Goal: Feedback & Contribution: Contribute content

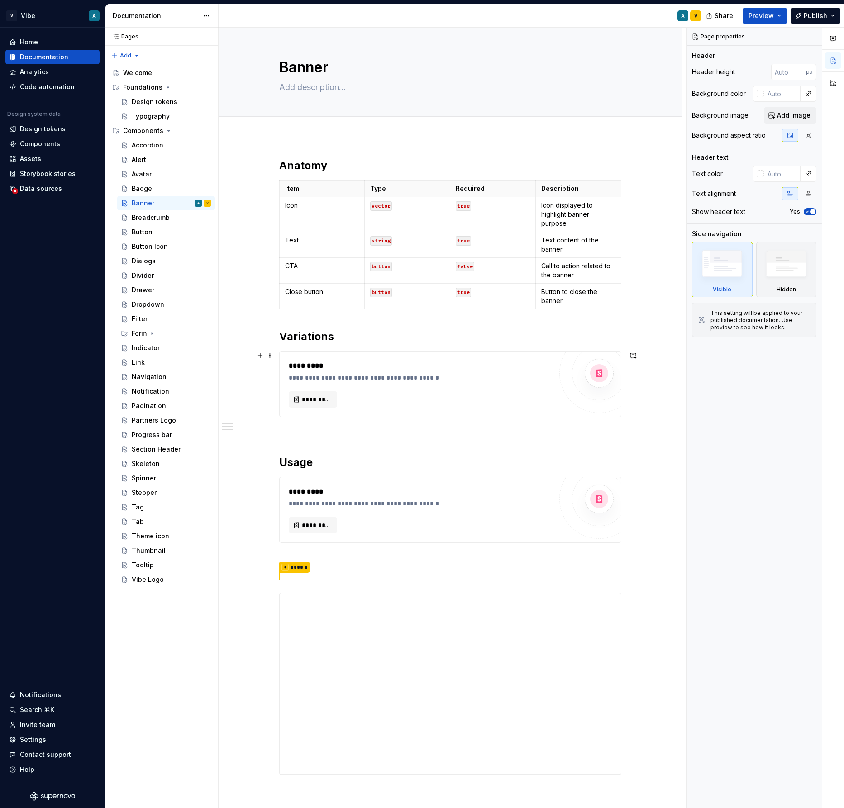
click at [667, 356] on div "**********" at bounding box center [449, 593] width 463 height 913
type textarea "*"
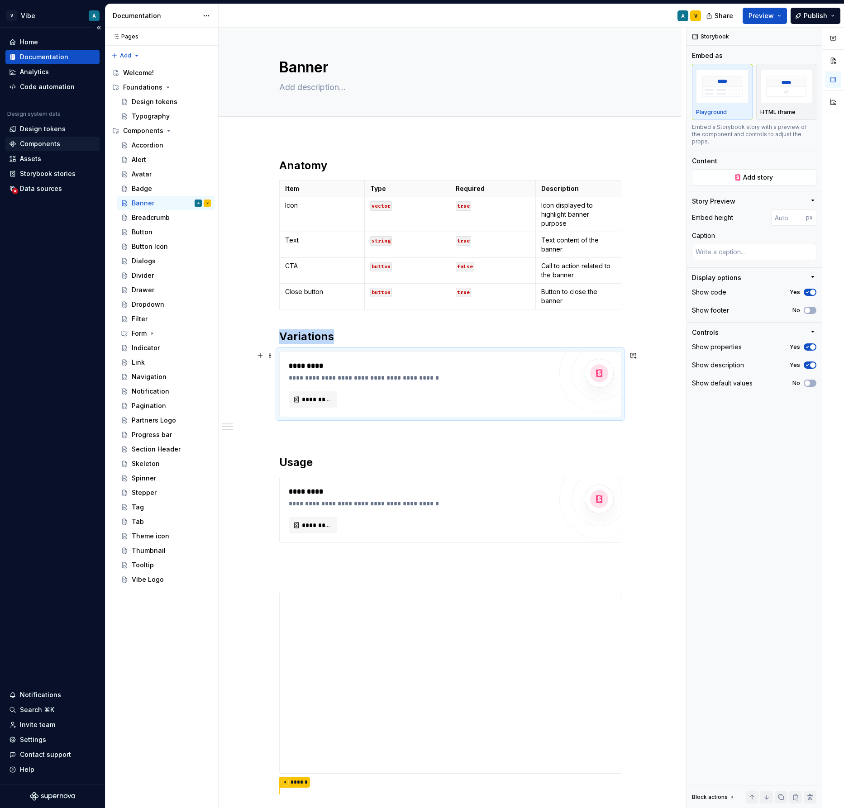
click at [40, 144] on div "Components" at bounding box center [40, 143] width 40 height 9
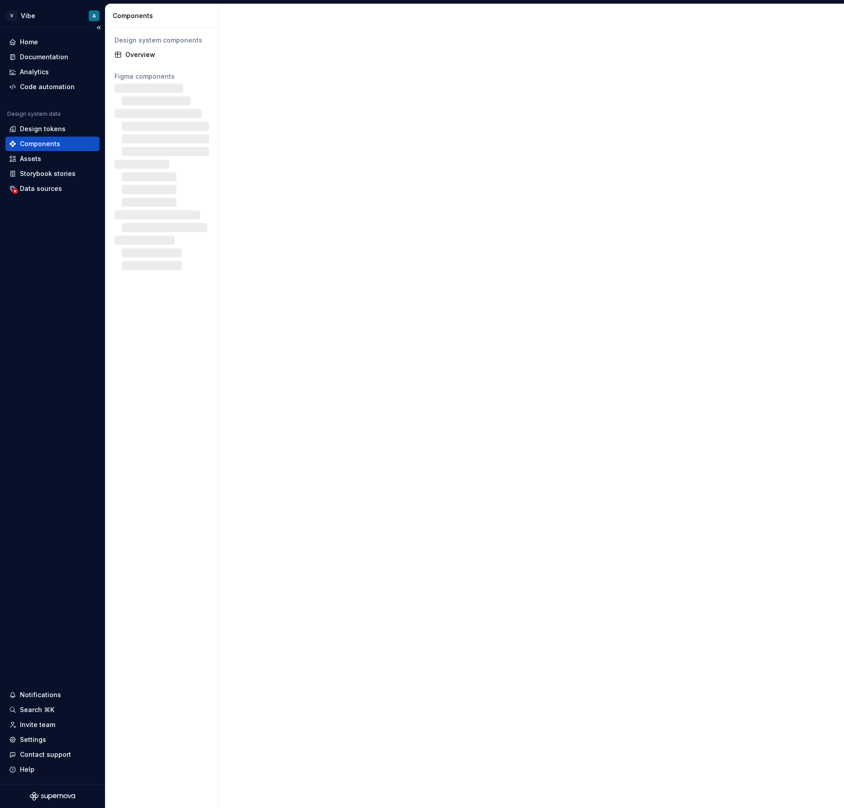
click at [40, 144] on div "Components" at bounding box center [40, 143] width 40 height 9
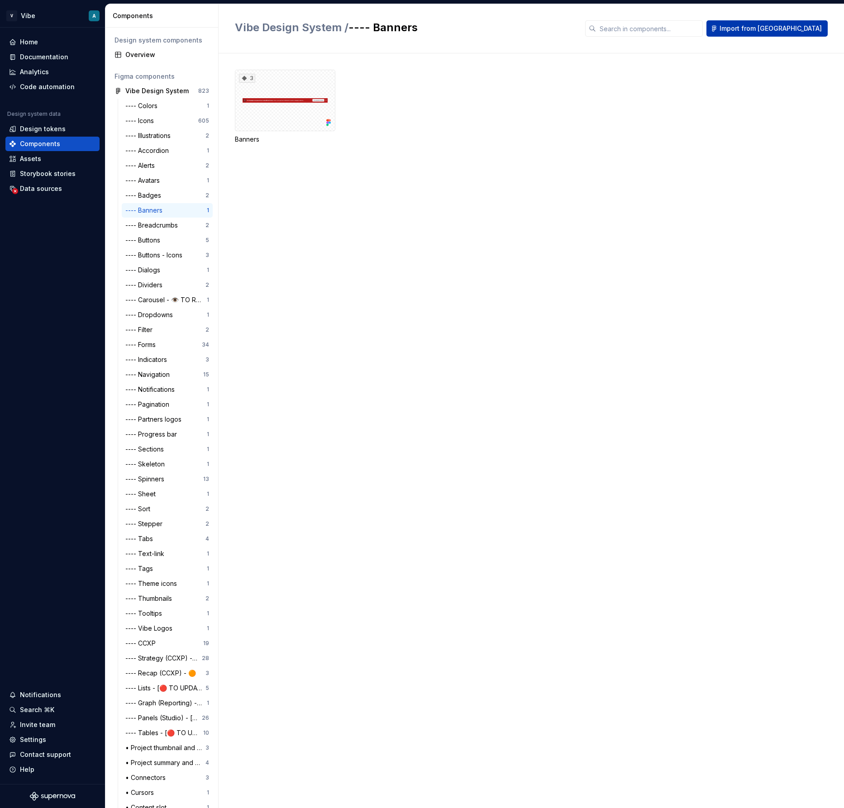
click at [776, 29] on span "Import from [GEOGRAPHIC_DATA]" at bounding box center [770, 28] width 102 height 9
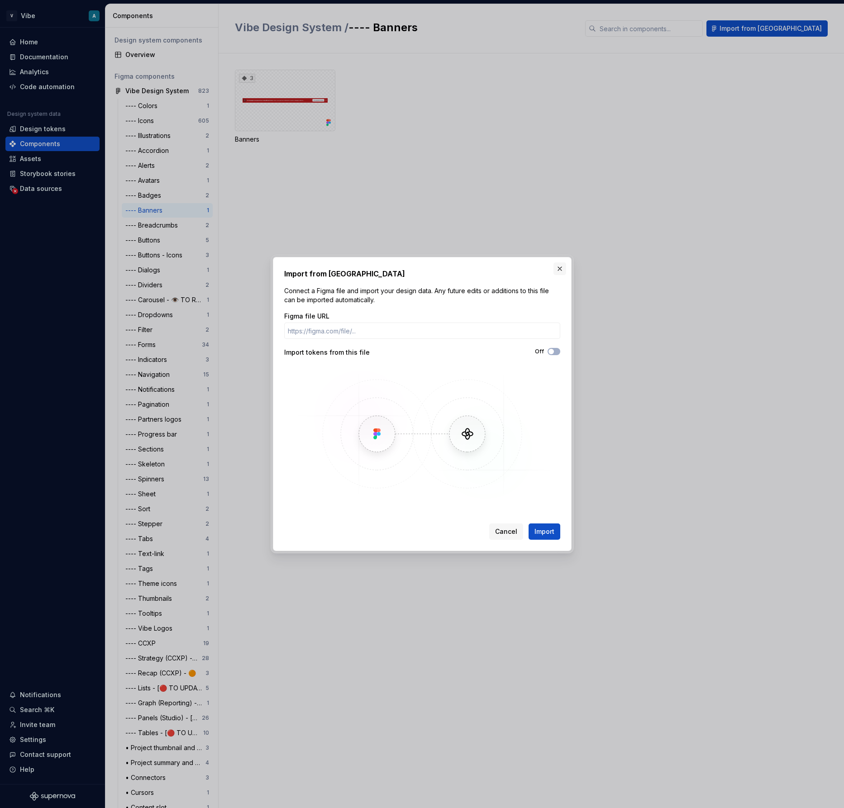
click at [564, 267] on button "button" at bounding box center [559, 268] width 13 height 13
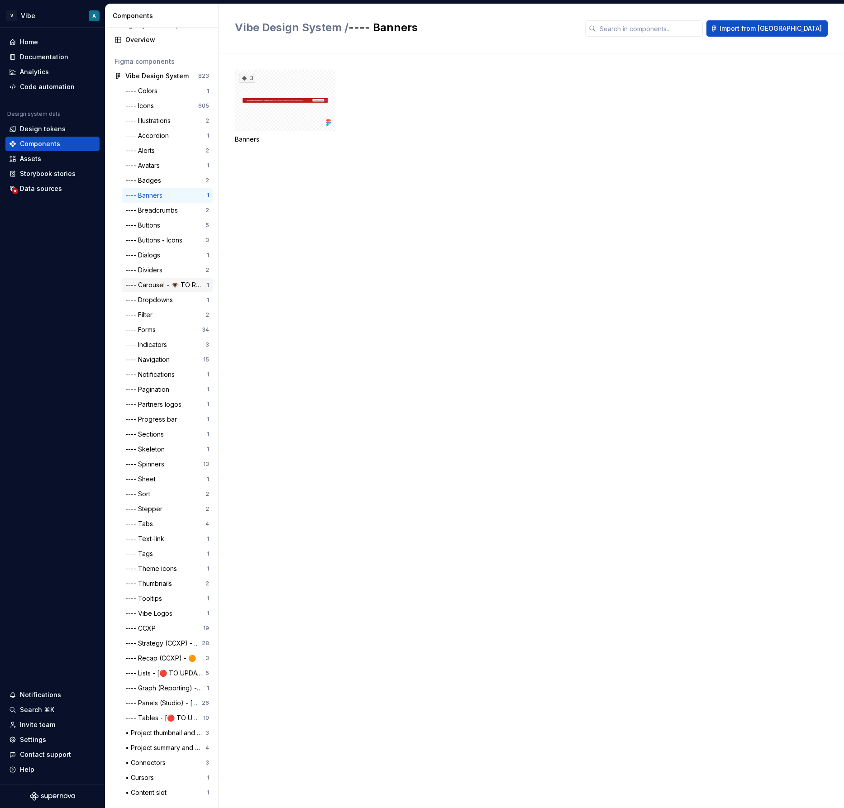
scroll to position [16, 0]
click at [204, 73] on button "button" at bounding box center [205, 75] width 13 height 13
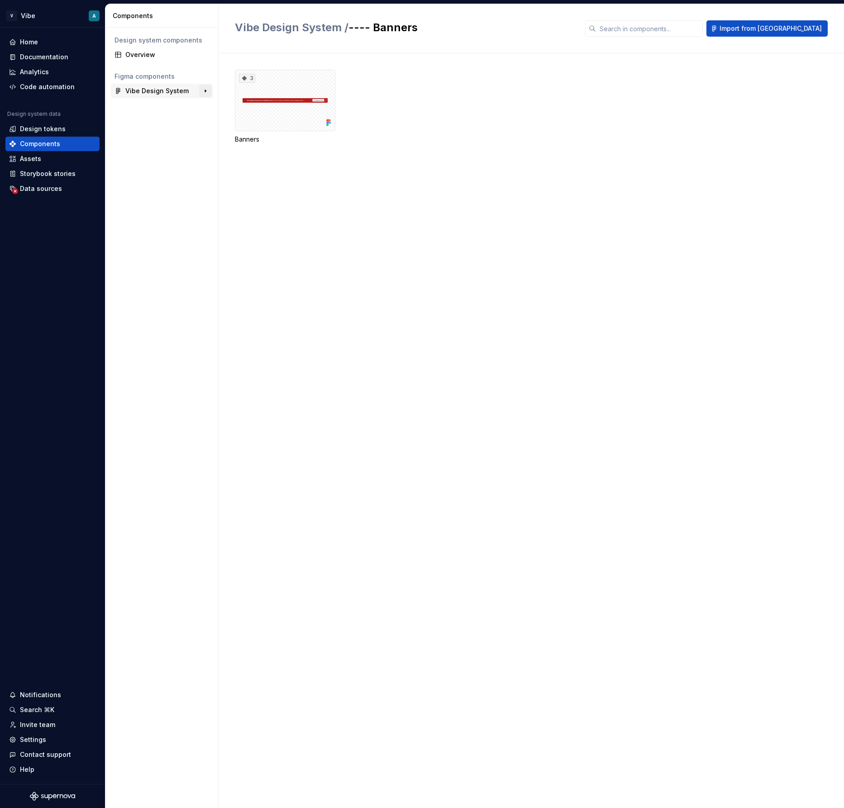
scroll to position [0, 0]
click at [176, 91] on div "Vibe Design System" at bounding box center [156, 90] width 63 height 9
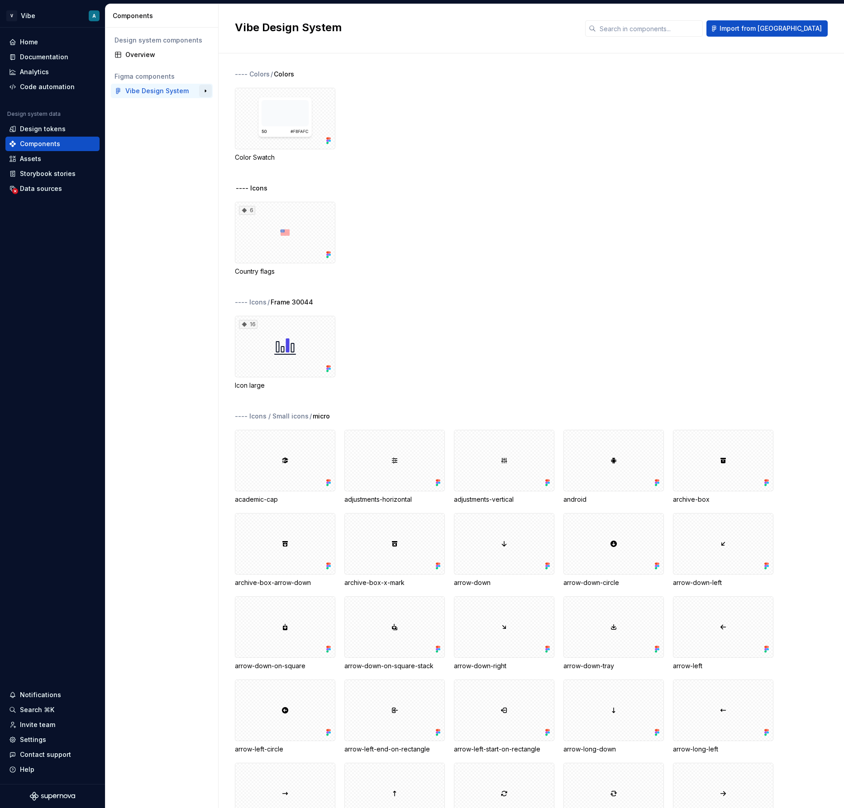
click at [203, 94] on button "button" at bounding box center [205, 91] width 13 height 13
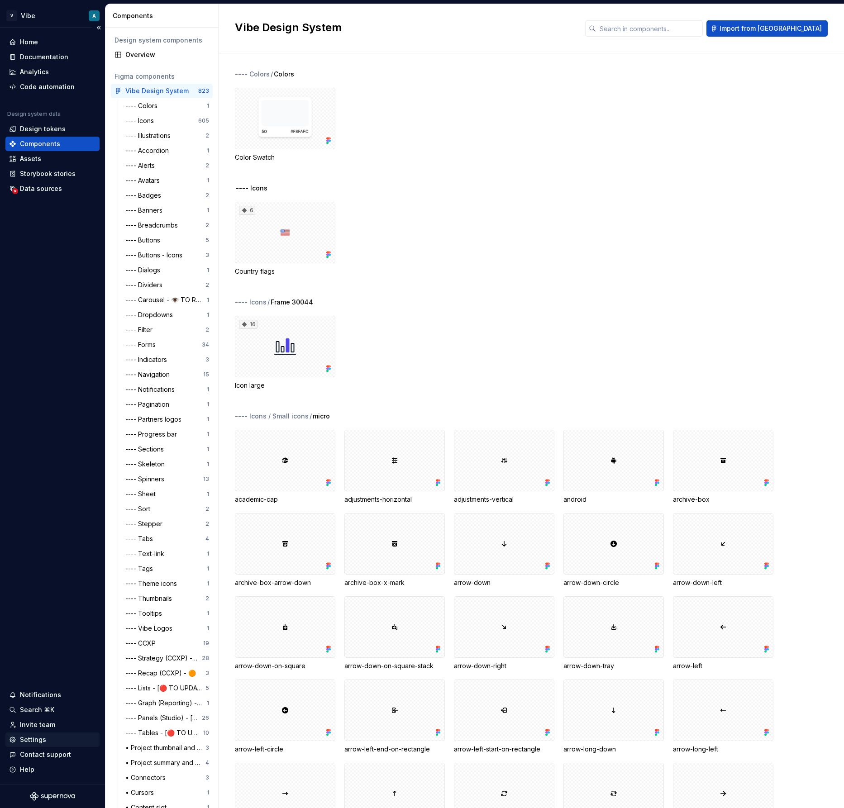
click at [42, 737] on div "Settings" at bounding box center [33, 739] width 26 height 9
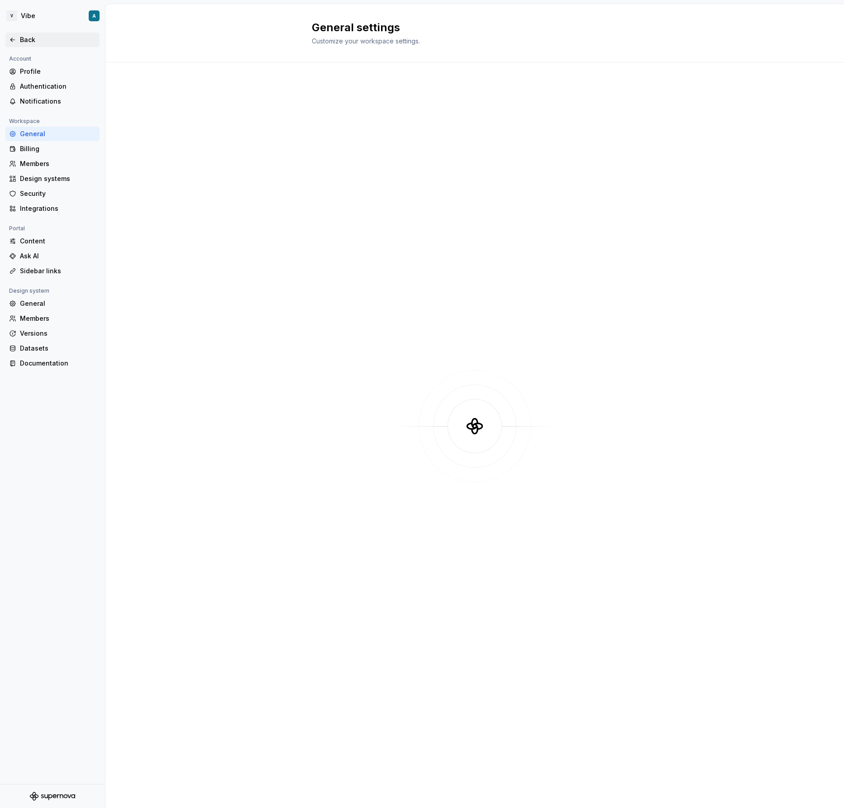
click at [24, 42] on div "Back" at bounding box center [58, 39] width 76 height 9
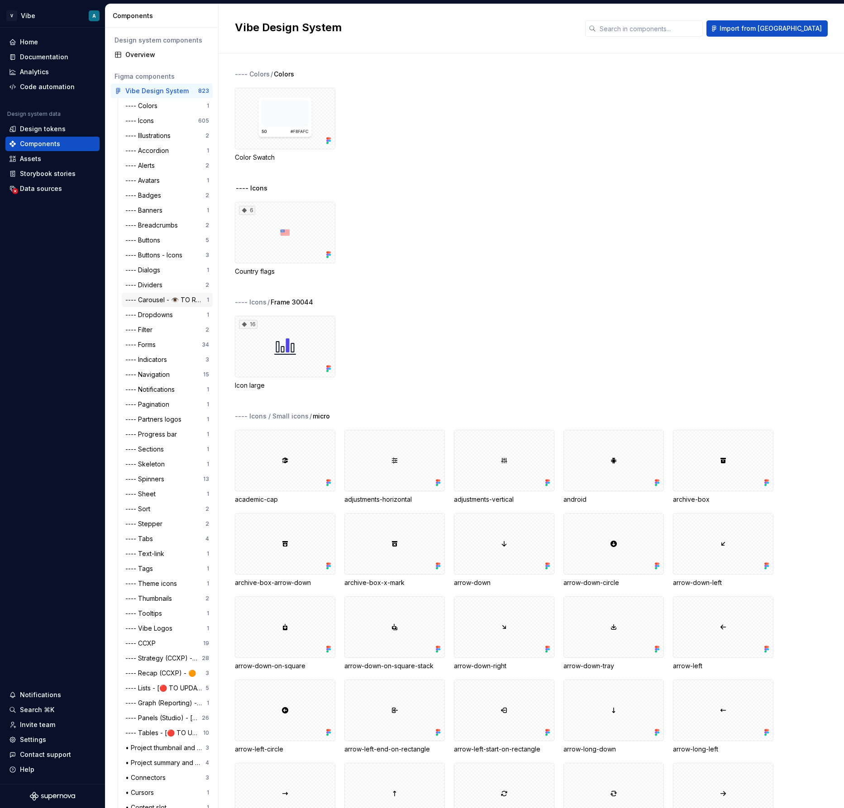
click at [159, 301] on div "---- Carousel - 👁️ TO REVIEW" at bounding box center [165, 299] width 81 height 9
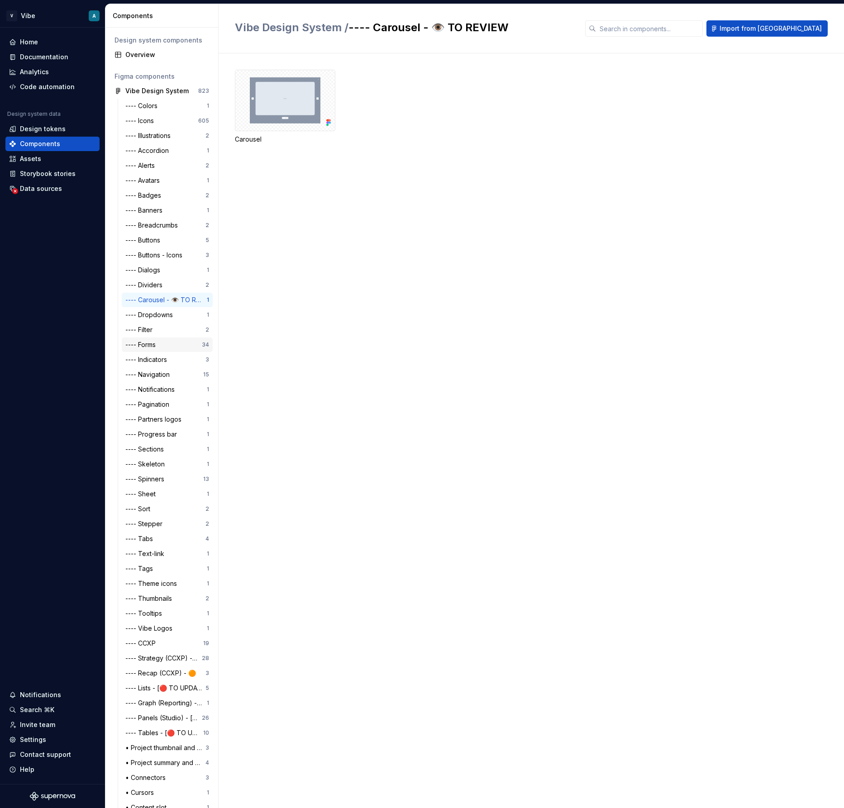
click at [155, 343] on div "---- Forms" at bounding box center [142, 344] width 34 height 9
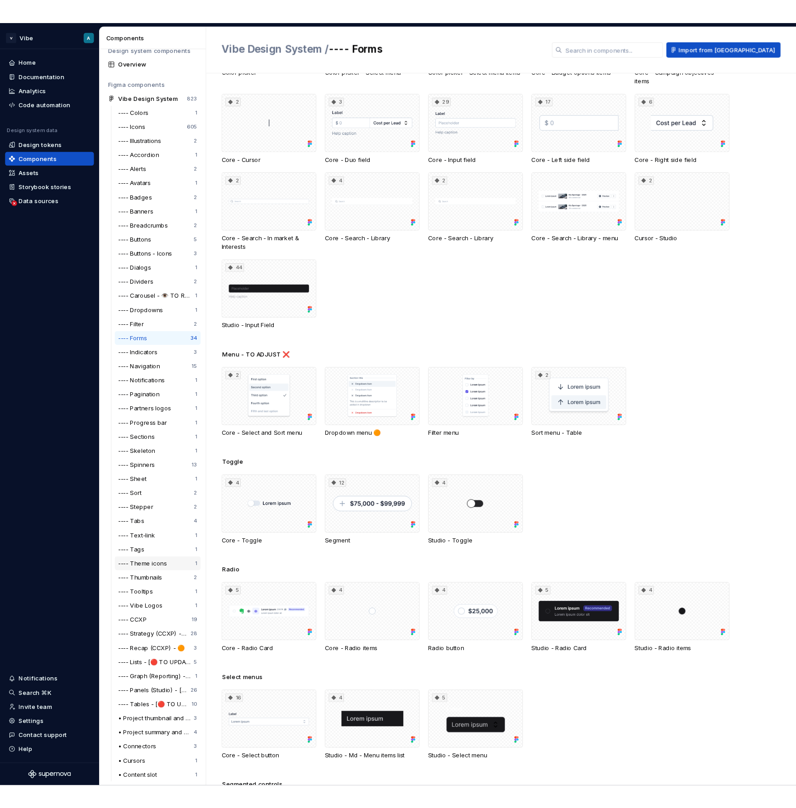
scroll to position [16, 0]
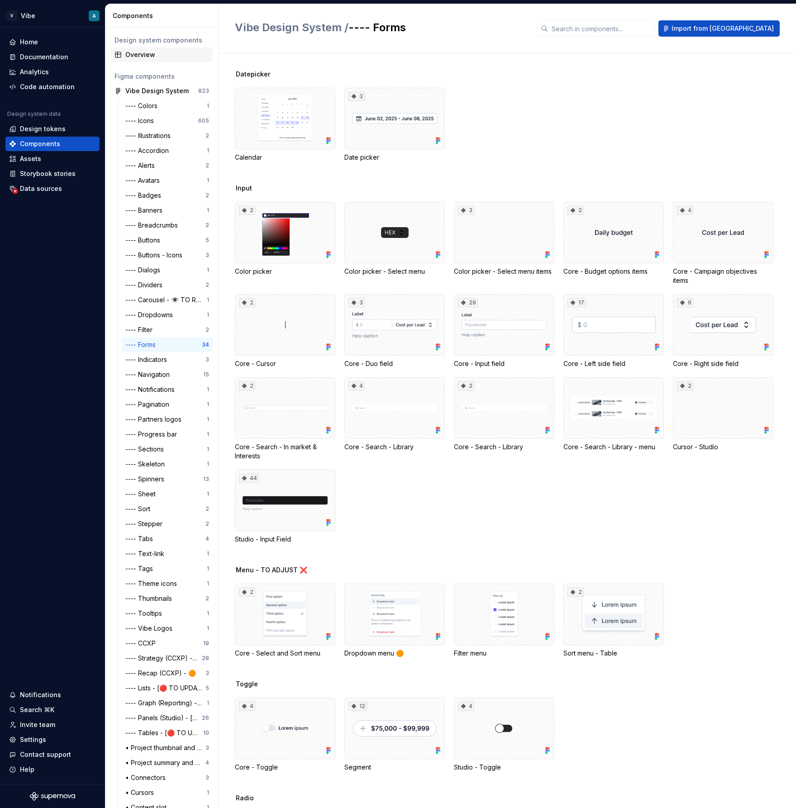
click at [133, 54] on div "Overview" at bounding box center [167, 54] width 84 height 9
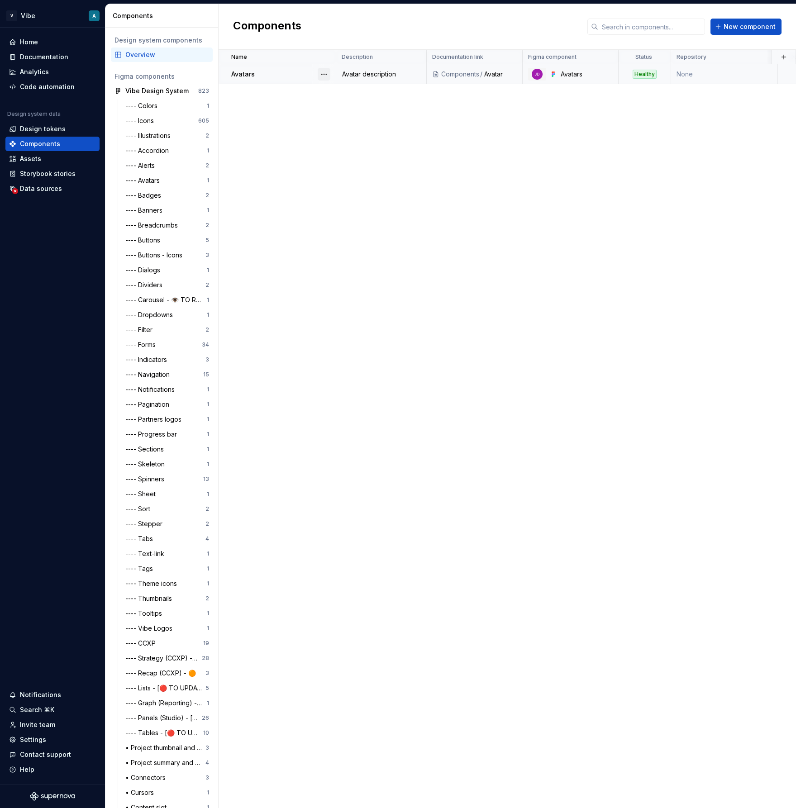
click at [327, 71] on button "button" at bounding box center [324, 74] width 13 height 13
click at [287, 162] on html "V Vibe A Home Documentation Analytics Code automation Design system data Design…" at bounding box center [398, 404] width 796 height 808
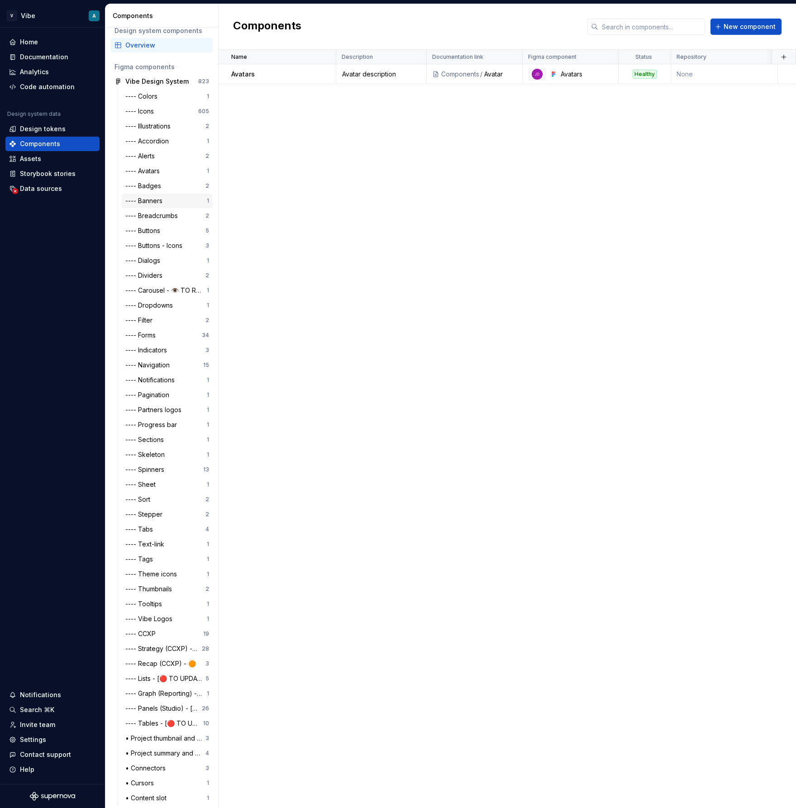
scroll to position [16, 0]
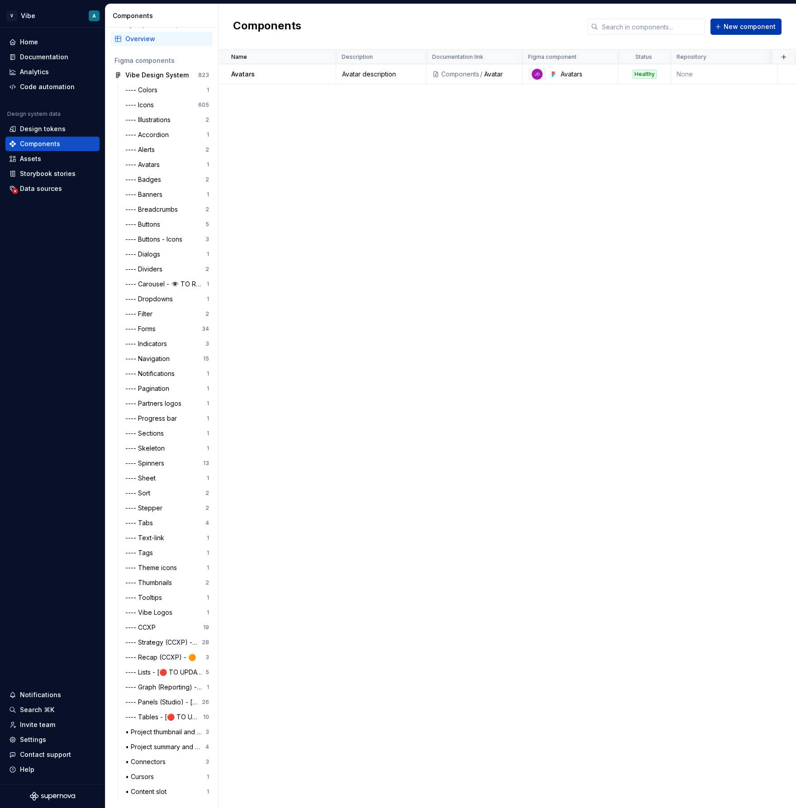
click at [752, 25] on span "New component" at bounding box center [749, 26] width 52 height 9
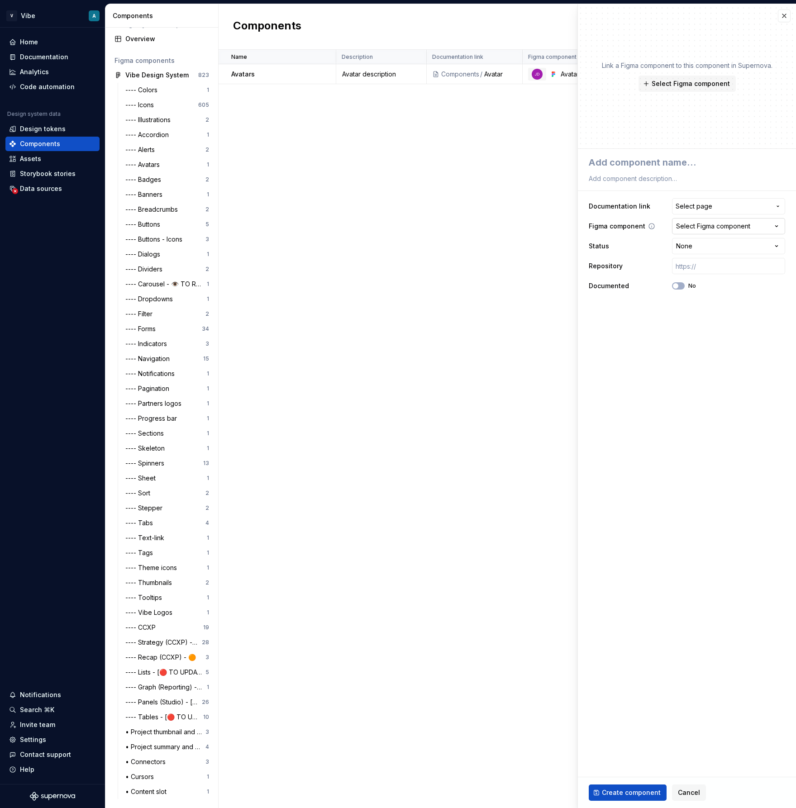
click at [699, 225] on div "Select Figma component" at bounding box center [713, 226] width 74 height 9
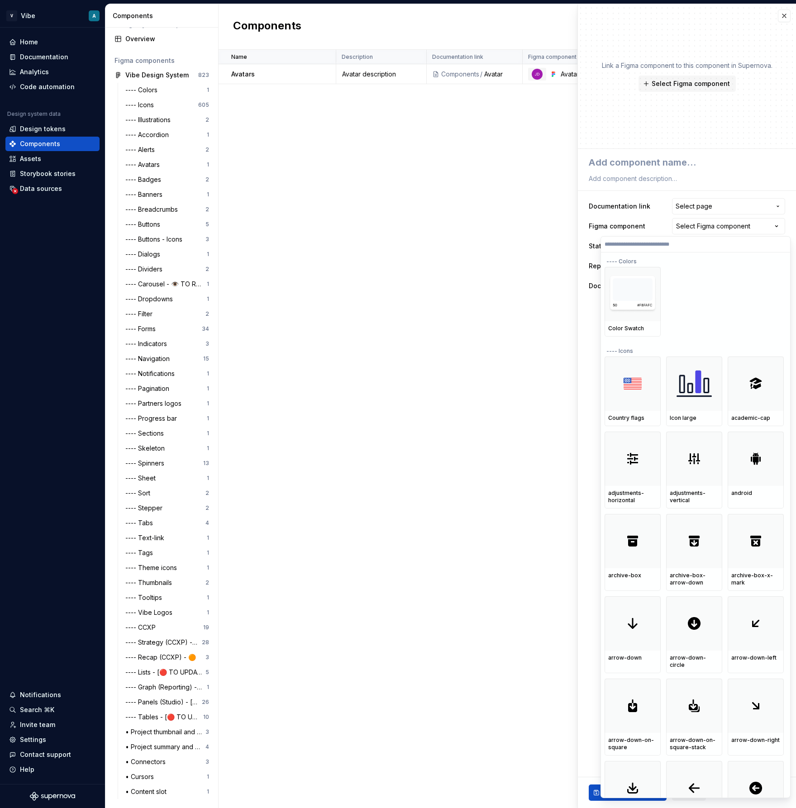
click at [638, 128] on html "V Vibe A Home Documentation Analytics Code automation Design system data Design…" at bounding box center [398, 404] width 796 height 808
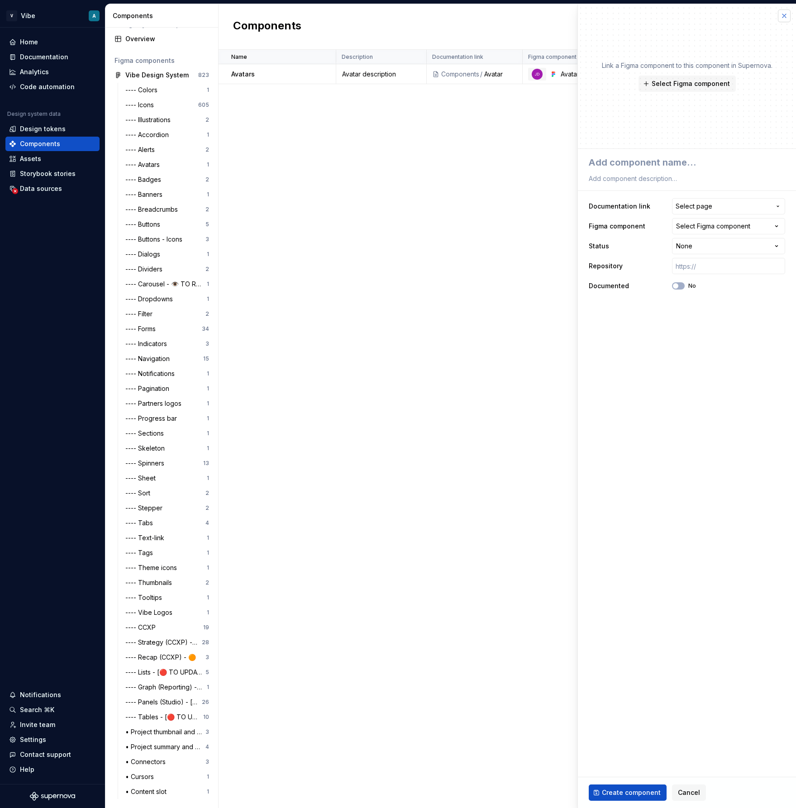
click at [781, 17] on button "button" at bounding box center [784, 15] width 13 height 13
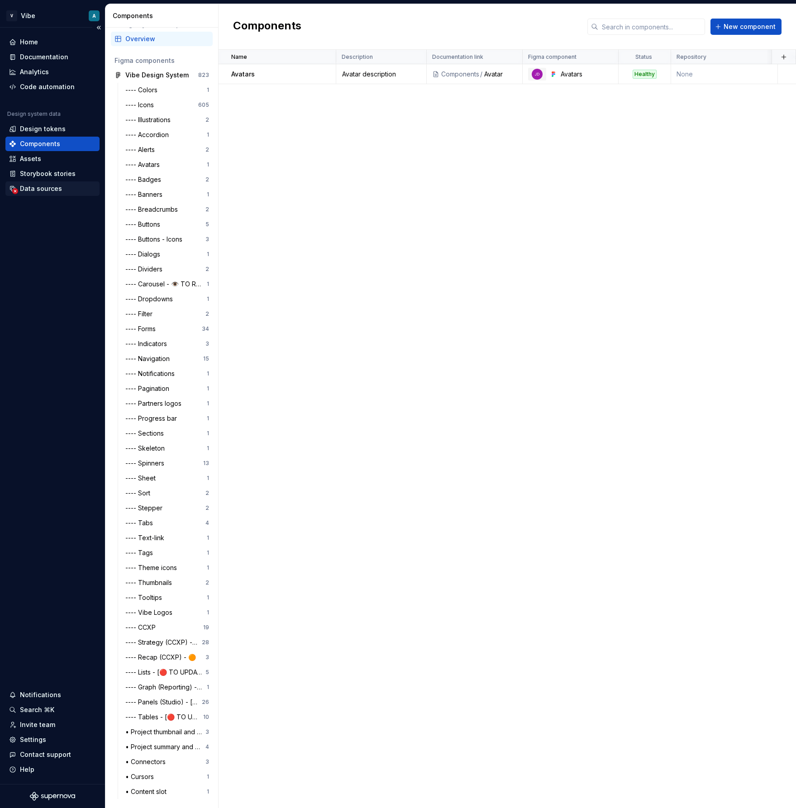
click at [63, 187] on div "Data sources" at bounding box center [52, 188] width 87 height 9
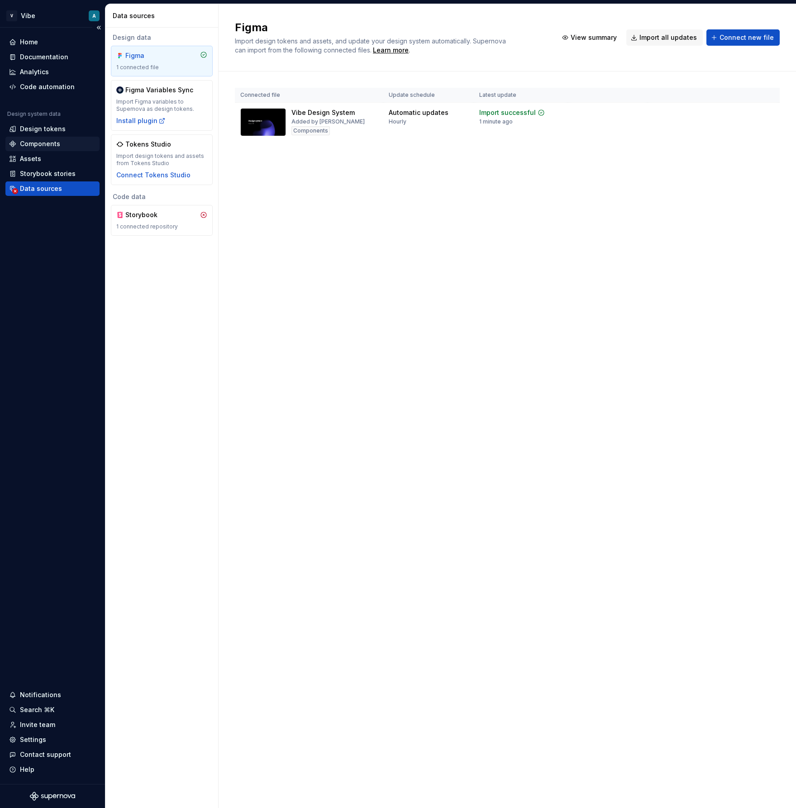
click at [52, 145] on div "Components" at bounding box center [40, 143] width 40 height 9
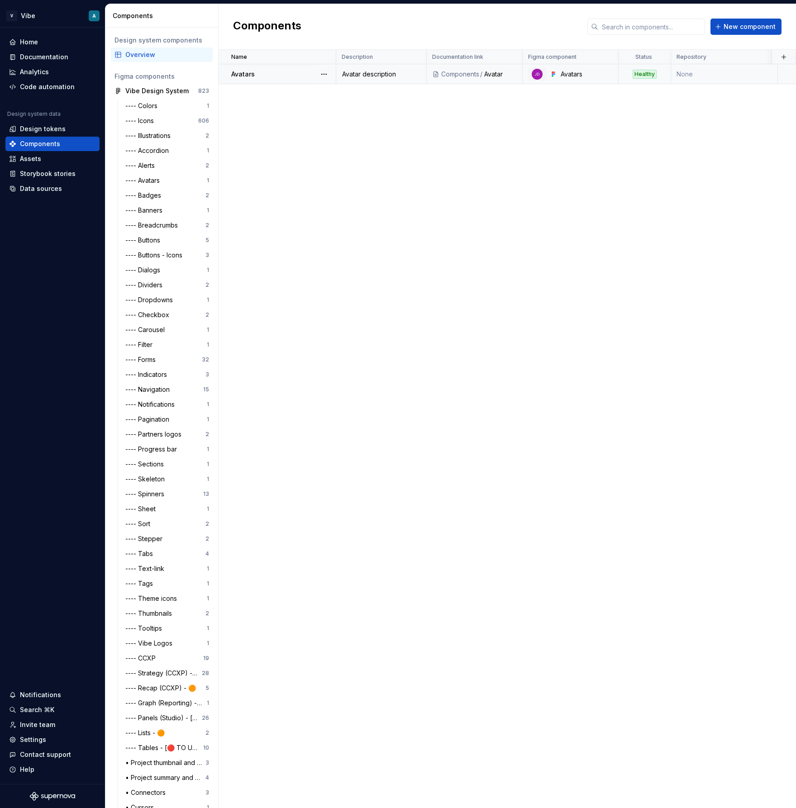
click at [645, 78] on div "Healthy" at bounding box center [644, 74] width 24 height 9
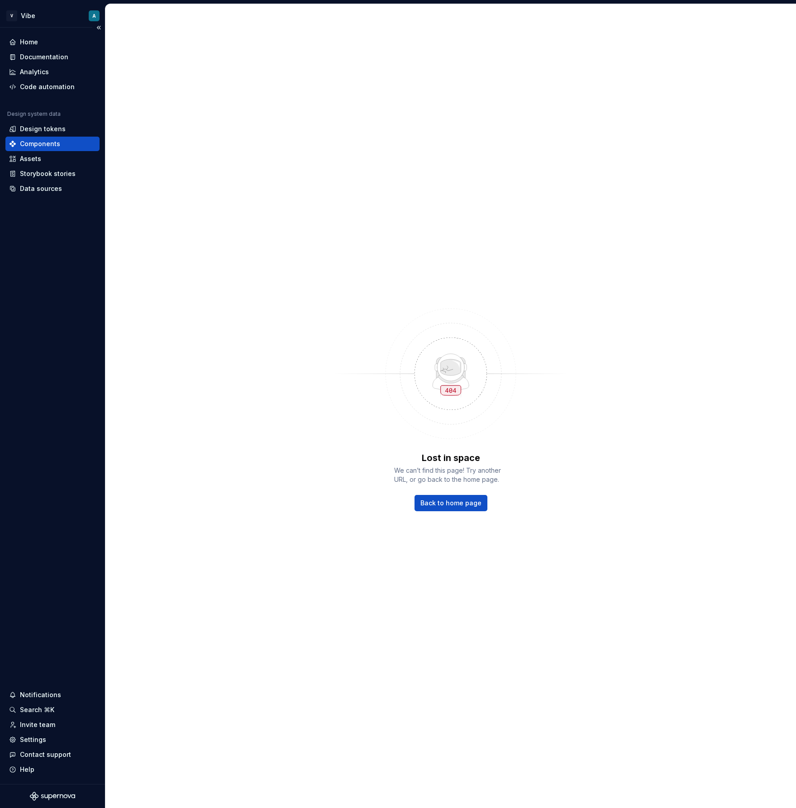
click at [57, 145] on div "Components" at bounding box center [40, 143] width 40 height 9
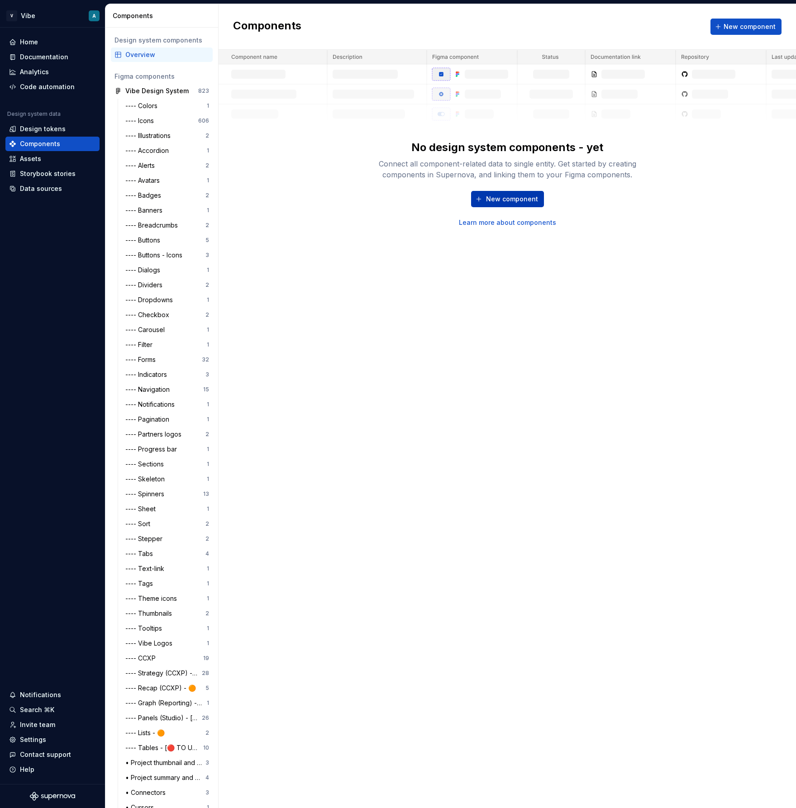
click at [507, 195] on span "New component" at bounding box center [512, 198] width 52 height 9
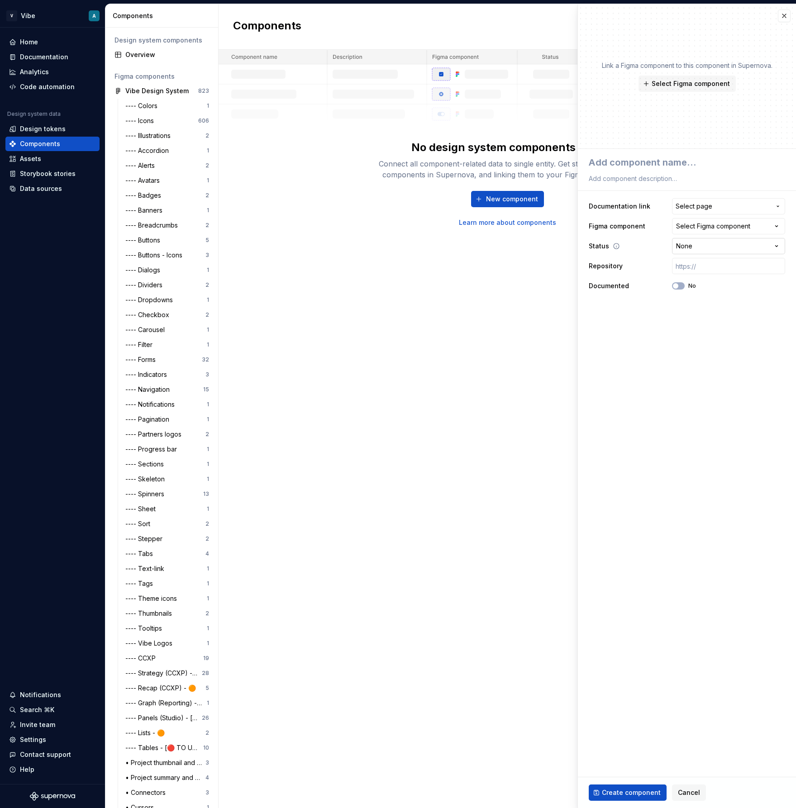
click at [705, 251] on html "V Vibe A Home Documentation Analytics Code automation Design system data Design…" at bounding box center [398, 404] width 796 height 808
click at [699, 332] on html "V Vibe A Home Documentation Analytics Code automation Design system data Design…" at bounding box center [398, 404] width 796 height 808
click at [735, 378] on fieldset "**********" at bounding box center [687, 478] width 218 height 659
click at [49, 57] on div "Documentation" at bounding box center [44, 56] width 48 height 9
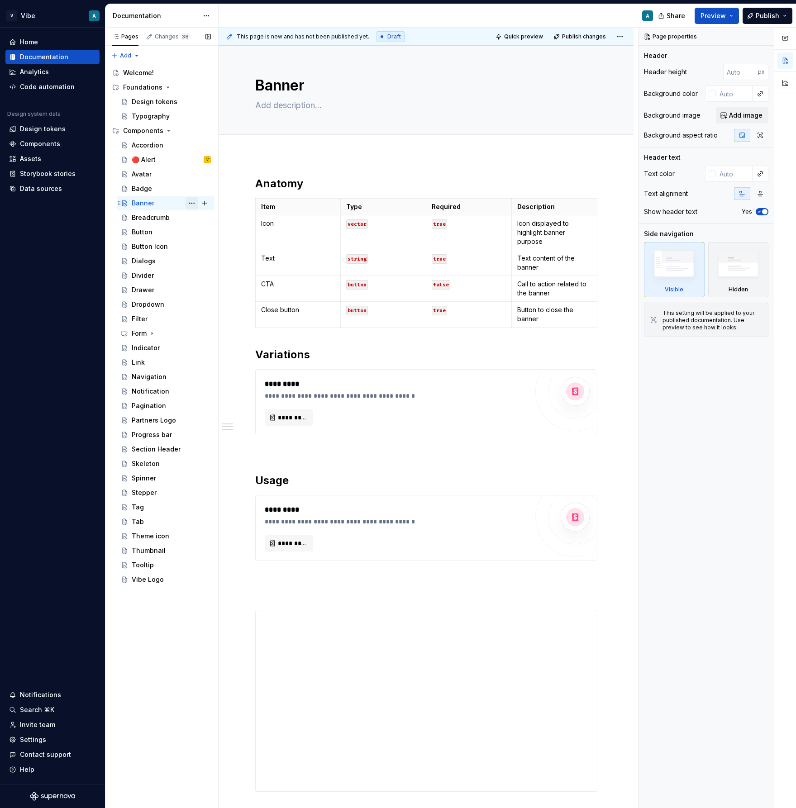
click at [193, 205] on button "Page tree" at bounding box center [191, 203] width 13 height 13
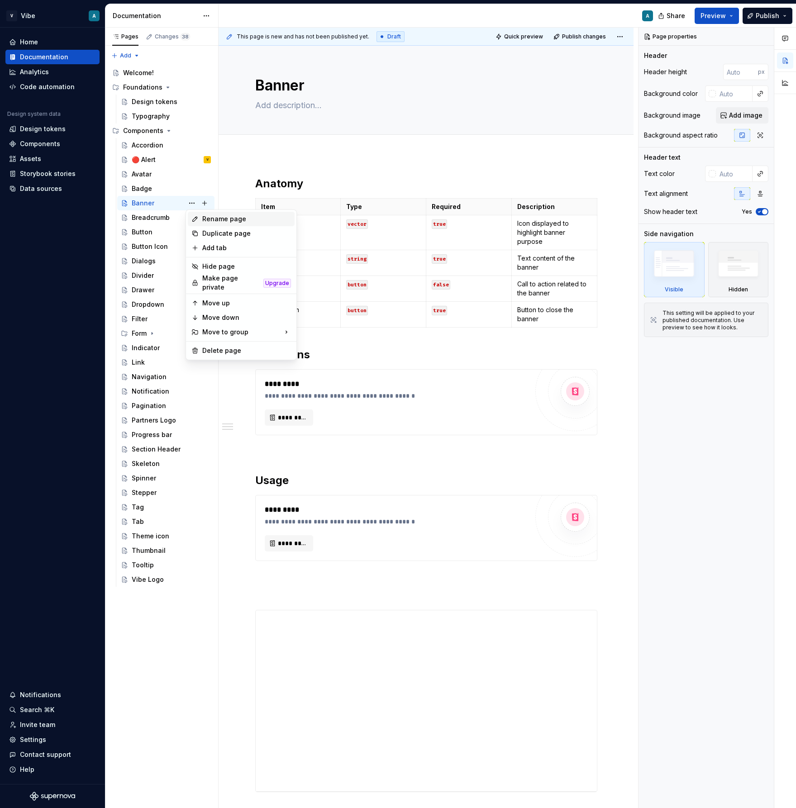
click at [219, 219] on div "Rename page" at bounding box center [246, 218] width 89 height 9
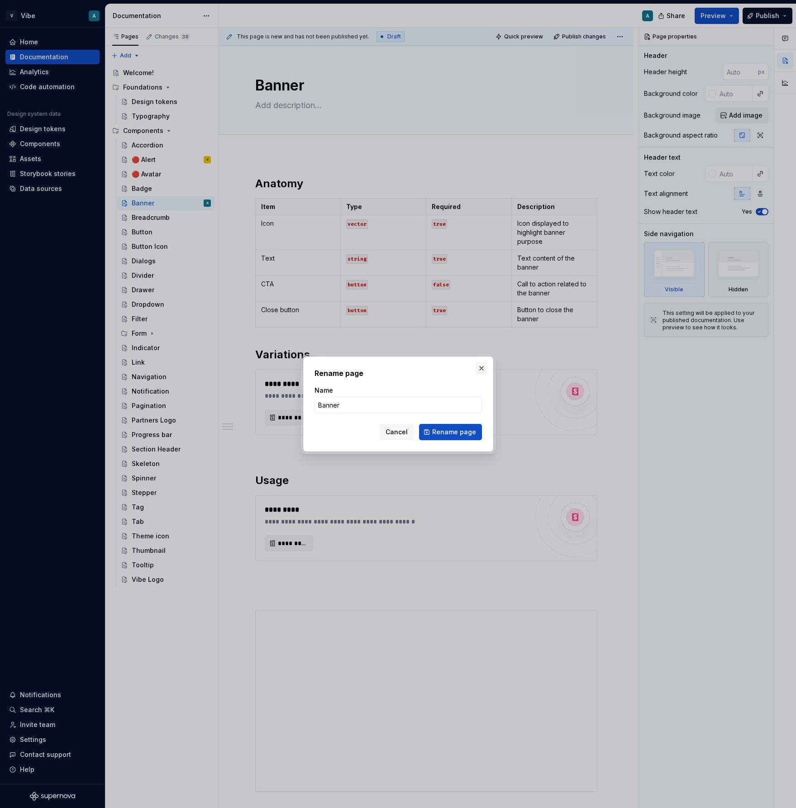
click at [481, 370] on button "button" at bounding box center [481, 368] width 13 height 13
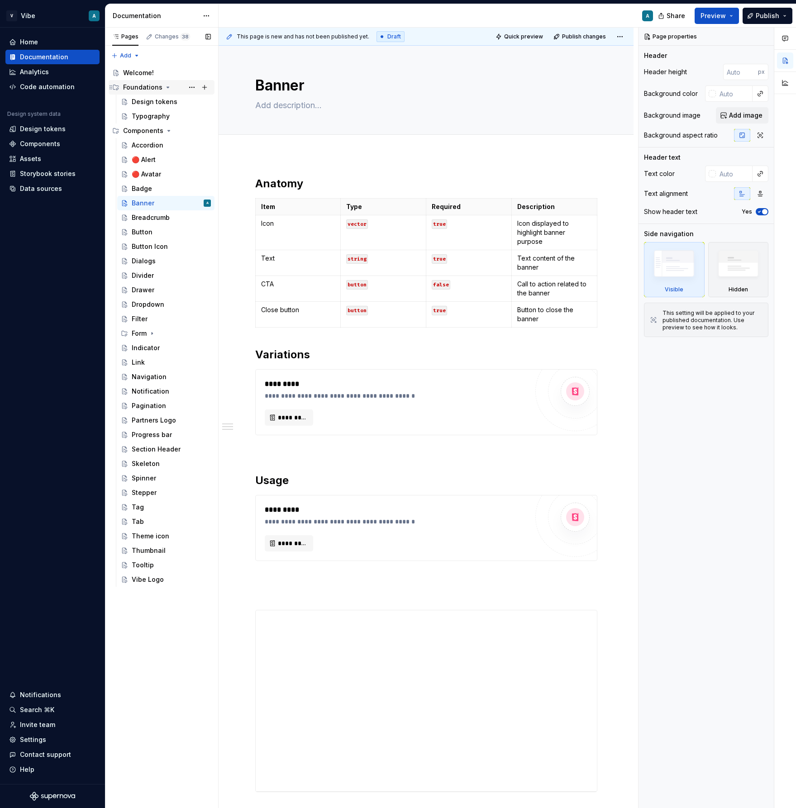
click at [152, 87] on div "Foundations" at bounding box center [142, 87] width 39 height 9
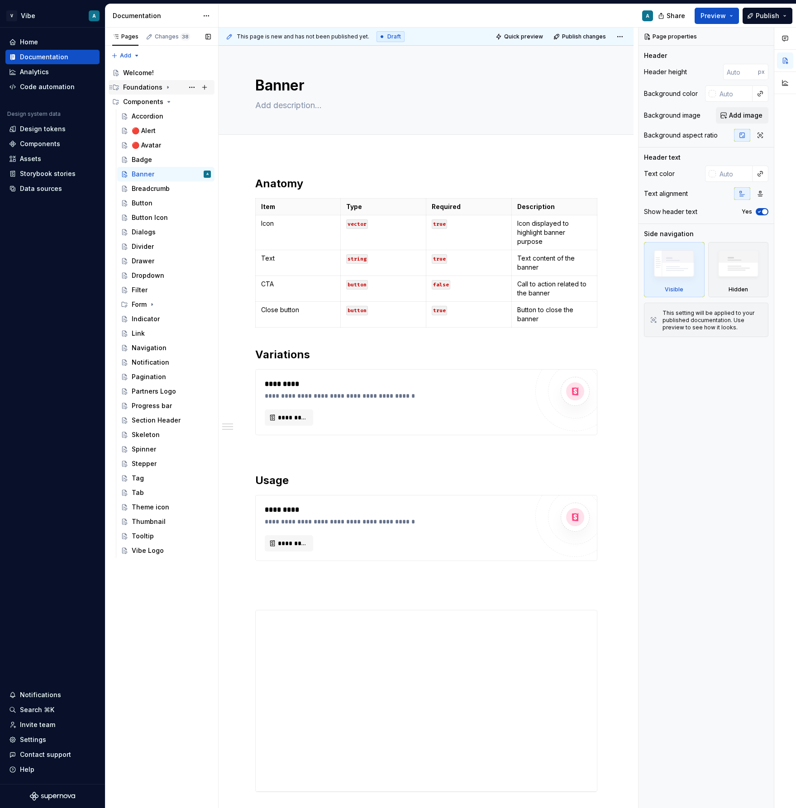
click at [164, 85] on icon "Page tree" at bounding box center [167, 87] width 7 height 7
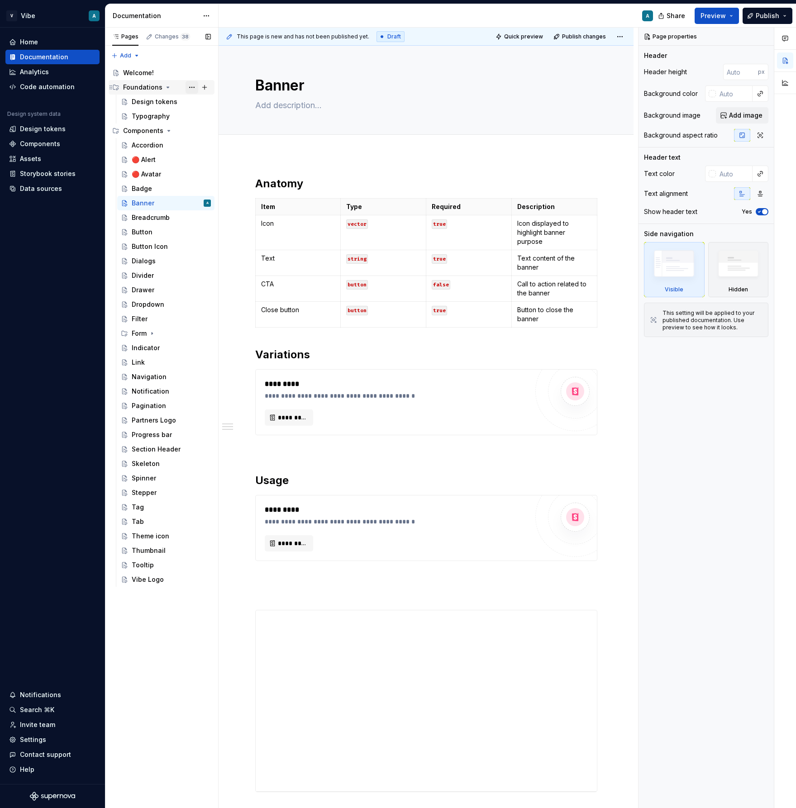
click at [190, 85] on button "Page tree" at bounding box center [191, 87] width 13 height 13
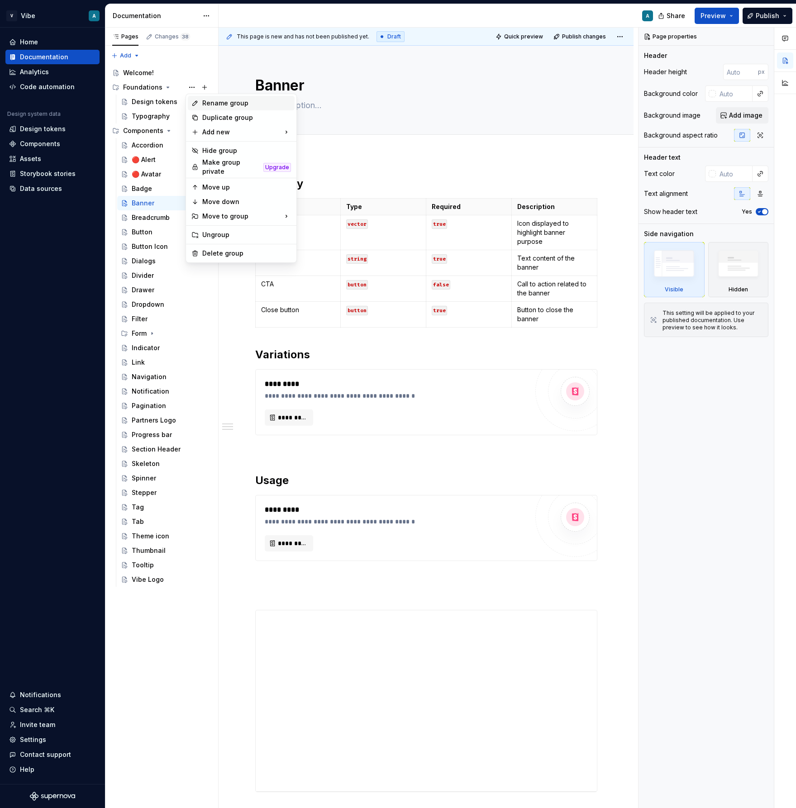
click at [221, 105] on div "Rename group" at bounding box center [246, 103] width 89 height 9
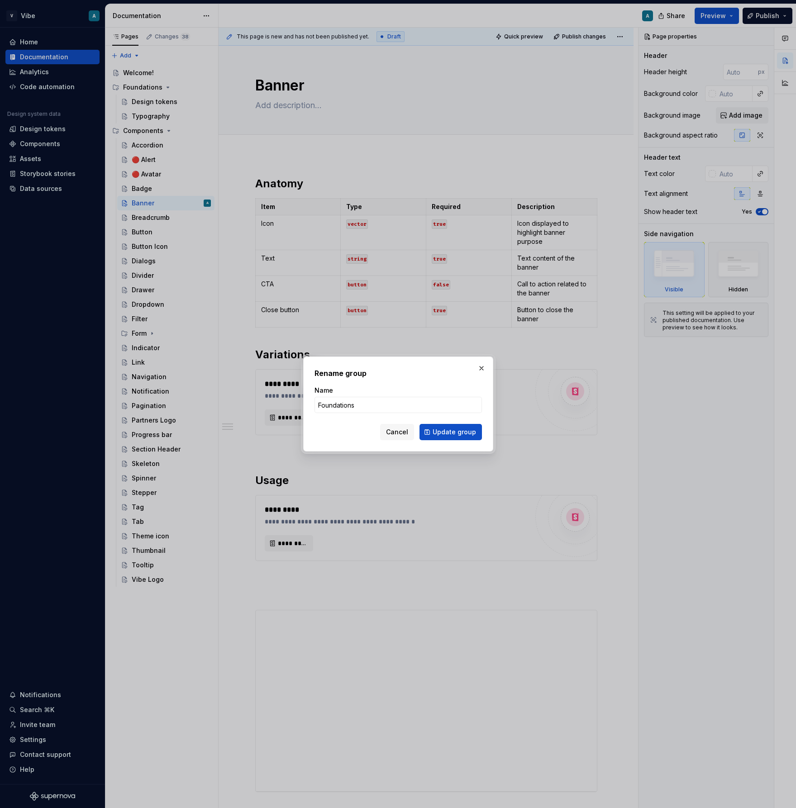
type textarea "*"
type input "Primitives"
click at [453, 438] on button "Update group" at bounding box center [450, 432] width 62 height 16
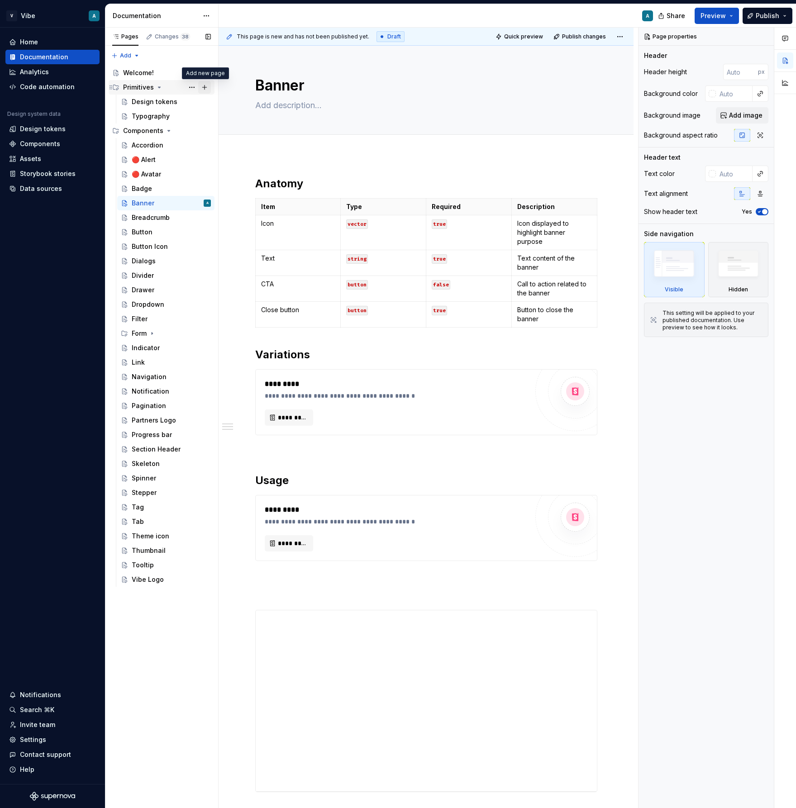
click at [205, 90] on button "Page tree" at bounding box center [204, 87] width 13 height 13
type textarea "*"
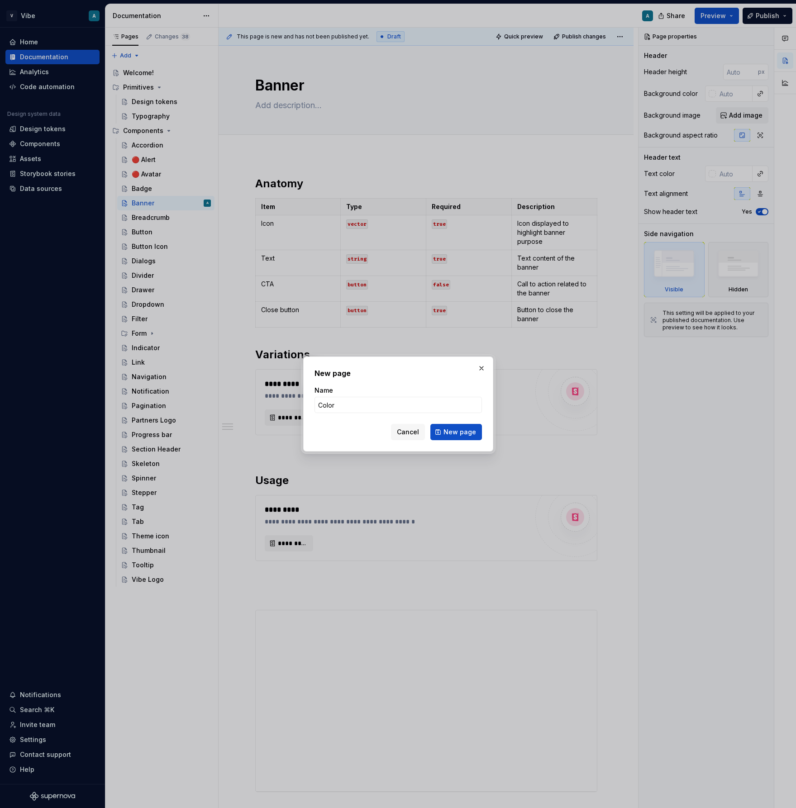
type input "Colors"
click at [468, 434] on span "New page" at bounding box center [459, 431] width 33 height 9
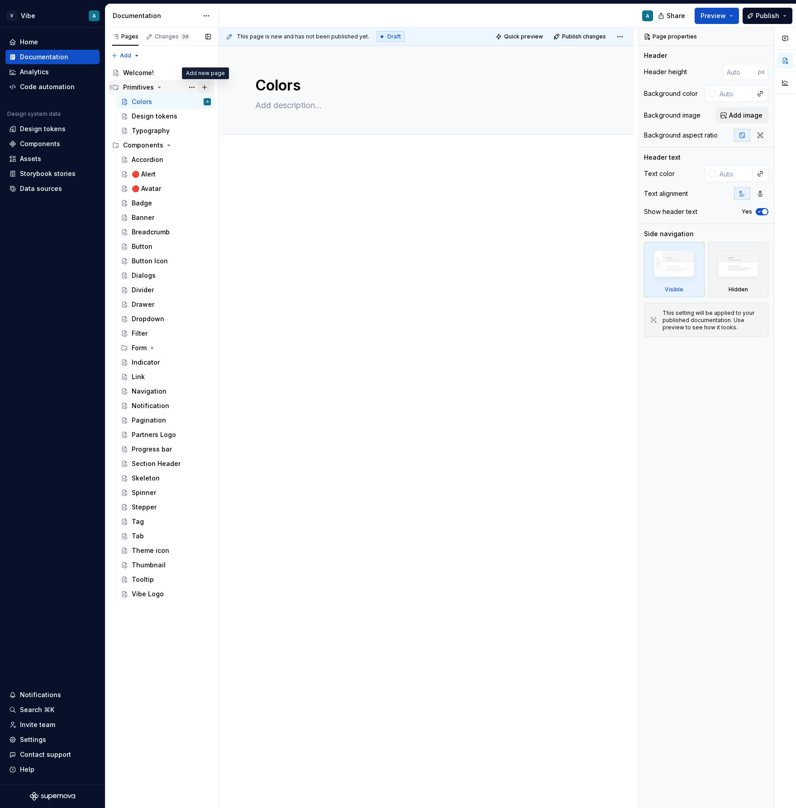
click at [203, 85] on button "Page tree" at bounding box center [204, 87] width 13 height 13
type textarea "*"
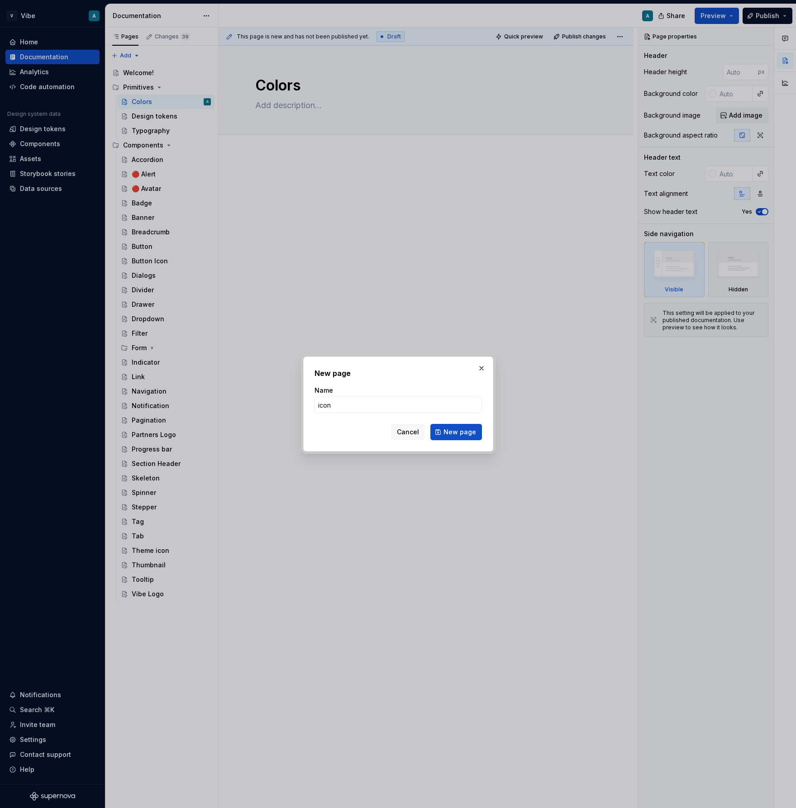
type input "icons"
click at [464, 436] on button "New page" at bounding box center [456, 432] width 52 height 16
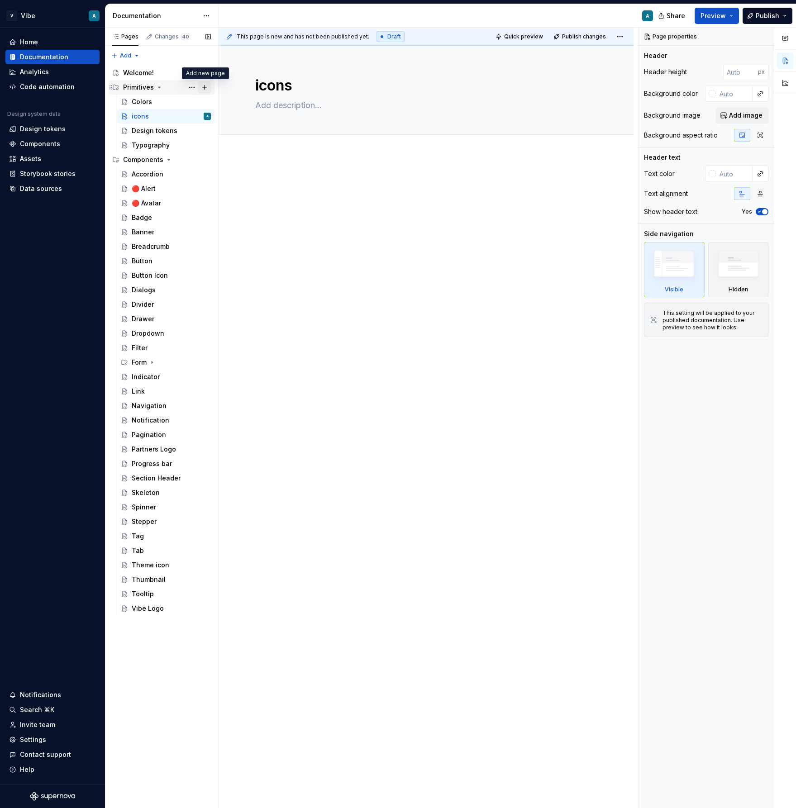
click at [206, 90] on button "Page tree" at bounding box center [204, 87] width 13 height 13
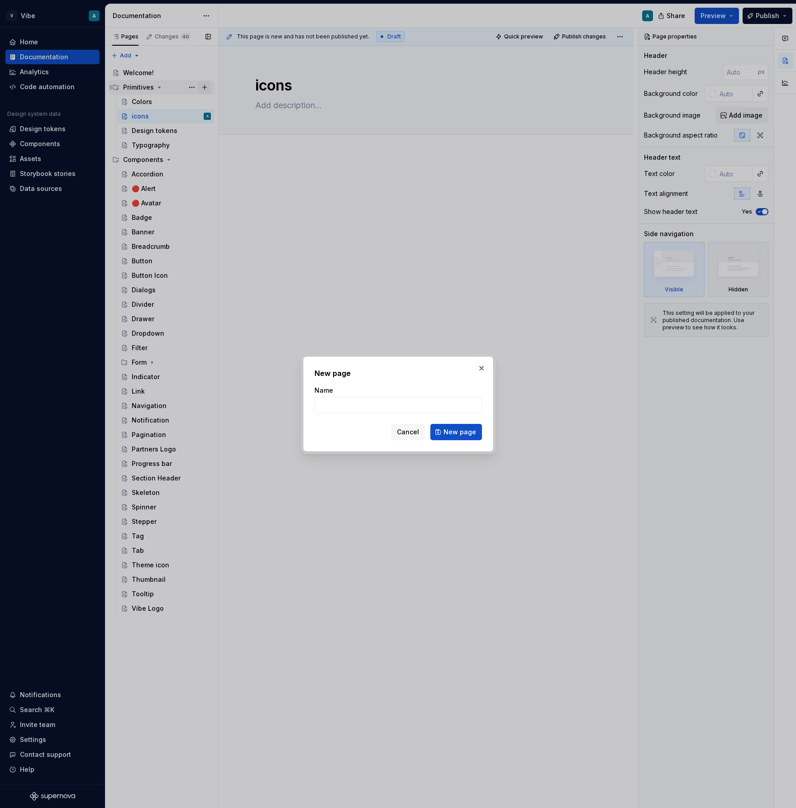
type textarea "*"
type input "Illustrations"
click at [453, 436] on span "New page" at bounding box center [459, 431] width 33 height 9
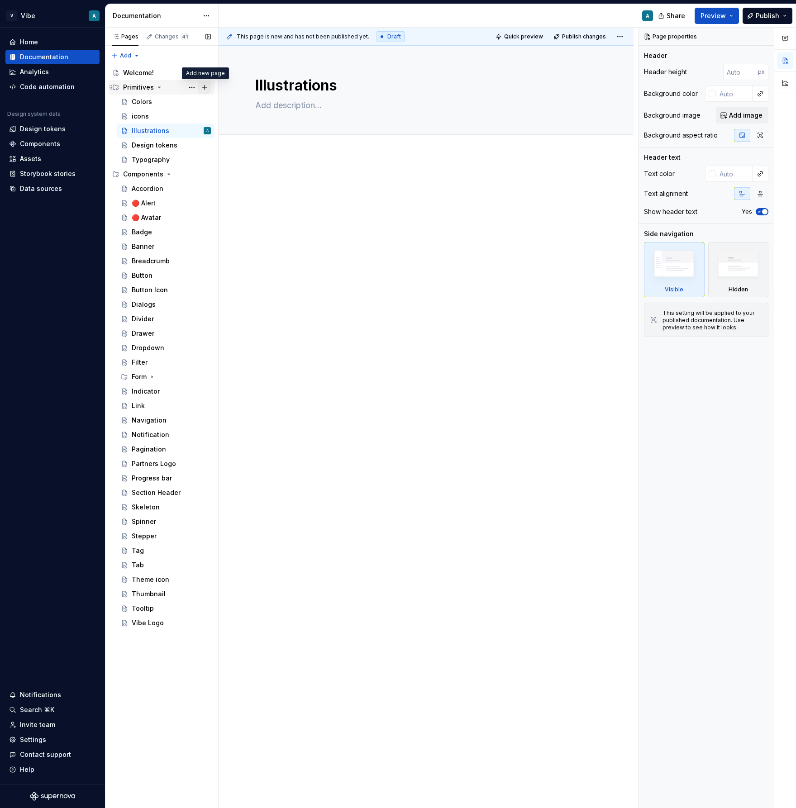
click at [204, 87] on button "Page tree" at bounding box center [204, 87] width 13 height 13
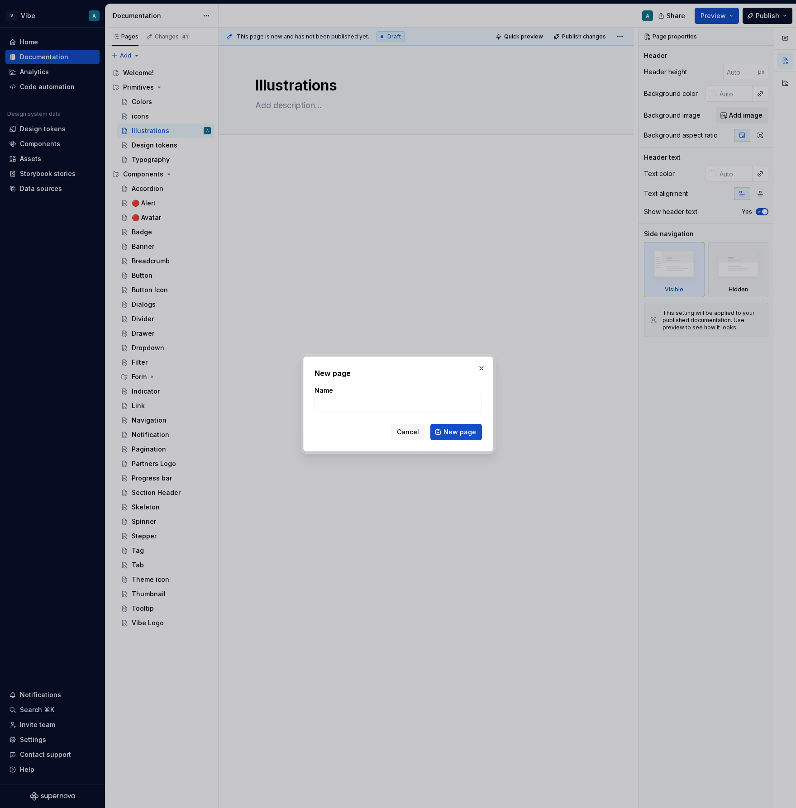
click at [476, 375] on h2 "New page" at bounding box center [397, 373] width 167 height 11
click at [481, 363] on button "button" at bounding box center [481, 368] width 13 height 13
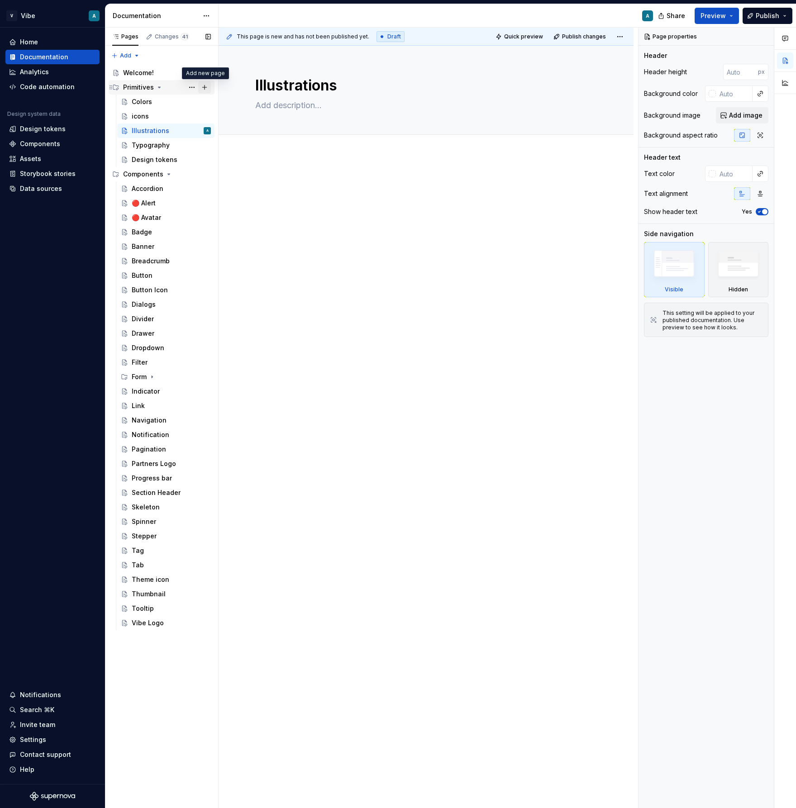
click at [204, 85] on button "Page tree" at bounding box center [204, 87] width 13 height 13
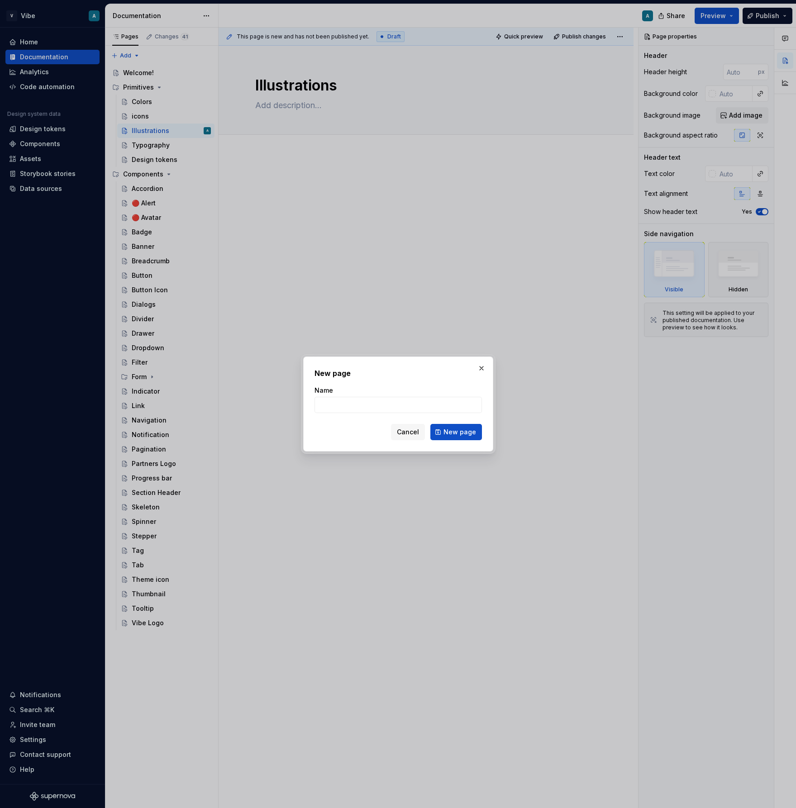
type textarea "*"
type input "Shadows"
click at [460, 427] on button "New page" at bounding box center [456, 432] width 52 height 16
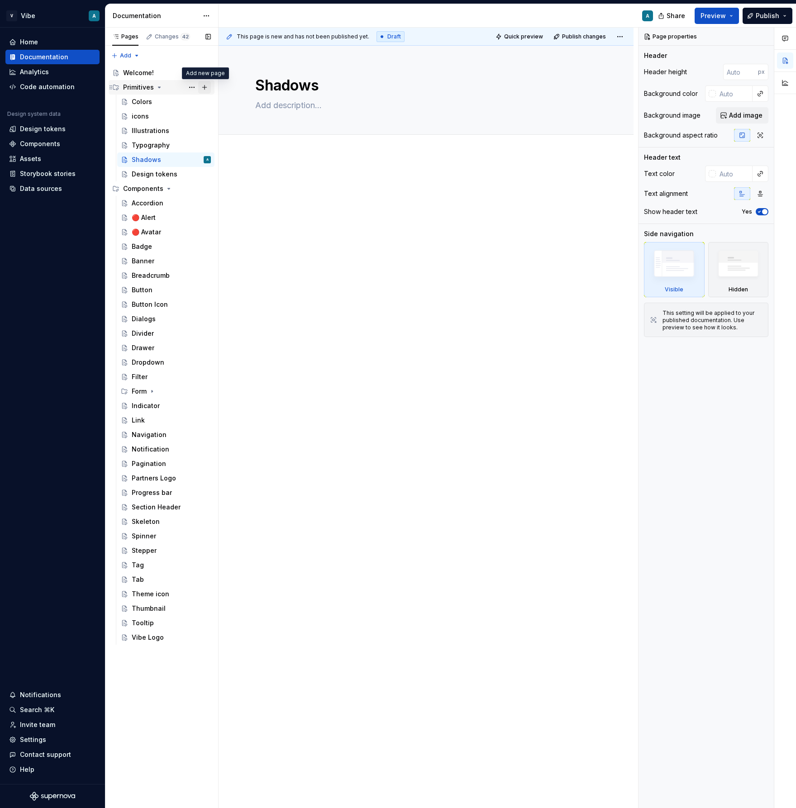
click at [206, 90] on button "Page tree" at bounding box center [204, 87] width 13 height 13
type textarea "*"
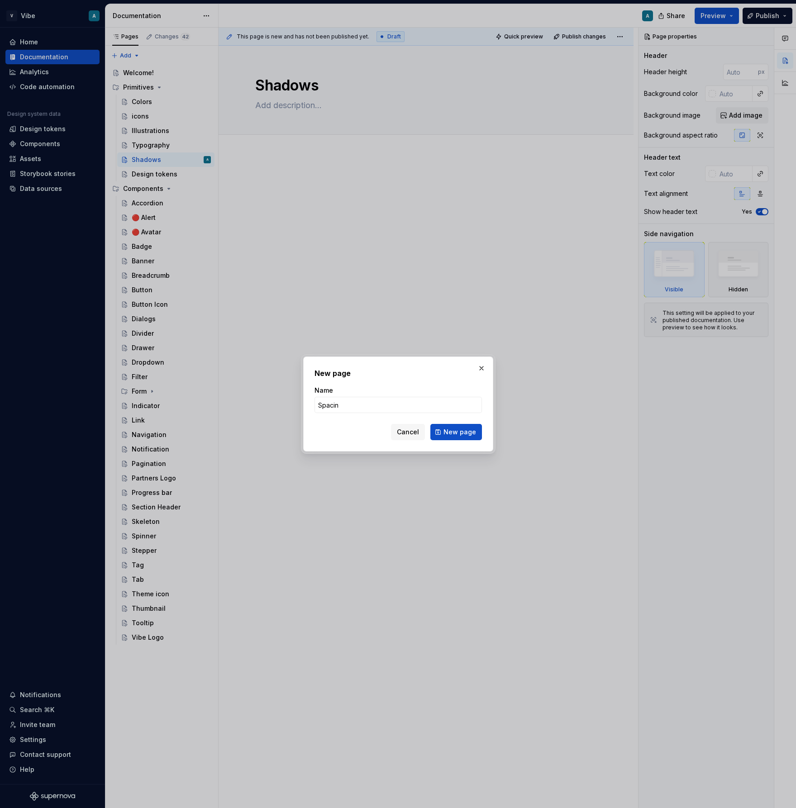
type input "Spacing"
click at [452, 428] on span "New page" at bounding box center [459, 431] width 33 height 9
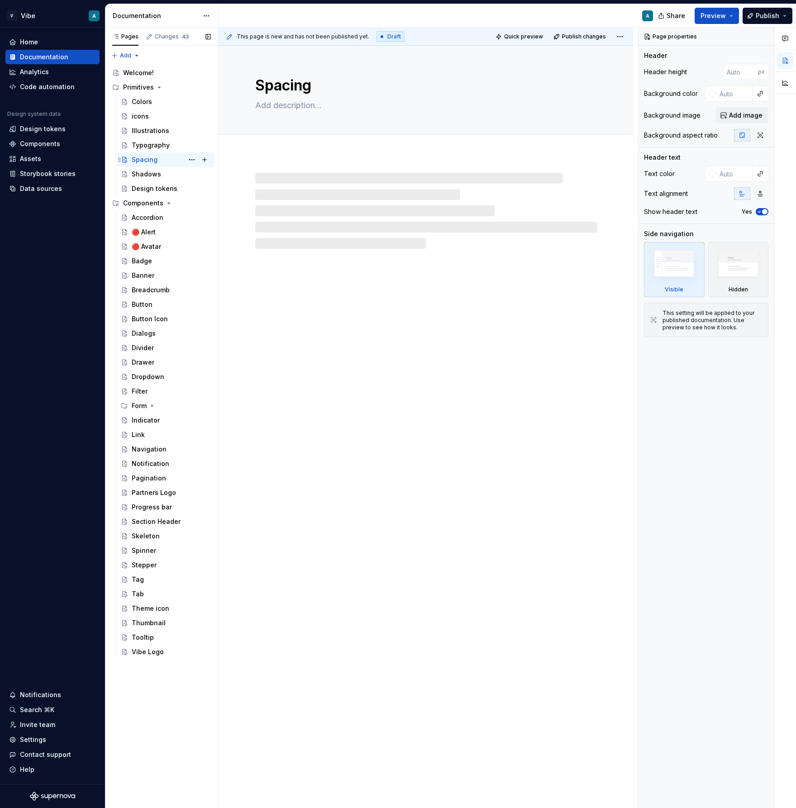
click at [158, 161] on div "Spacing A" at bounding box center [171, 159] width 79 height 13
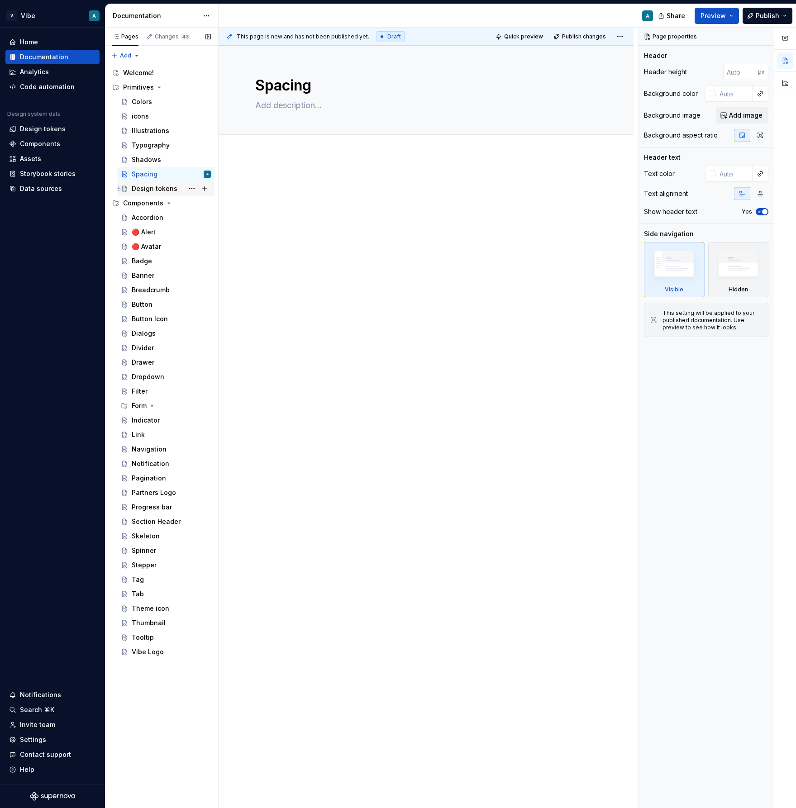
click at [151, 190] on div "Design tokens" at bounding box center [155, 188] width 46 height 9
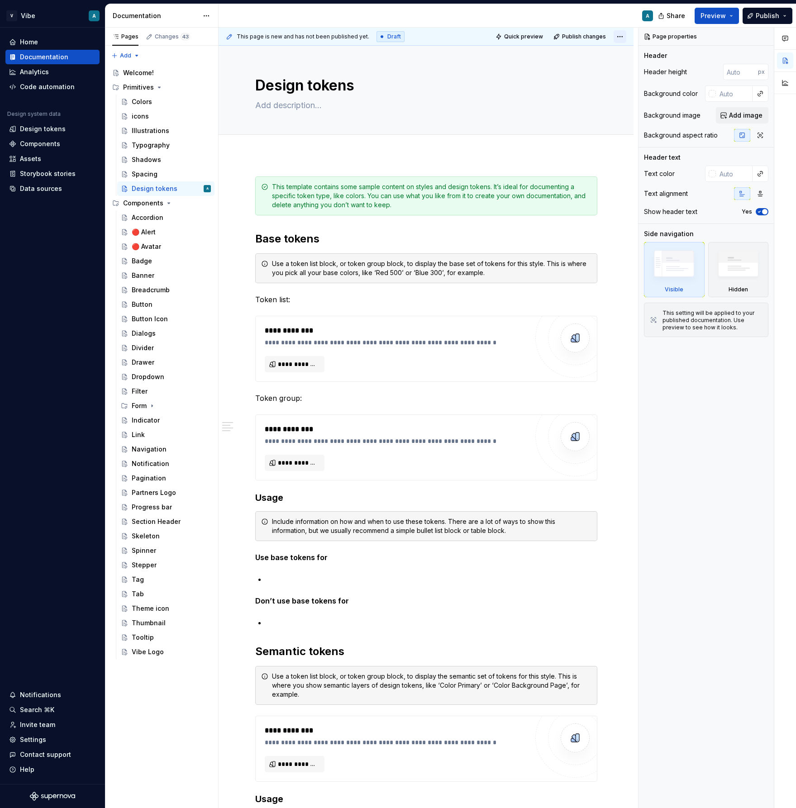
click at [624, 36] on html "V Vibe A Home Documentation Analytics Code automation Design system data Design…" at bounding box center [398, 404] width 796 height 808
click at [597, 76] on div "Delete page" at bounding box center [595, 72] width 59 height 9
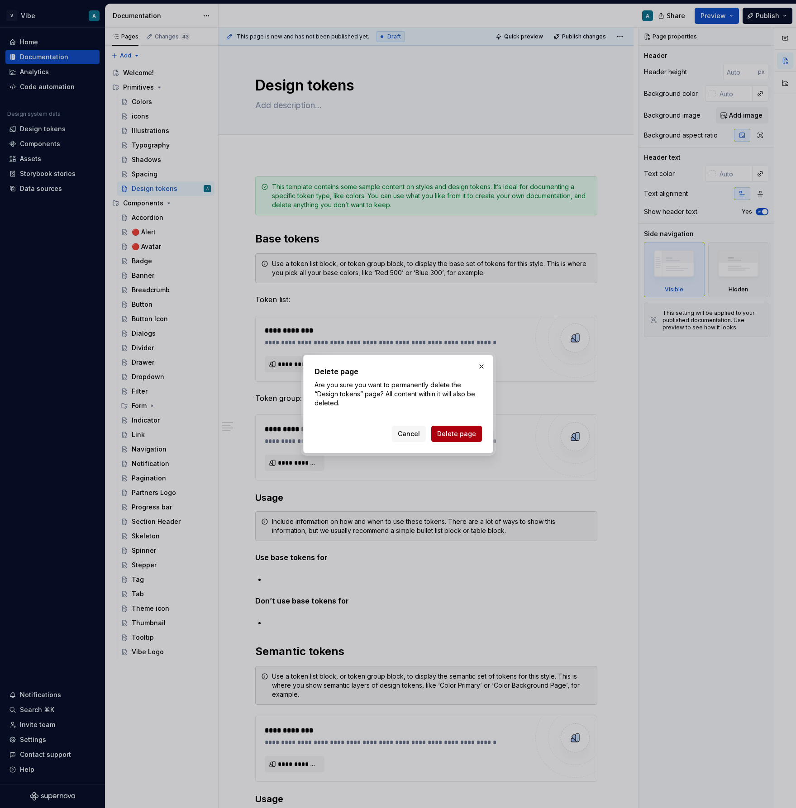
click at [464, 432] on span "Delete page" at bounding box center [456, 433] width 39 height 9
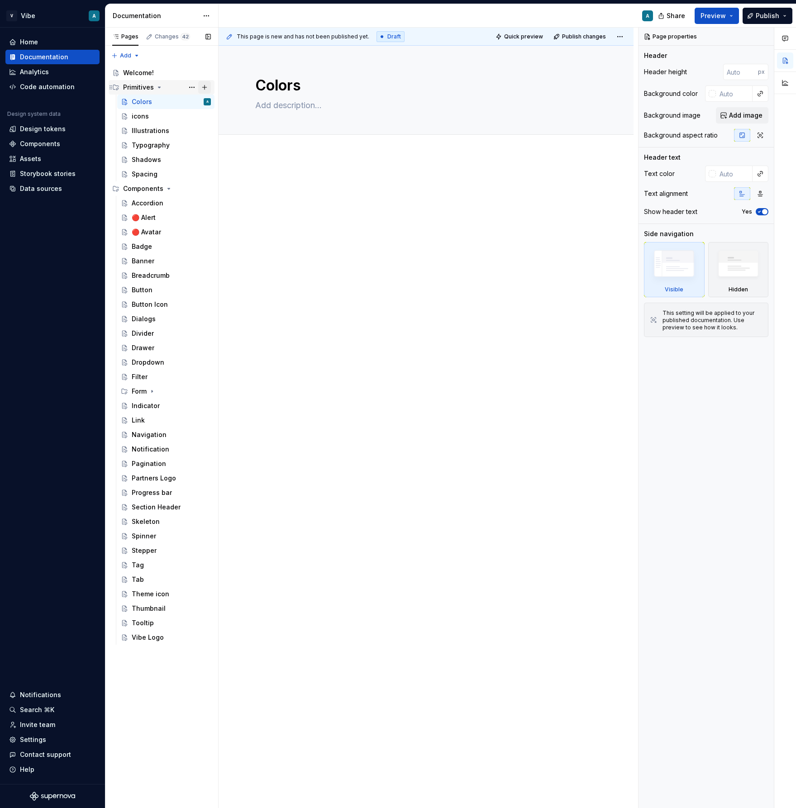
click at [205, 87] on button "Page tree" at bounding box center [204, 87] width 13 height 13
type textarea "*"
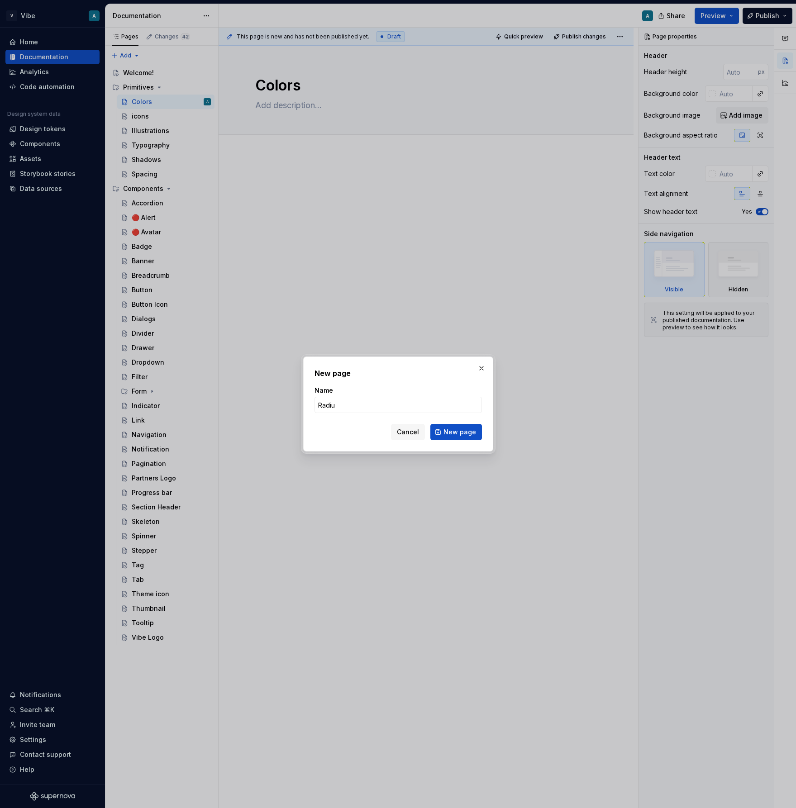
type input "Radius"
click at [444, 432] on button "New page" at bounding box center [456, 432] width 52 height 16
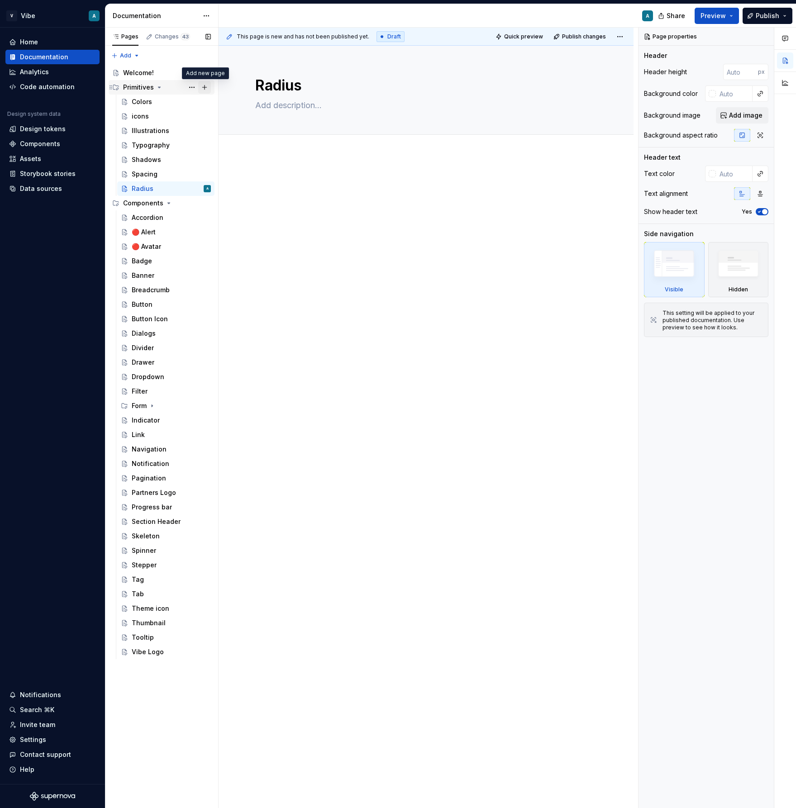
click at [206, 87] on button "Page tree" at bounding box center [204, 87] width 13 height 13
type textarea "*"
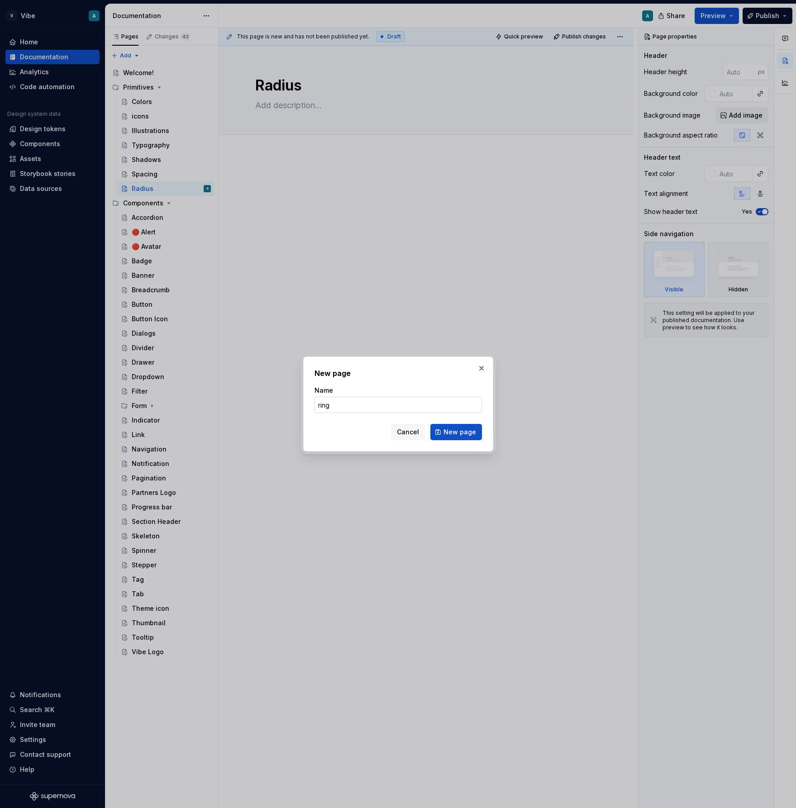
click at [319, 409] on input "ring" at bounding box center [397, 405] width 167 height 16
type input "Ring"
click at [454, 436] on span "New page" at bounding box center [459, 431] width 33 height 9
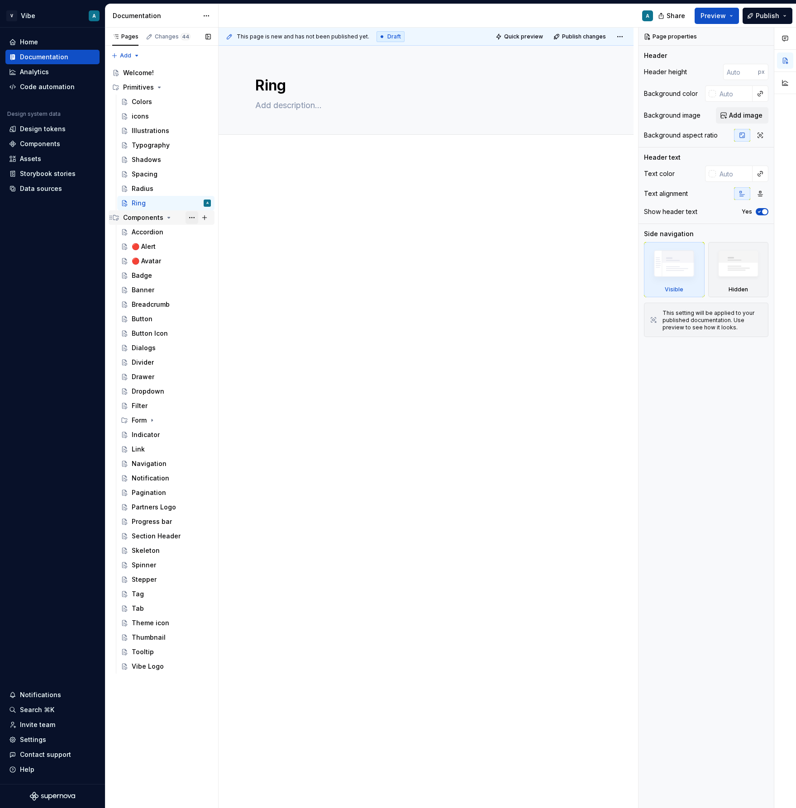
click at [194, 219] on button "Page tree" at bounding box center [191, 217] width 13 height 13
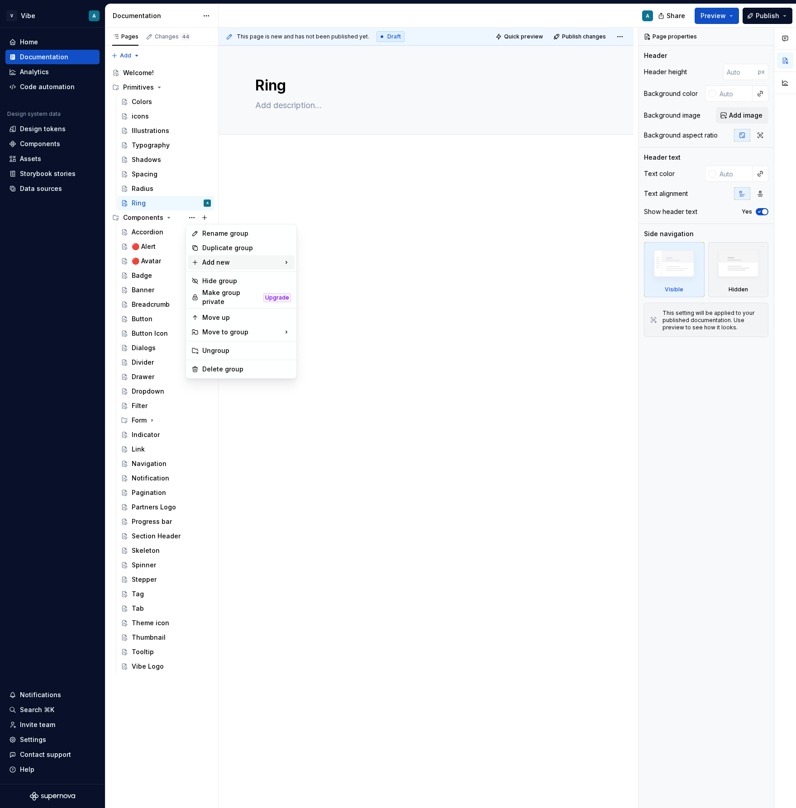
type textarea "*"
click at [228, 238] on div "Rename group" at bounding box center [241, 233] width 107 height 14
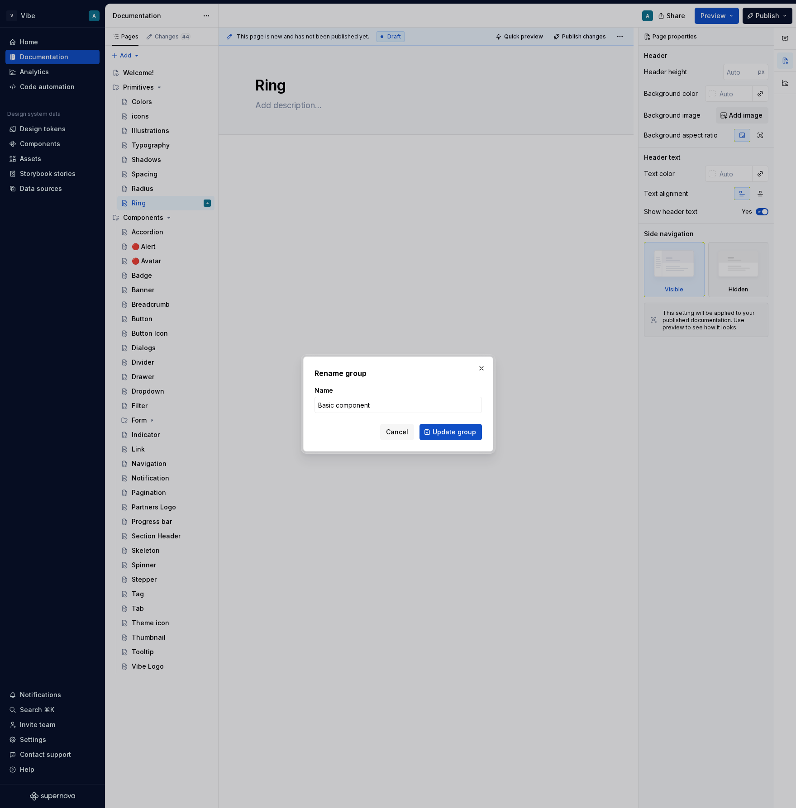
type input "Basic components"
click button "Update group" at bounding box center [450, 432] width 62 height 16
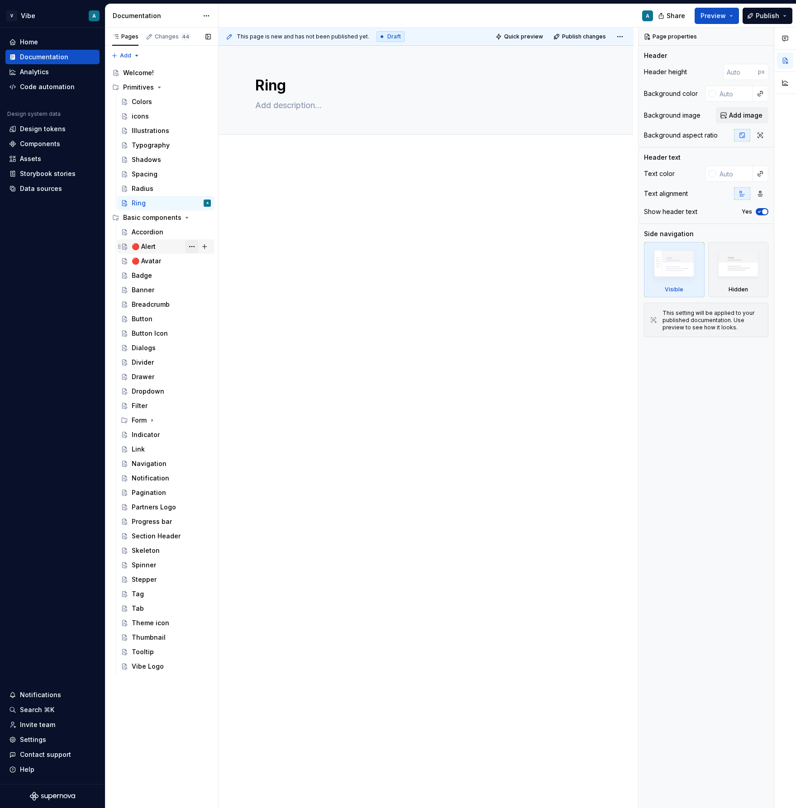
click at [190, 245] on button "Page tree" at bounding box center [191, 246] width 13 height 13
type textarea "*"
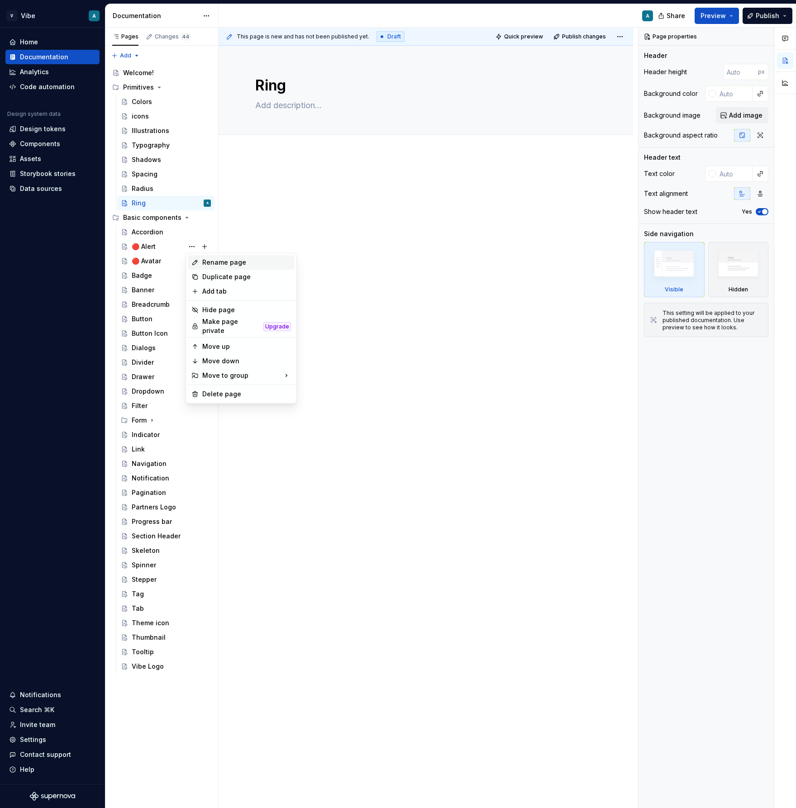
click at [225, 265] on div "Rename page" at bounding box center [246, 262] width 89 height 9
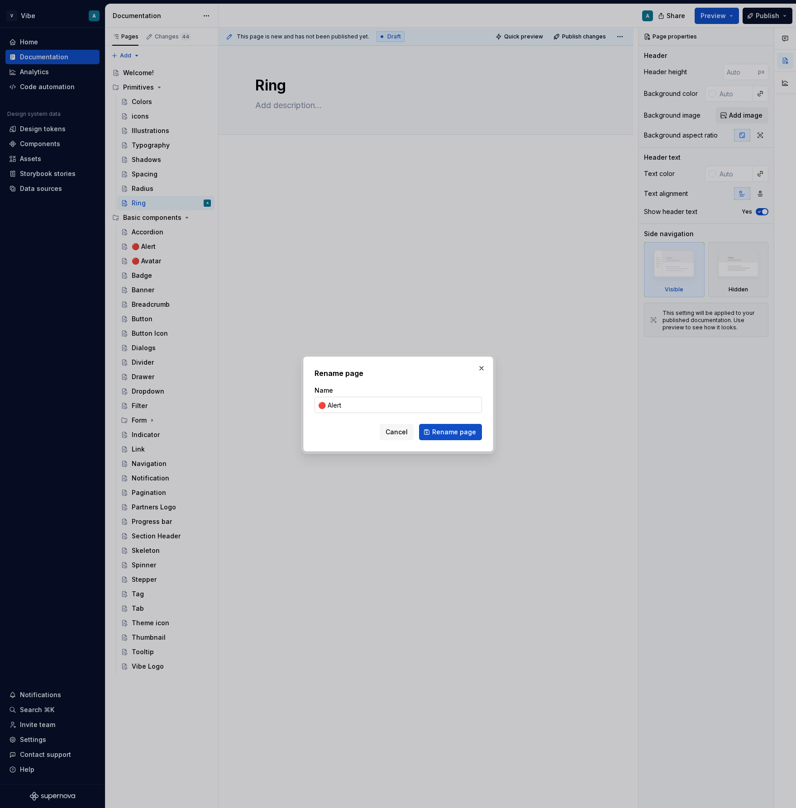
click at [330, 407] on input "🔴 Alert" at bounding box center [397, 405] width 167 height 16
type input "Alert"
click at [441, 430] on span "Rename page" at bounding box center [454, 431] width 44 height 9
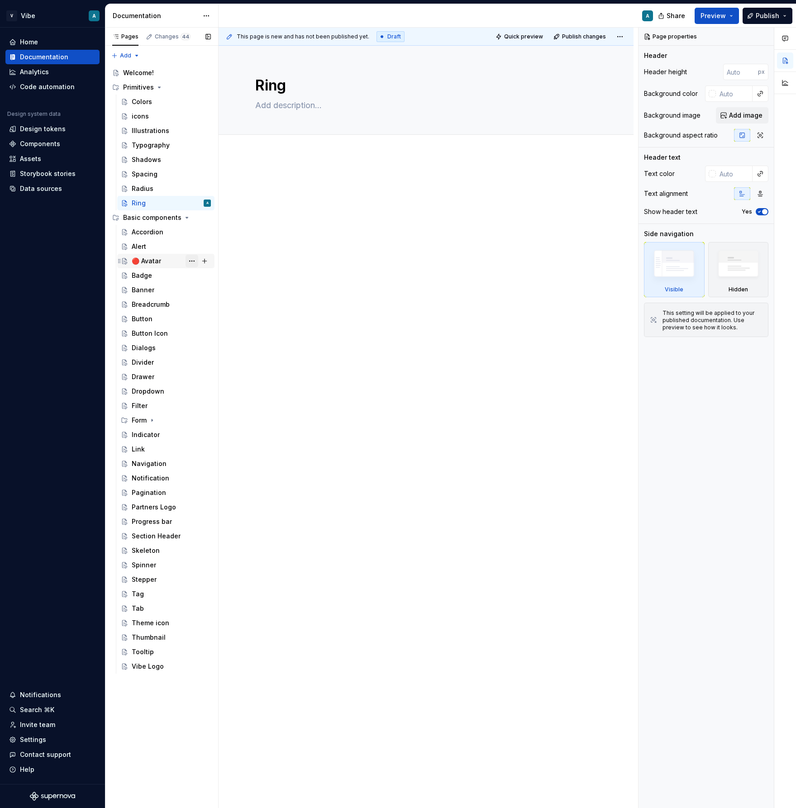
click at [191, 257] on button "Page tree" at bounding box center [191, 261] width 13 height 13
type textarea "*"
click at [229, 280] on div "Rename page" at bounding box center [246, 276] width 89 height 9
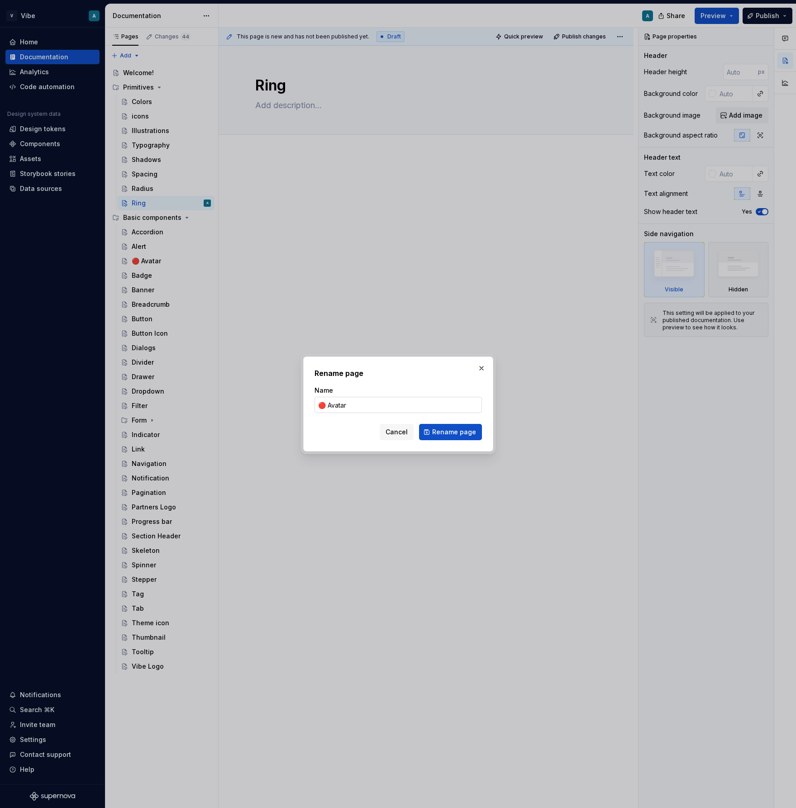
click at [327, 407] on input "🔴 Avatar" at bounding box center [397, 405] width 167 height 16
type input "Avatar"
click at [440, 435] on span "Rename page" at bounding box center [454, 431] width 44 height 9
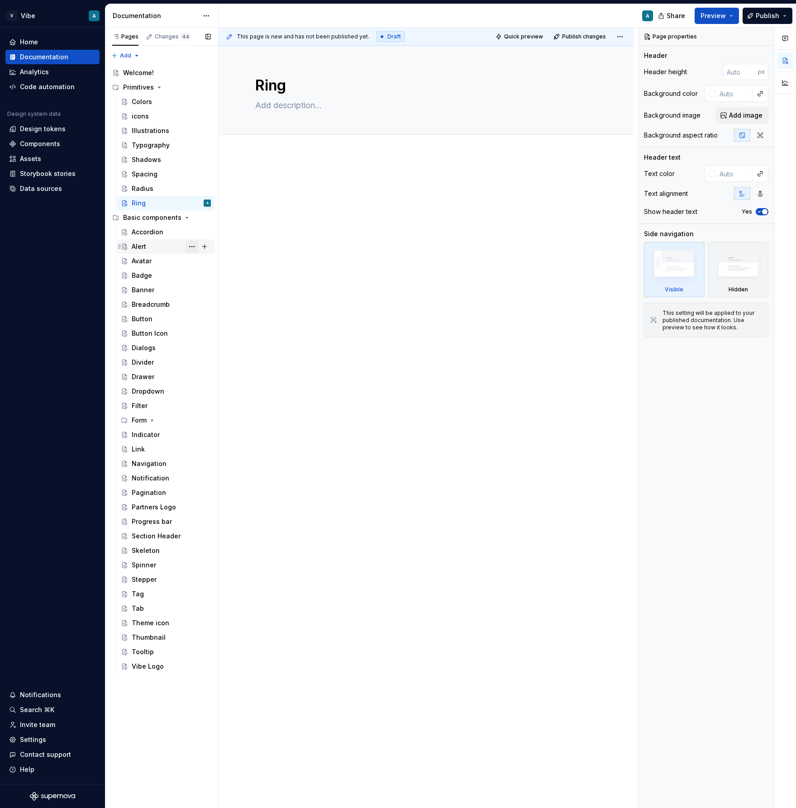
click at [192, 248] on button "Page tree" at bounding box center [191, 246] width 13 height 13
type textarea "*"
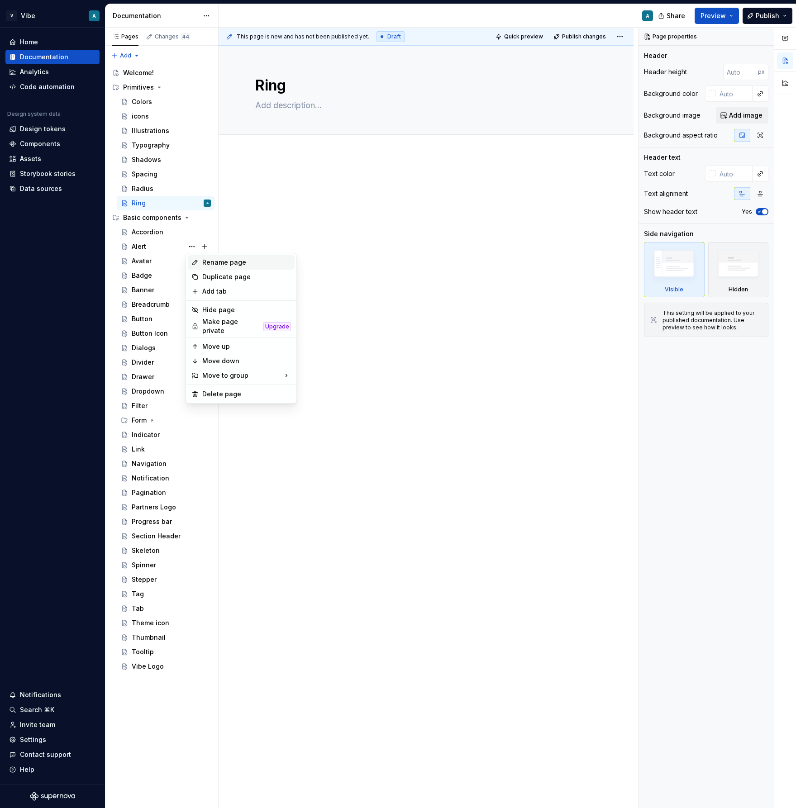
click at [232, 268] on div "Rename page" at bounding box center [241, 262] width 107 height 14
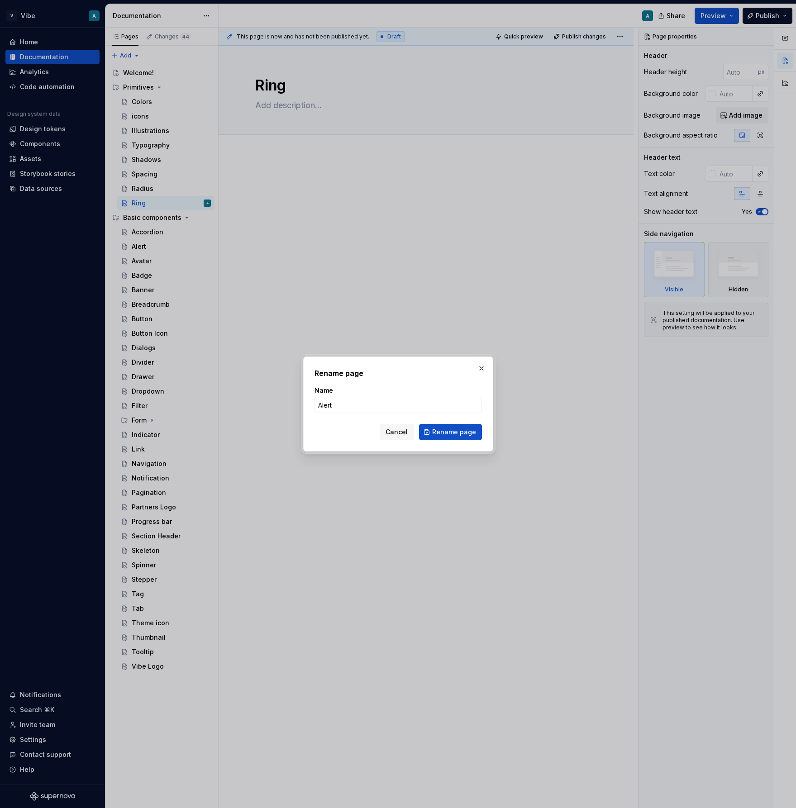
type input "Alerts"
click at [456, 431] on span "Rename page" at bounding box center [454, 431] width 44 height 9
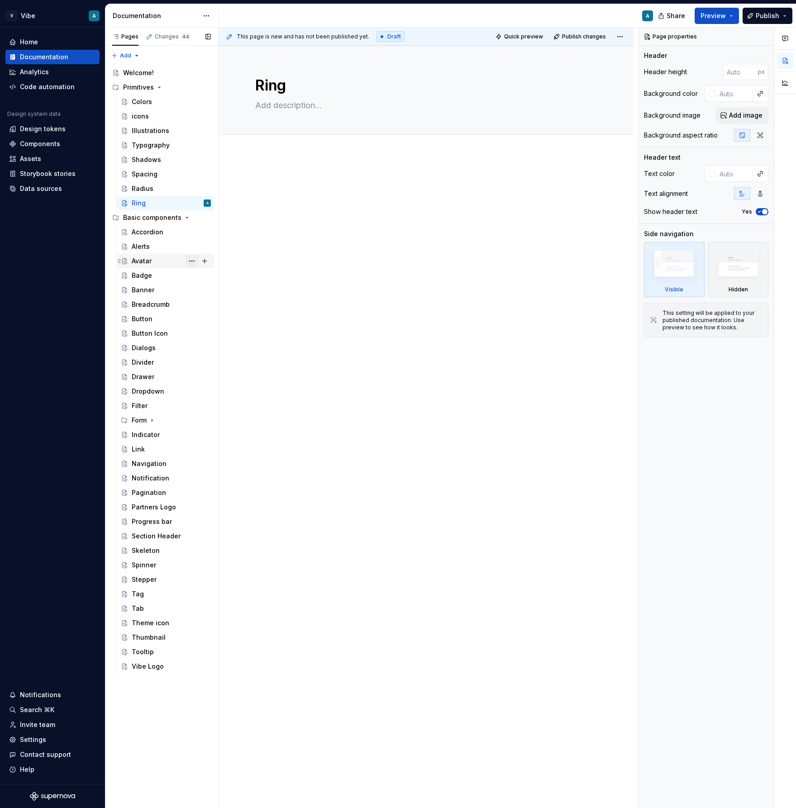
click at [191, 262] on button "Page tree" at bounding box center [191, 261] width 13 height 13
click at [236, 278] on div "Rename page" at bounding box center [246, 276] width 89 height 9
type textarea "*"
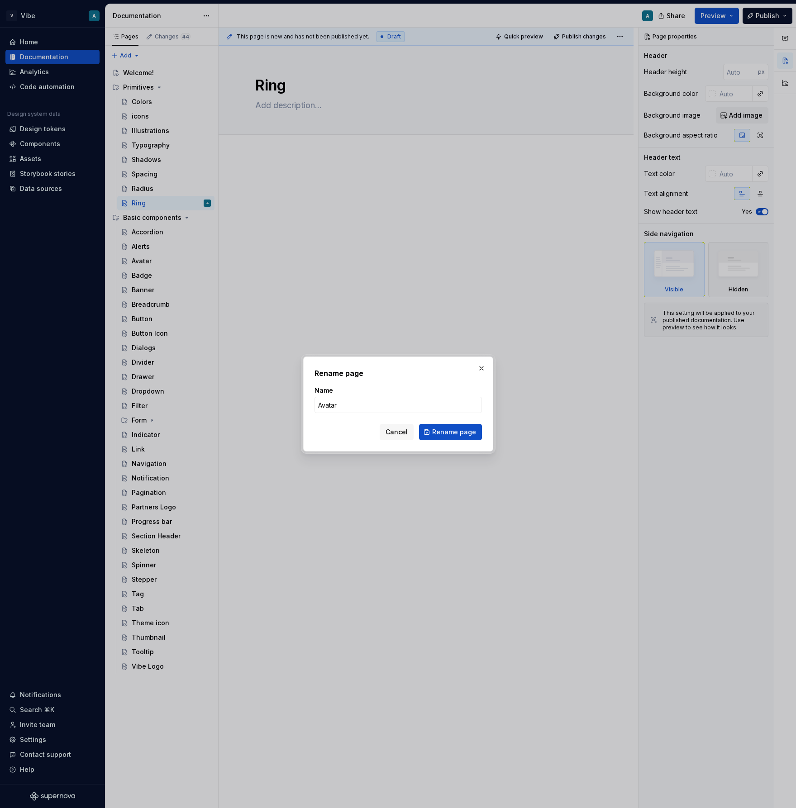
type input "Avatars"
click button "Rename page" at bounding box center [450, 432] width 63 height 16
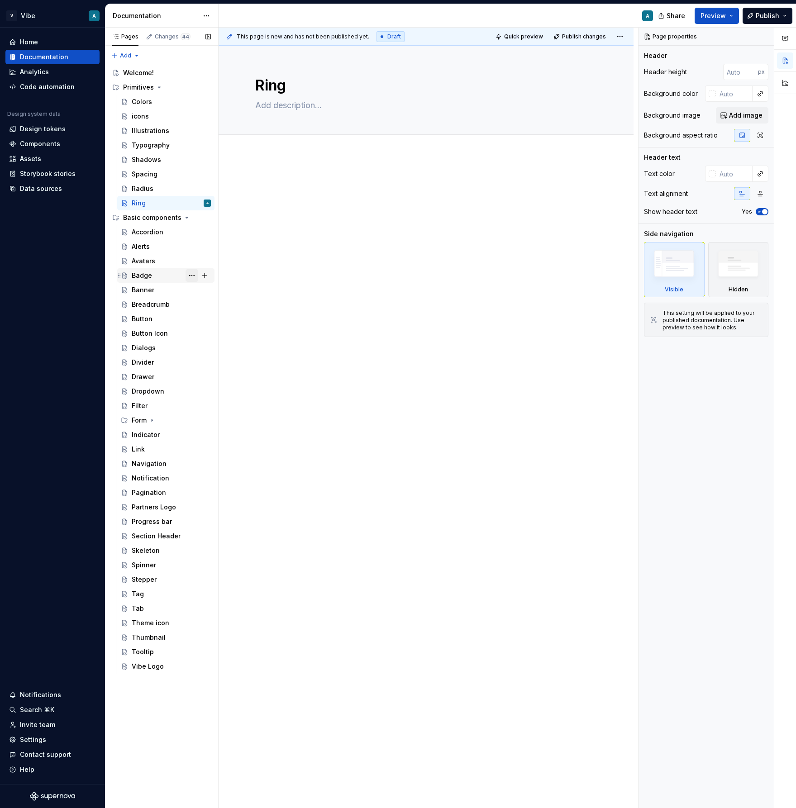
click at [192, 276] on button "Page tree" at bounding box center [191, 275] width 13 height 13
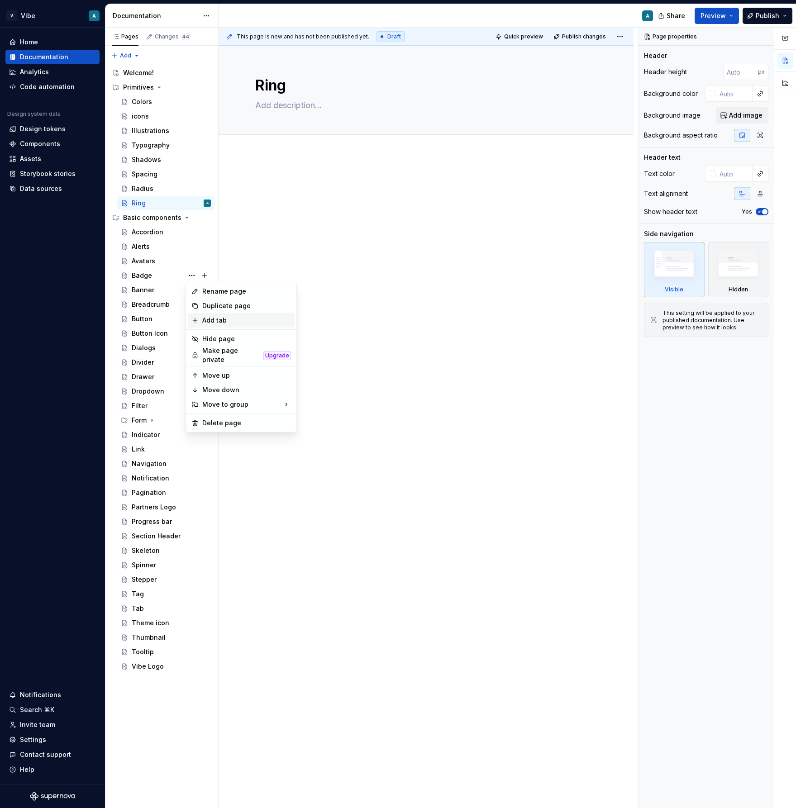
type textarea "*"
click at [229, 293] on div "Rename page" at bounding box center [246, 291] width 89 height 9
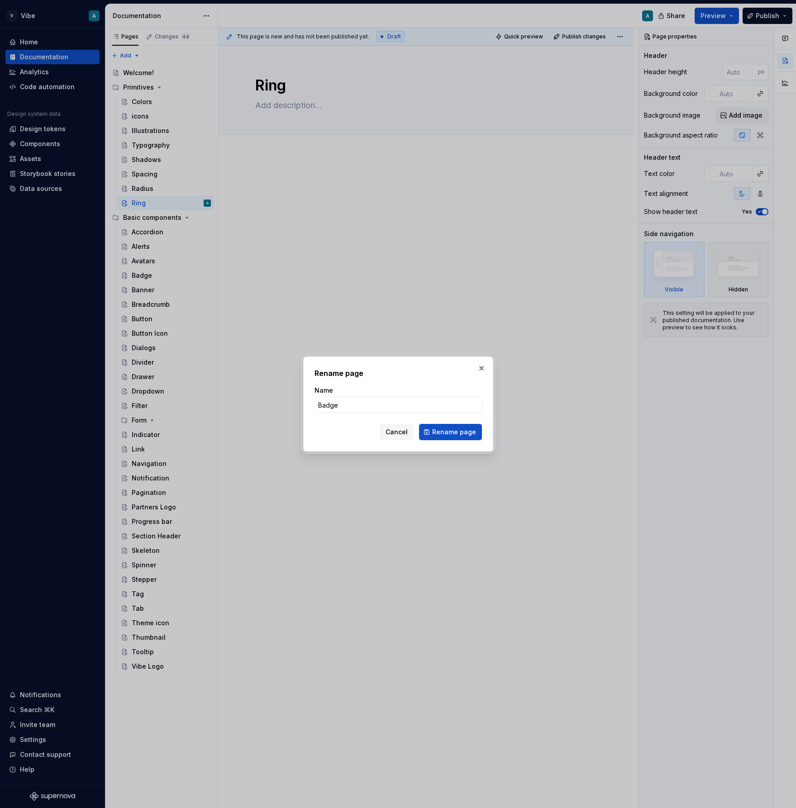
type input "Badges"
click button "Rename page" at bounding box center [450, 432] width 63 height 16
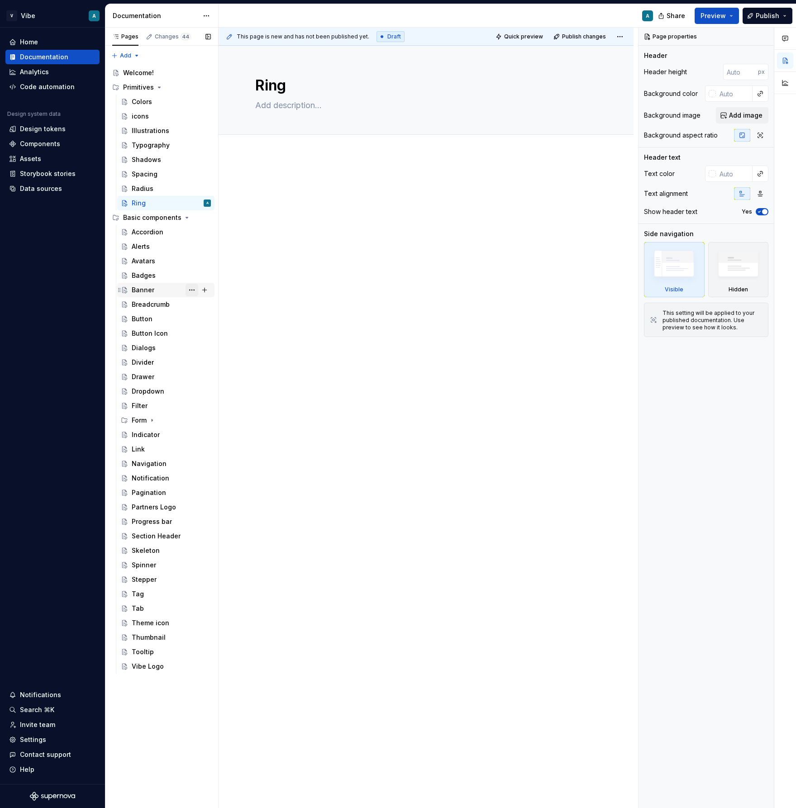
click at [191, 290] on button "Page tree" at bounding box center [191, 290] width 13 height 13
type textarea "*"
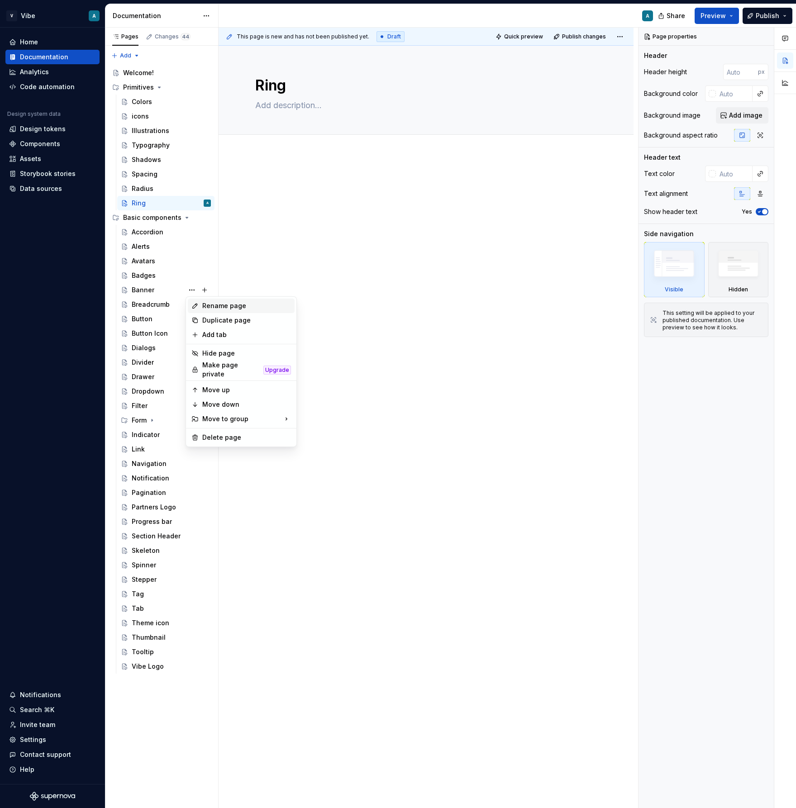
click at [234, 309] on div "Rename page" at bounding box center [246, 305] width 89 height 9
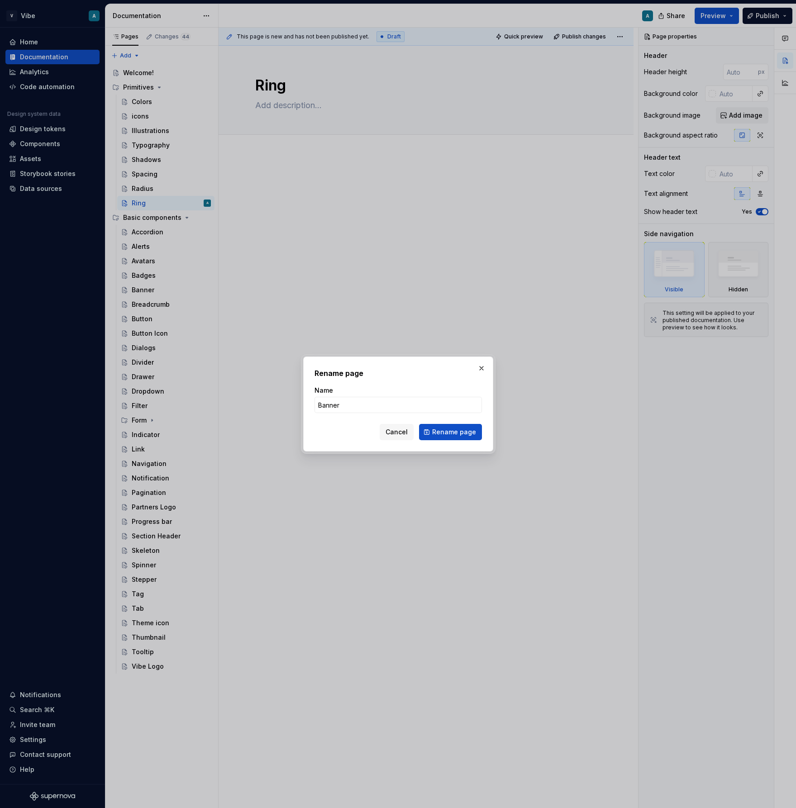
type input "Banners"
click button "Rename page" at bounding box center [450, 432] width 63 height 16
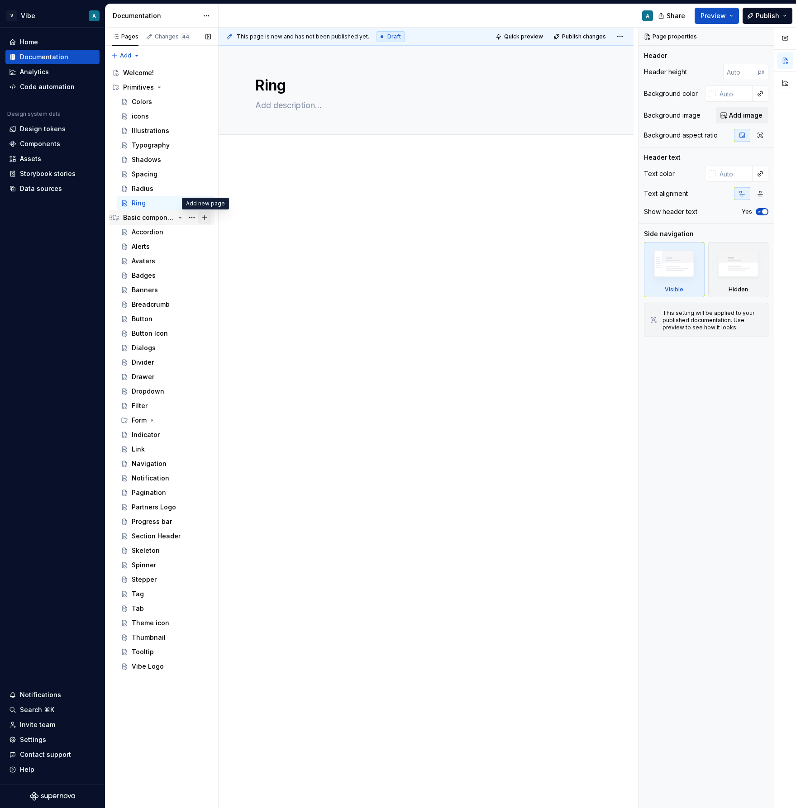
click at [204, 218] on button "Page tree" at bounding box center [204, 217] width 13 height 13
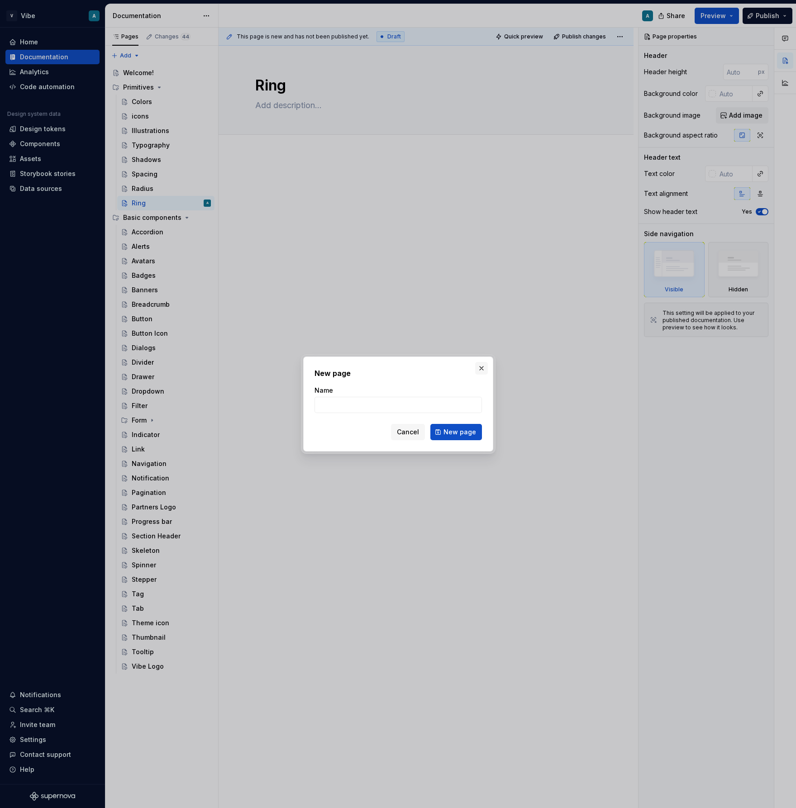
click at [482, 367] on button "button" at bounding box center [481, 368] width 13 height 13
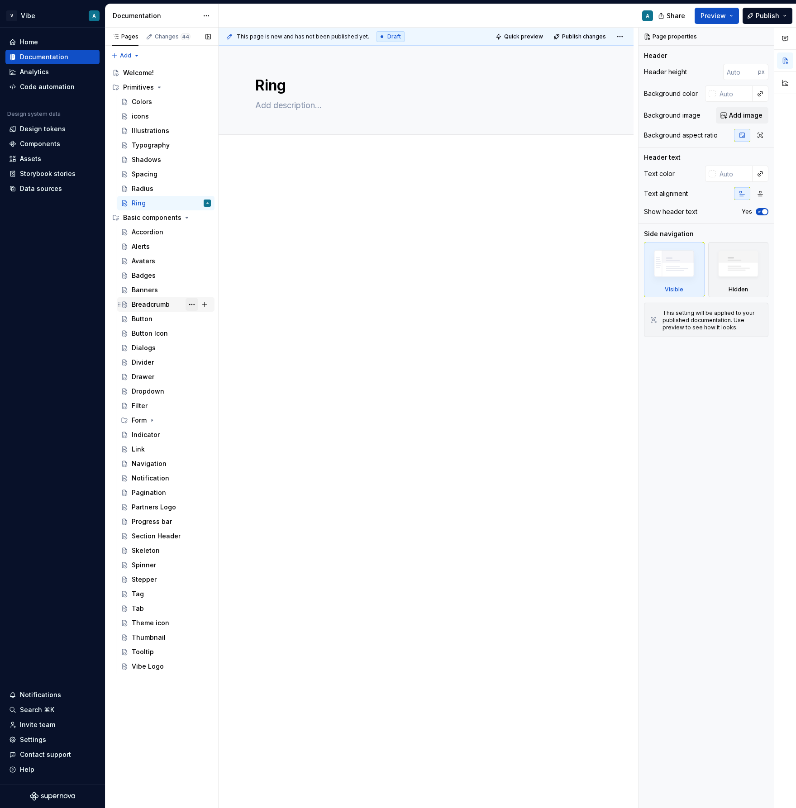
click at [193, 305] on button "Page tree" at bounding box center [191, 304] width 13 height 13
click at [149, 245] on div "Pages Changes 44 Add Accessibility guide for tree Page tree. Navigate the tree …" at bounding box center [161, 418] width 113 height 781
click at [190, 246] on button "Page tree" at bounding box center [191, 246] width 13 height 13
click at [234, 265] on div "Rename page" at bounding box center [246, 262] width 89 height 9
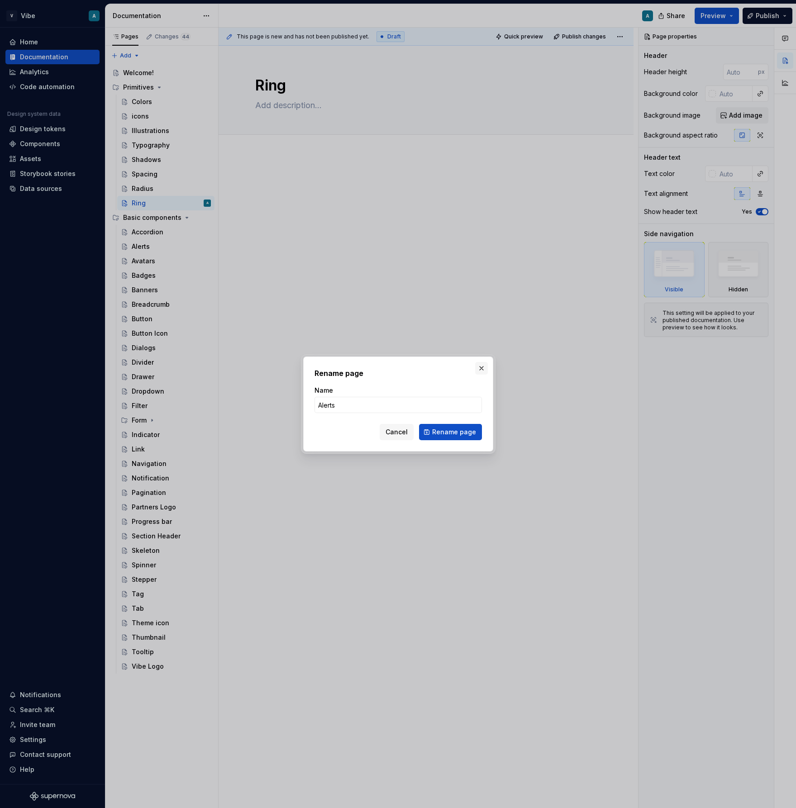
click at [479, 367] on button "button" at bounding box center [481, 368] width 13 height 13
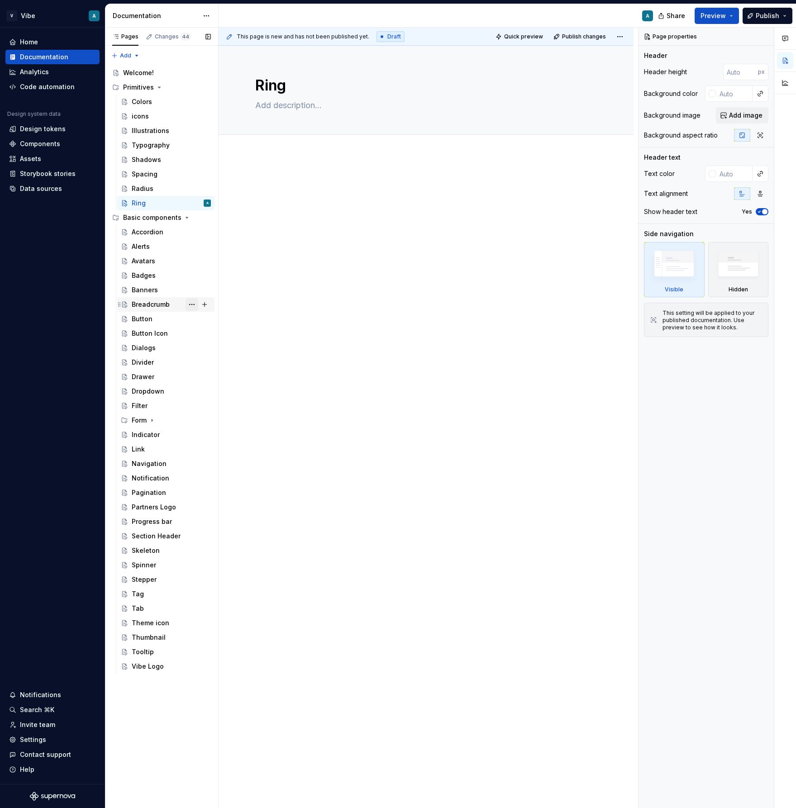
click at [194, 305] on button "Page tree" at bounding box center [191, 304] width 13 height 13
type textarea "*"
click at [229, 323] on div "Rename page" at bounding box center [246, 320] width 89 height 9
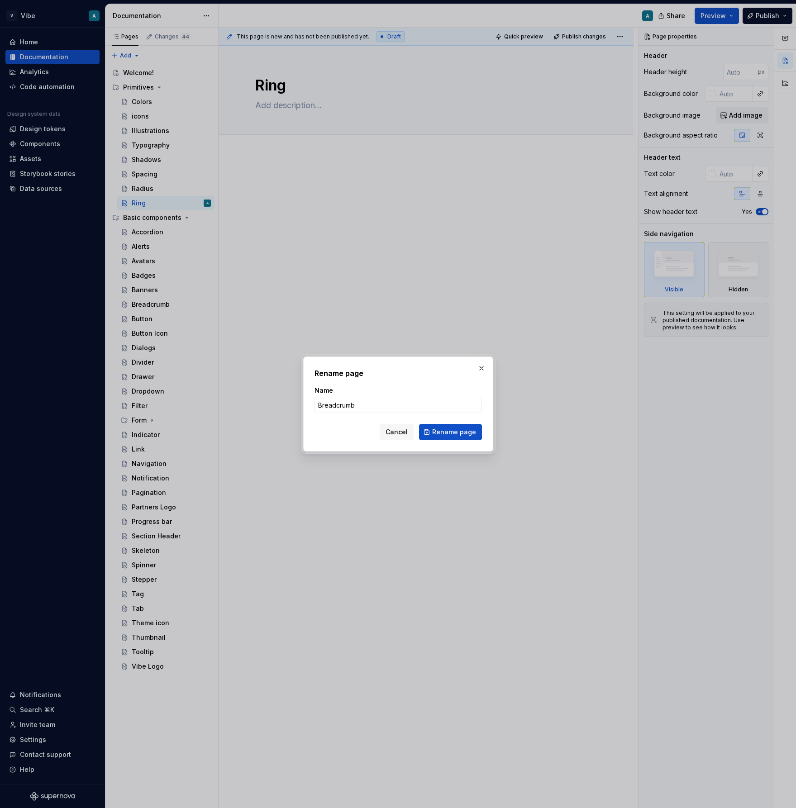
type input "Breadcrumbs"
click button "Rename page" at bounding box center [450, 432] width 63 height 16
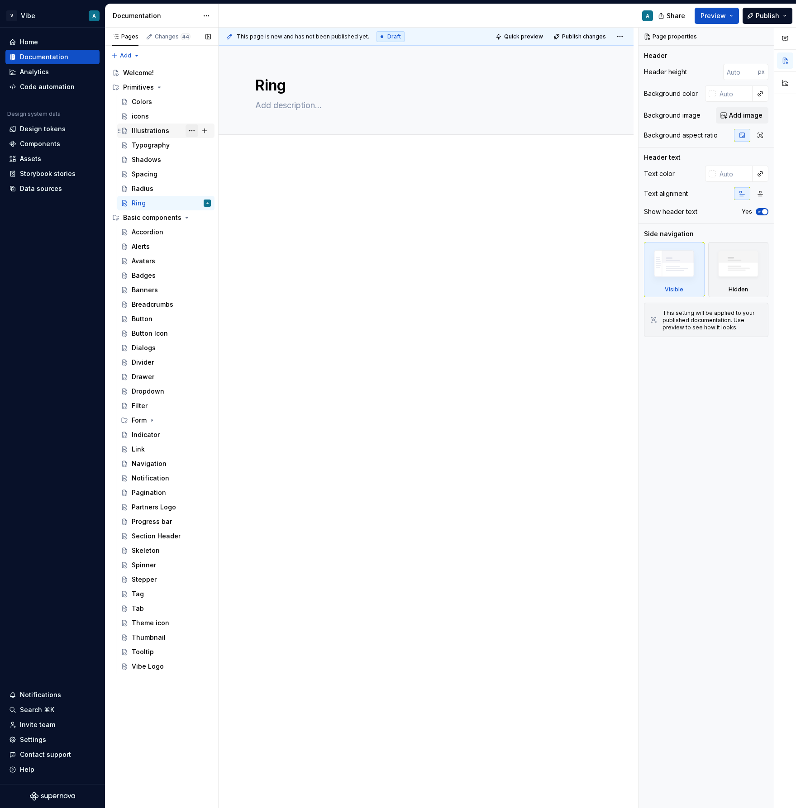
click at [195, 133] on button "Page tree" at bounding box center [191, 130] width 13 height 13
type textarea "*"
click at [230, 150] on div "Rename page" at bounding box center [246, 146] width 89 height 9
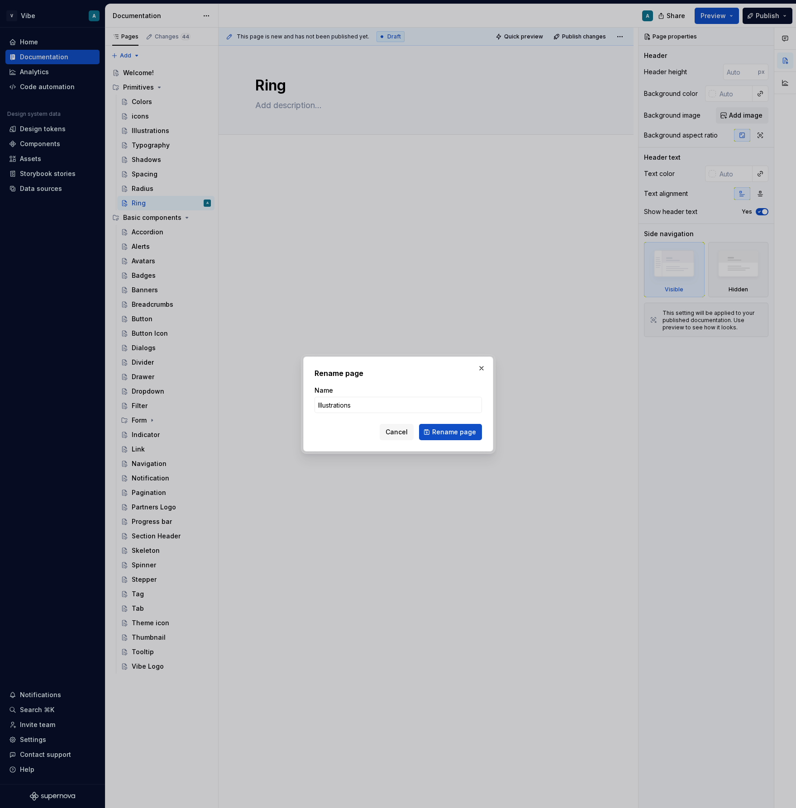
type input "Illustration"
click button "Rename page" at bounding box center [450, 432] width 63 height 16
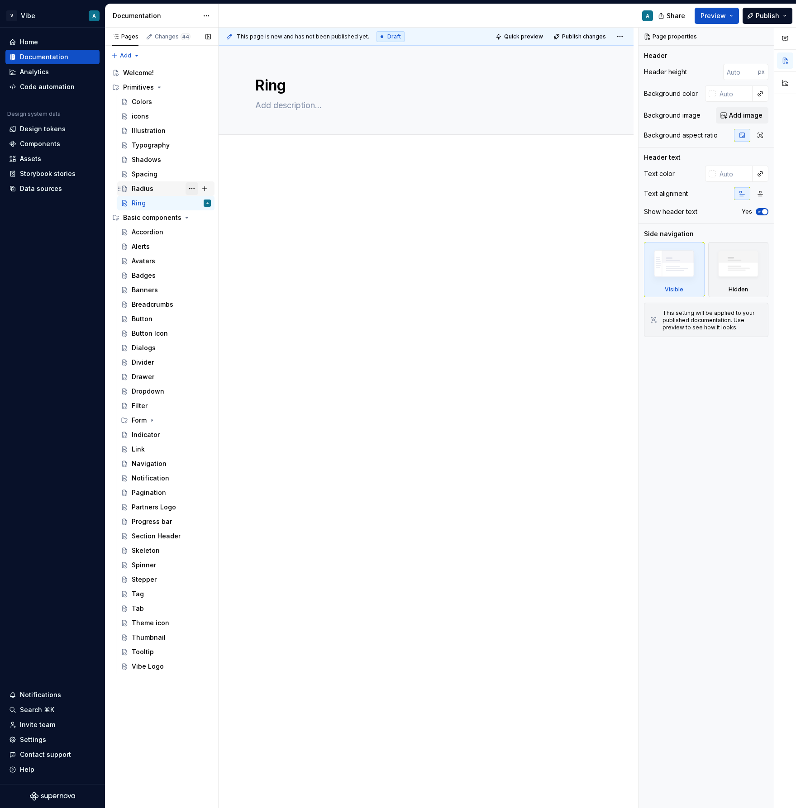
click at [189, 191] on button "Page tree" at bounding box center [191, 188] width 13 height 13
click at [160, 176] on div "Pages Changes 44 Add Accessibility guide for tree Page tree. Navigate the tree …" at bounding box center [161, 418] width 113 height 781
click at [191, 161] on button "Page tree" at bounding box center [191, 159] width 13 height 13
type textarea "*"
click at [232, 176] on div "Rename page" at bounding box center [246, 175] width 89 height 9
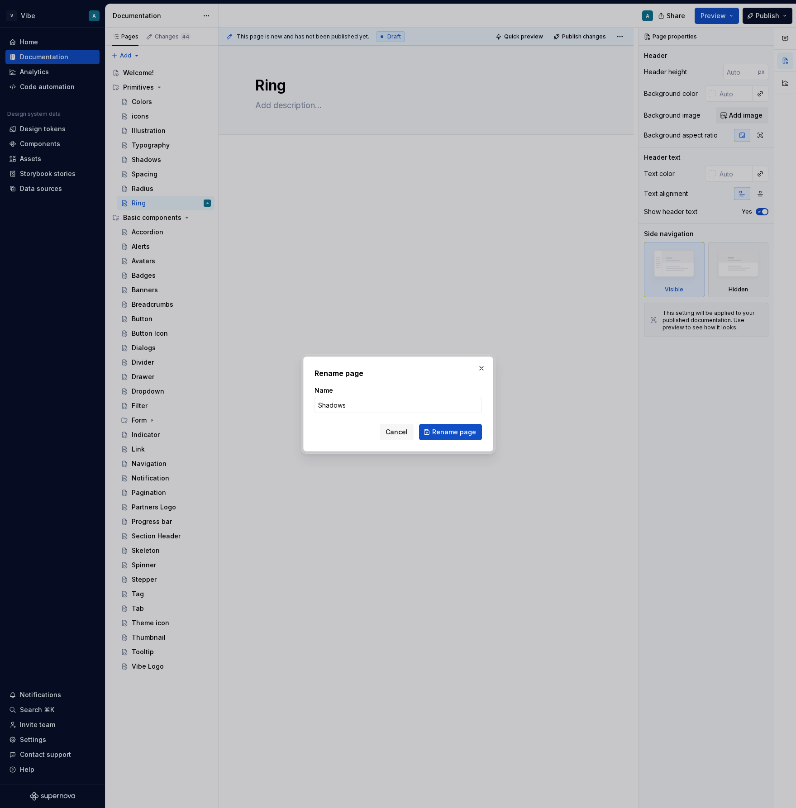
type input "Shadow"
click button "Rename page" at bounding box center [450, 432] width 63 height 16
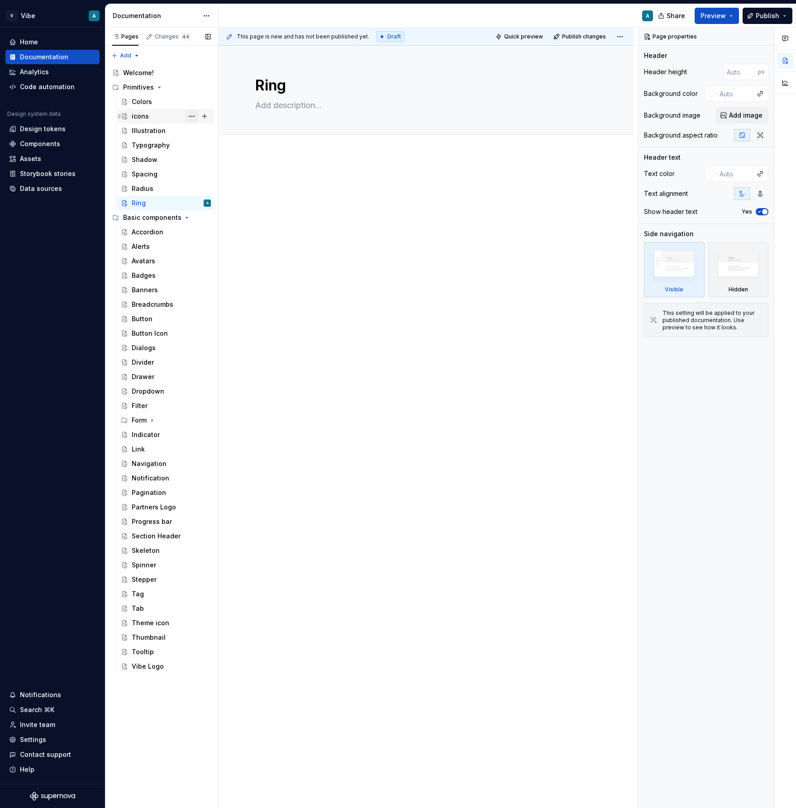
click at [194, 118] on button "Page tree" at bounding box center [191, 116] width 13 height 13
type textarea "*"
click at [221, 132] on div "Rename page" at bounding box center [246, 132] width 89 height 9
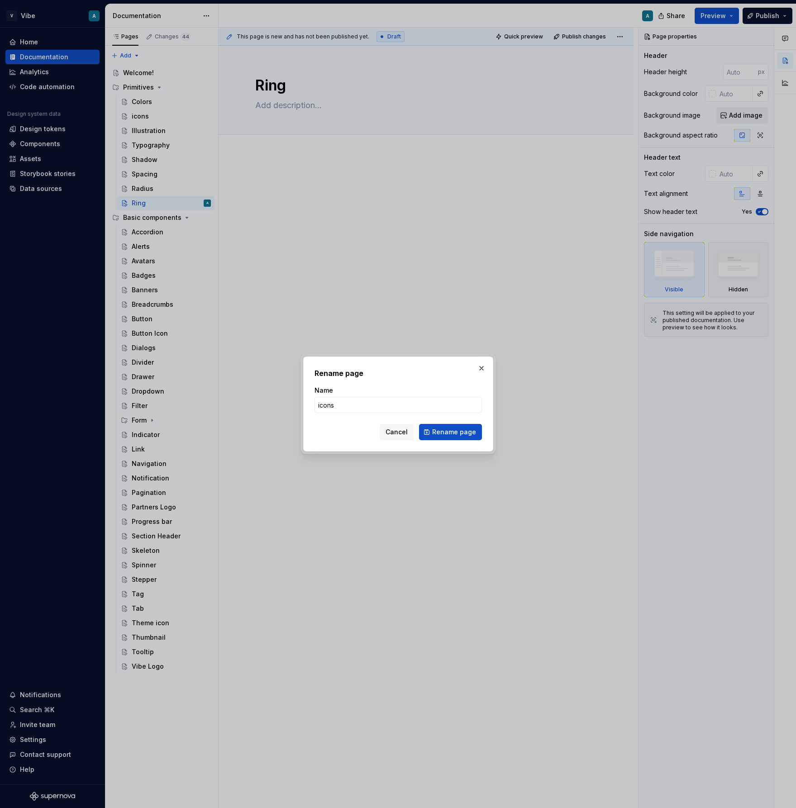
type input "icon"
click button "Rename page" at bounding box center [450, 432] width 63 height 16
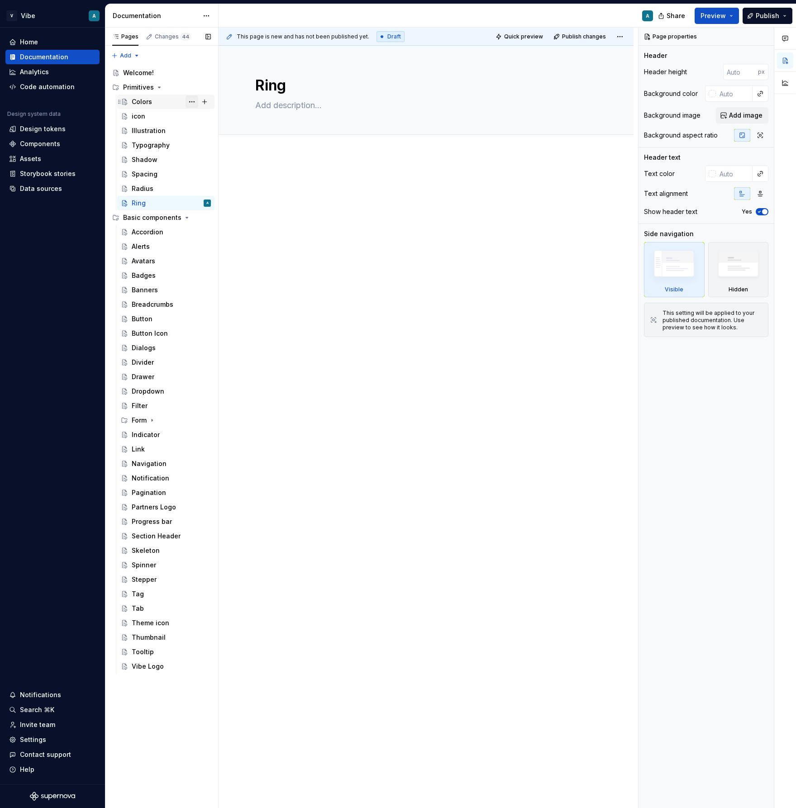
click at [190, 104] on button "Page tree" at bounding box center [191, 101] width 13 height 13
type textarea "*"
click at [218, 121] on div "Rename page" at bounding box center [246, 117] width 89 height 9
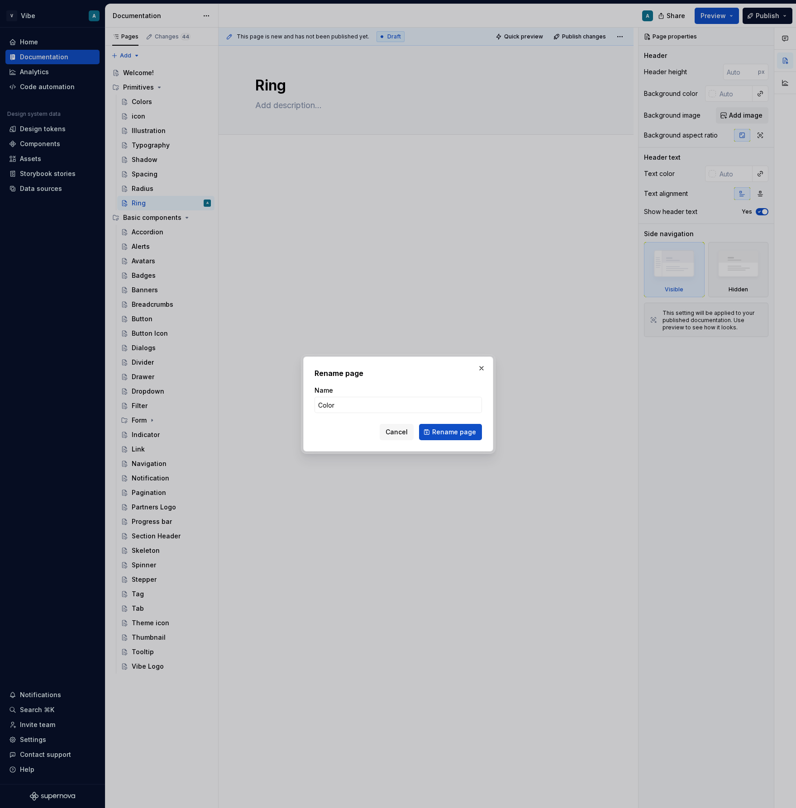
type input "Colors"
click button "Rename page" at bounding box center [450, 432] width 63 height 16
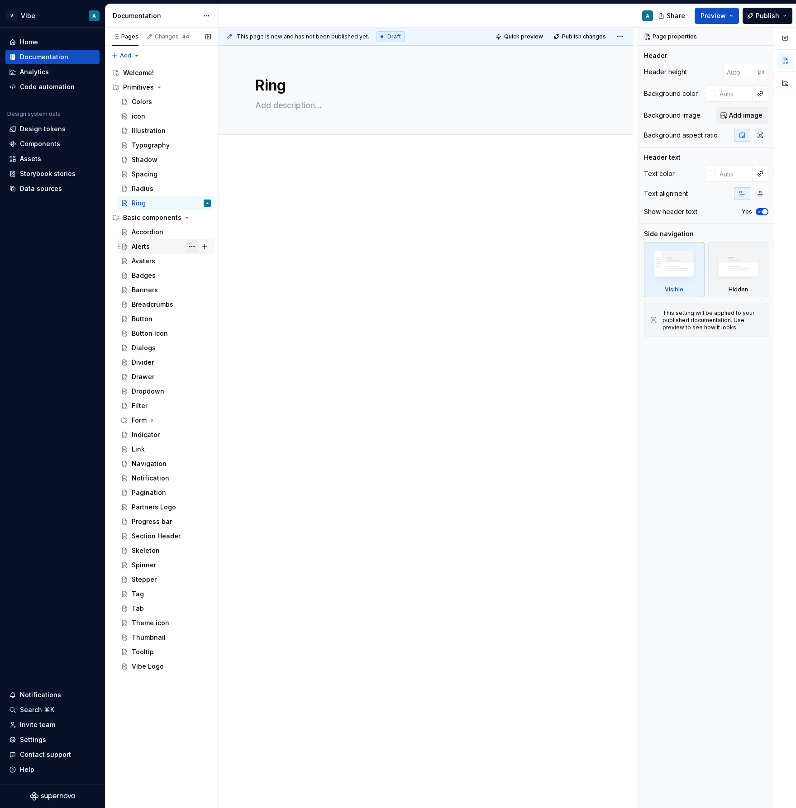
click at [191, 247] on button "Page tree" at bounding box center [191, 246] width 13 height 13
type textarea "*"
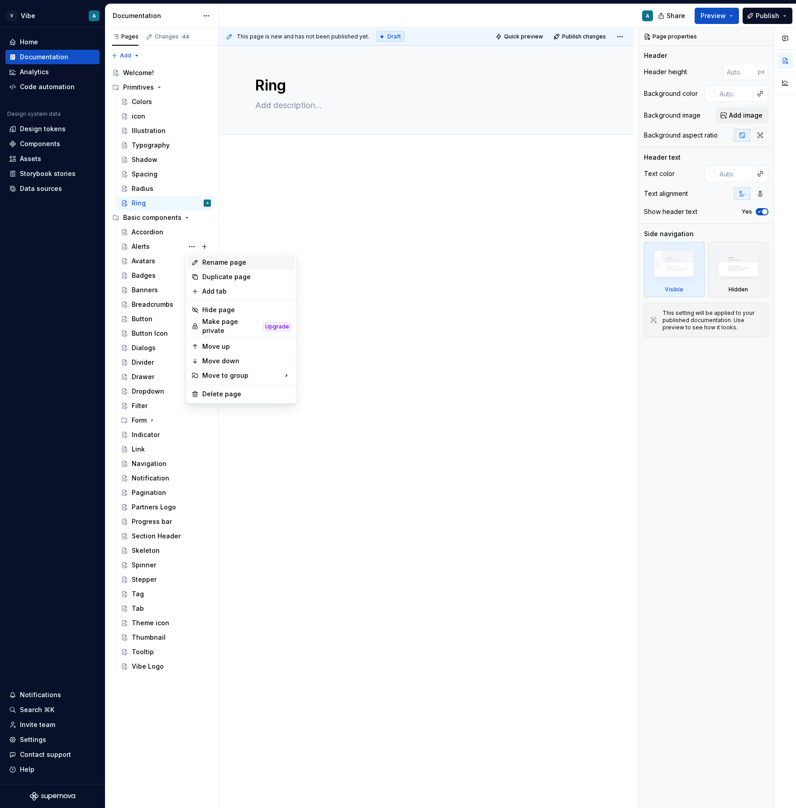
click at [228, 265] on div "Rename page" at bounding box center [246, 262] width 89 height 9
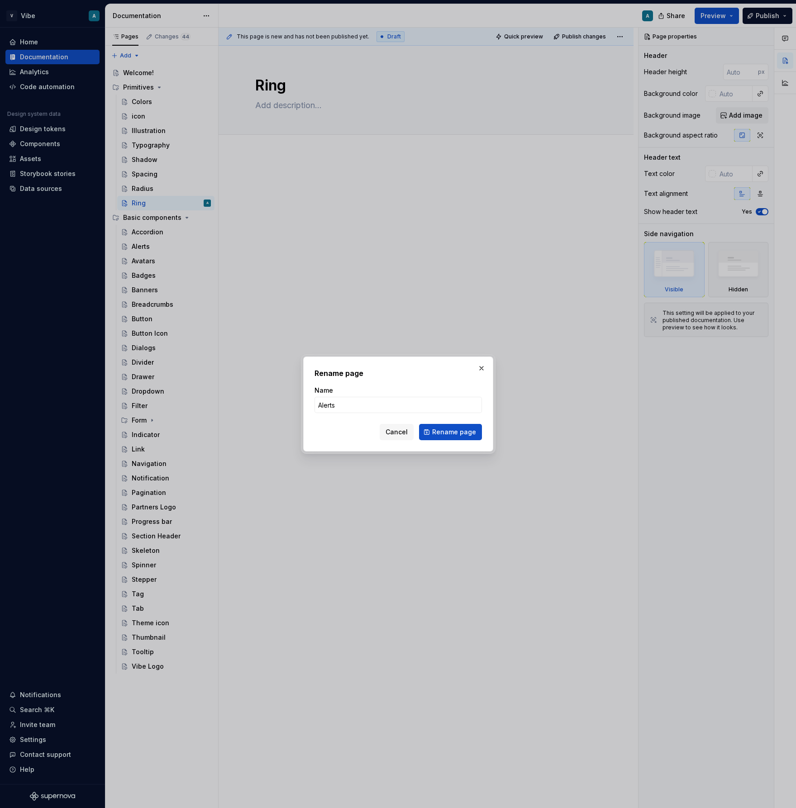
type input "Alert"
click button "Rename page" at bounding box center [450, 432] width 63 height 16
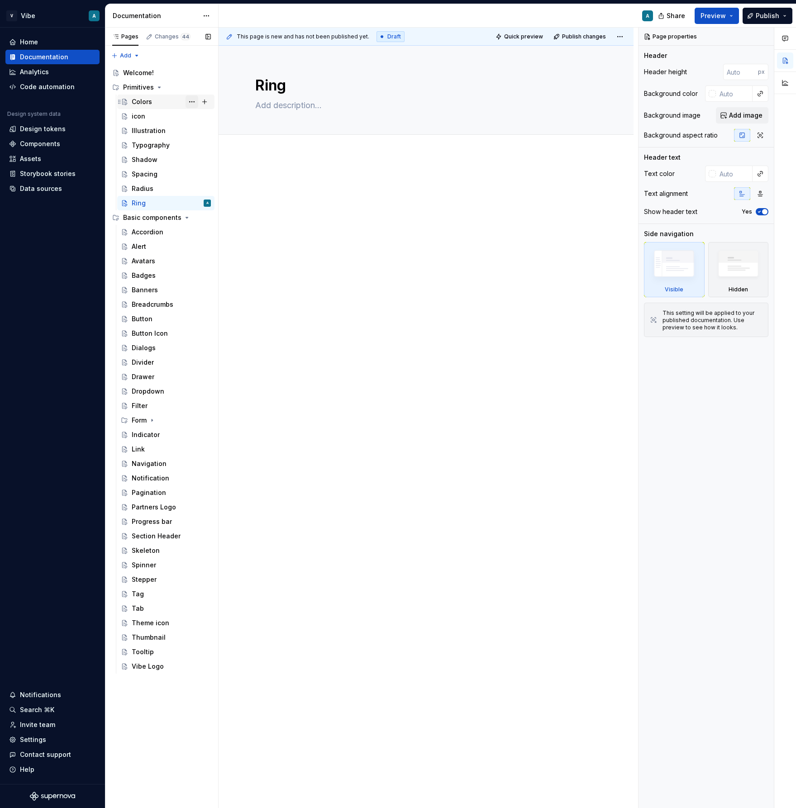
click at [191, 98] on button "Page tree" at bounding box center [191, 101] width 13 height 13
type textarea "*"
click at [228, 117] on div "Rename page" at bounding box center [246, 117] width 89 height 9
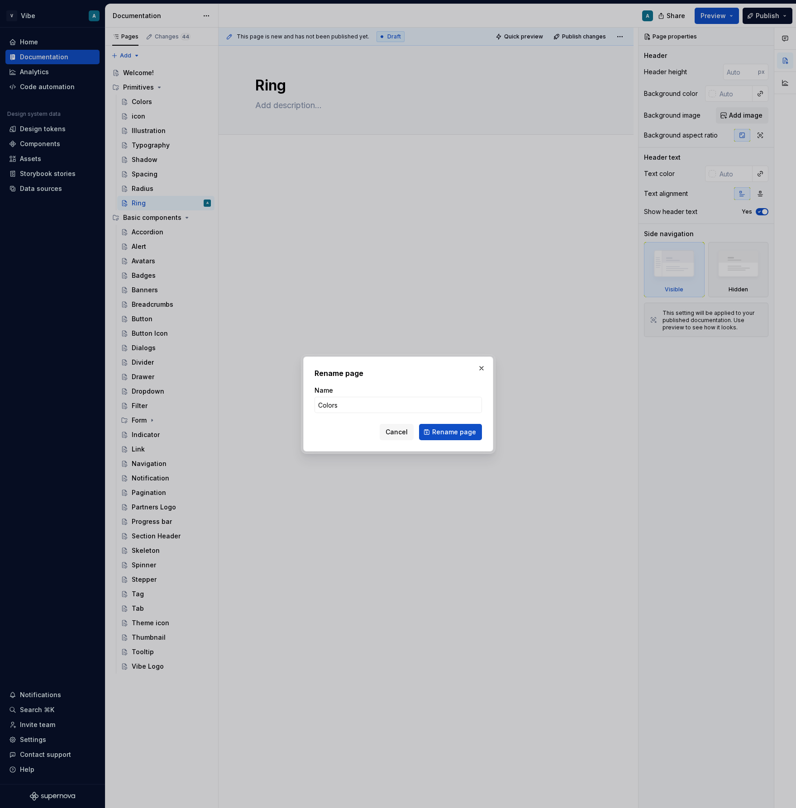
type input "Color"
click button "Rename page" at bounding box center [450, 432] width 63 height 16
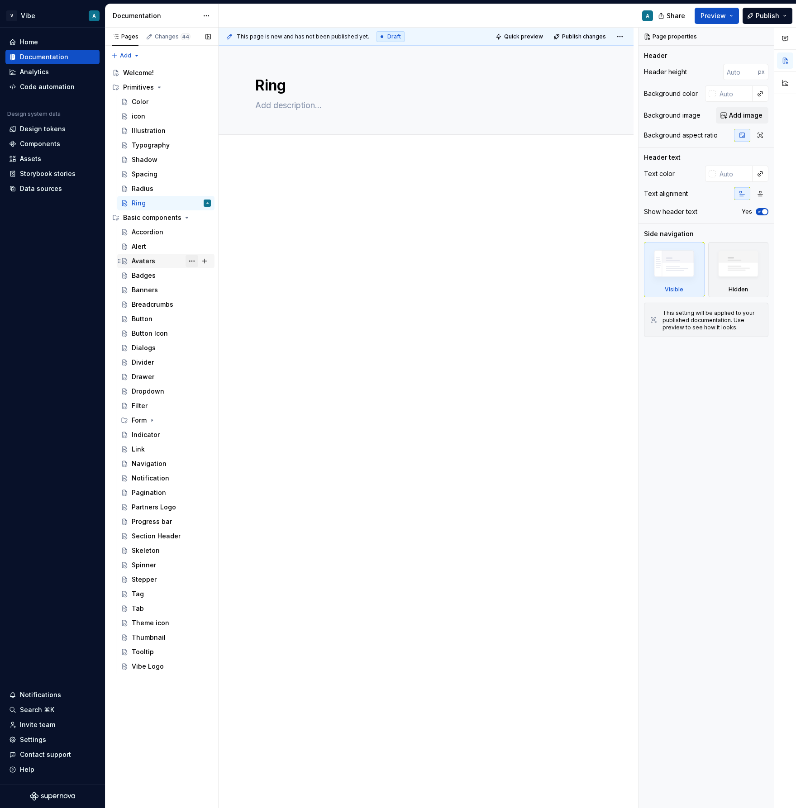
click at [189, 260] on button "Page tree" at bounding box center [191, 261] width 13 height 13
type textarea "*"
click at [233, 276] on div "Rename page" at bounding box center [246, 276] width 89 height 9
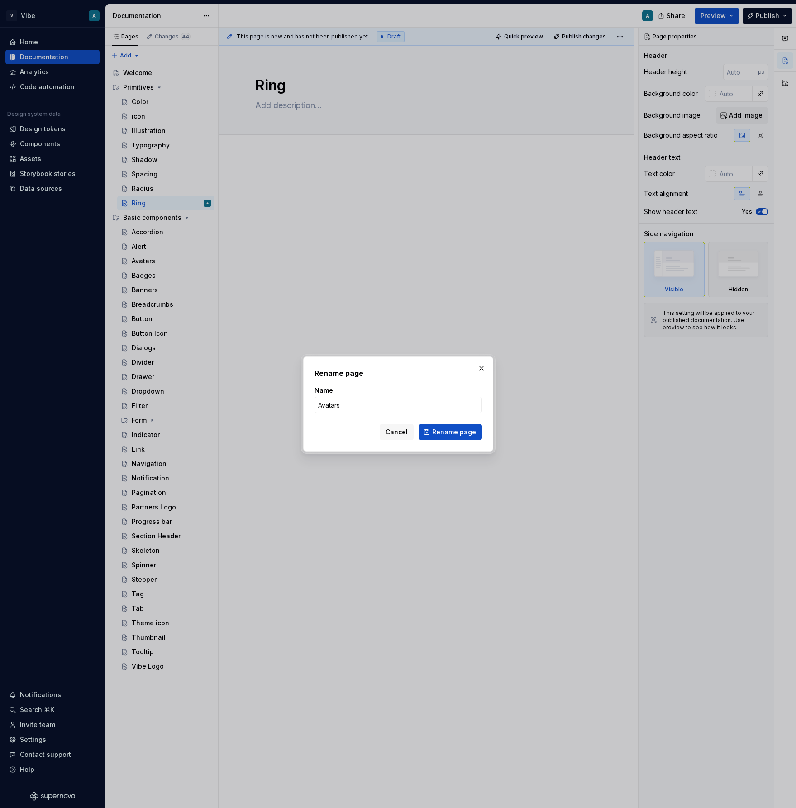
type input "Avatar"
click button "Rename page" at bounding box center [450, 432] width 63 height 16
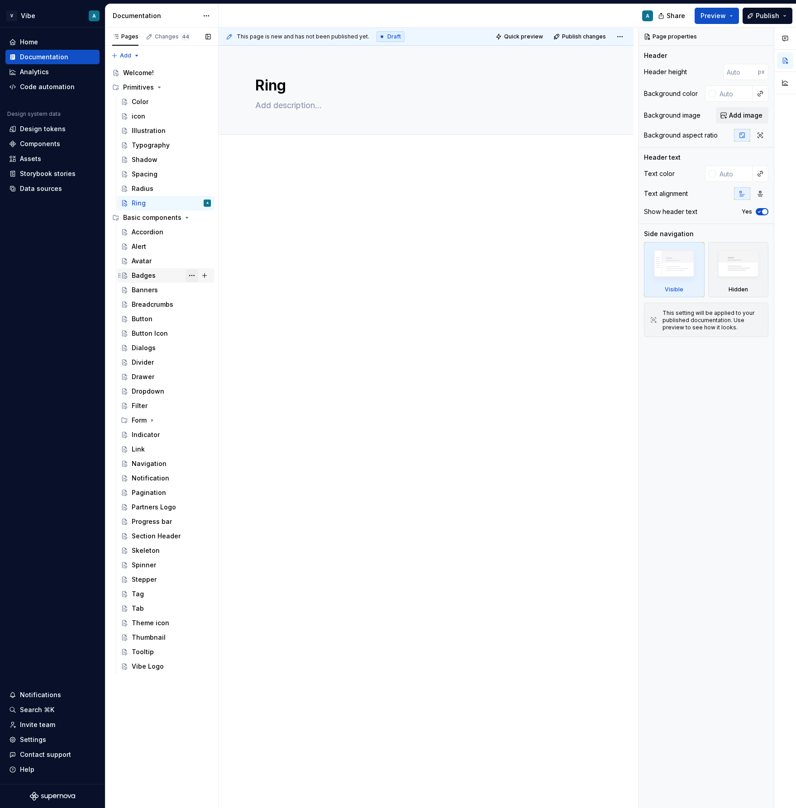
click at [191, 275] on button "Page tree" at bounding box center [191, 275] width 13 height 13
type textarea "*"
click at [231, 290] on div "Rename page" at bounding box center [246, 291] width 89 height 9
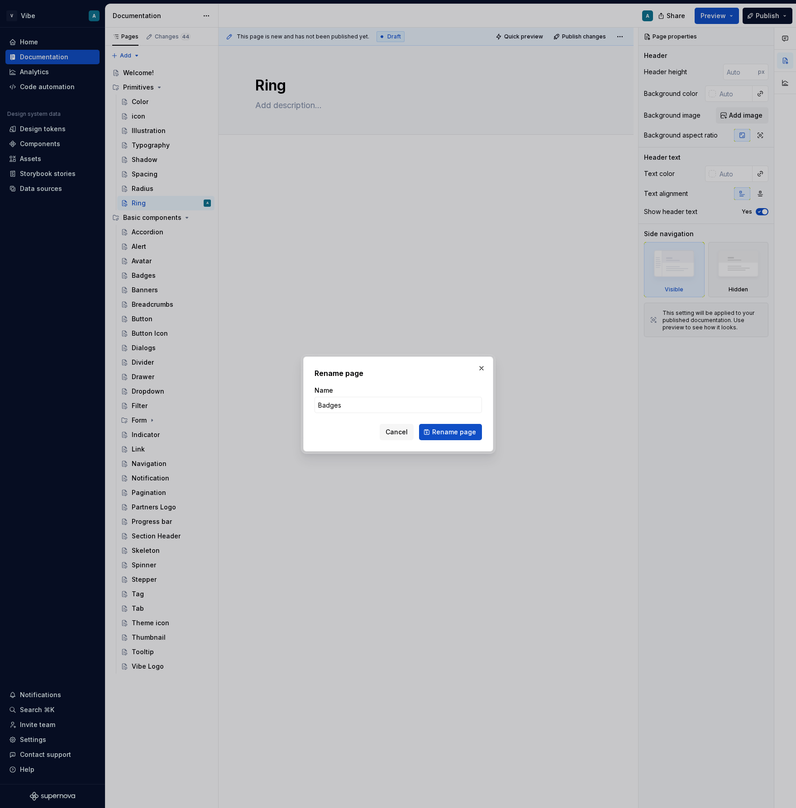
type input "Badge"
click button "Rename page" at bounding box center [450, 432] width 63 height 16
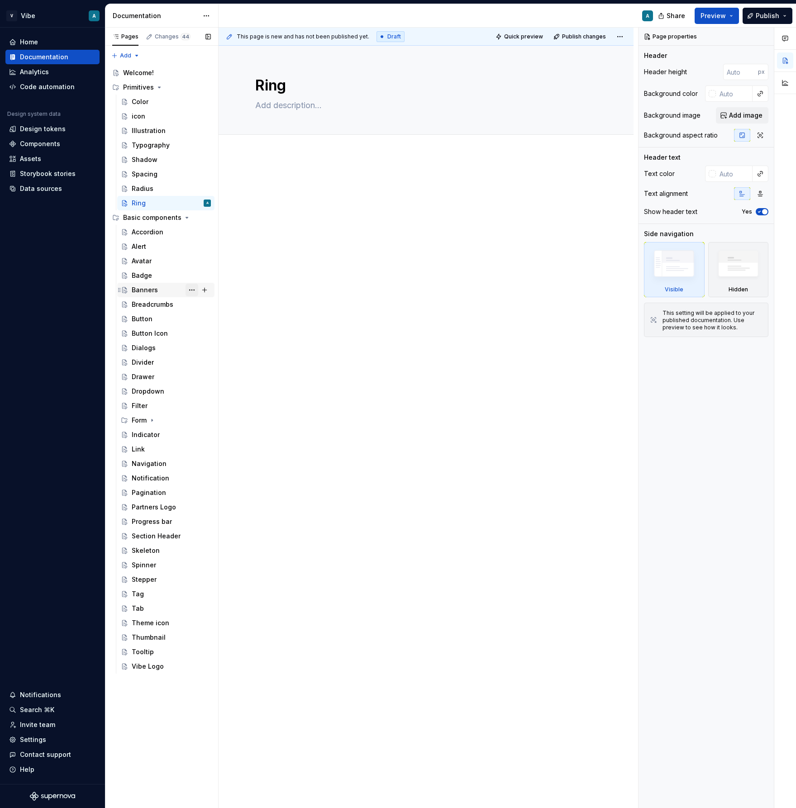
click at [194, 287] on button "Page tree" at bounding box center [191, 290] width 13 height 13
type textarea "*"
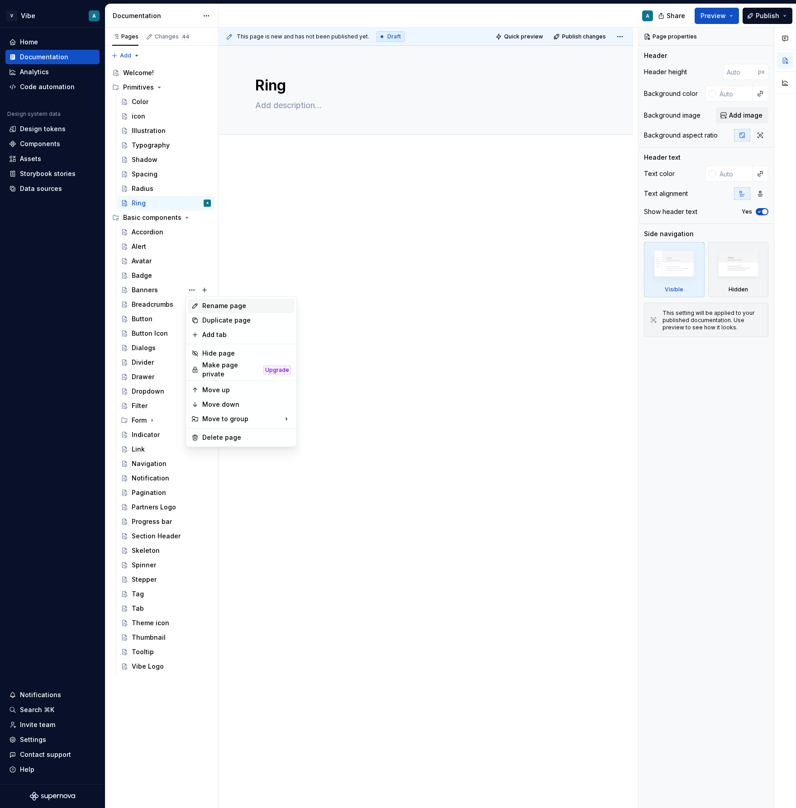
click at [223, 304] on div "Rename page" at bounding box center [246, 305] width 89 height 9
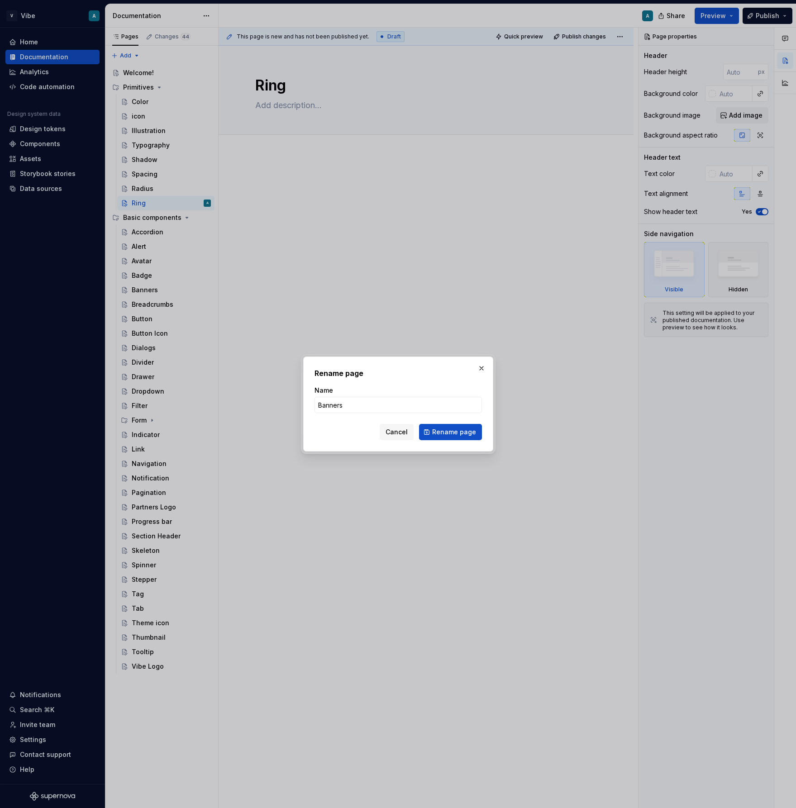
type input "Banner"
click button "Rename page" at bounding box center [450, 432] width 63 height 16
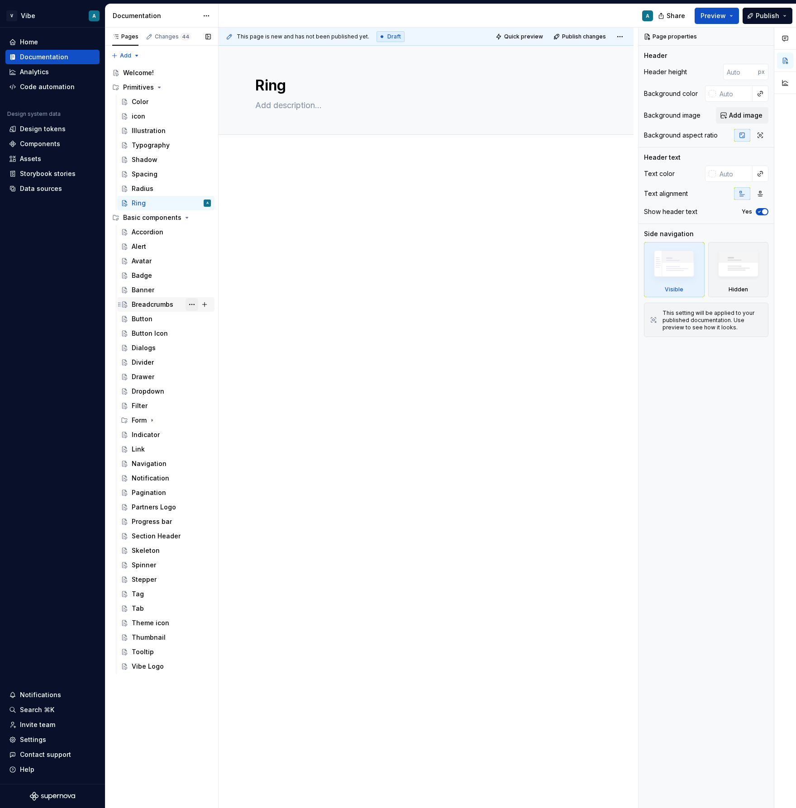
click at [188, 305] on button "Page tree" at bounding box center [191, 304] width 13 height 13
type textarea "*"
click at [222, 318] on div "Rename page" at bounding box center [246, 320] width 89 height 9
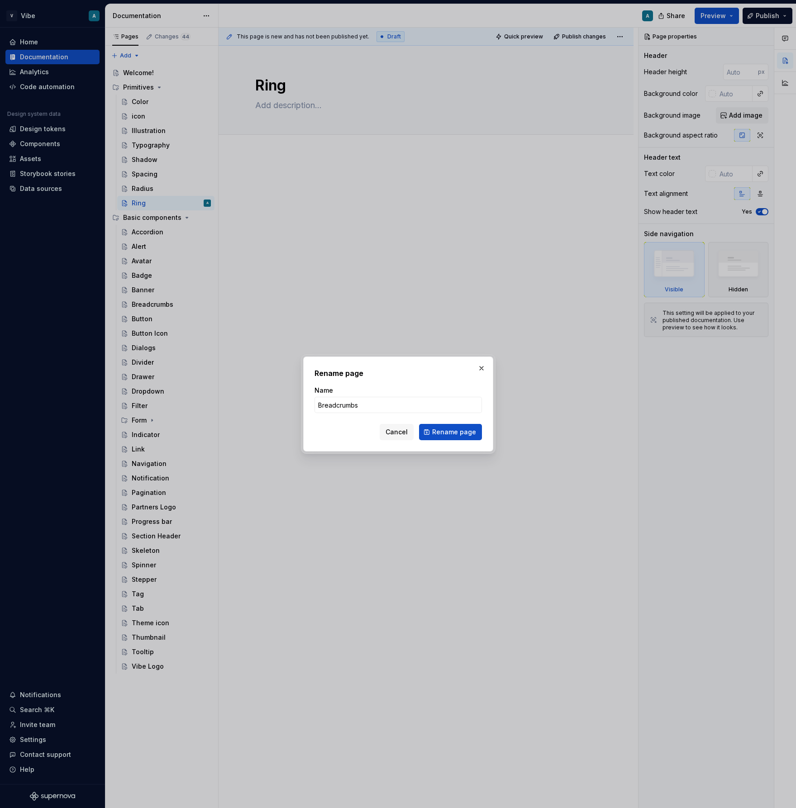
type input "Breadcrumb"
click button "Rename page" at bounding box center [450, 432] width 63 height 16
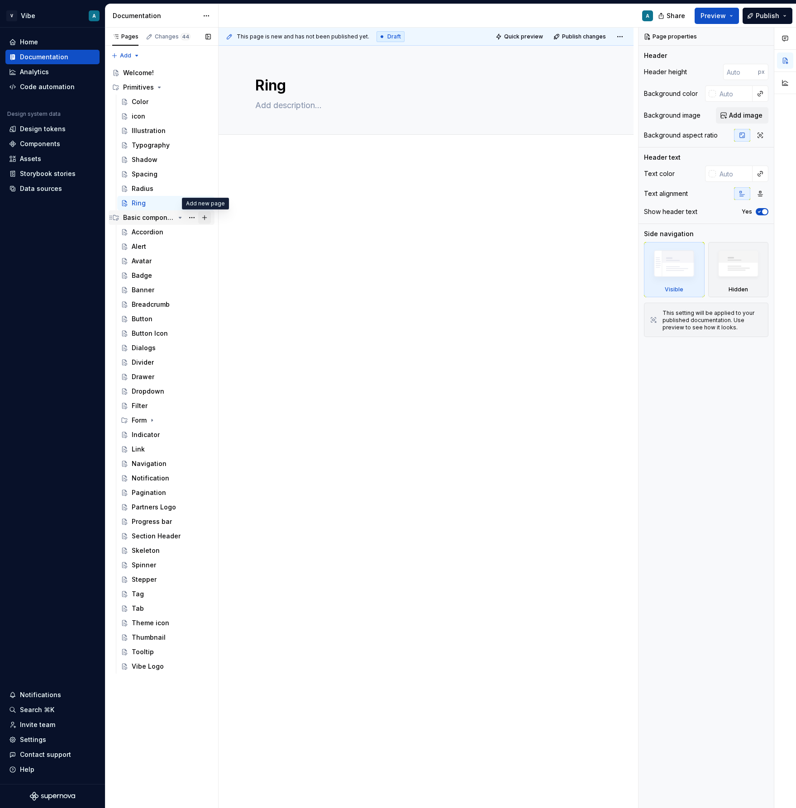
click at [205, 219] on button "Page tree" at bounding box center [204, 217] width 13 height 13
type textarea "*"
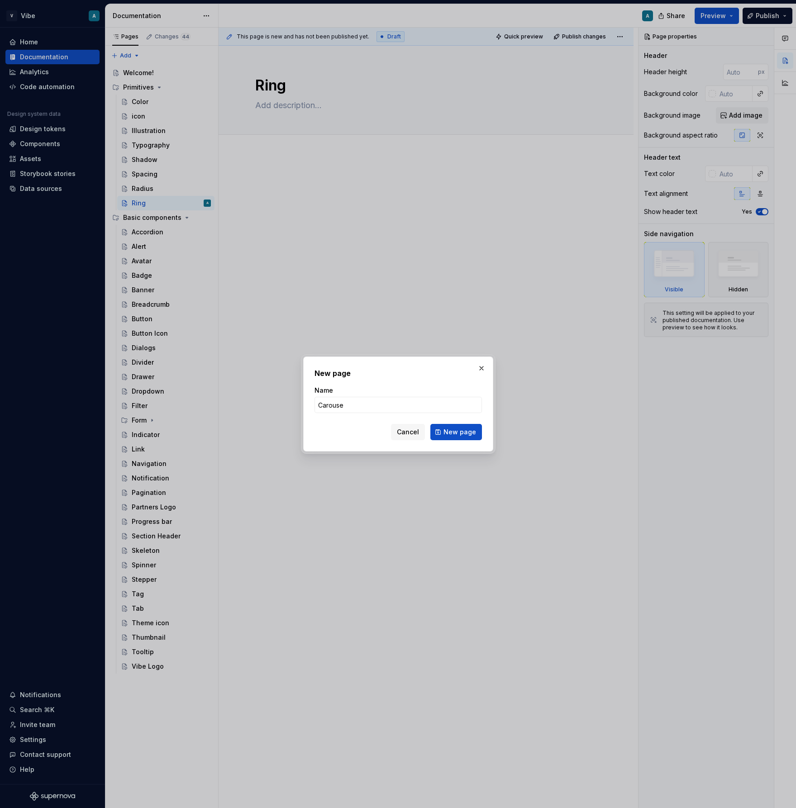
type input "Carousel"
click button "New page" at bounding box center [456, 432] width 52 height 16
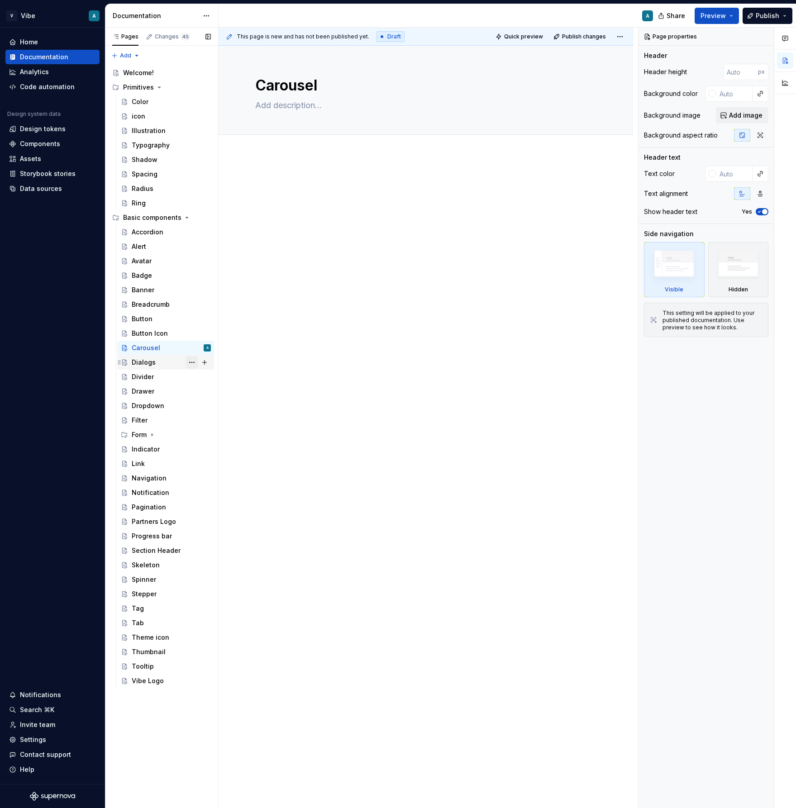
click at [193, 360] on button "Page tree" at bounding box center [191, 362] width 13 height 13
type textarea "*"
click at [232, 379] on div "Rename page" at bounding box center [246, 378] width 89 height 9
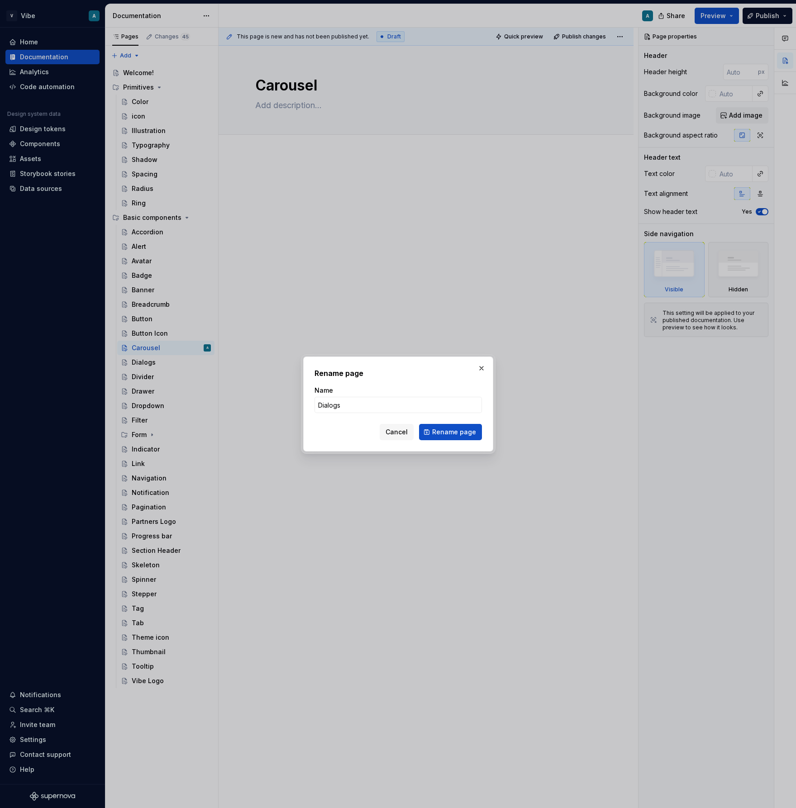
type input "Dialog"
click button "Rename page" at bounding box center [450, 432] width 63 height 16
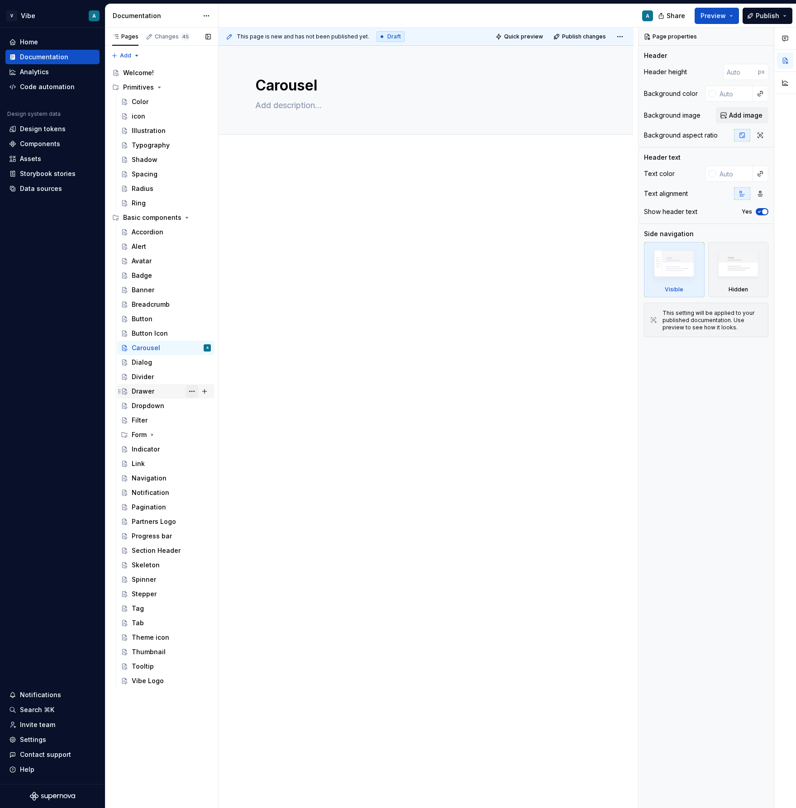
click at [191, 389] on button "Page tree" at bounding box center [191, 391] width 13 height 13
type textarea "*"
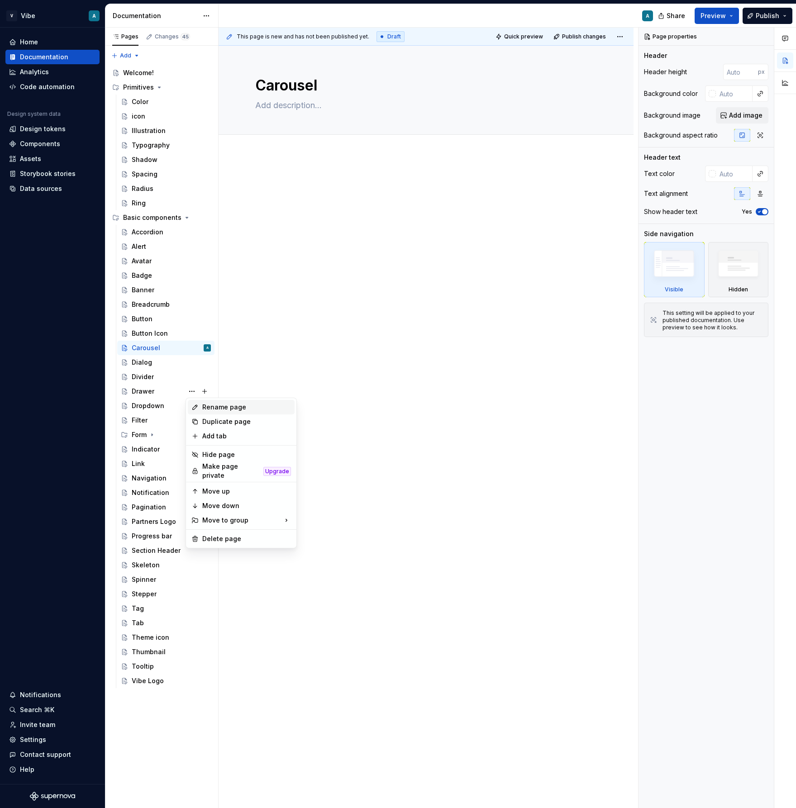
click at [236, 409] on div "Rename page" at bounding box center [246, 407] width 89 height 9
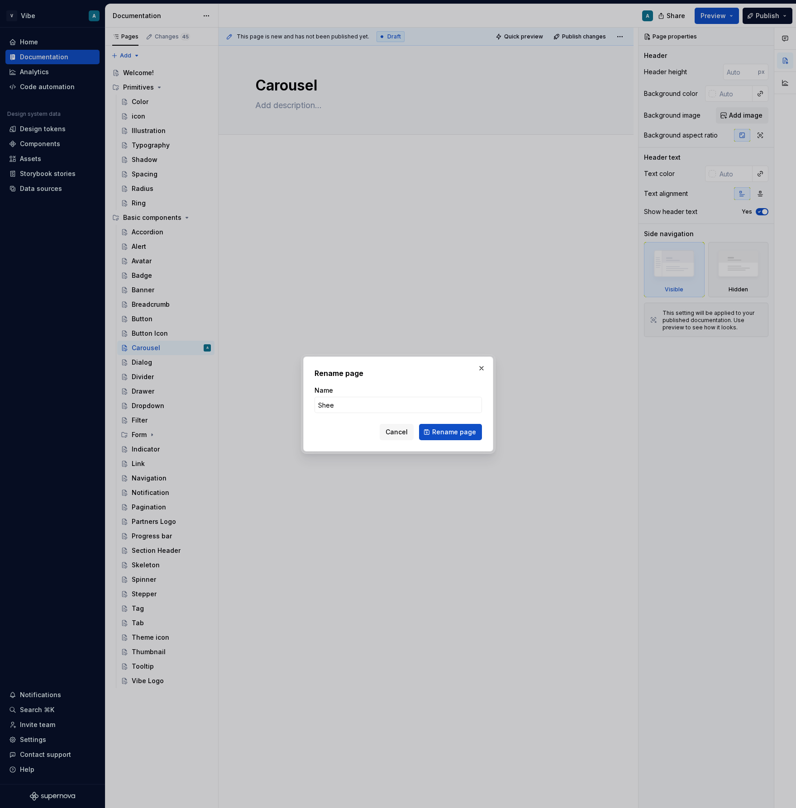
type input "Sheet"
click button "Rename page" at bounding box center [450, 432] width 63 height 16
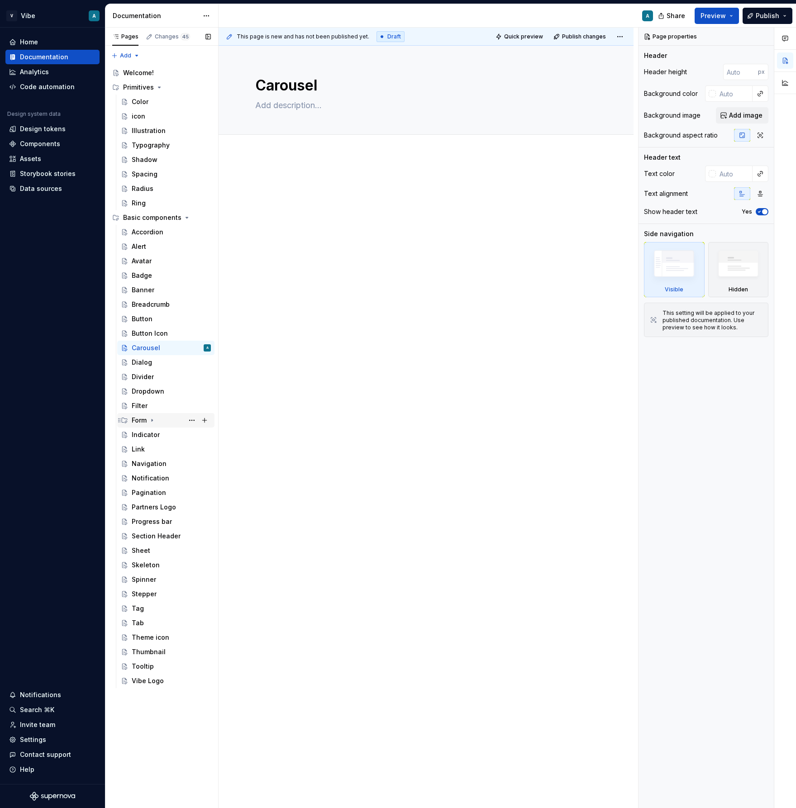
click at [152, 422] on icon "Page tree" at bounding box center [151, 420] width 7 height 7
click at [202, 421] on button "Page tree" at bounding box center [204, 420] width 13 height 13
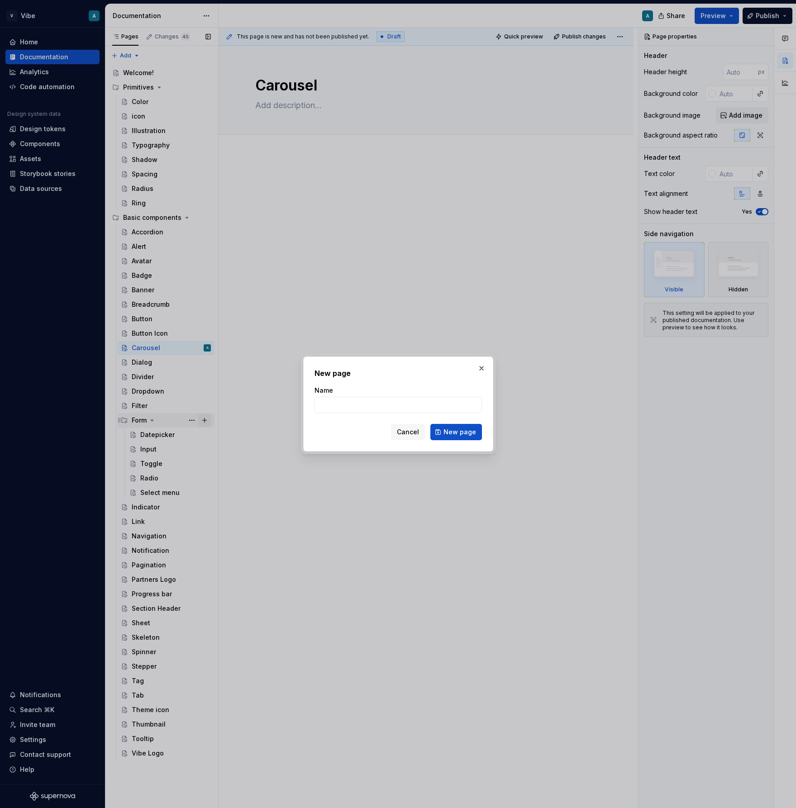
type textarea "*"
type input "Checkbox"
click button "New page" at bounding box center [456, 432] width 52 height 16
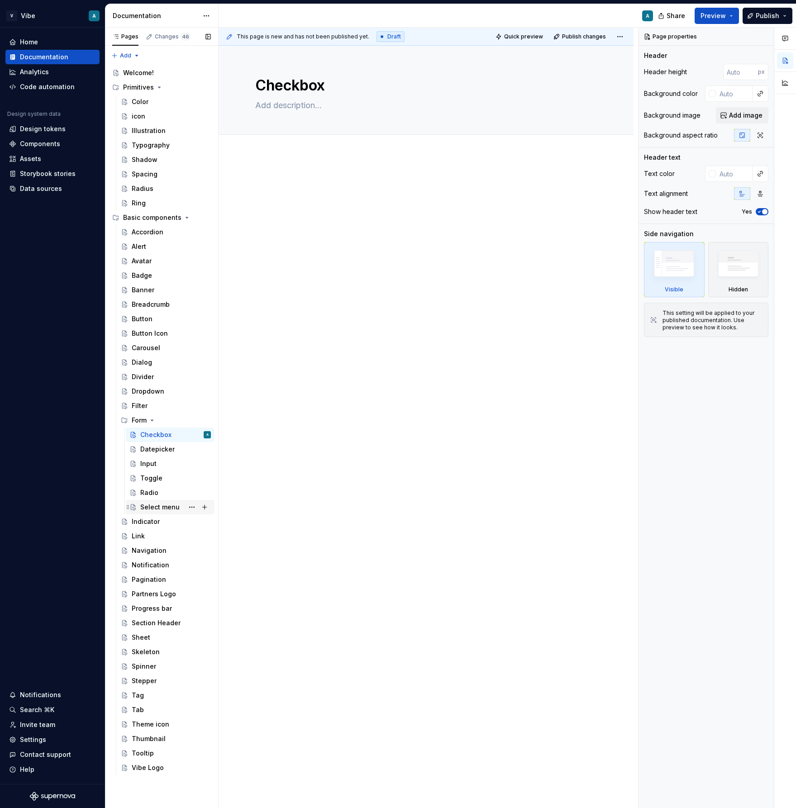
click at [158, 510] on div "Select menu" at bounding box center [159, 507] width 39 height 9
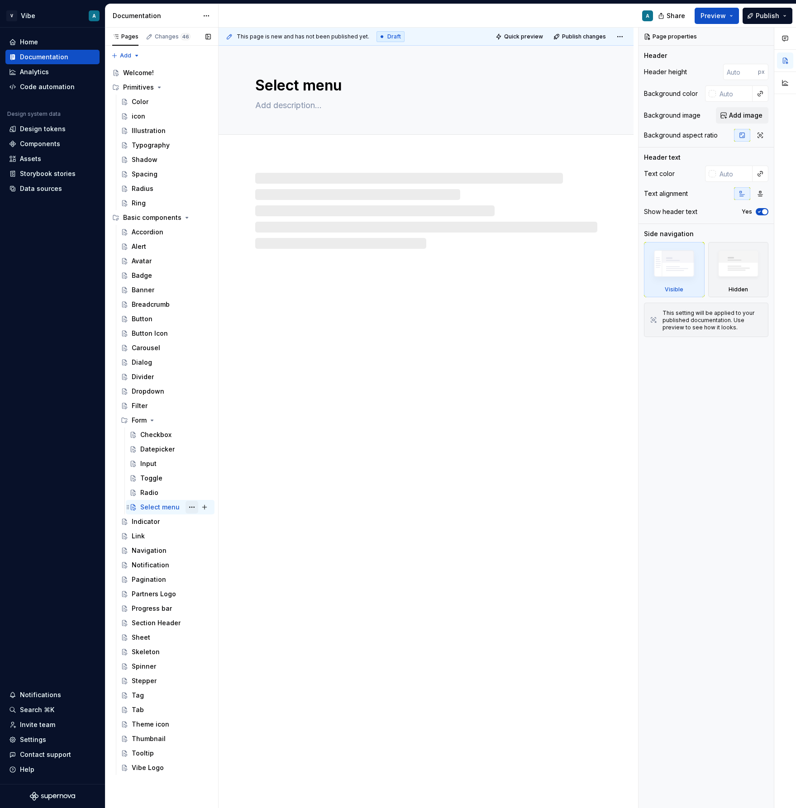
click at [190, 507] on button "Page tree" at bounding box center [191, 507] width 13 height 13
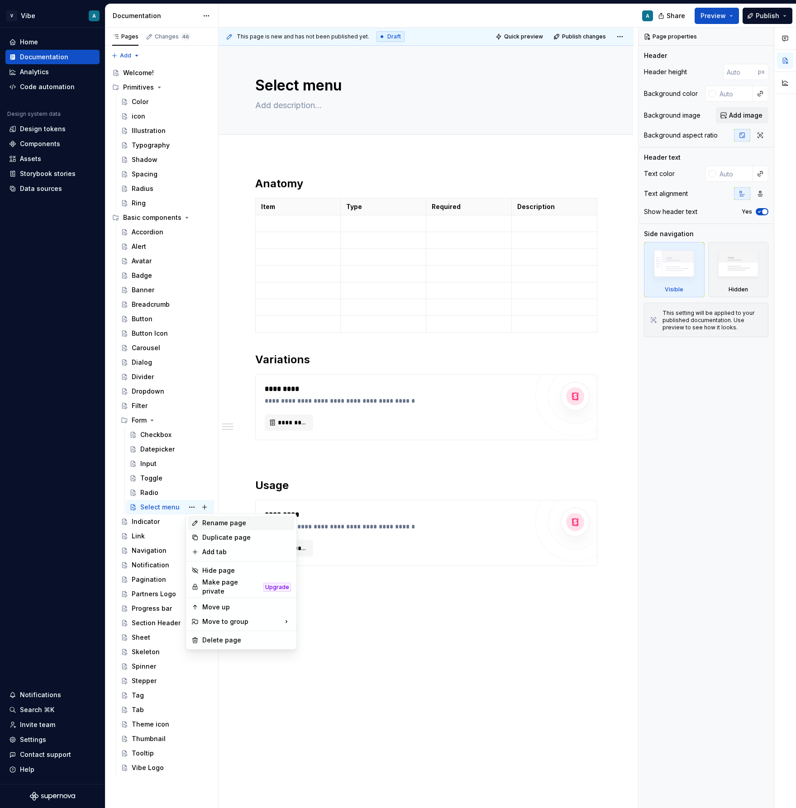
click at [223, 523] on div "Rename page" at bounding box center [246, 522] width 89 height 9
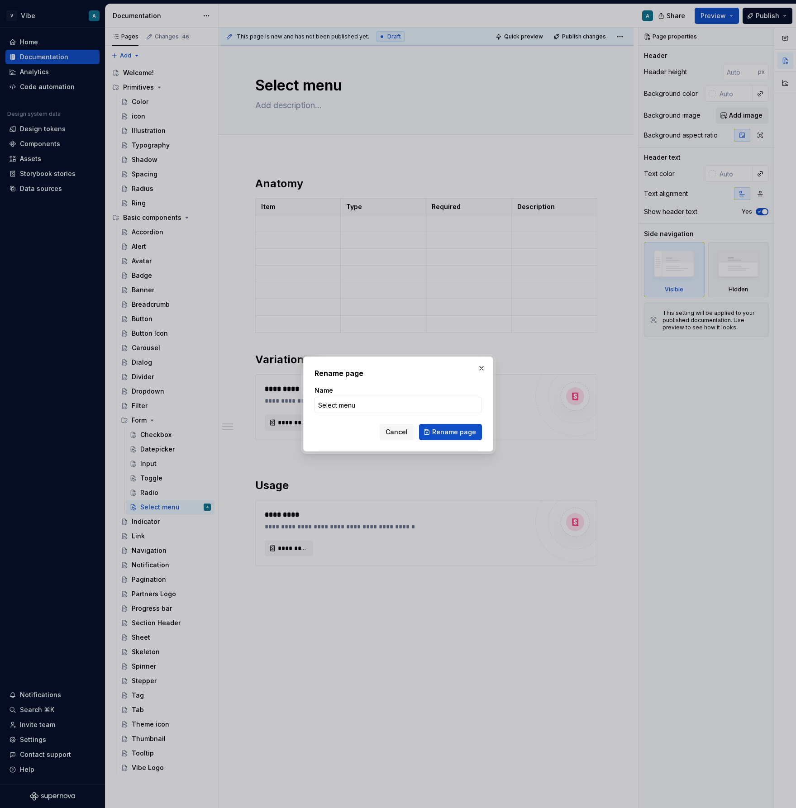
type textarea "*"
type input "Menu"
click button "Rename page" at bounding box center [450, 432] width 63 height 16
type textarea "*"
type textarea "Menu"
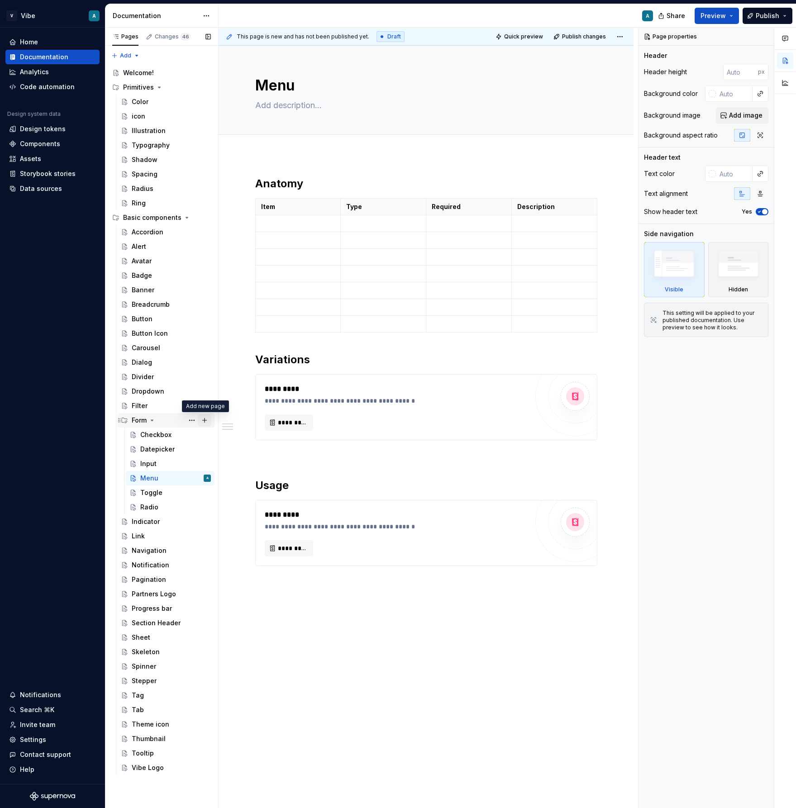
click at [202, 420] on button "Page tree" at bounding box center [204, 420] width 13 height 13
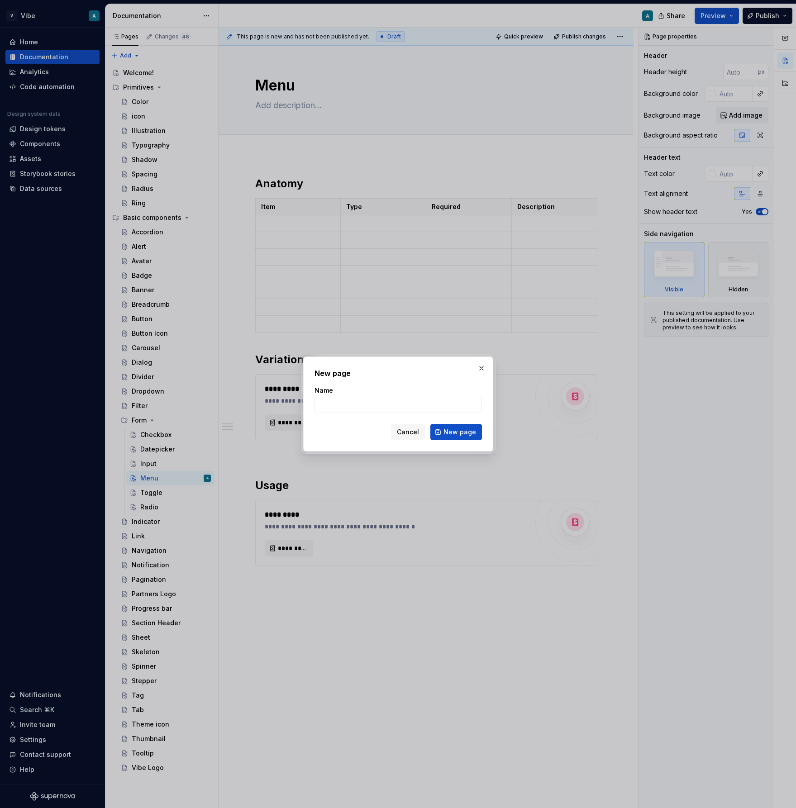
type textarea "*"
type input "Segmented controls"
click button "New page" at bounding box center [456, 432] width 52 height 16
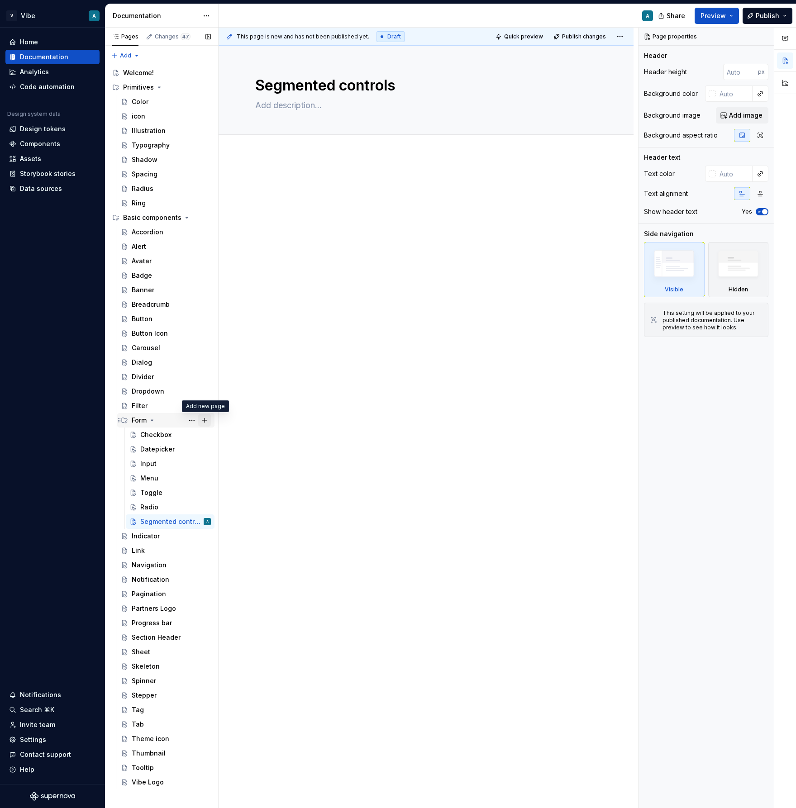
click at [204, 422] on button "Page tree" at bounding box center [204, 420] width 13 height 13
type textarea "*"
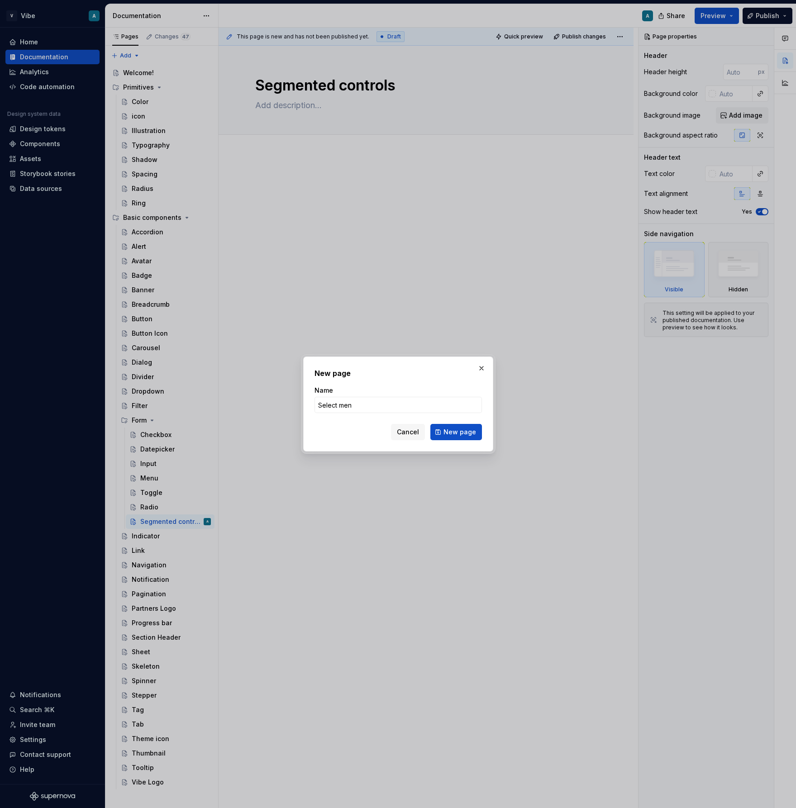
type input "Select menu"
click button "New page" at bounding box center [456, 432] width 52 height 16
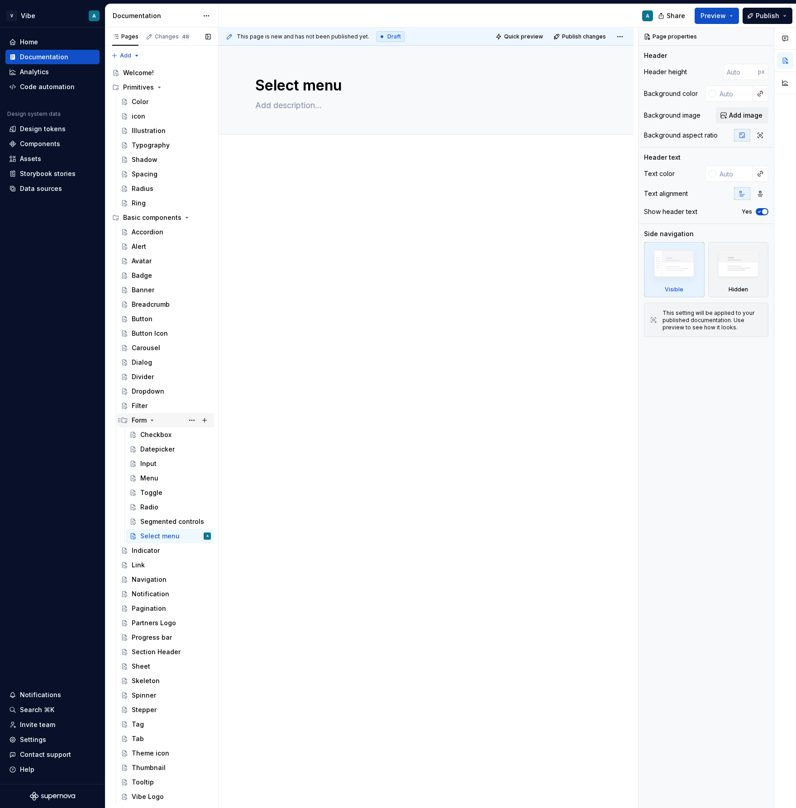
click at [152, 418] on icon "Page tree" at bounding box center [151, 420] width 7 height 7
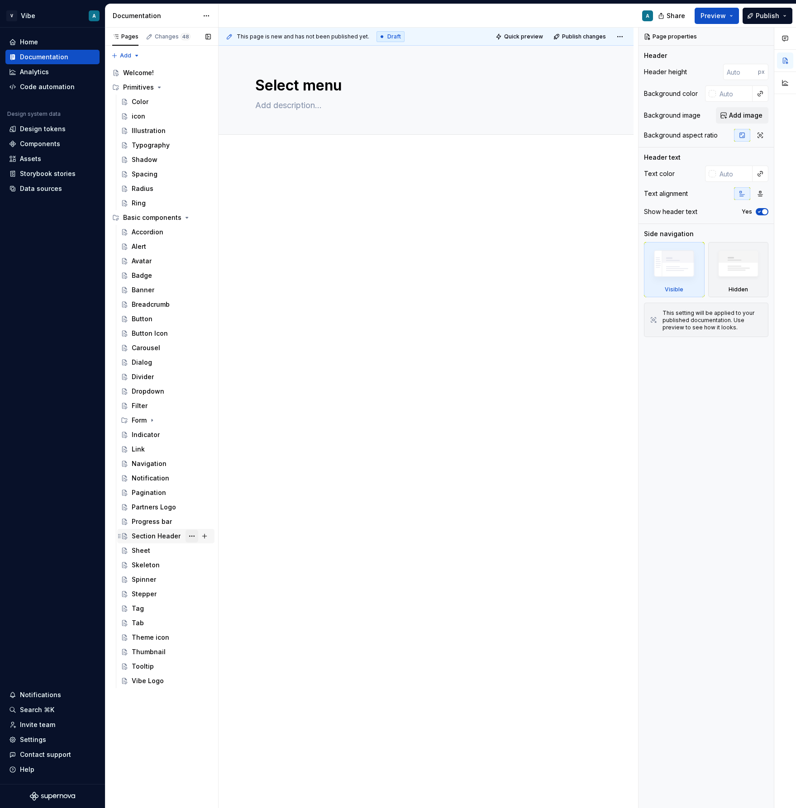
click at [190, 537] on button "Page tree" at bounding box center [191, 536] width 13 height 13
type textarea "*"
click at [225, 554] on div "Rename page" at bounding box center [246, 551] width 89 height 9
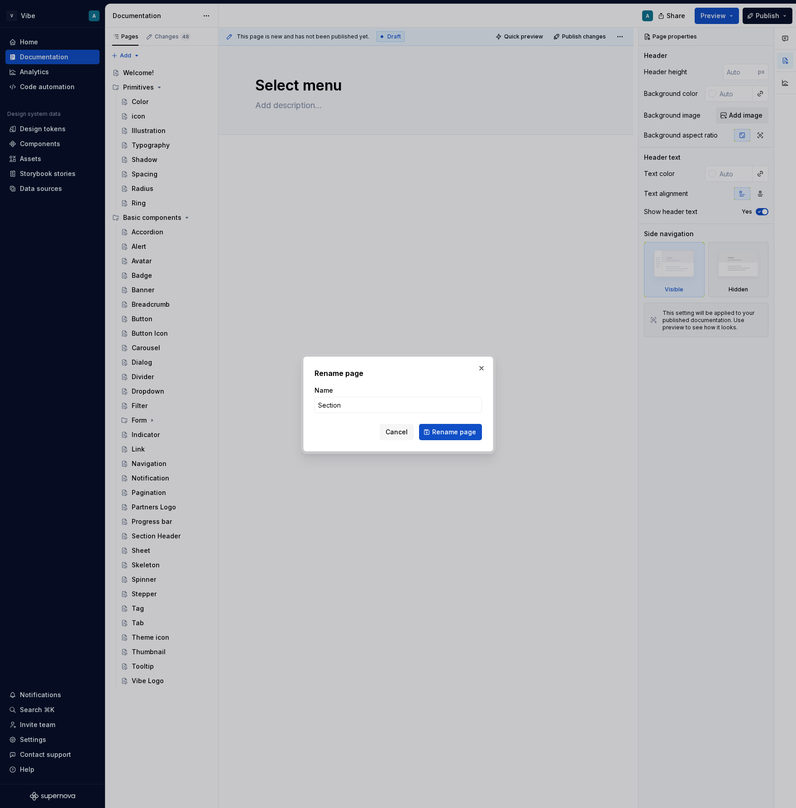
type input "Section"
click button "Rename page" at bounding box center [450, 432] width 63 height 16
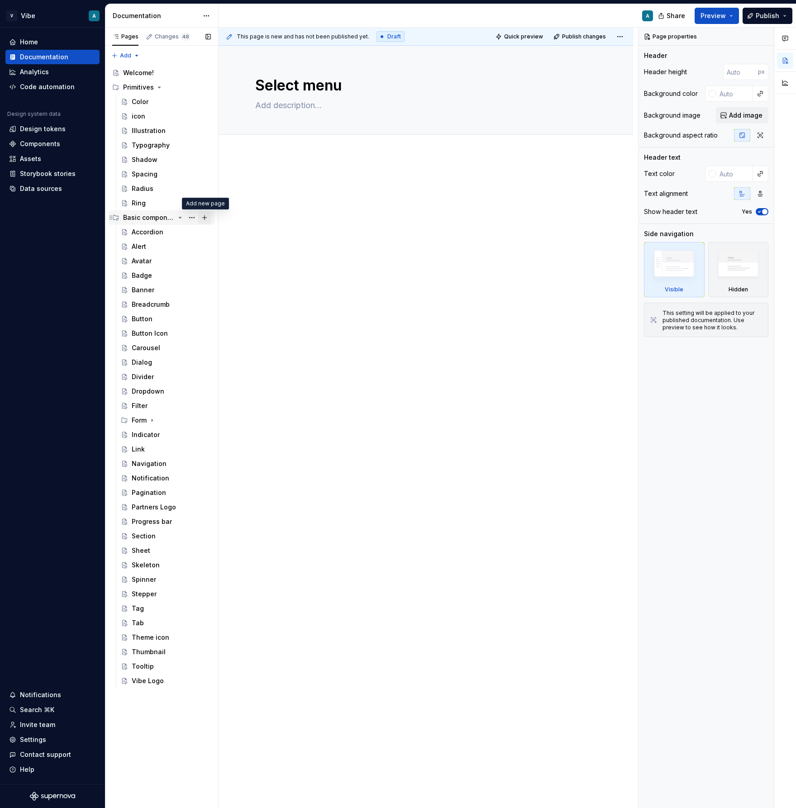
click at [205, 218] on button "Page tree" at bounding box center [204, 217] width 13 height 13
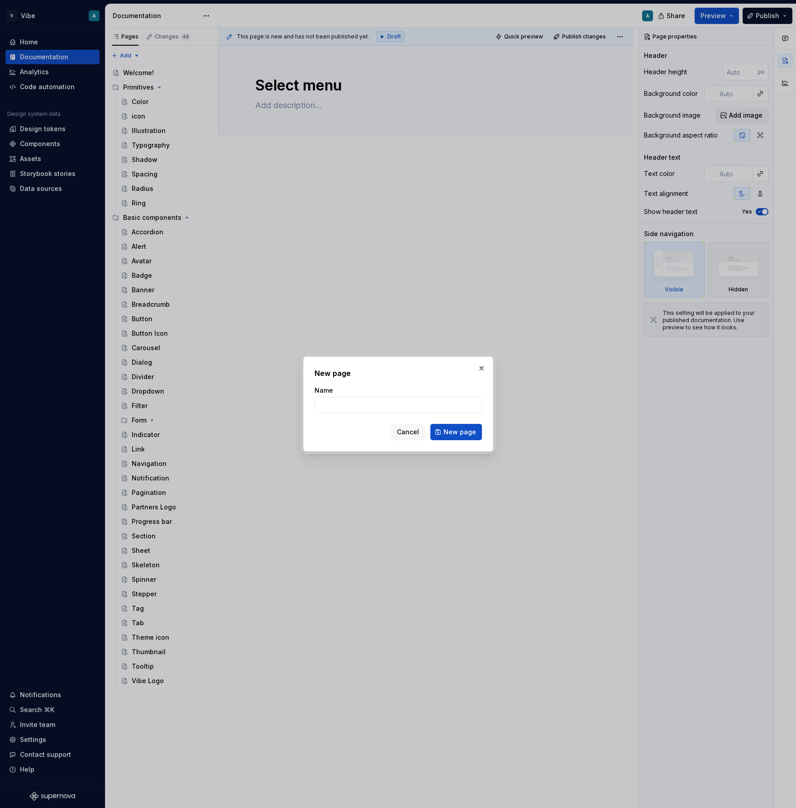
type textarea "*"
type input "Sort"
click button "New page" at bounding box center [456, 432] width 52 height 16
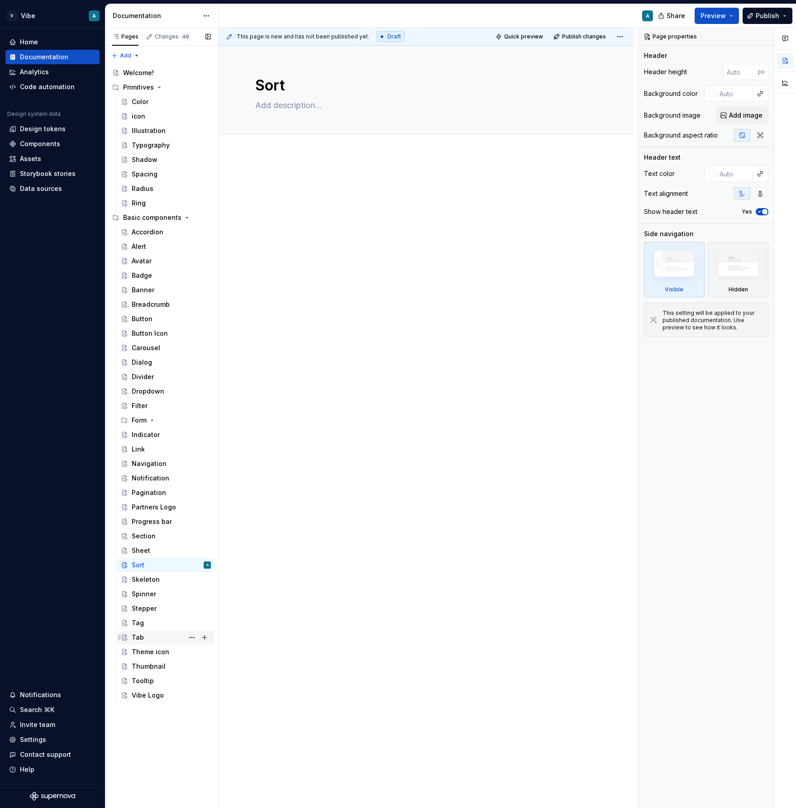
click at [151, 631] on div "Tab" at bounding box center [171, 637] width 79 height 13
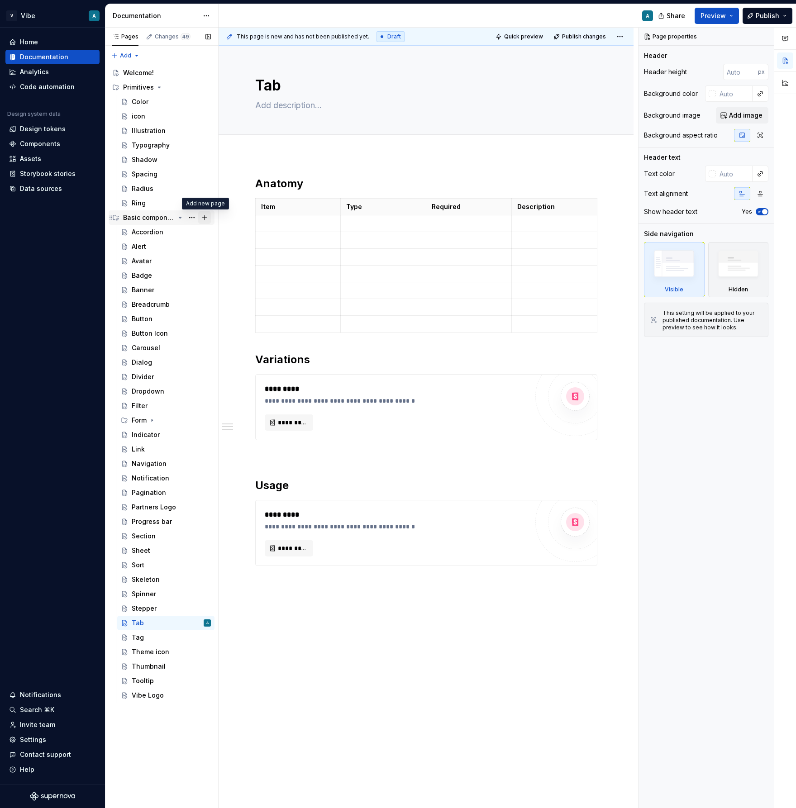
click at [205, 219] on button "Page tree" at bounding box center [204, 217] width 13 height 13
type textarea "*"
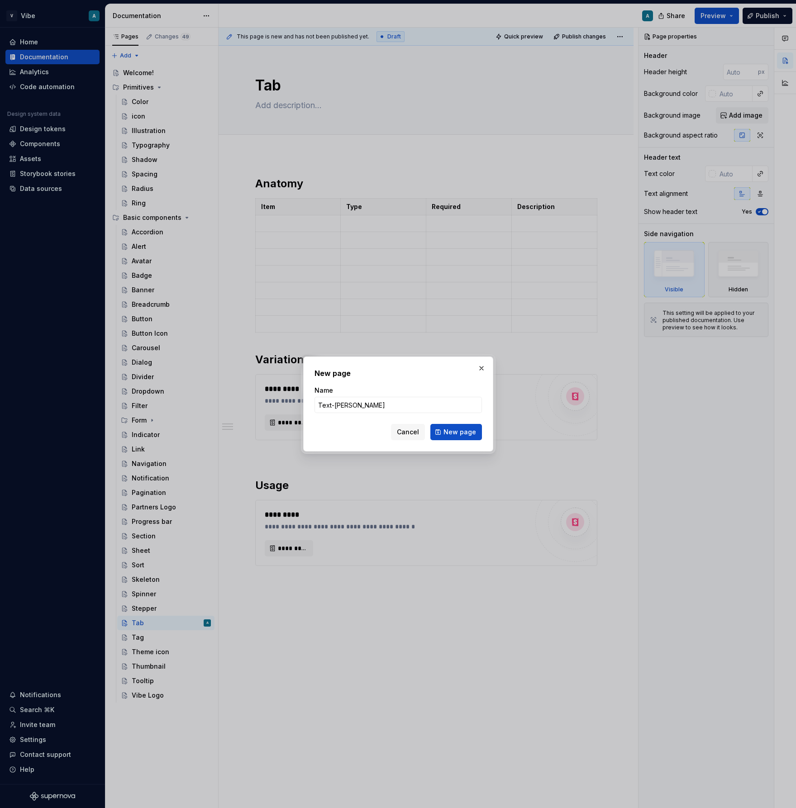
type input "Text-link"
click button "New page" at bounding box center [456, 432] width 52 height 16
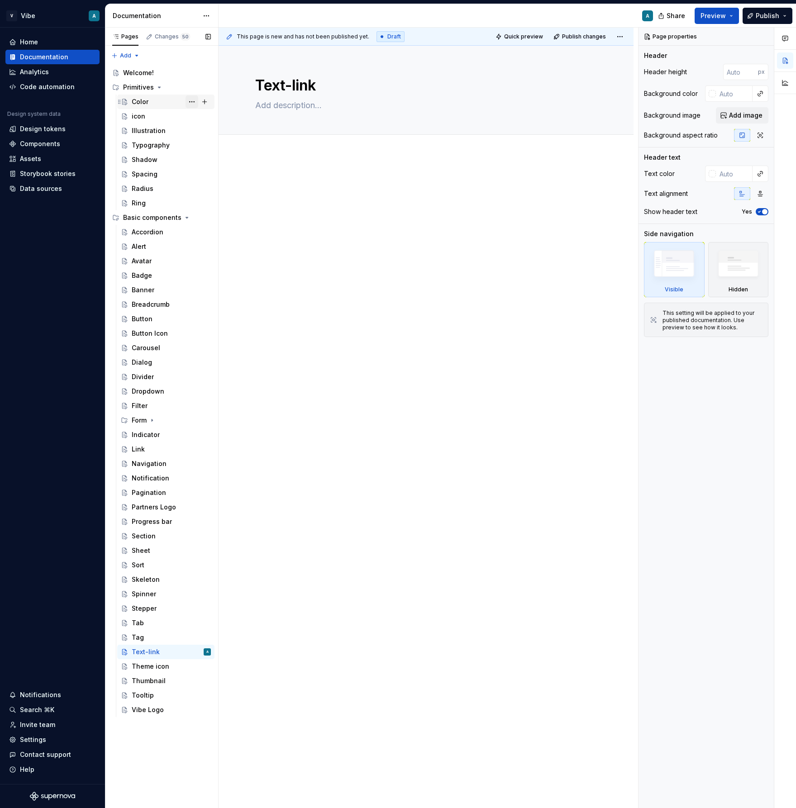
click at [192, 100] on button "Page tree" at bounding box center [191, 101] width 13 height 13
type textarea "*"
click at [218, 119] on div "Rename page" at bounding box center [246, 117] width 89 height 9
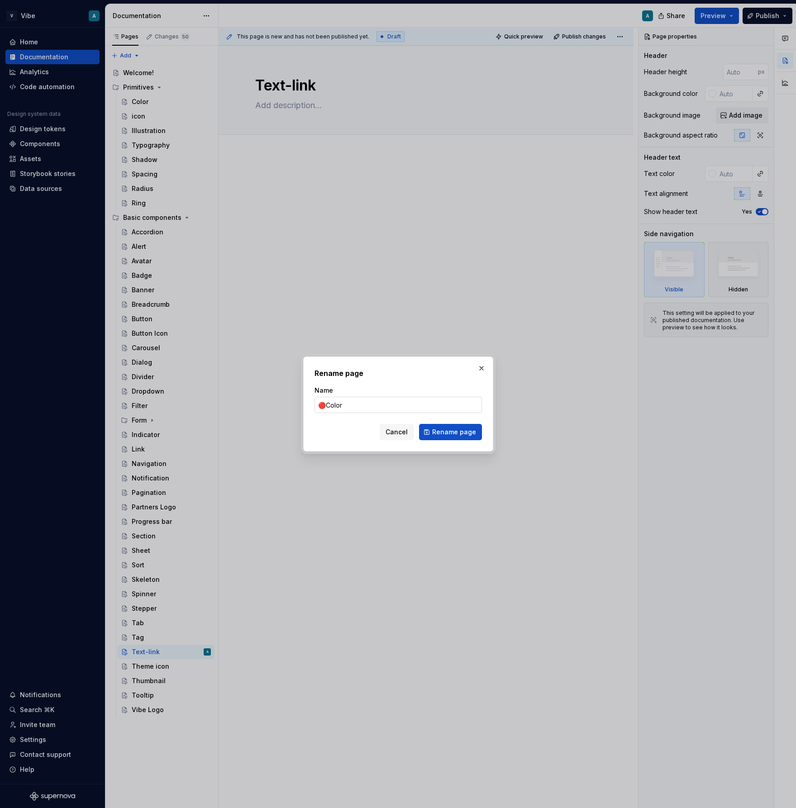
type input "🔴 Color"
drag, startPoint x: 325, startPoint y: 406, endPoint x: 307, endPoint y: 406, distance: 18.5
click at [307, 406] on div "Rename page Name 🔴 Color Cancel Rename page" at bounding box center [398, 403] width 190 height 95
click at [450, 436] on span "Rename page" at bounding box center [454, 431] width 44 height 9
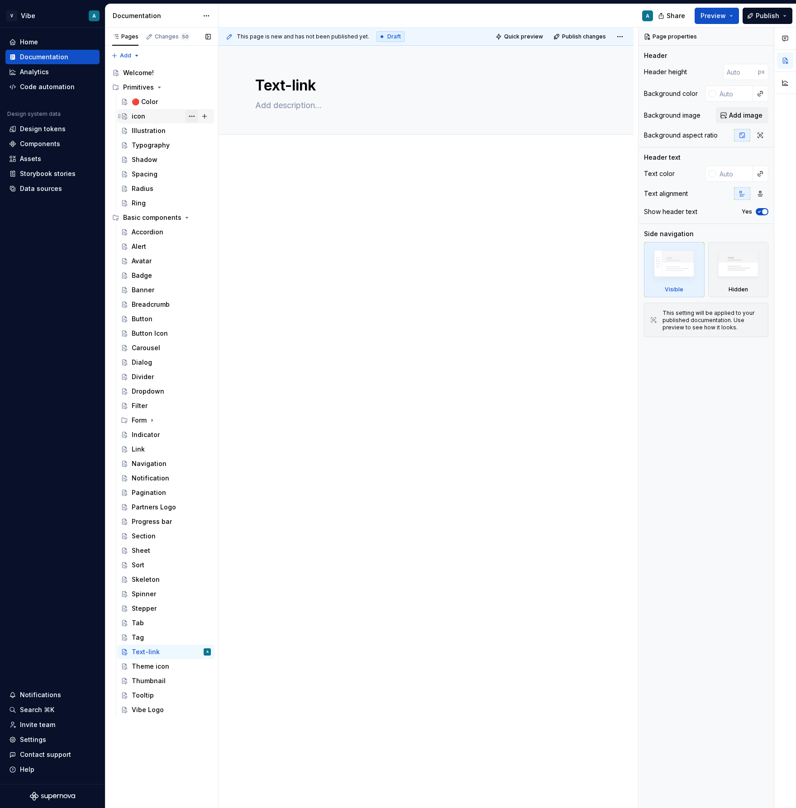
click at [191, 118] on button "Page tree" at bounding box center [191, 116] width 13 height 13
type textarea "*"
click at [226, 135] on div "Rename page" at bounding box center [246, 132] width 89 height 9
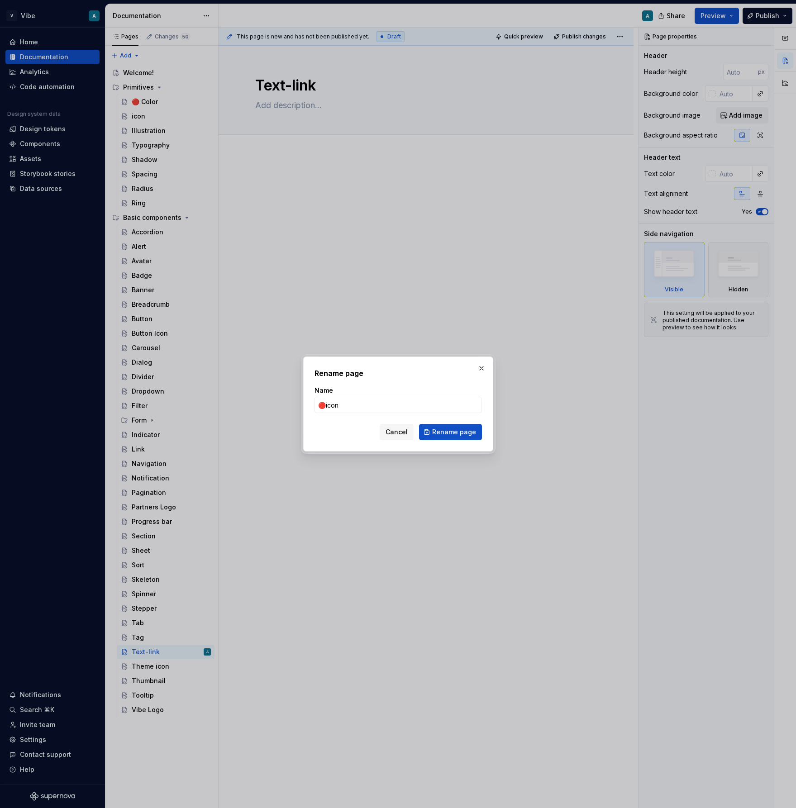
type input "🔴 icon"
click button "Rename page" at bounding box center [450, 432] width 63 height 16
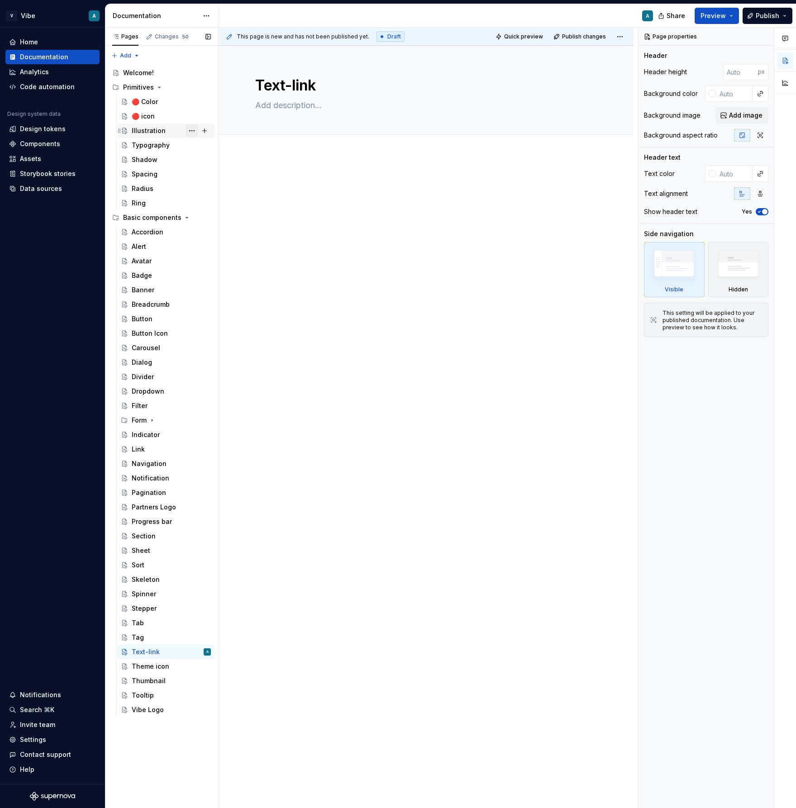
click at [194, 128] on button "Page tree" at bounding box center [191, 130] width 13 height 13
type textarea "*"
click at [226, 152] on div "Rename page" at bounding box center [241, 146] width 107 height 14
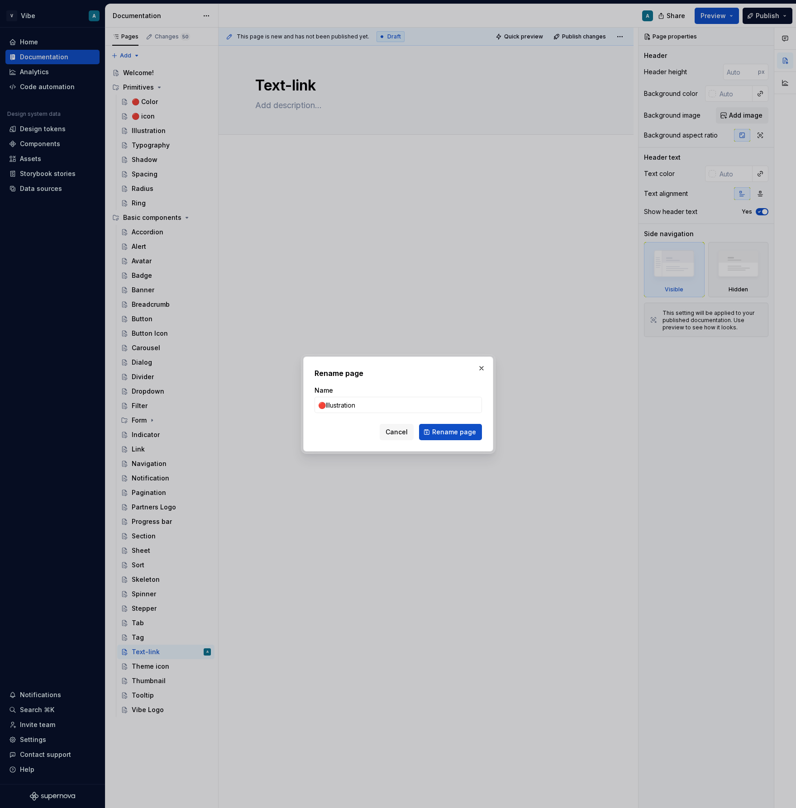
type input "🔴 Illustration"
click button "Rename page" at bounding box center [450, 432] width 63 height 16
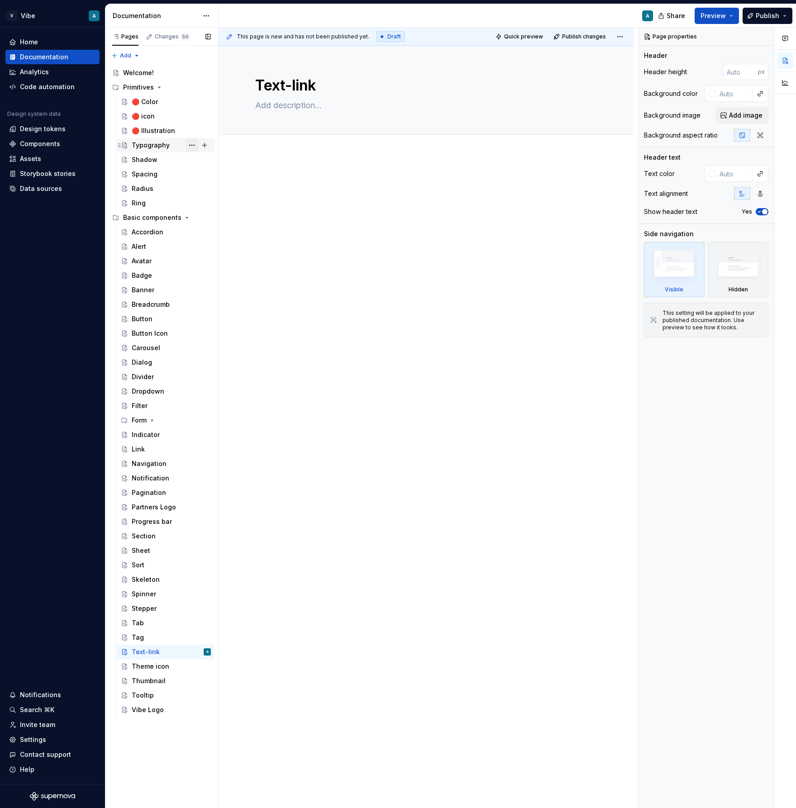
click at [193, 142] on button "Page tree" at bounding box center [191, 145] width 13 height 13
type textarea "*"
click at [220, 163] on div "Rename page" at bounding box center [246, 161] width 89 height 9
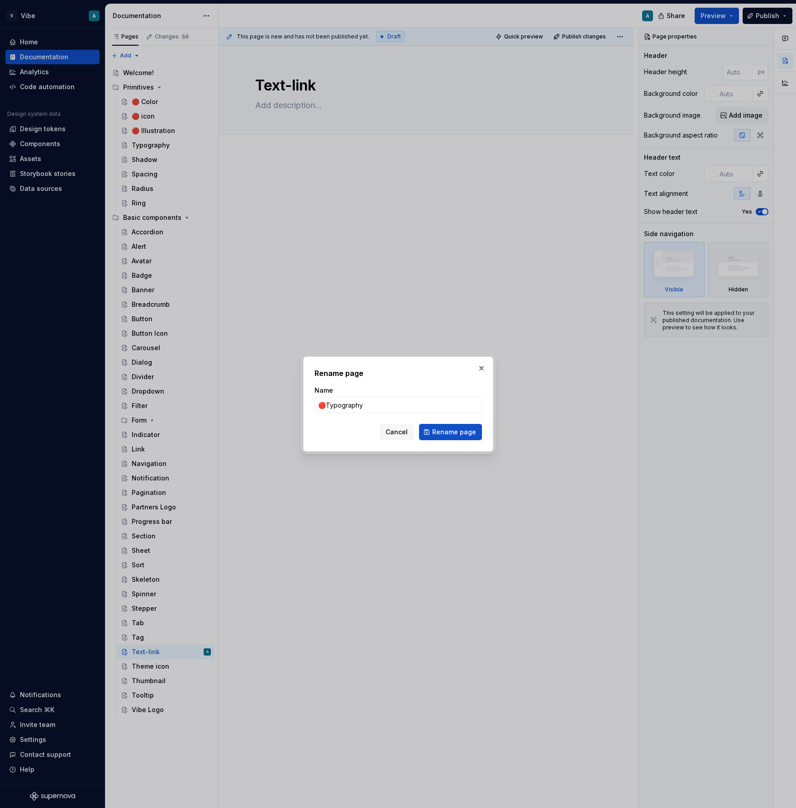
type input "🔴 Typography"
click button "Rename page" at bounding box center [450, 432] width 63 height 16
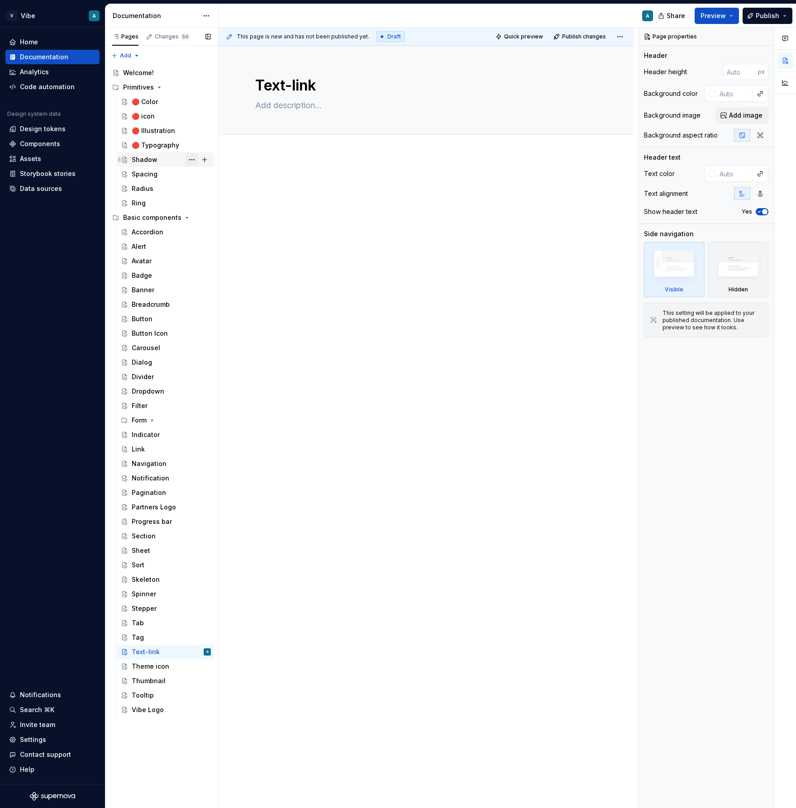
click at [191, 158] on button "Page tree" at bounding box center [191, 159] width 13 height 13
type textarea "*"
click at [235, 177] on div "Rename page" at bounding box center [246, 175] width 89 height 9
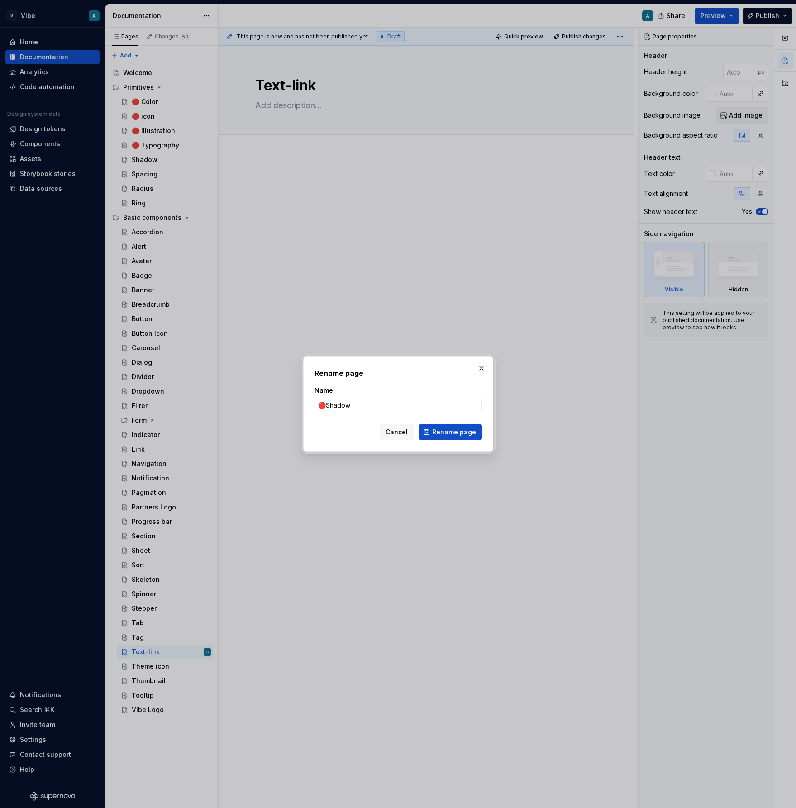
type input "🔴 Shadow"
click button "Rename page" at bounding box center [450, 432] width 63 height 16
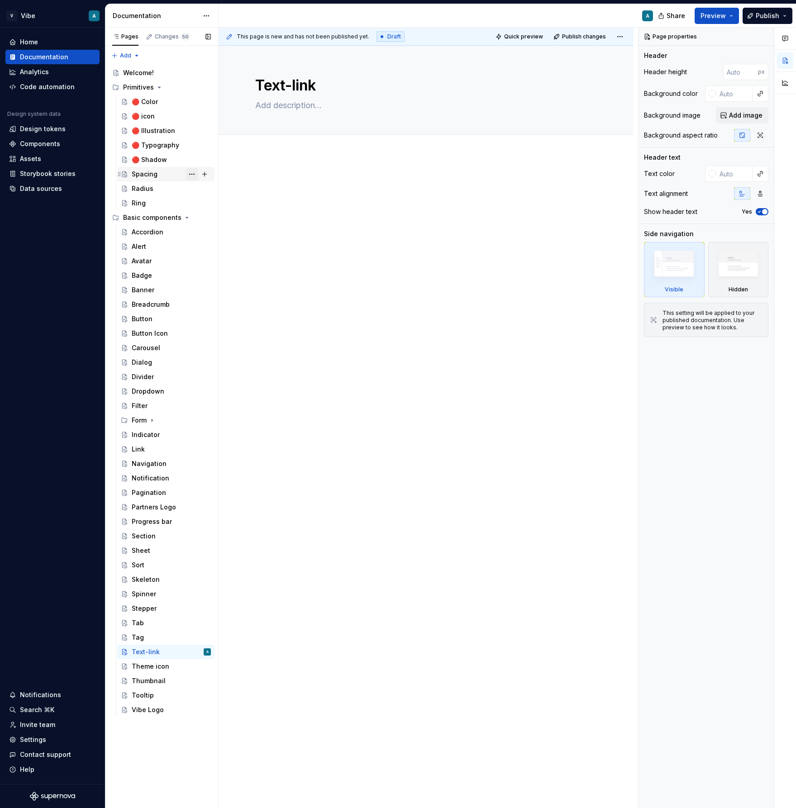
click at [191, 176] on button "Page tree" at bounding box center [191, 174] width 13 height 13
type textarea "*"
click at [227, 188] on div "Rename page" at bounding box center [246, 189] width 89 height 9
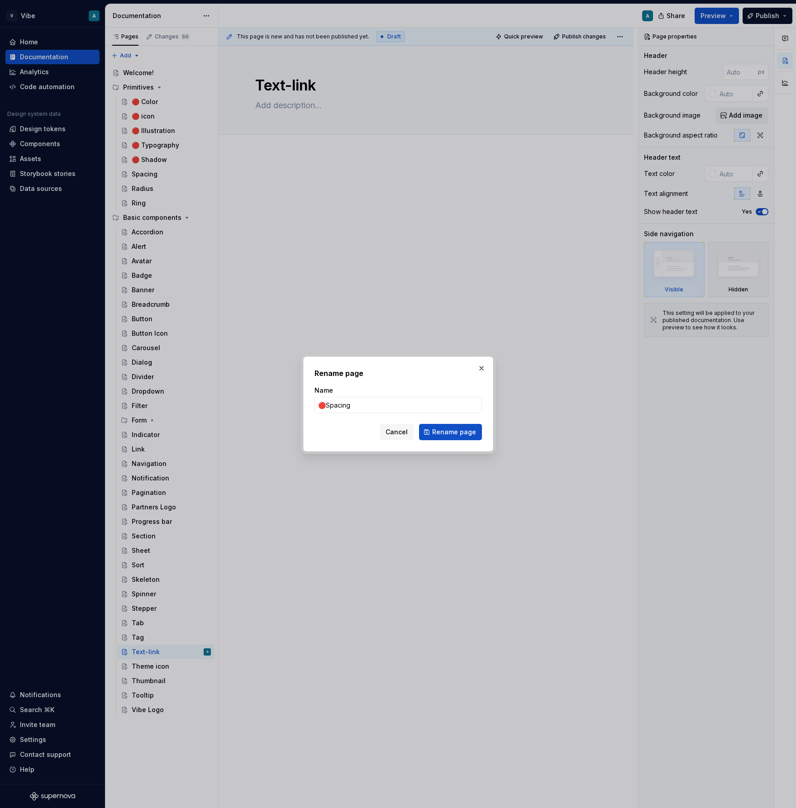
type input "🔴 Spacing"
click button "Rename page" at bounding box center [450, 432] width 63 height 16
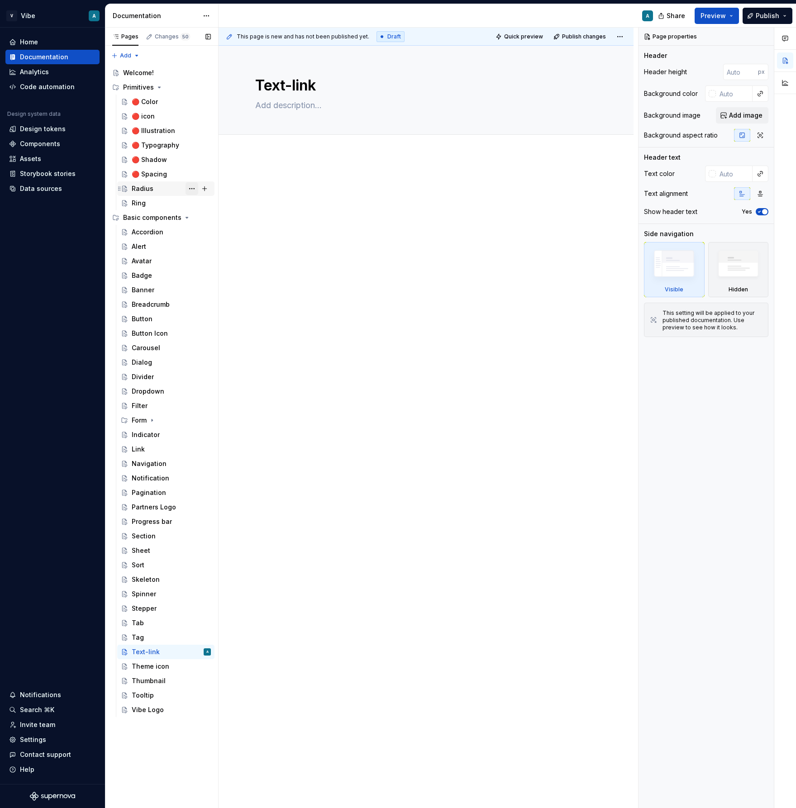
click at [190, 191] on button "Page tree" at bounding box center [191, 188] width 13 height 13
type textarea "*"
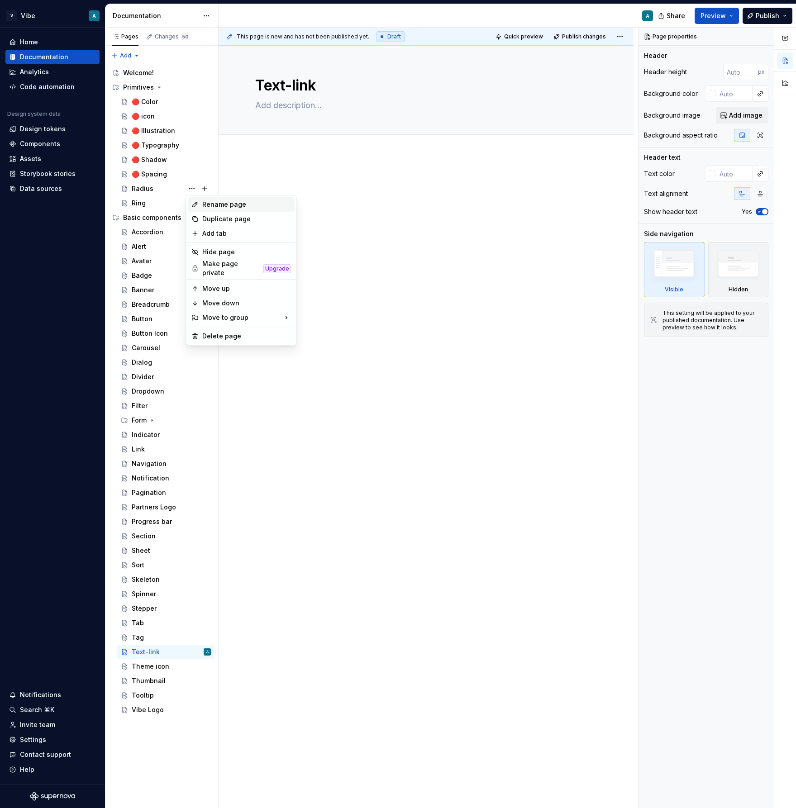
click at [223, 205] on div "Rename page" at bounding box center [246, 204] width 89 height 9
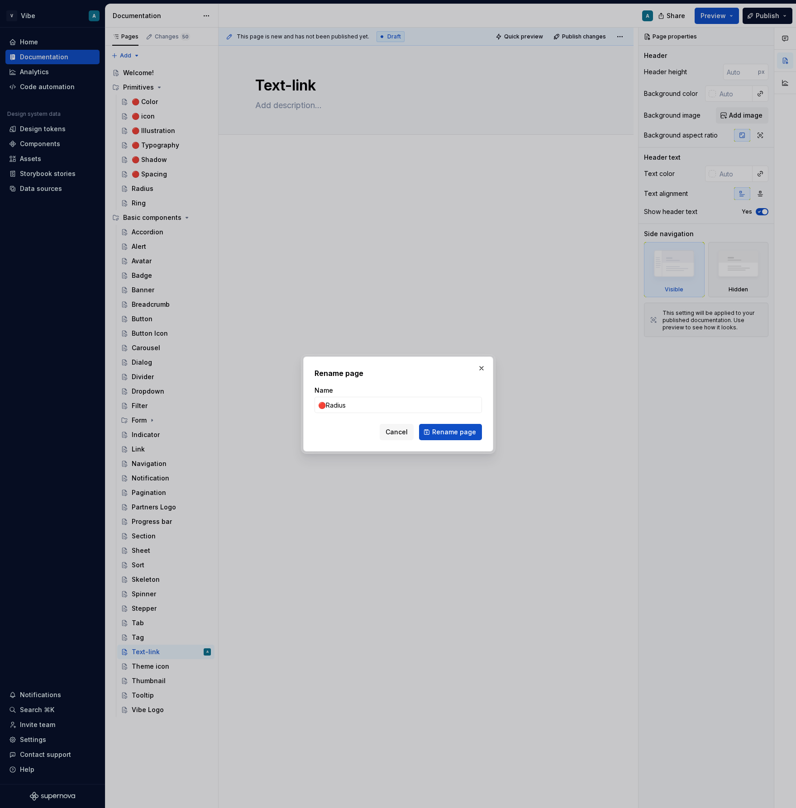
type input "🔴 Radius"
click button "Rename page" at bounding box center [450, 432] width 63 height 16
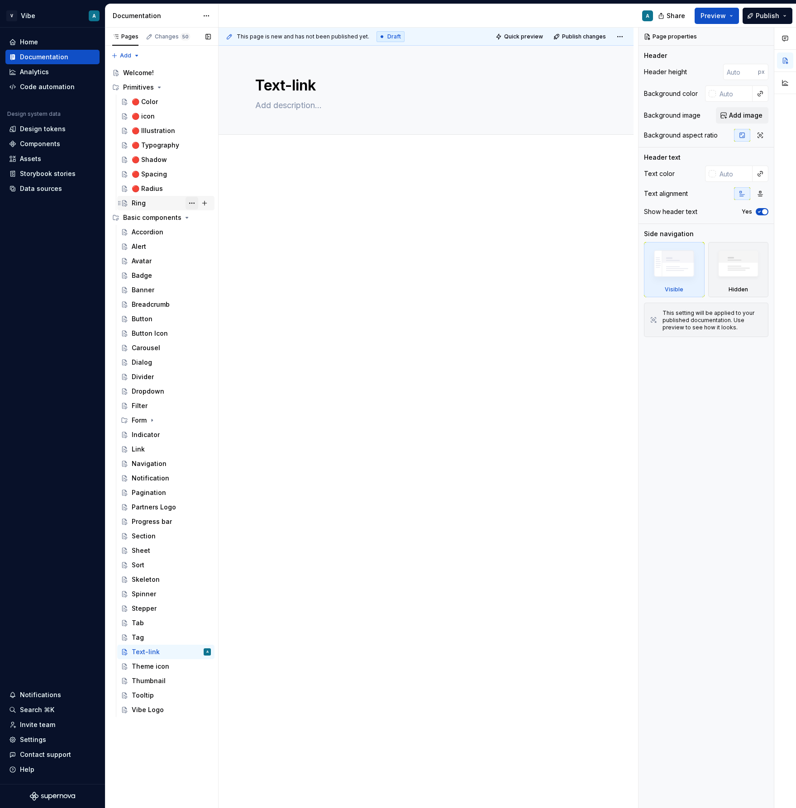
click at [190, 200] on button "Page tree" at bounding box center [191, 203] width 13 height 13
type textarea "*"
click at [222, 220] on div "Rename page" at bounding box center [246, 218] width 89 height 9
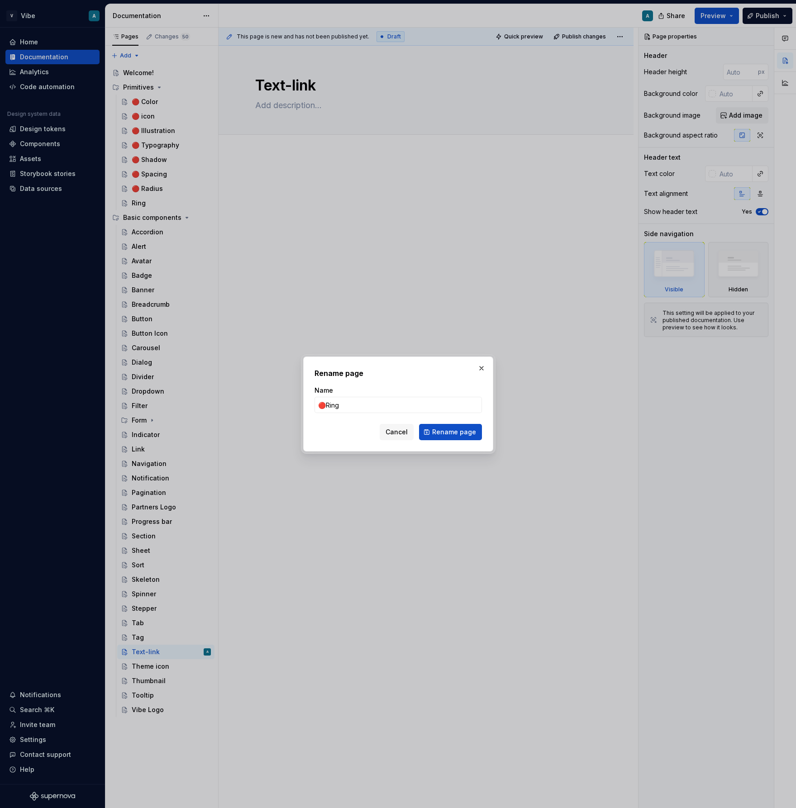
type input "🔴 Ring"
click button "Rename page" at bounding box center [450, 432] width 63 height 16
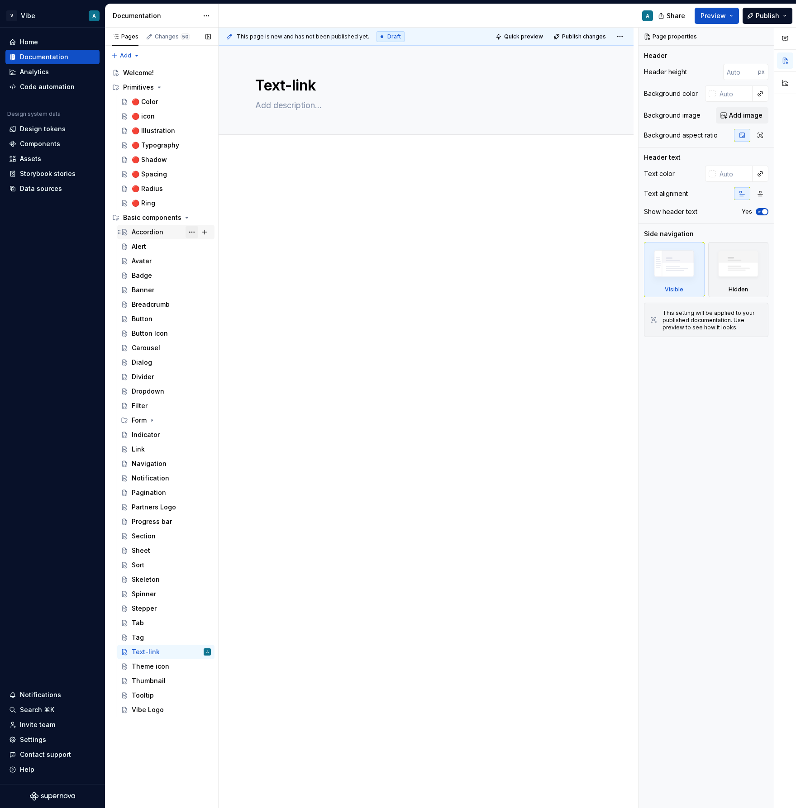
click at [190, 230] on button "Page tree" at bounding box center [191, 232] width 13 height 13
type textarea "*"
click at [227, 247] on div "Rename page" at bounding box center [246, 247] width 89 height 9
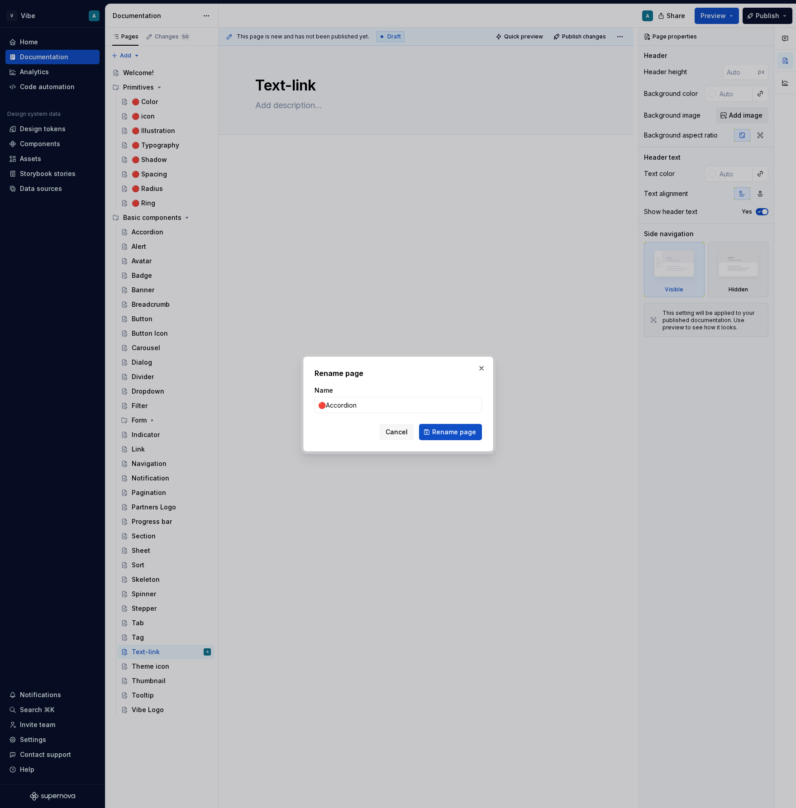
type input "🔴 Accordion"
click button "Rename page" at bounding box center [450, 432] width 63 height 16
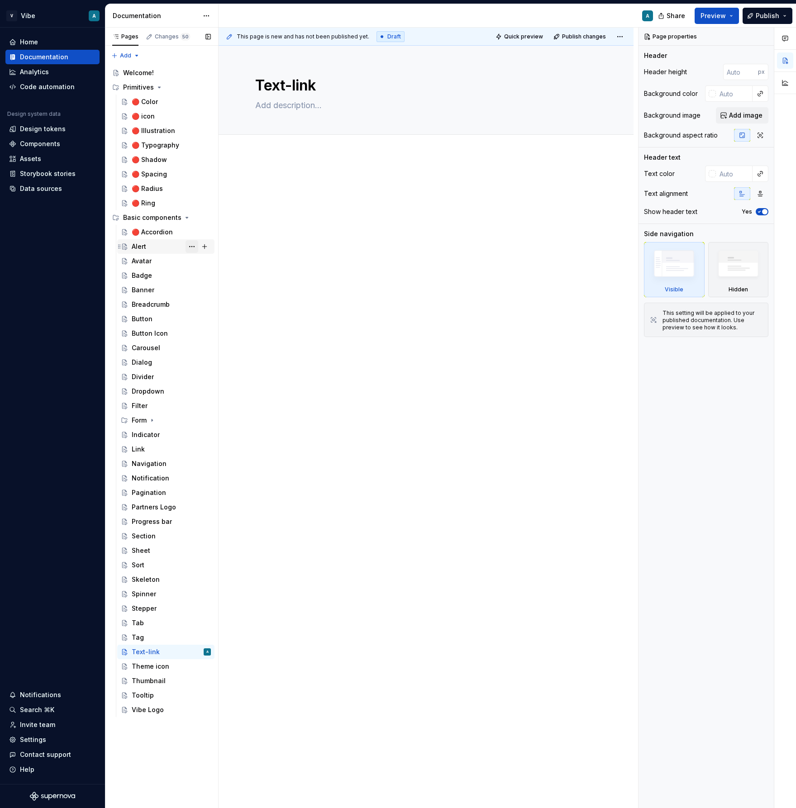
click at [188, 244] on button "Page tree" at bounding box center [191, 246] width 13 height 13
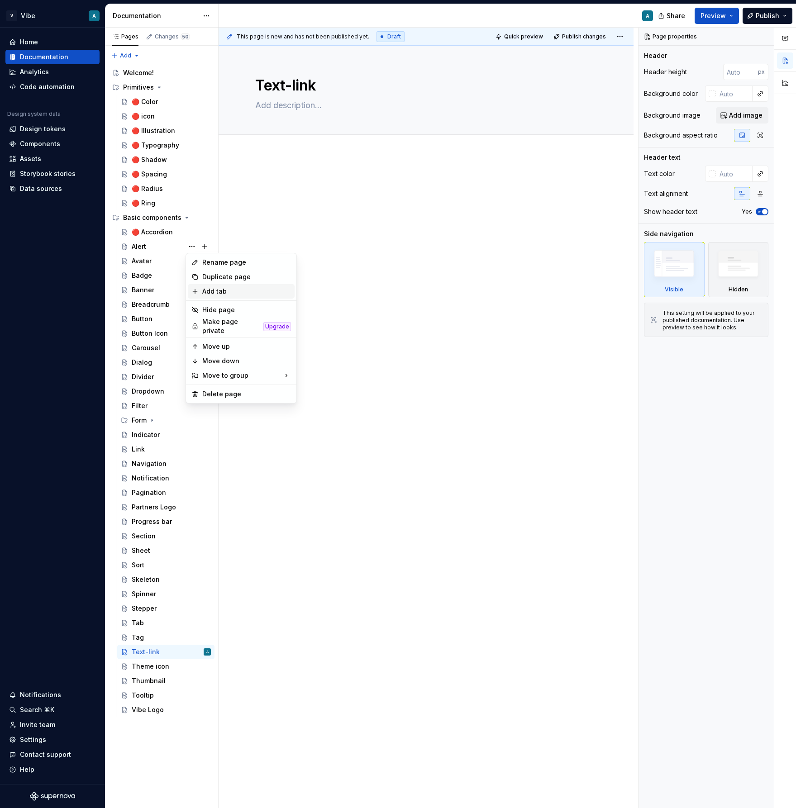
type textarea "*"
click at [222, 261] on div "Rename page" at bounding box center [246, 262] width 89 height 9
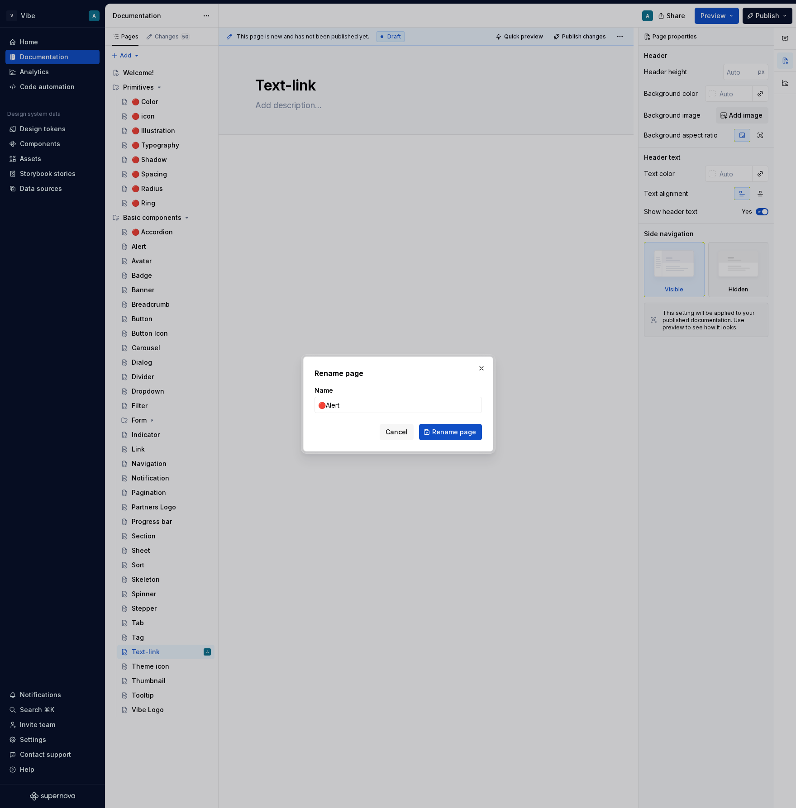
type input "🔴 Alert"
click button "Rename page" at bounding box center [450, 432] width 63 height 16
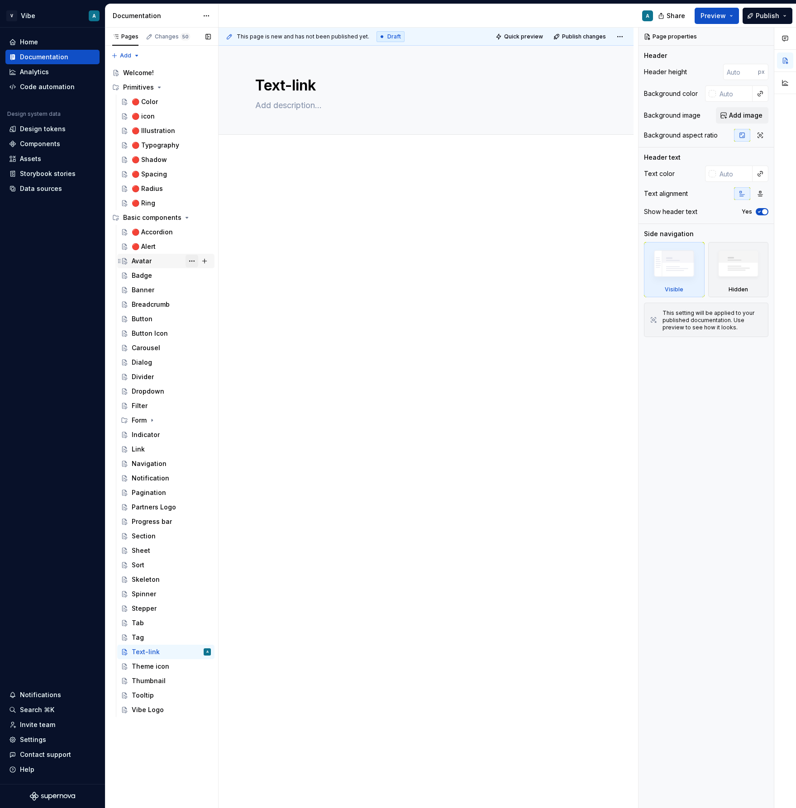
click at [192, 260] on button "Page tree" at bounding box center [191, 261] width 13 height 13
type textarea "*"
click at [225, 275] on div "Rename page" at bounding box center [246, 276] width 89 height 9
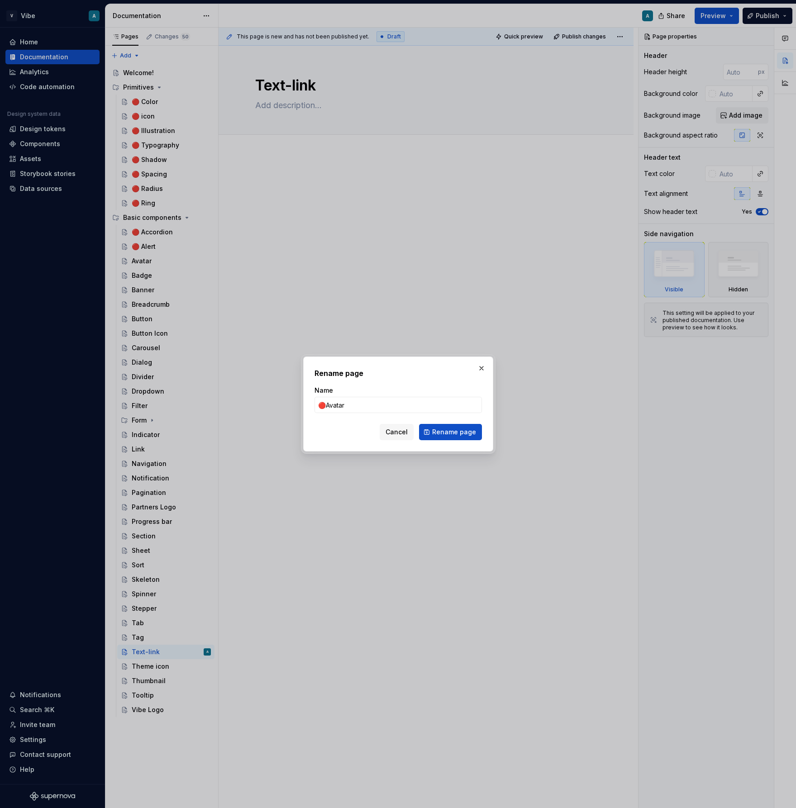
type input "🔴 Avatar"
click button "Rename page" at bounding box center [450, 432] width 63 height 16
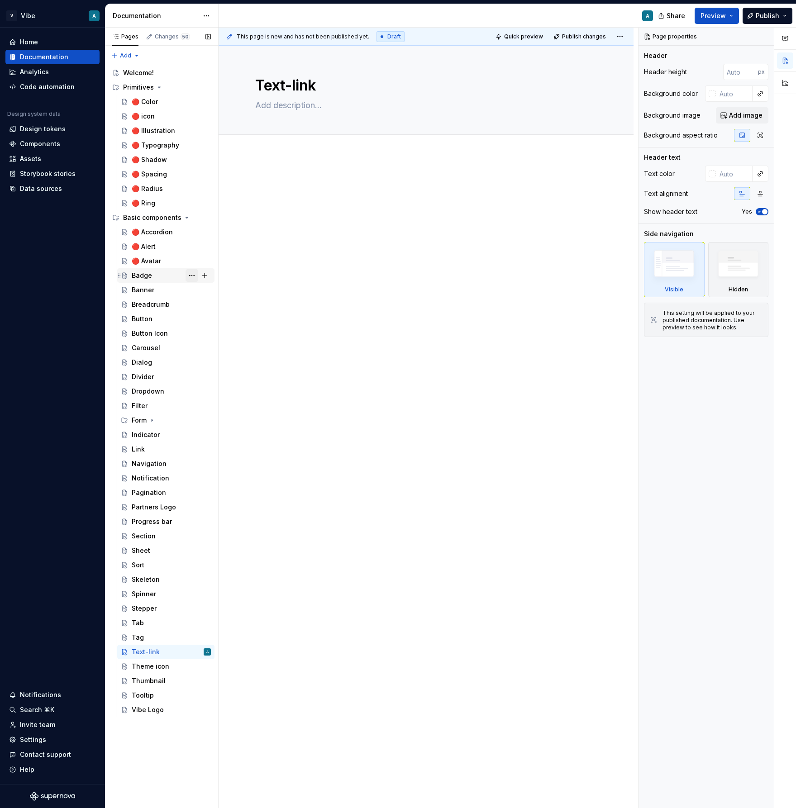
click at [190, 270] on button "Page tree" at bounding box center [191, 275] width 13 height 13
type textarea "*"
click at [225, 292] on div "Rename page" at bounding box center [246, 291] width 89 height 9
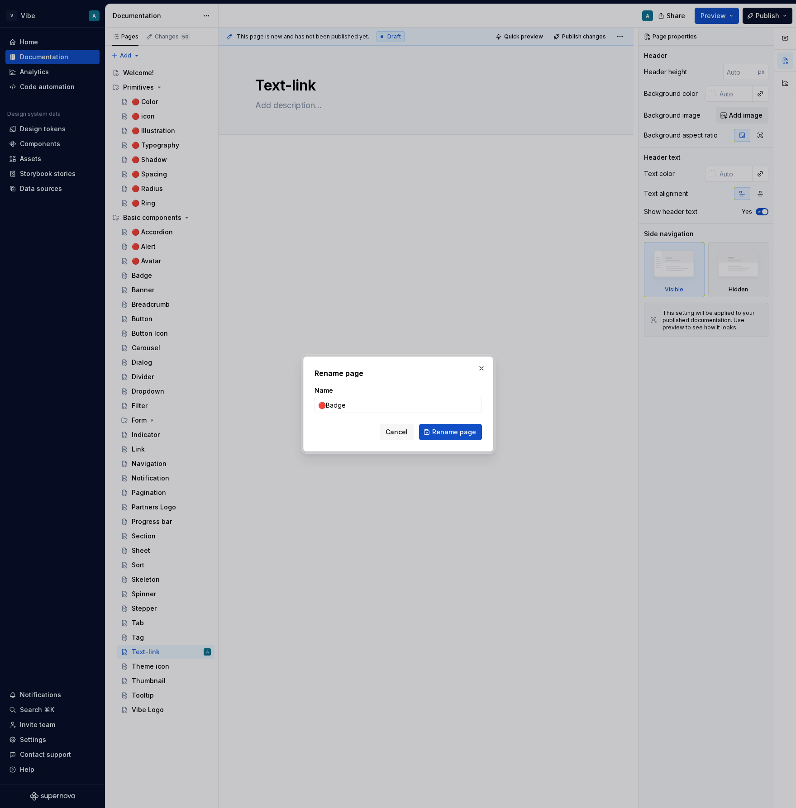
type input "🔴 Badge"
click button "Rename page" at bounding box center [450, 432] width 63 height 16
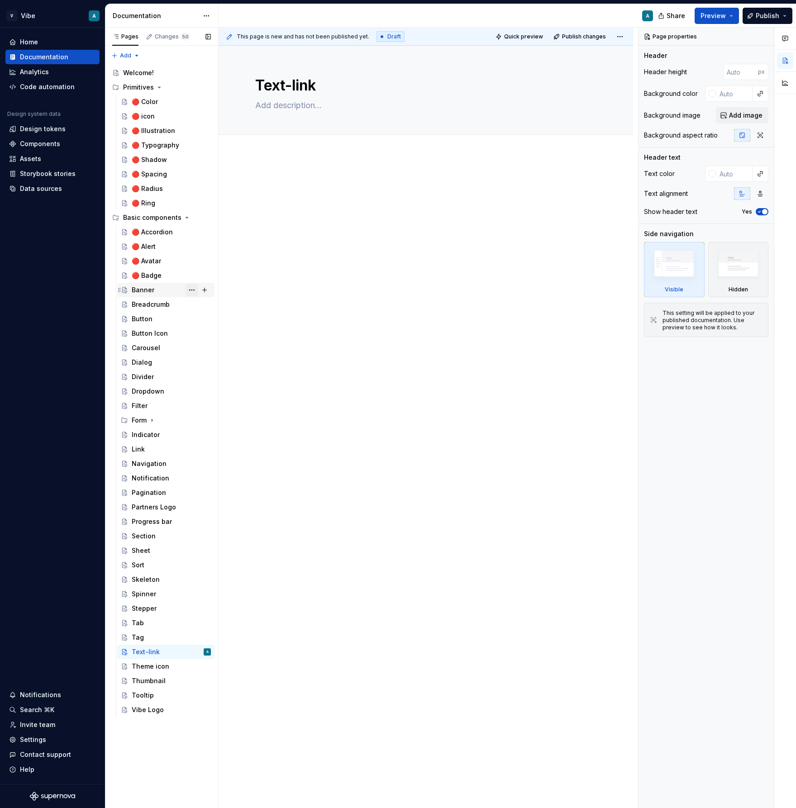
click at [194, 289] on button "Page tree" at bounding box center [191, 290] width 13 height 13
type textarea "*"
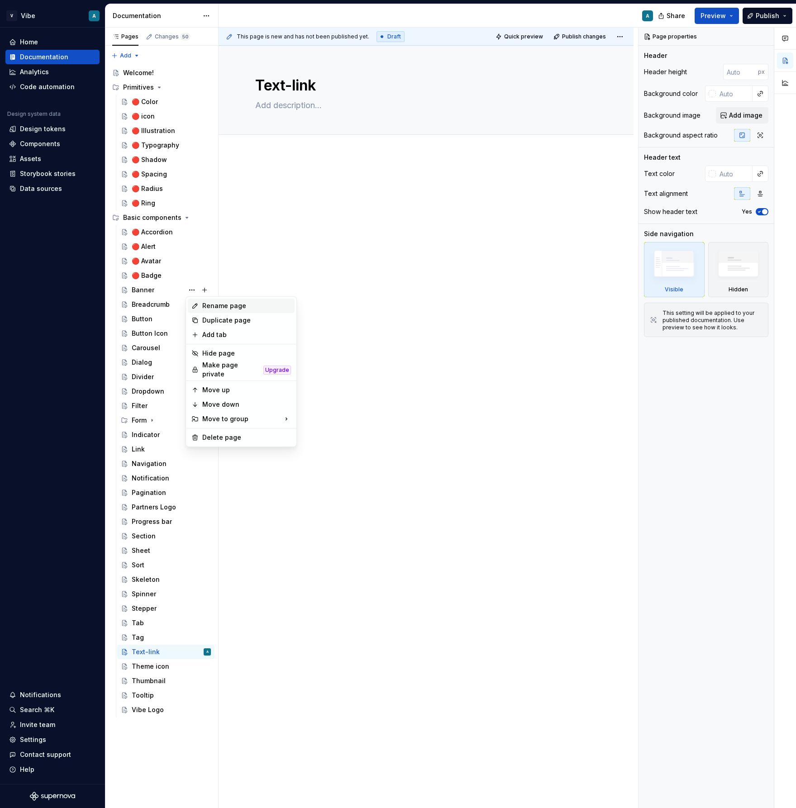
click at [223, 308] on div "Rename page" at bounding box center [246, 305] width 89 height 9
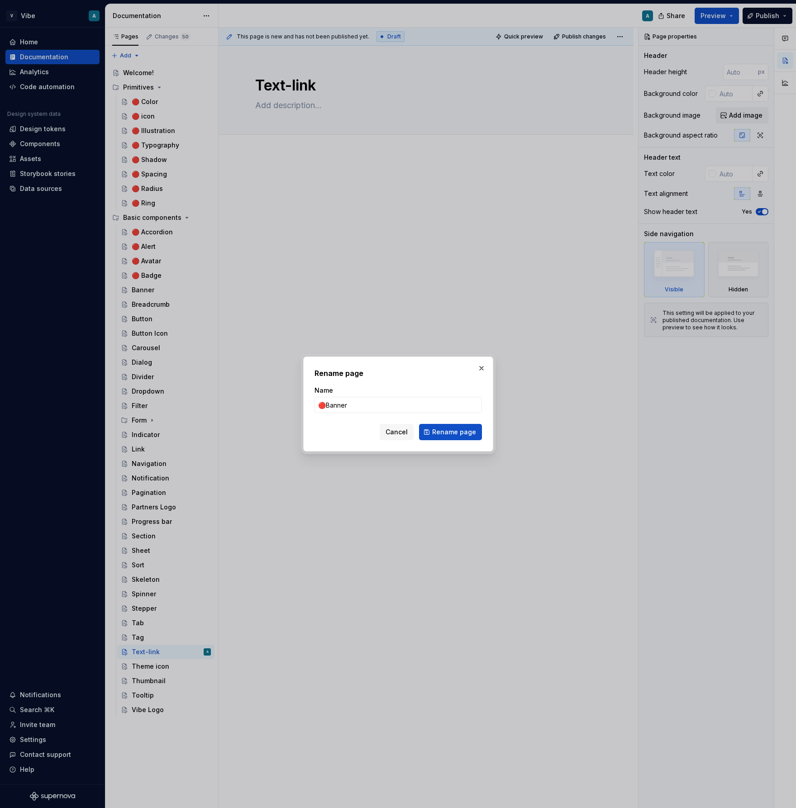
type input "🔴 Banner"
click button "Rename page" at bounding box center [450, 432] width 63 height 16
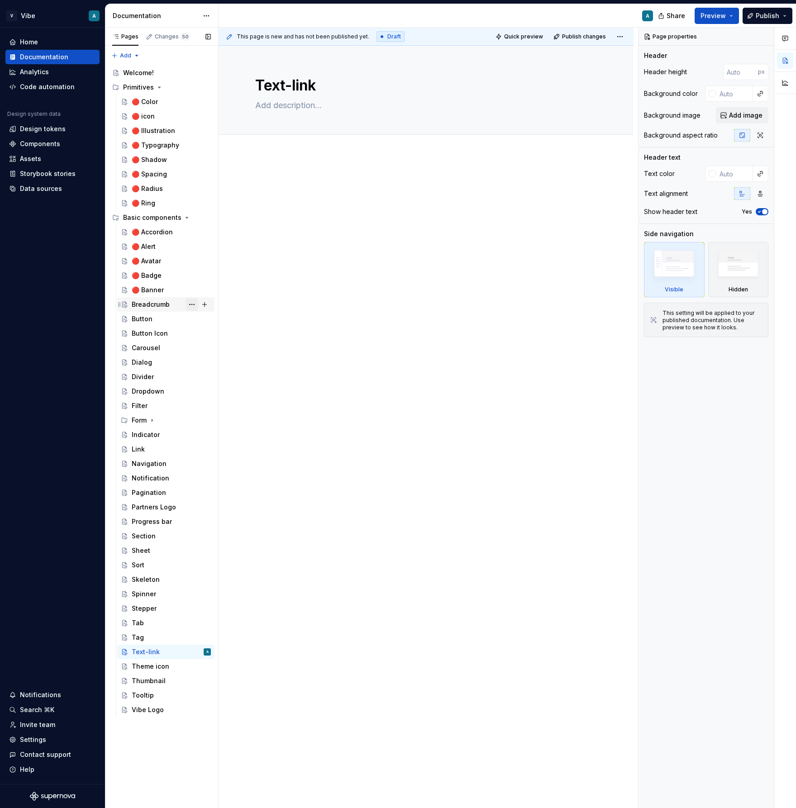
click at [192, 304] on button "Page tree" at bounding box center [191, 304] width 13 height 13
type textarea "*"
click at [228, 318] on div "Rename page" at bounding box center [246, 320] width 89 height 9
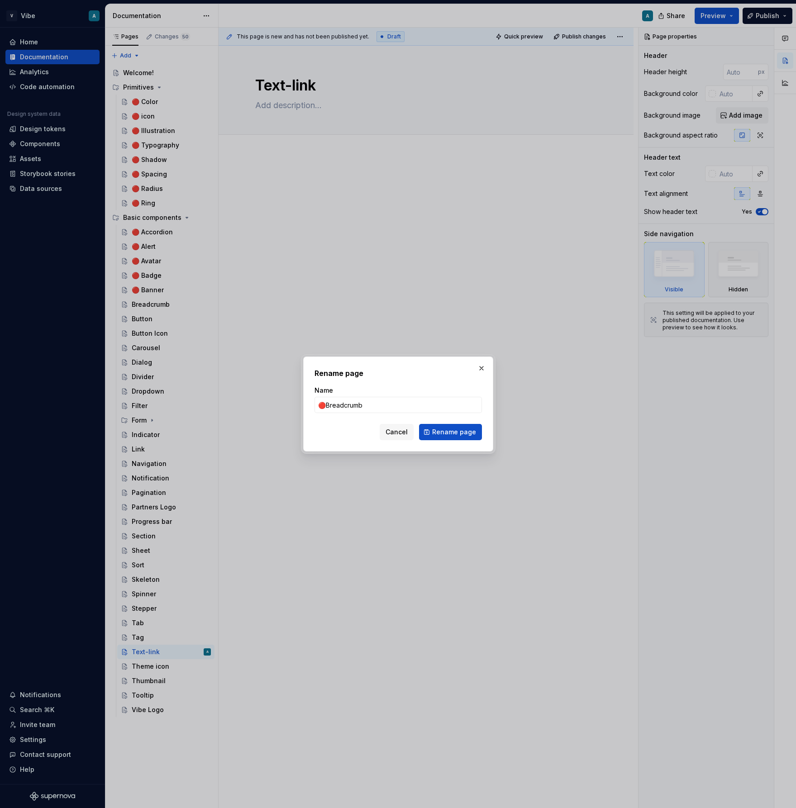
type input "🔴 Breadcrumb"
click button "Rename page" at bounding box center [450, 432] width 63 height 16
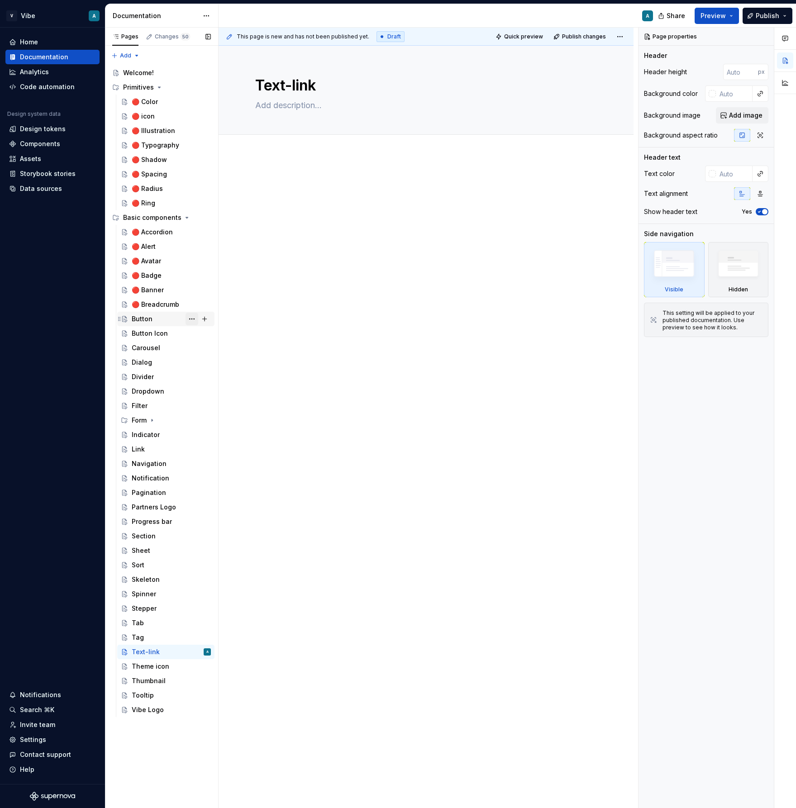
click at [191, 318] on button "Page tree" at bounding box center [191, 319] width 13 height 13
type textarea "*"
click at [221, 336] on div "Rename page" at bounding box center [246, 334] width 89 height 9
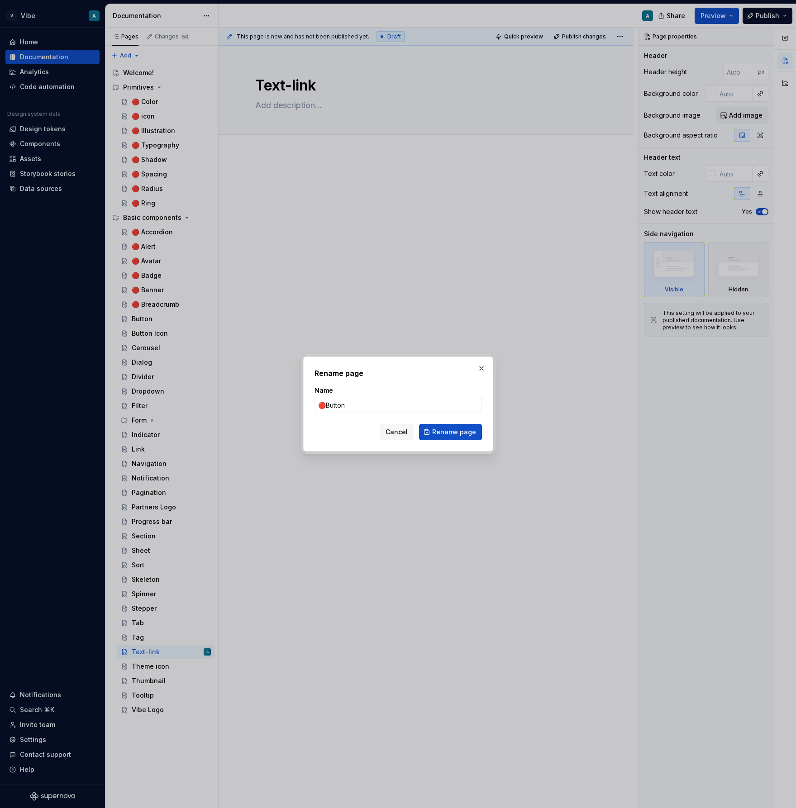
type input "🔴 Button"
click button "Rename page" at bounding box center [450, 432] width 63 height 16
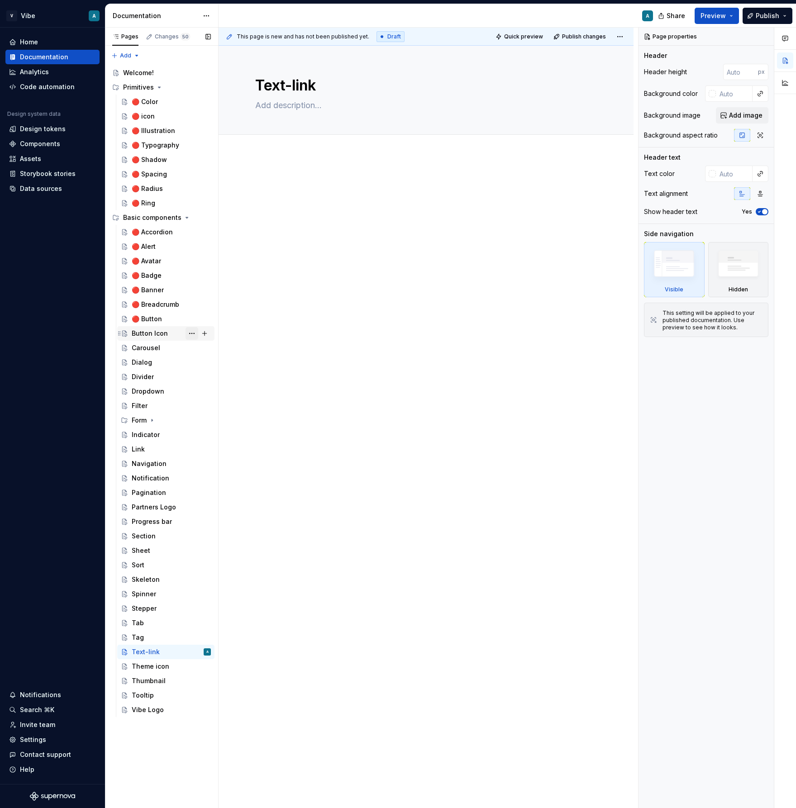
click at [194, 327] on button "Page tree" at bounding box center [191, 333] width 13 height 13
type textarea "*"
click at [225, 345] on div "Rename page" at bounding box center [246, 349] width 89 height 9
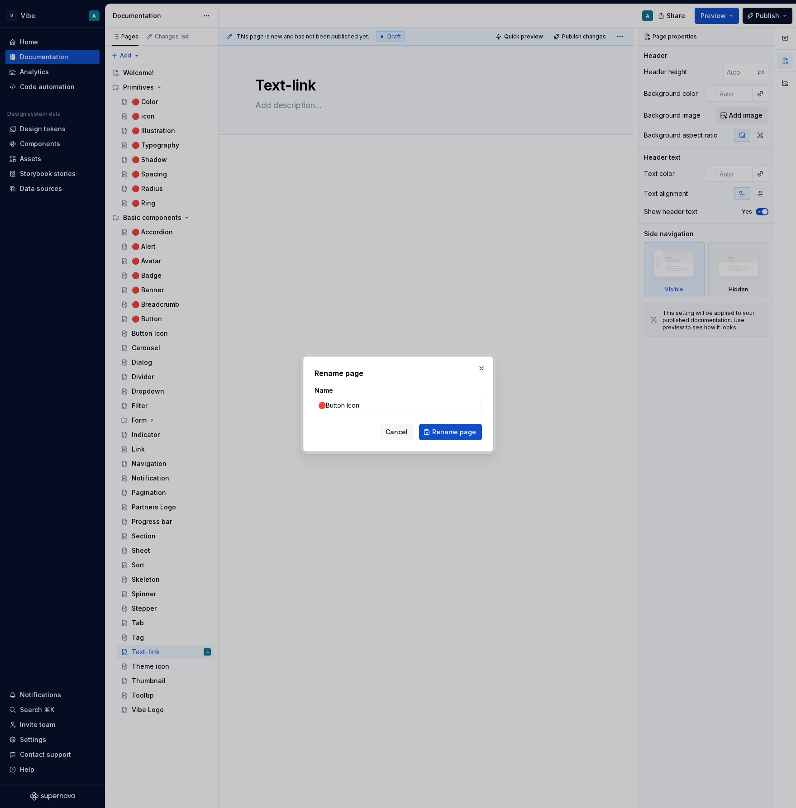
type input "🔴 Button Icon"
click button "Rename page" at bounding box center [450, 432] width 63 height 16
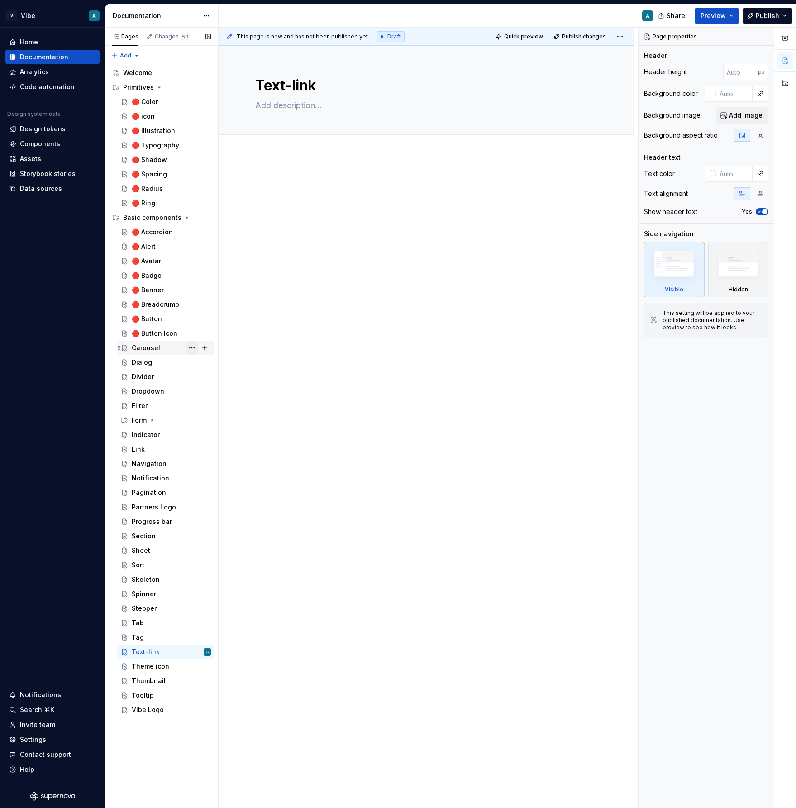
click at [185, 351] on button "Page tree" at bounding box center [191, 348] width 13 height 13
type textarea "*"
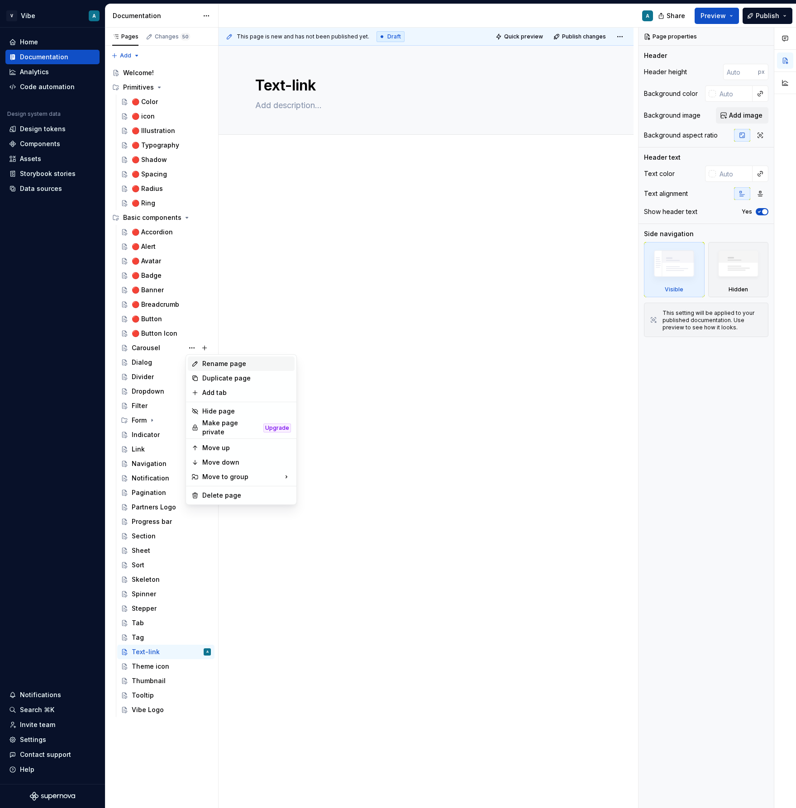
click at [209, 358] on div "Rename page" at bounding box center [241, 363] width 107 height 14
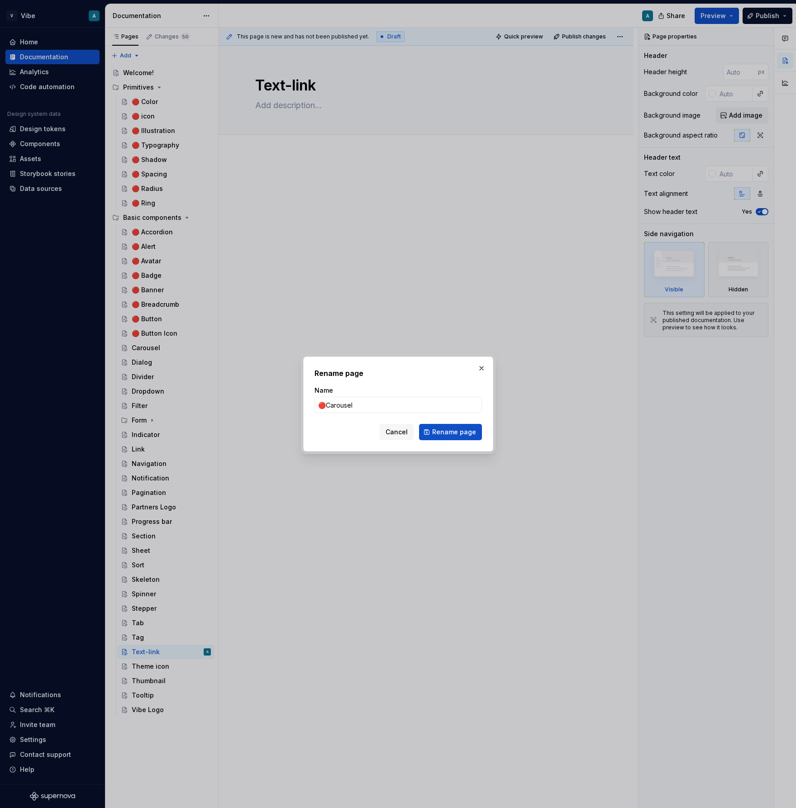
type input "🔴 Carousel"
click button "Rename page" at bounding box center [450, 432] width 63 height 16
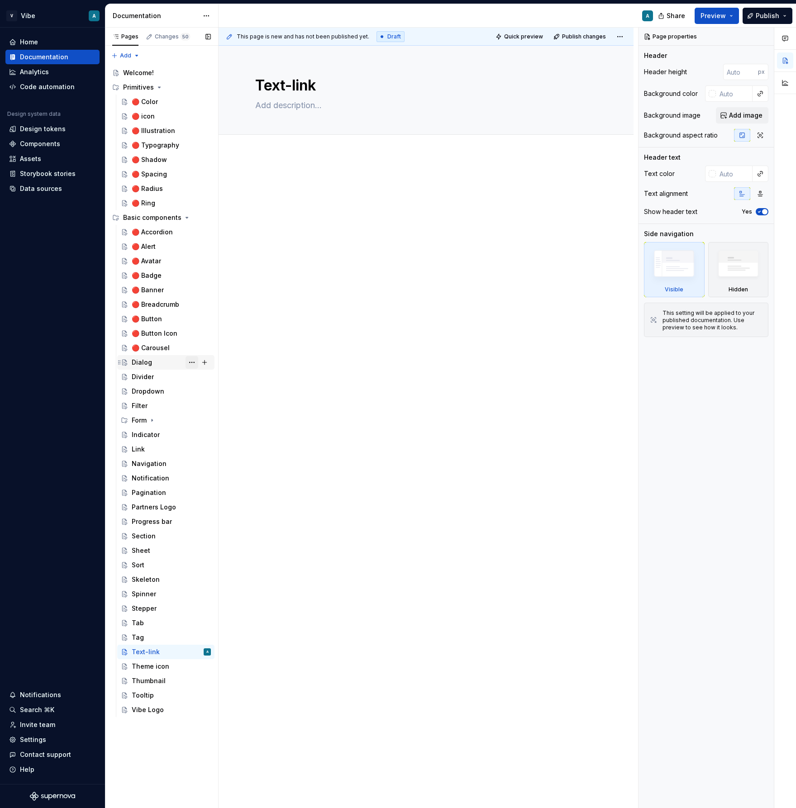
click at [190, 361] on button "Page tree" at bounding box center [191, 362] width 13 height 13
type textarea "*"
click at [226, 382] on div "Rename page" at bounding box center [246, 378] width 89 height 9
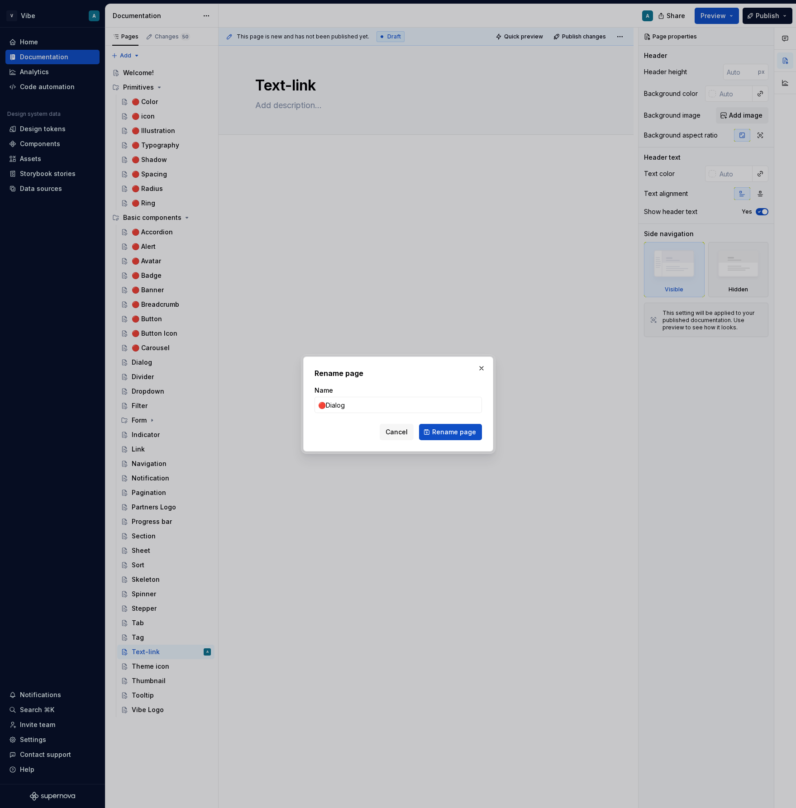
type input "🔴 Dialog"
click button "Rename page" at bounding box center [450, 432] width 63 height 16
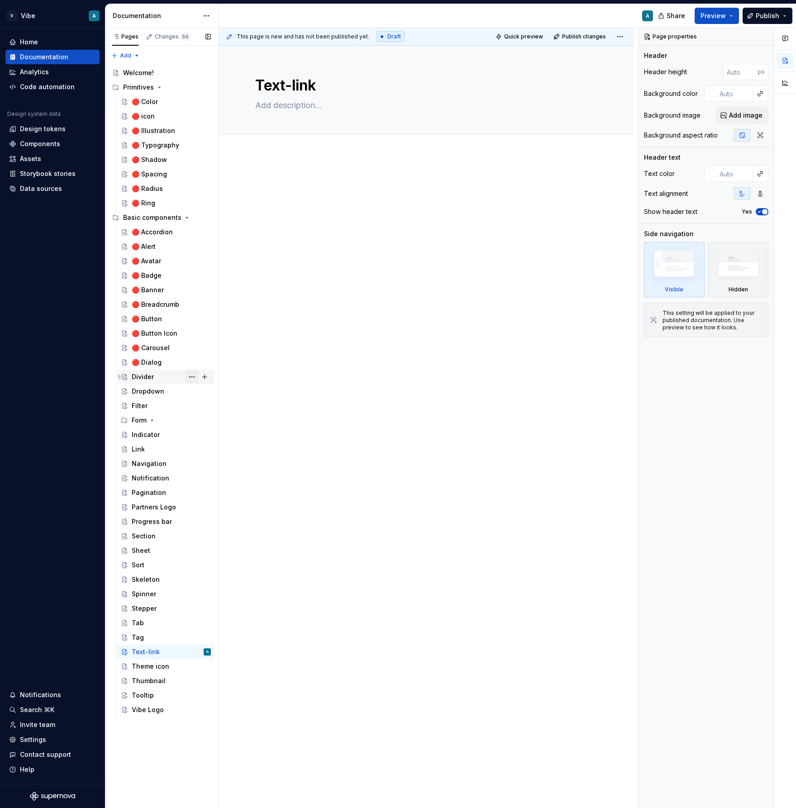
click at [192, 376] on button "Page tree" at bounding box center [191, 376] width 13 height 13
type textarea "*"
click at [215, 397] on div "Rename page" at bounding box center [241, 392] width 107 height 14
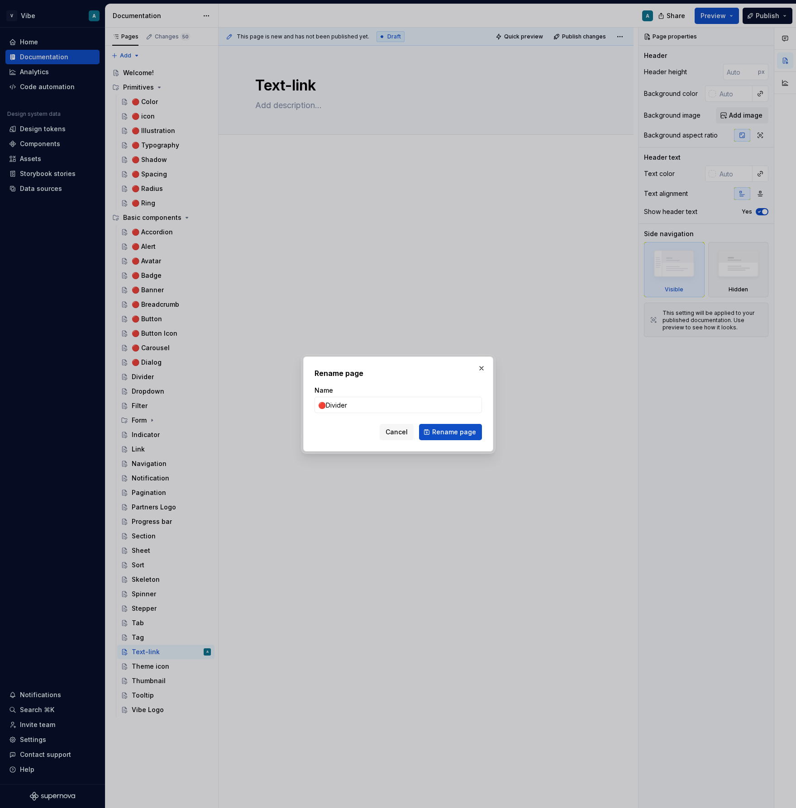
type input "🔴 Divider"
click button "Rename page" at bounding box center [450, 432] width 63 height 16
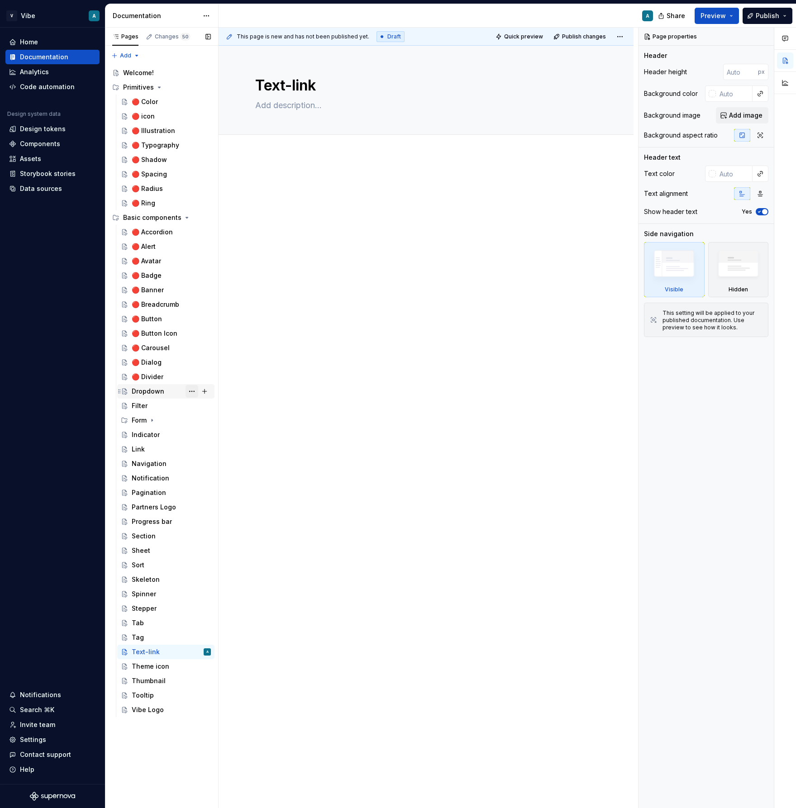
click at [192, 392] on button "Page tree" at bounding box center [191, 391] width 13 height 13
type textarea "*"
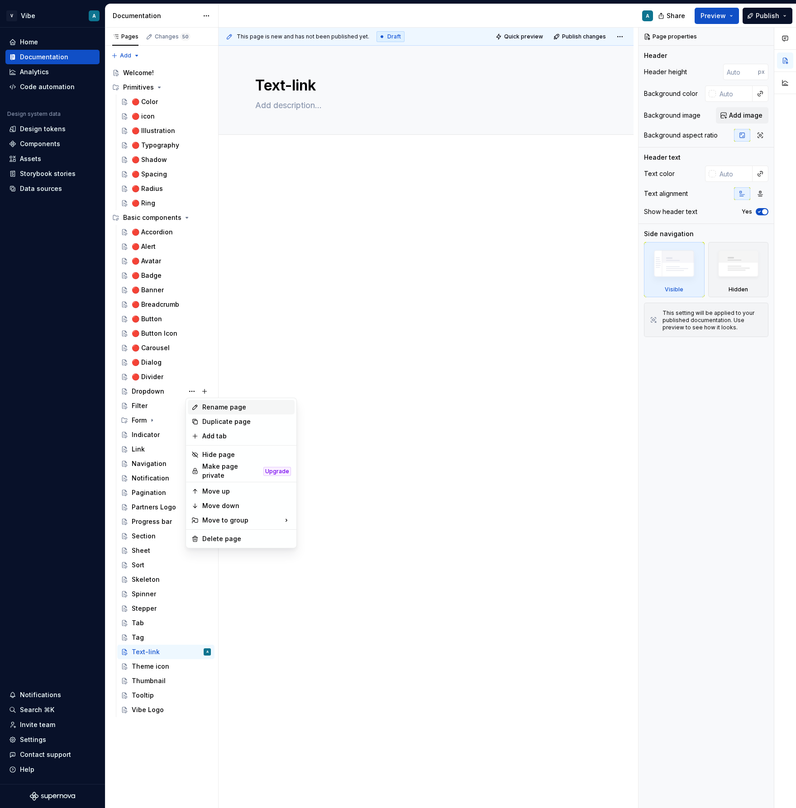
click at [220, 408] on div "Rename page" at bounding box center [246, 407] width 89 height 9
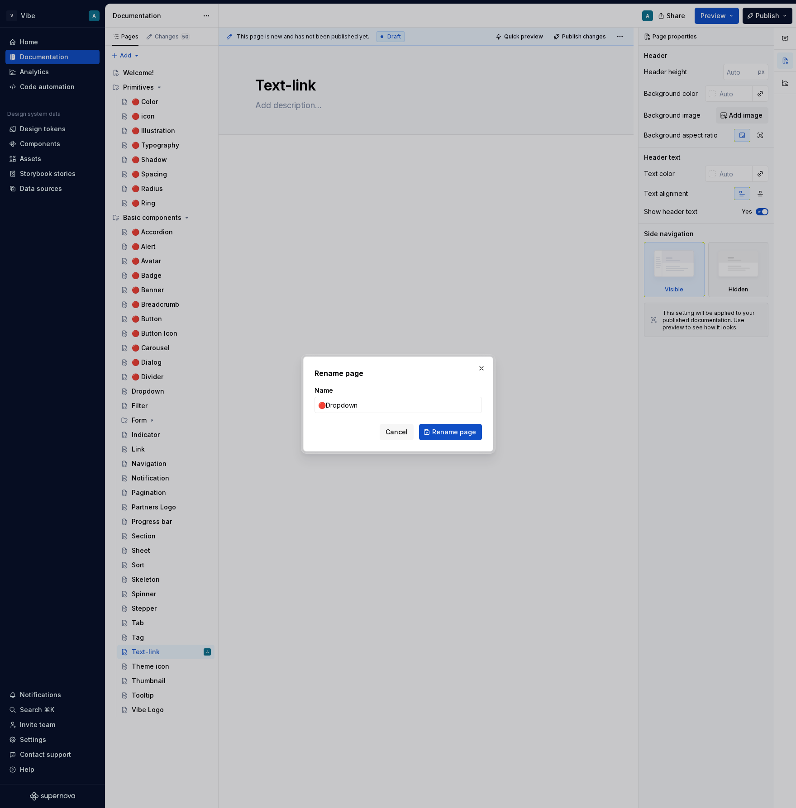
type input "🔴 Dropdown"
click button "Rename page" at bounding box center [450, 432] width 63 height 16
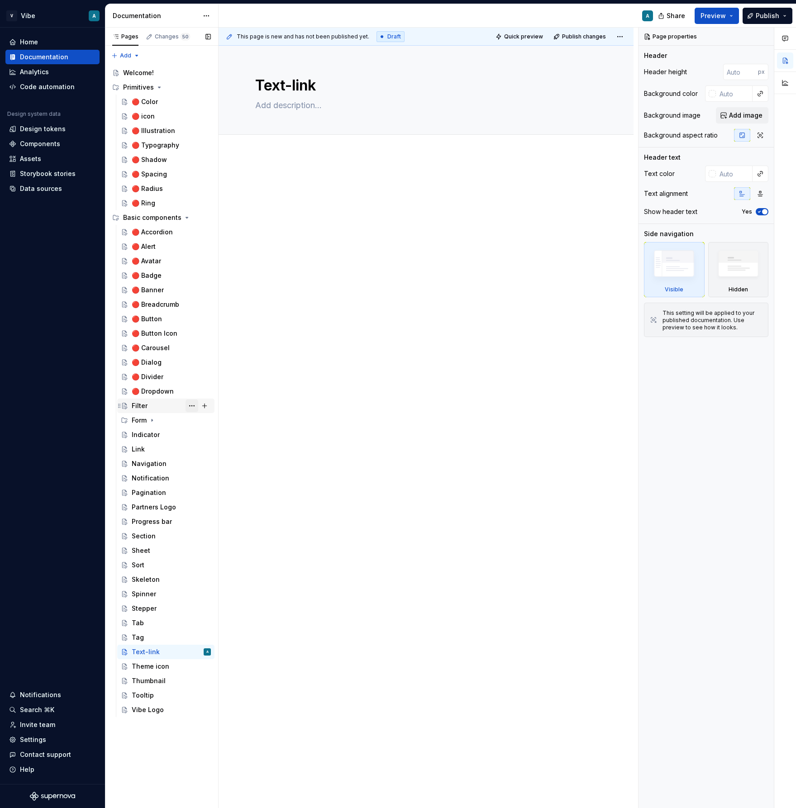
click at [192, 407] on button "Page tree" at bounding box center [191, 405] width 13 height 13
type textarea "*"
click at [219, 422] on div "Rename page" at bounding box center [246, 421] width 89 height 9
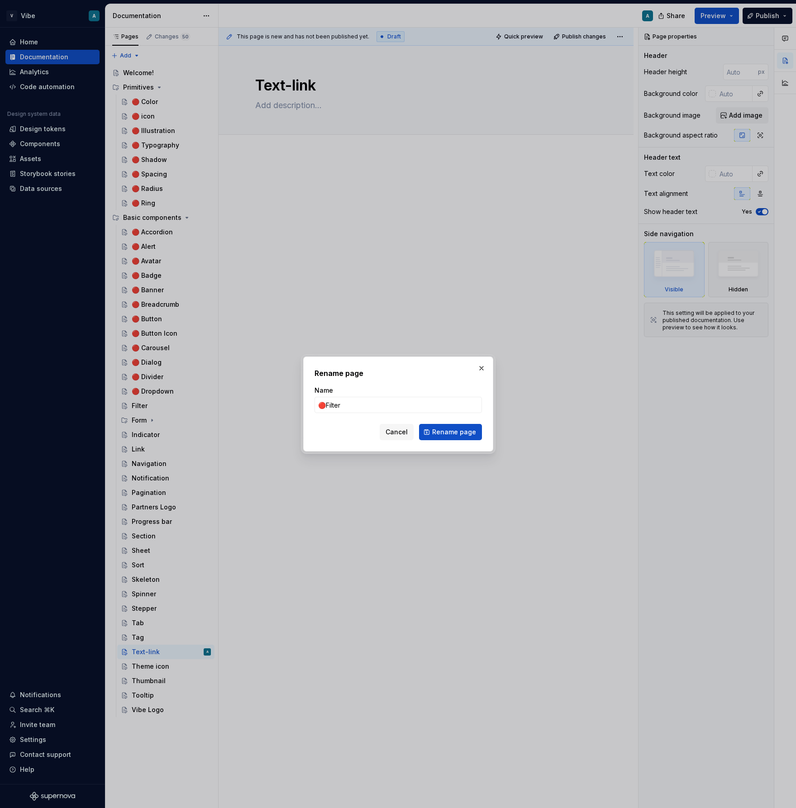
type input "🔴 Filter"
click button "Rename page" at bounding box center [450, 432] width 63 height 16
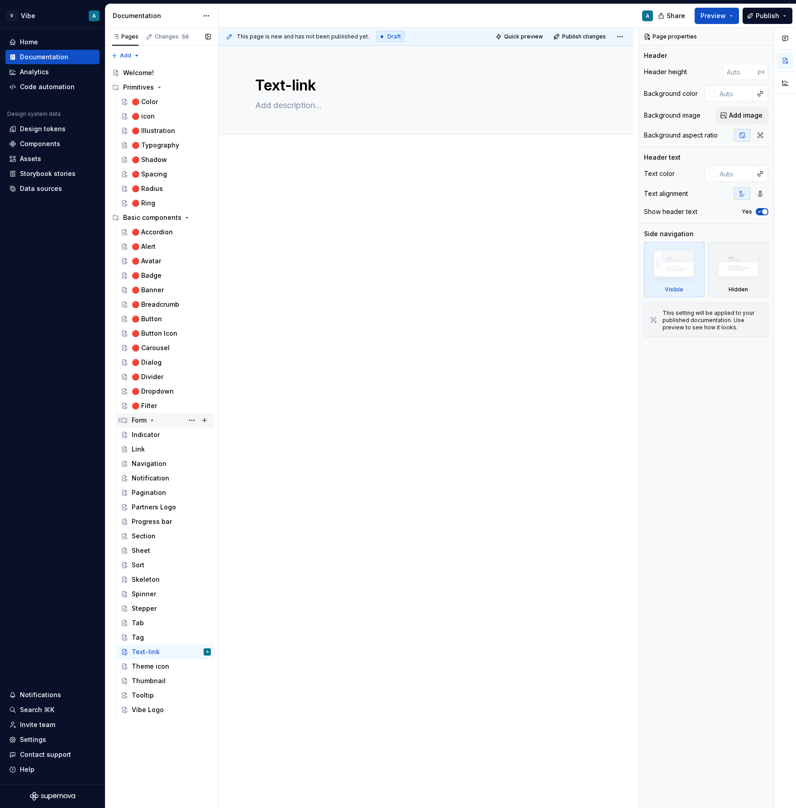
click at [153, 421] on icon "Page tree" at bounding box center [151, 420] width 7 height 7
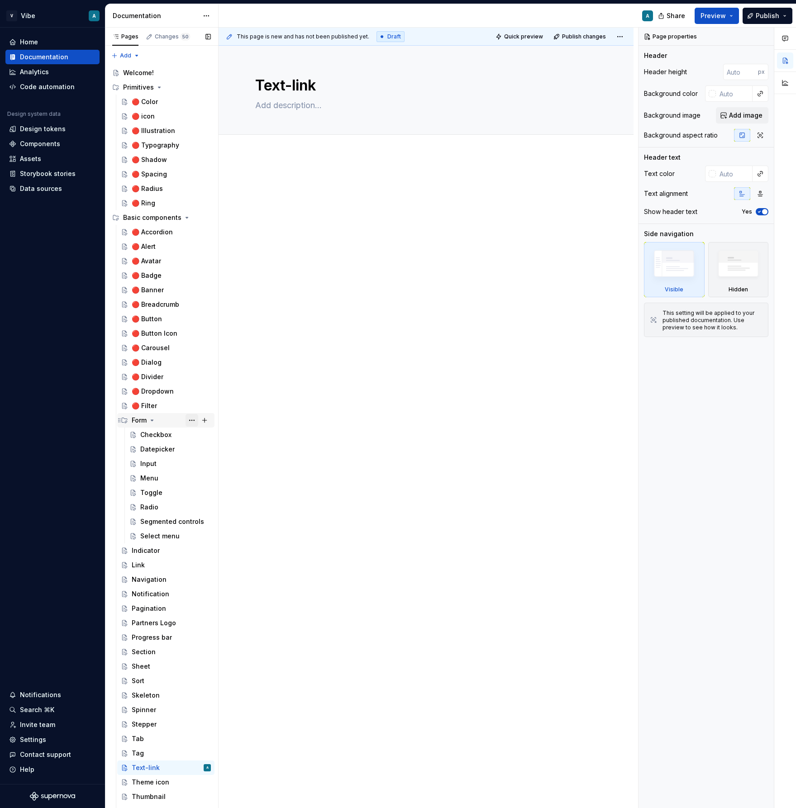
click at [188, 419] on button "Page tree" at bounding box center [191, 420] width 13 height 13
type textarea "*"
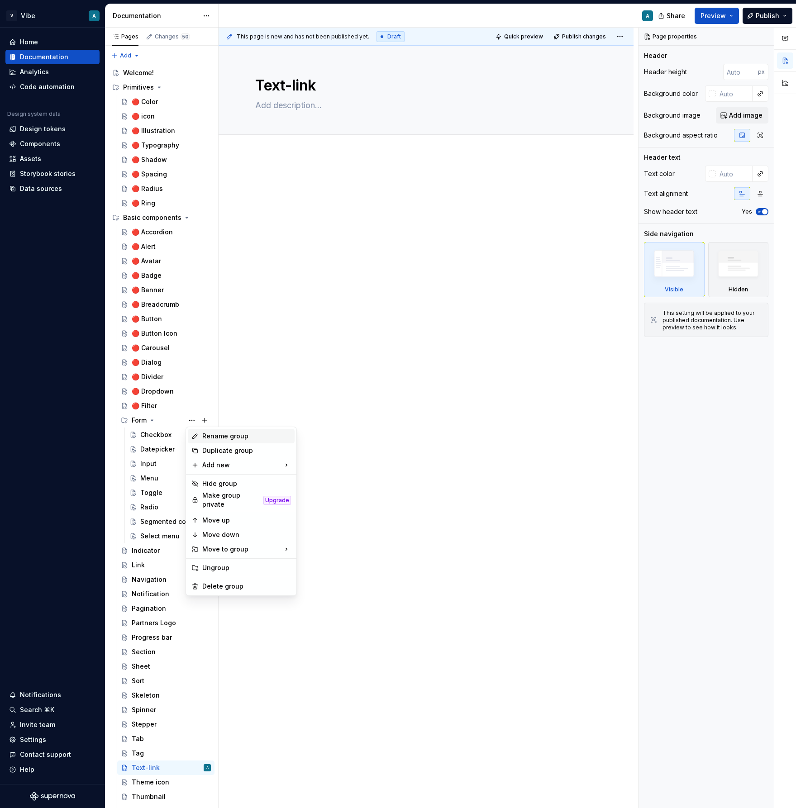
click at [222, 431] on div "Rename group" at bounding box center [241, 436] width 107 height 14
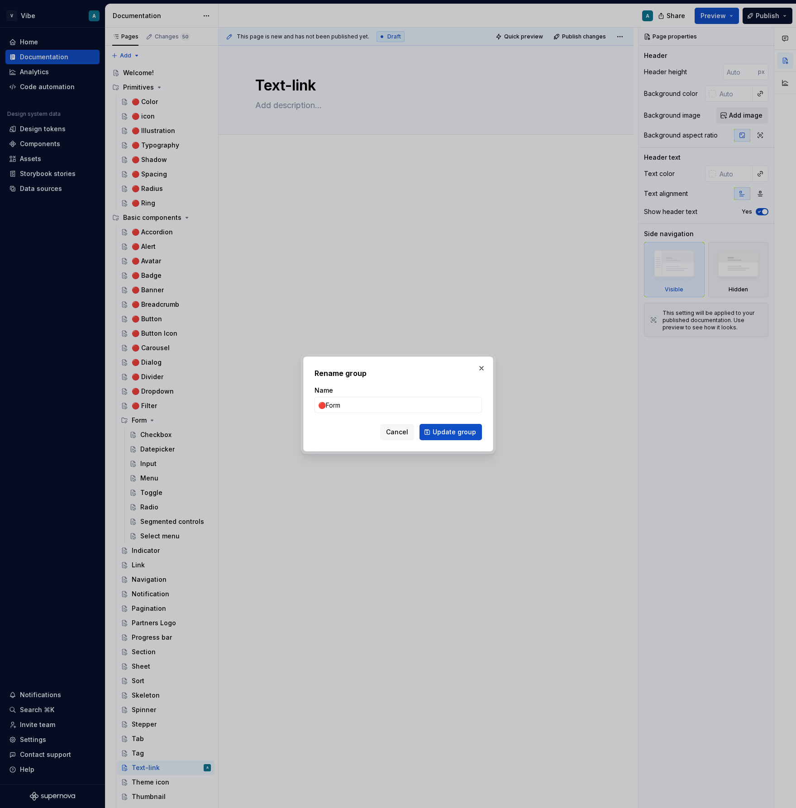
type input "🔴 Form"
click button "Update group" at bounding box center [450, 432] width 62 height 16
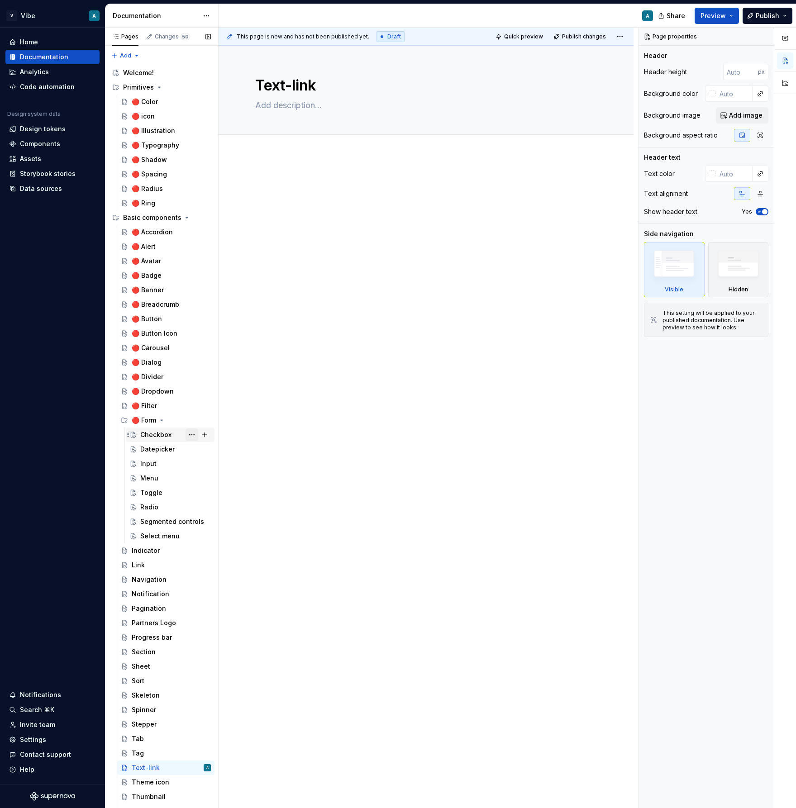
click at [194, 432] on button "Page tree" at bounding box center [191, 434] width 13 height 13
type textarea "*"
click at [226, 453] on div "Rename page" at bounding box center [246, 450] width 89 height 9
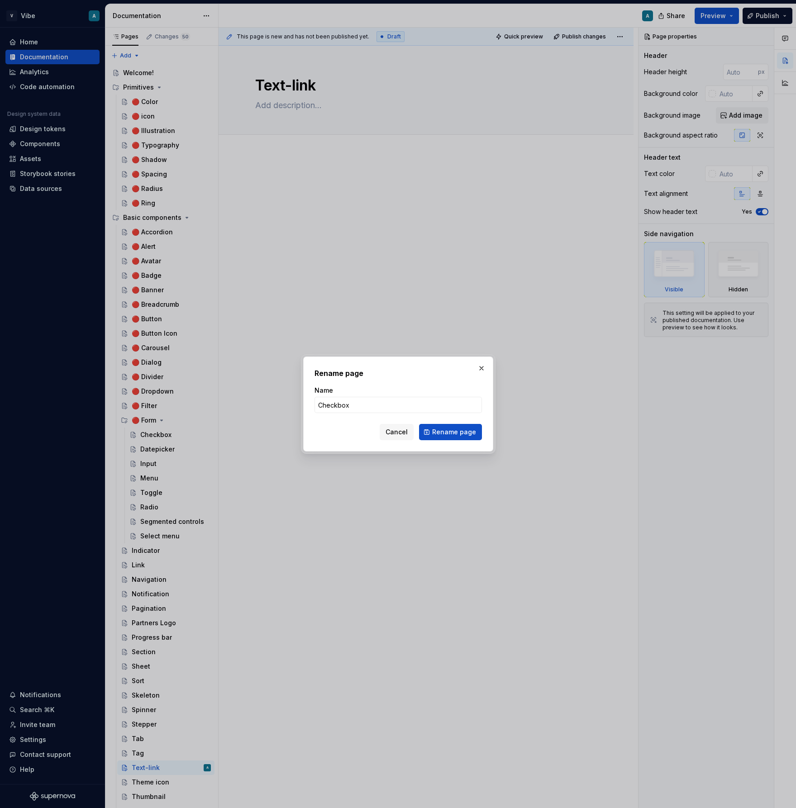
type input "🔴Checkbox"
type textarea "*"
type input "🔴 Checkbox"
click button "Rename page" at bounding box center [450, 432] width 63 height 16
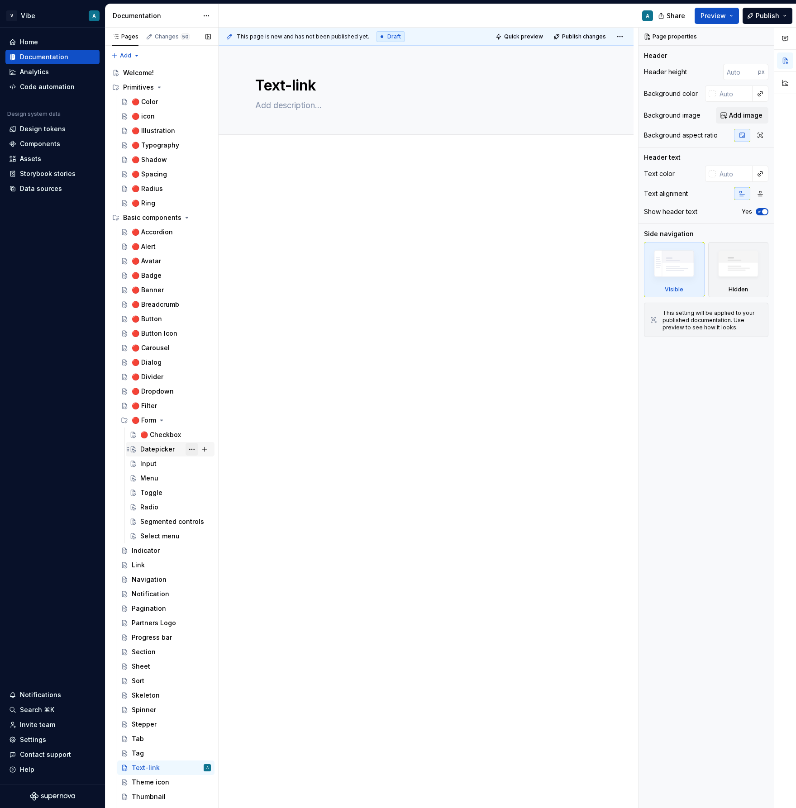
click at [191, 447] on button "Page tree" at bounding box center [191, 449] width 13 height 13
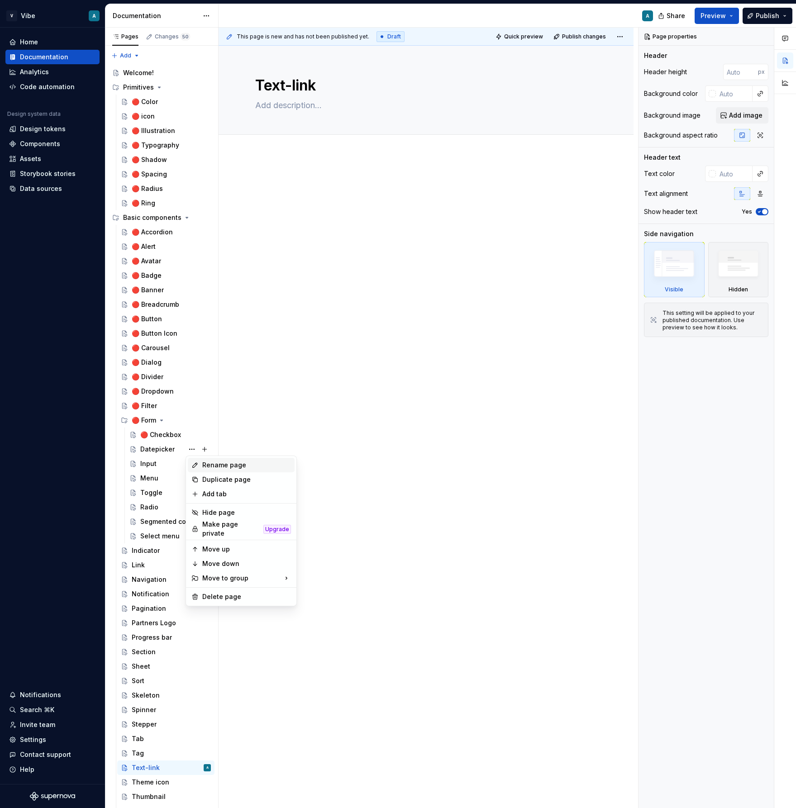
type textarea "*"
click at [206, 470] on div "Rename page" at bounding box center [241, 465] width 107 height 14
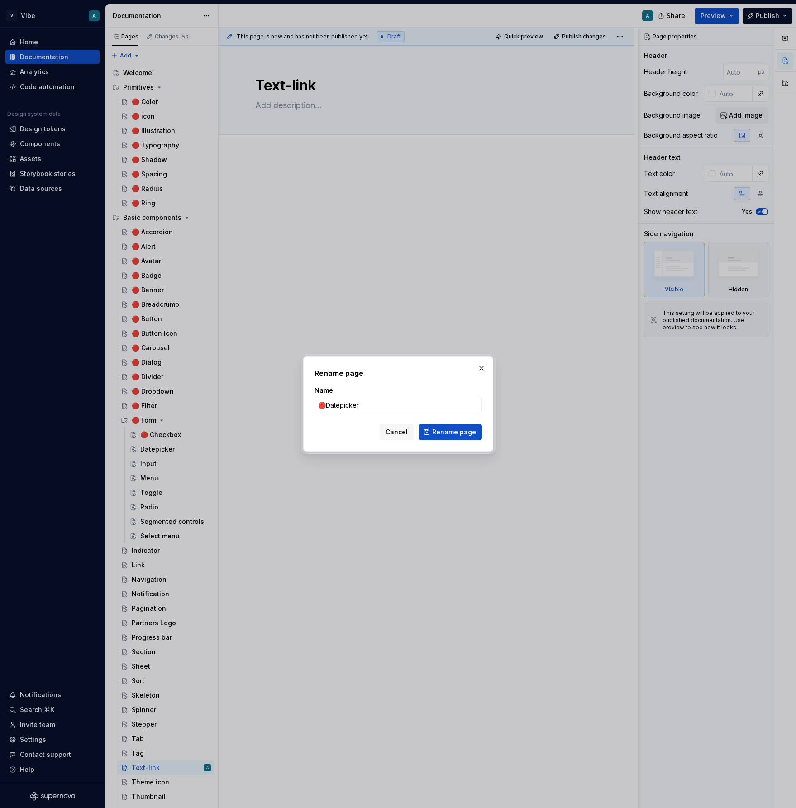
type input "🔴 Datepicker"
click button "Rename page" at bounding box center [450, 432] width 63 height 16
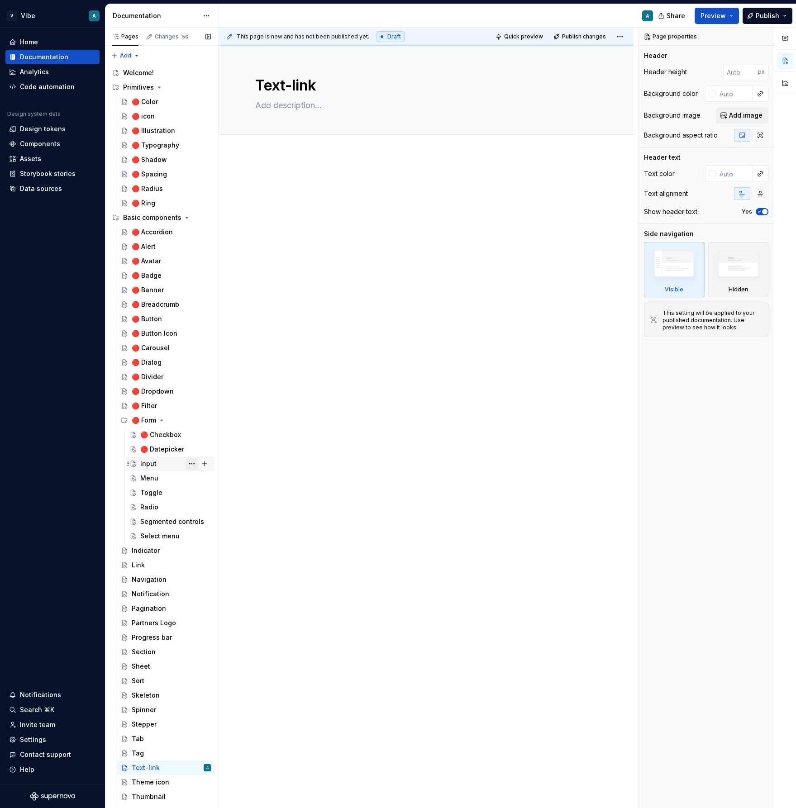
click at [194, 464] on button "Page tree" at bounding box center [191, 463] width 13 height 13
type textarea "*"
click at [215, 483] on div "Rename page" at bounding box center [246, 479] width 89 height 9
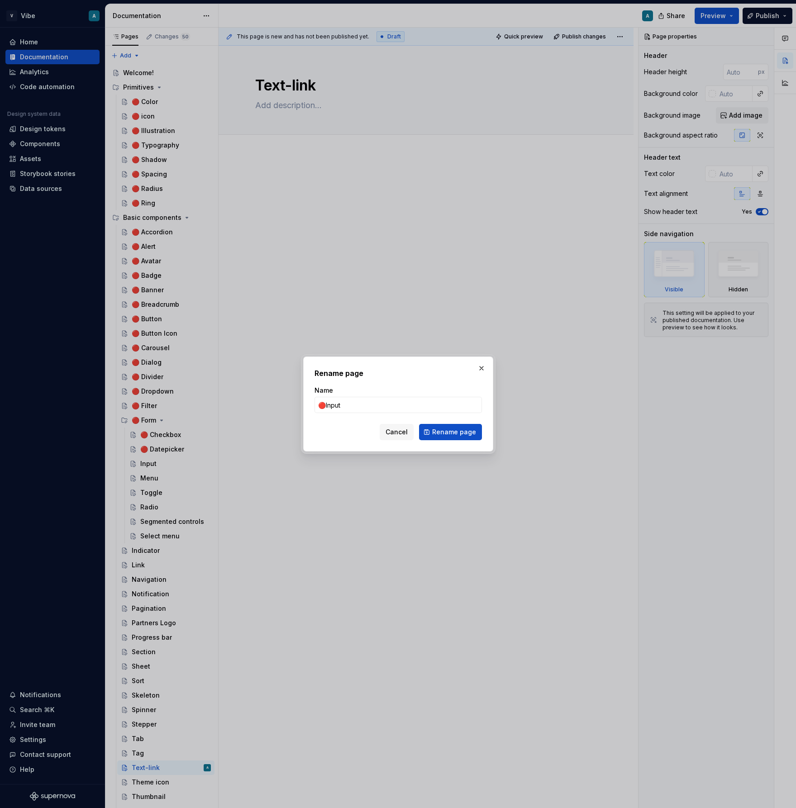
type input "🔴 Input"
click button "Rename page" at bounding box center [450, 432] width 63 height 16
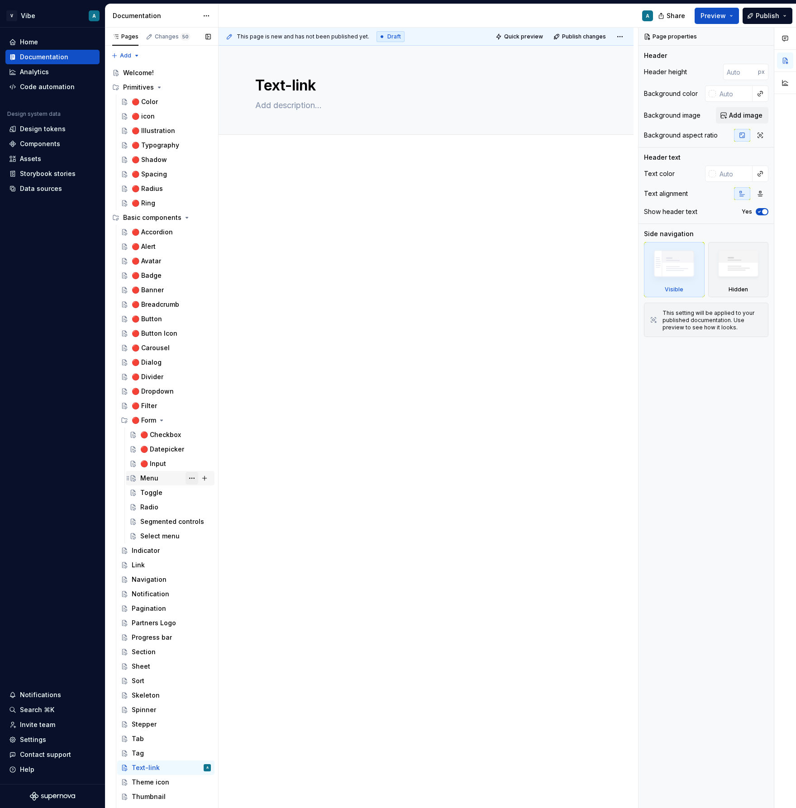
click at [194, 475] on button "Page tree" at bounding box center [191, 478] width 13 height 13
type textarea "*"
click at [219, 496] on div "Rename page" at bounding box center [246, 493] width 89 height 9
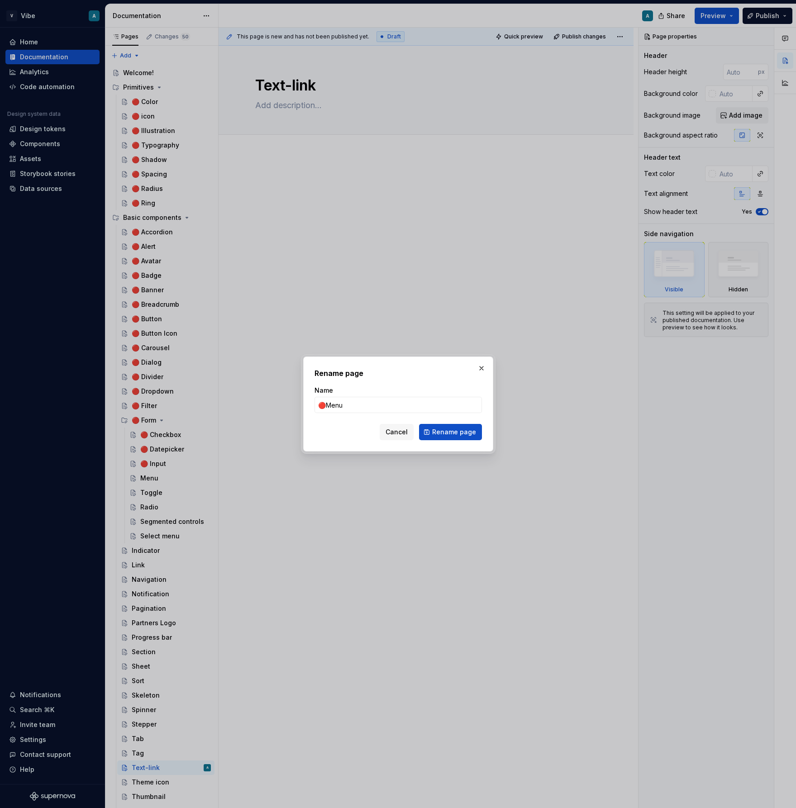
type input "🔴 Menu"
click button "Rename page" at bounding box center [450, 432] width 63 height 16
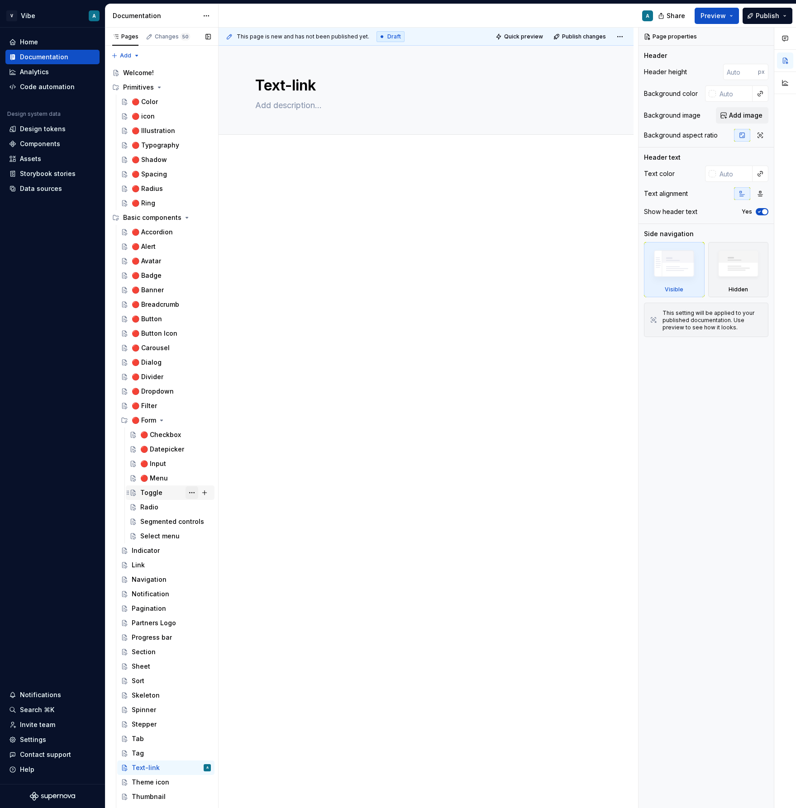
click at [191, 491] on button "Page tree" at bounding box center [191, 492] width 13 height 13
type textarea "*"
click at [213, 508] on div "Rename page" at bounding box center [246, 508] width 89 height 9
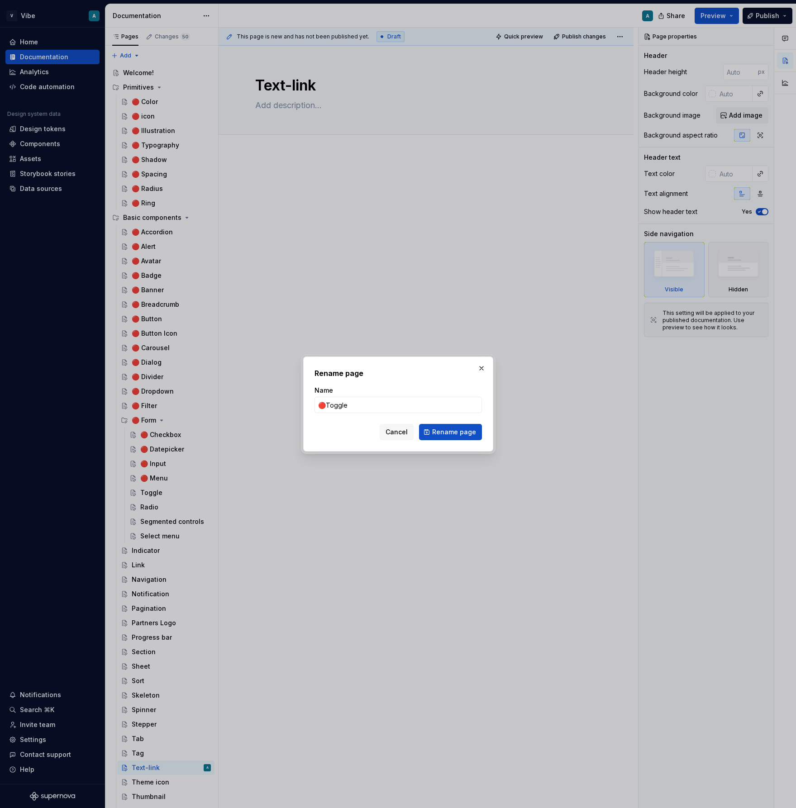
type input "🔴 Toggle"
click button "Rename page" at bounding box center [450, 432] width 63 height 16
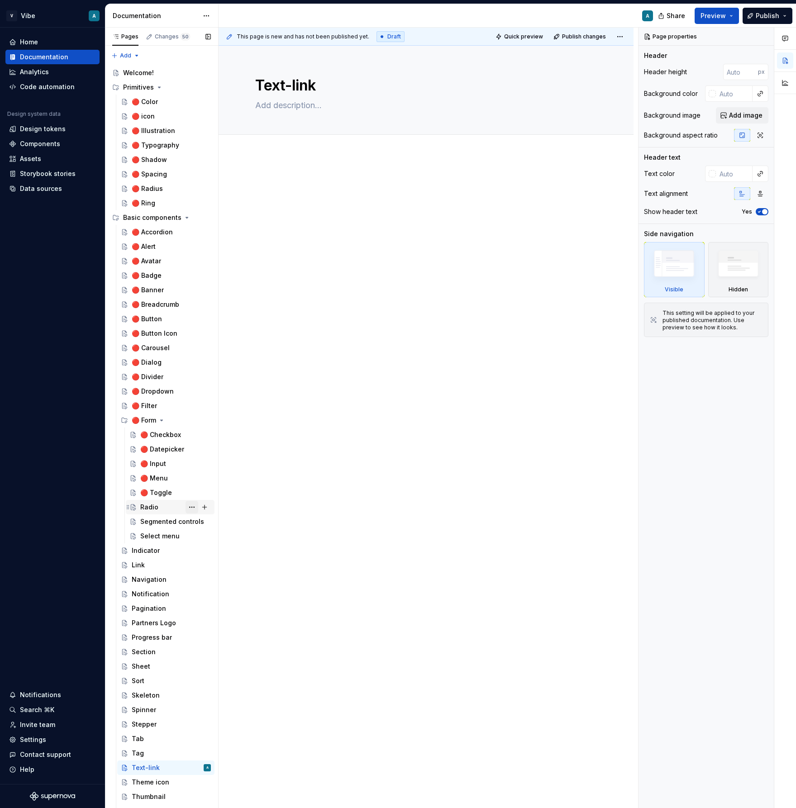
click at [192, 508] on button "Page tree" at bounding box center [191, 507] width 13 height 13
type textarea "*"
click at [202, 520] on div "Rename page" at bounding box center [246, 522] width 89 height 9
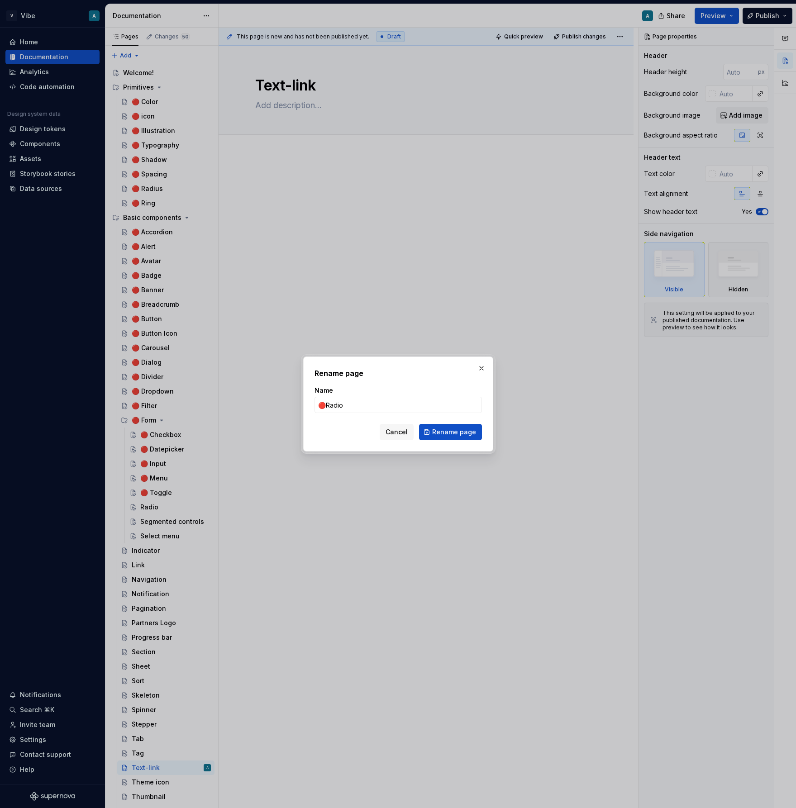
type input "🔴 Radio"
click button "Rename page" at bounding box center [450, 432] width 63 height 16
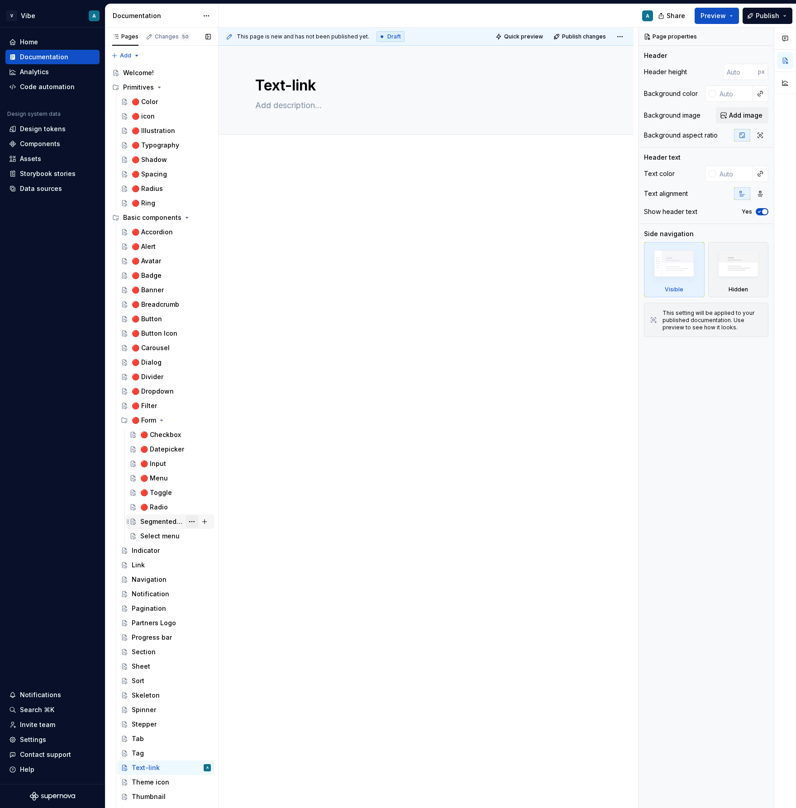
click at [193, 521] on button "Page tree" at bounding box center [191, 521] width 13 height 13
type textarea "*"
click at [212, 538] on div "Rename page" at bounding box center [246, 537] width 89 height 9
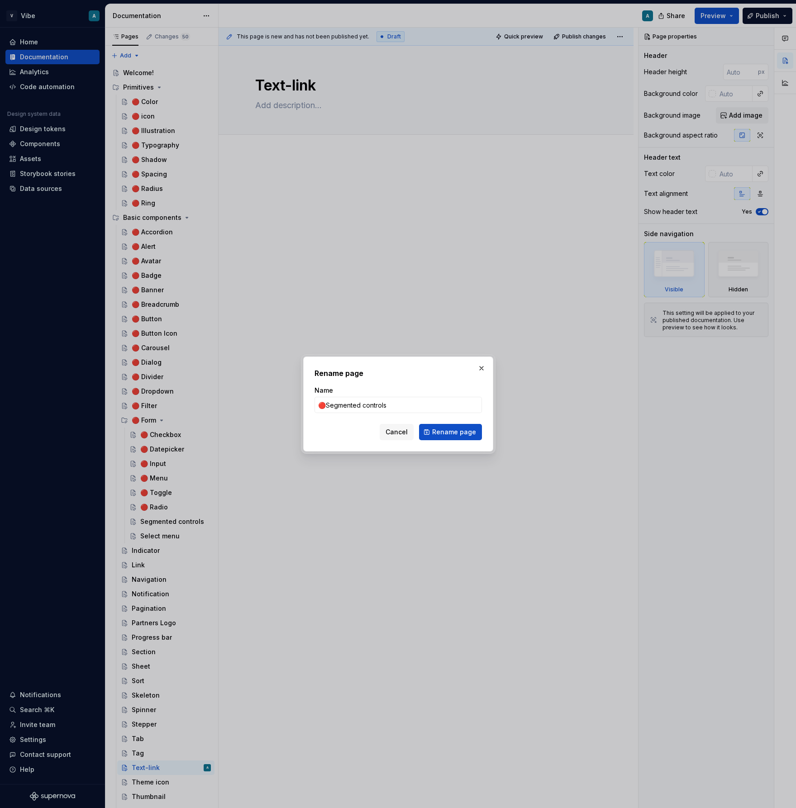
type input "🔴 Segmented controls"
click button "Rename page" at bounding box center [450, 432] width 63 height 16
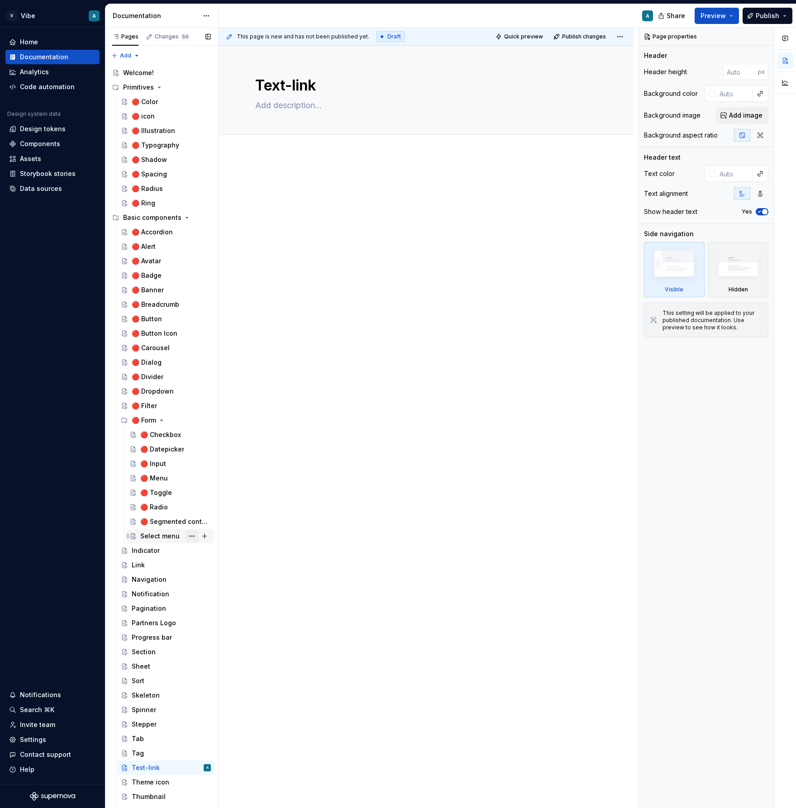
click at [194, 535] on button "Page tree" at bounding box center [191, 536] width 13 height 13
type textarea "*"
click at [215, 552] on div "Rename page" at bounding box center [246, 551] width 89 height 9
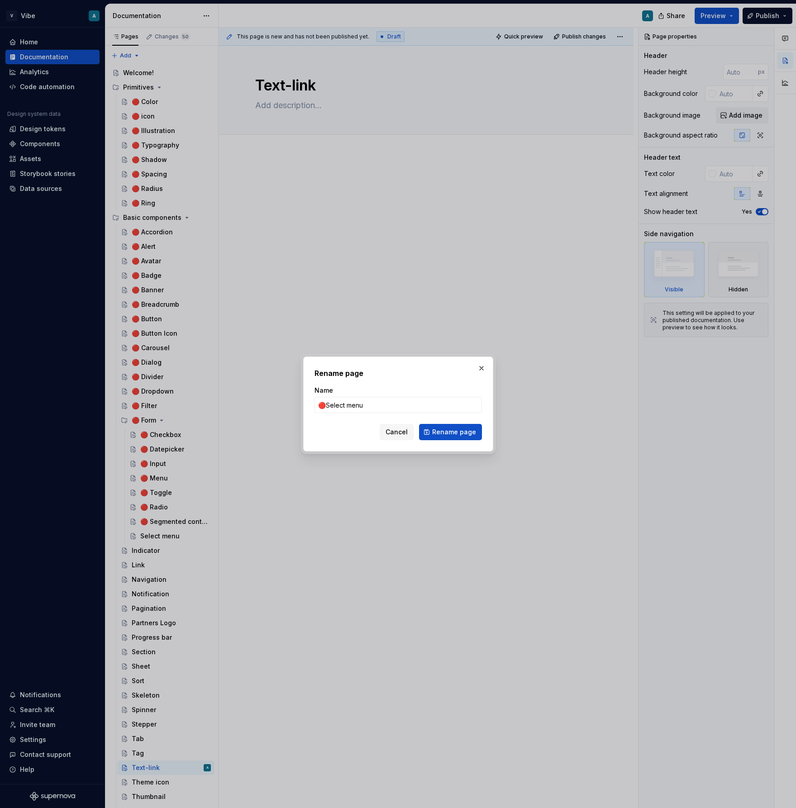
type input "🔴 Select menu"
click button "Rename page" at bounding box center [450, 432] width 63 height 16
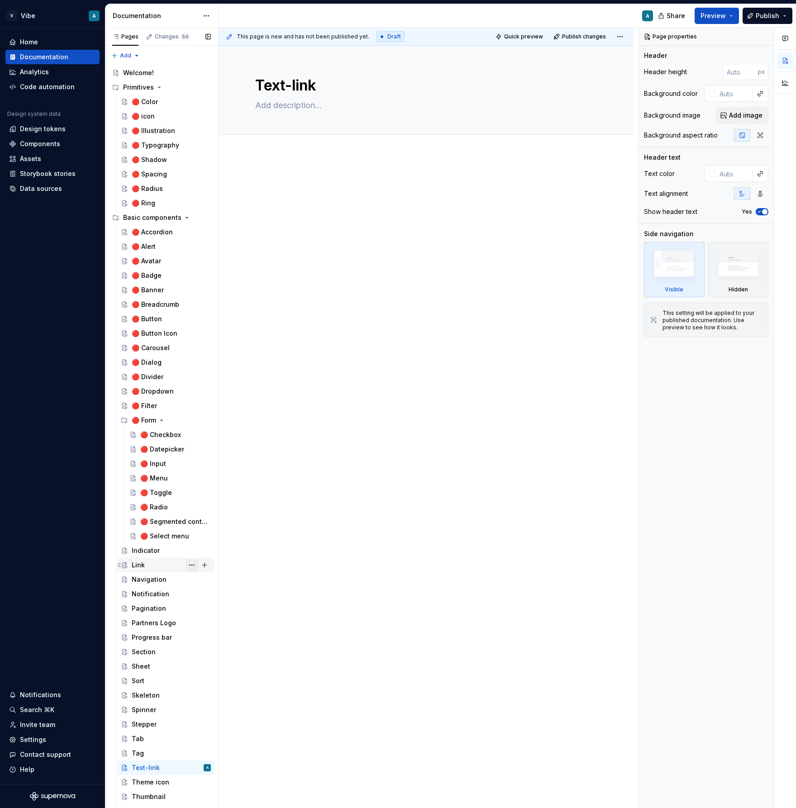
scroll to position [23, 0]
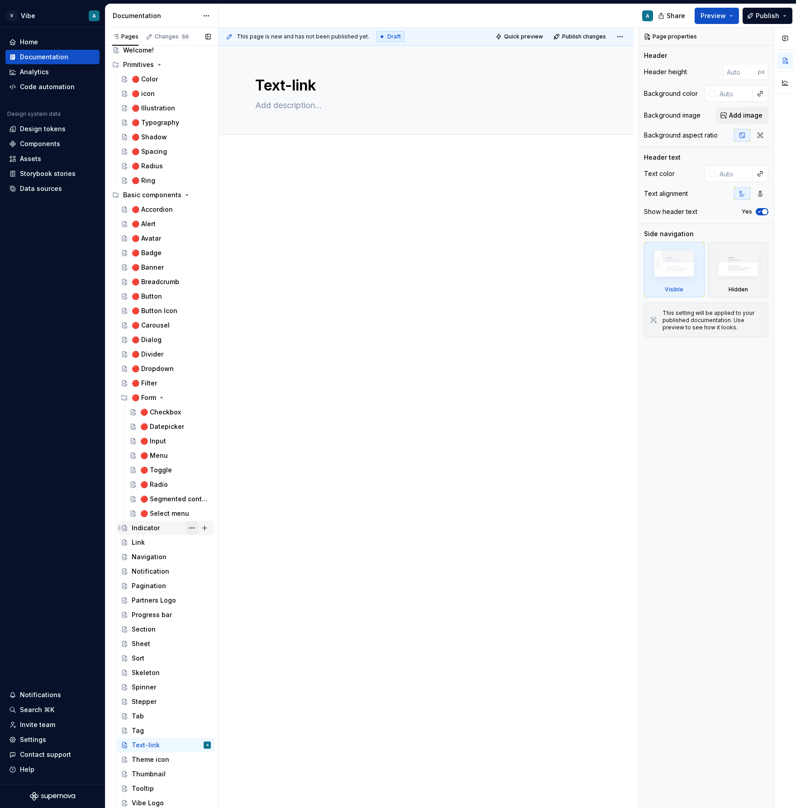
click at [191, 524] on button "Page tree" at bounding box center [191, 528] width 13 height 13
type textarea "*"
click at [207, 545] on div "Rename page" at bounding box center [246, 543] width 89 height 9
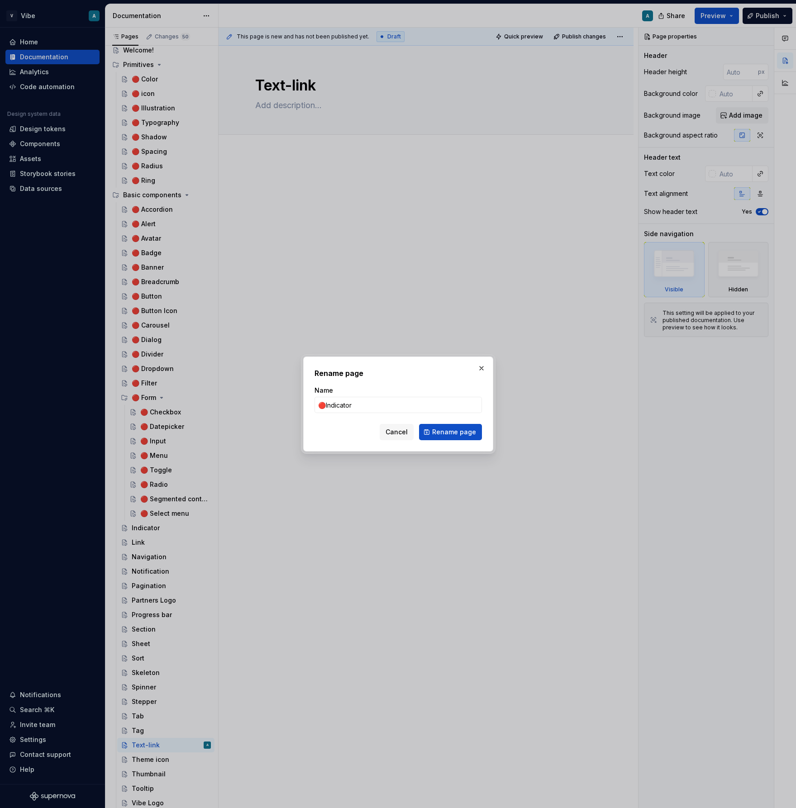
type input "🔴 Indicator"
click button "Rename page" at bounding box center [450, 432] width 63 height 16
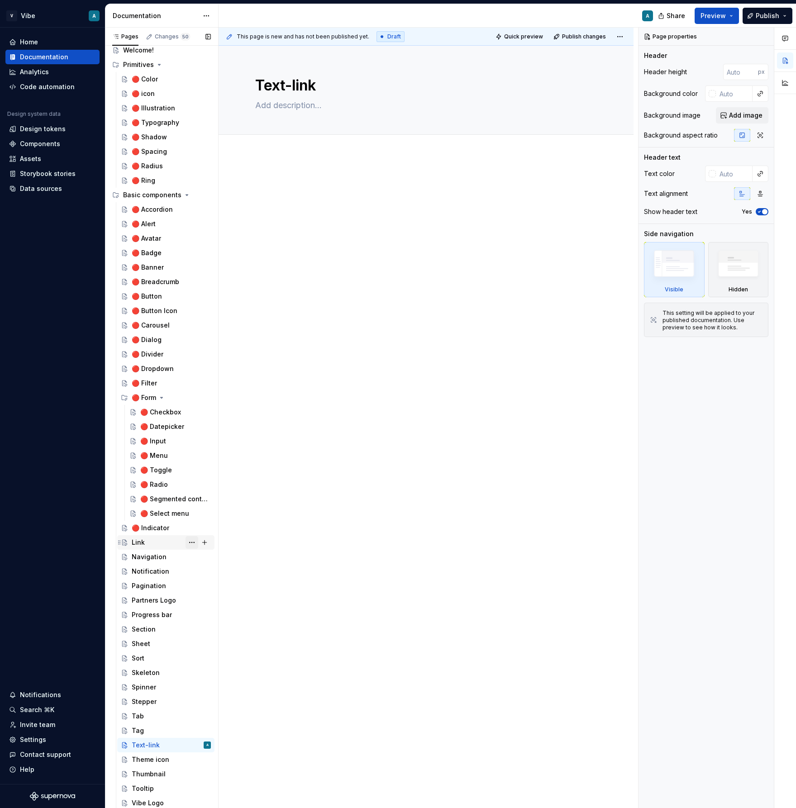
click at [189, 540] on button "Page tree" at bounding box center [191, 542] width 13 height 13
type textarea "*"
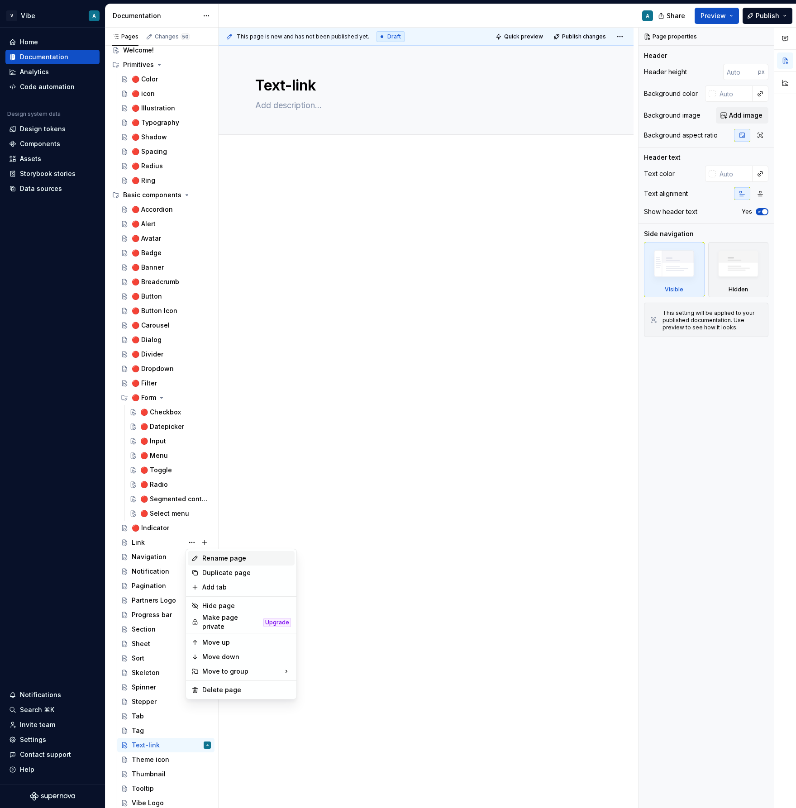
click at [208, 556] on div "Rename page" at bounding box center [246, 558] width 89 height 9
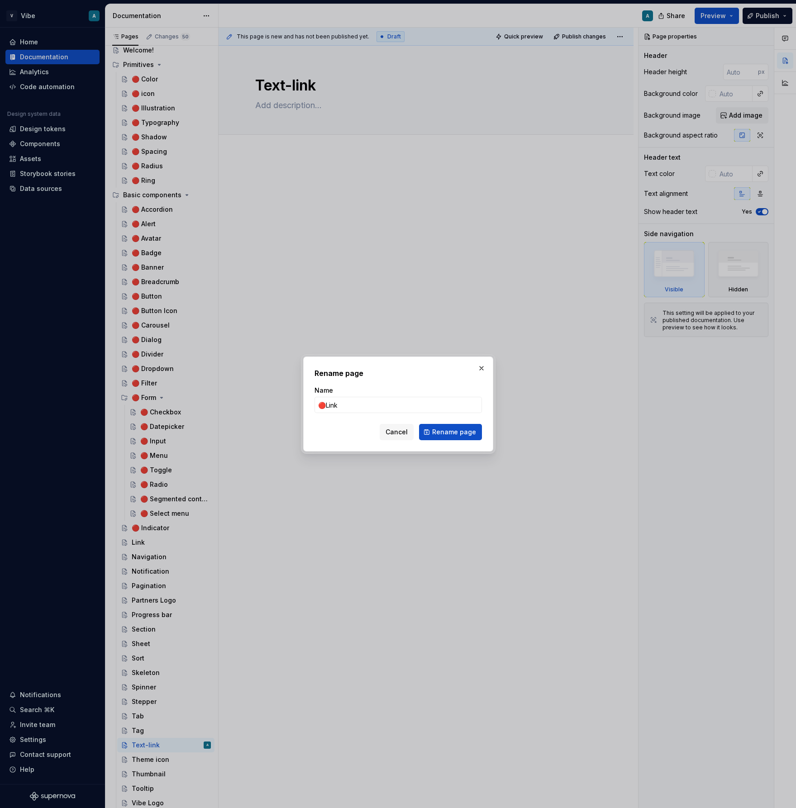
type input "🔴 Link"
click button "Rename page" at bounding box center [450, 432] width 63 height 16
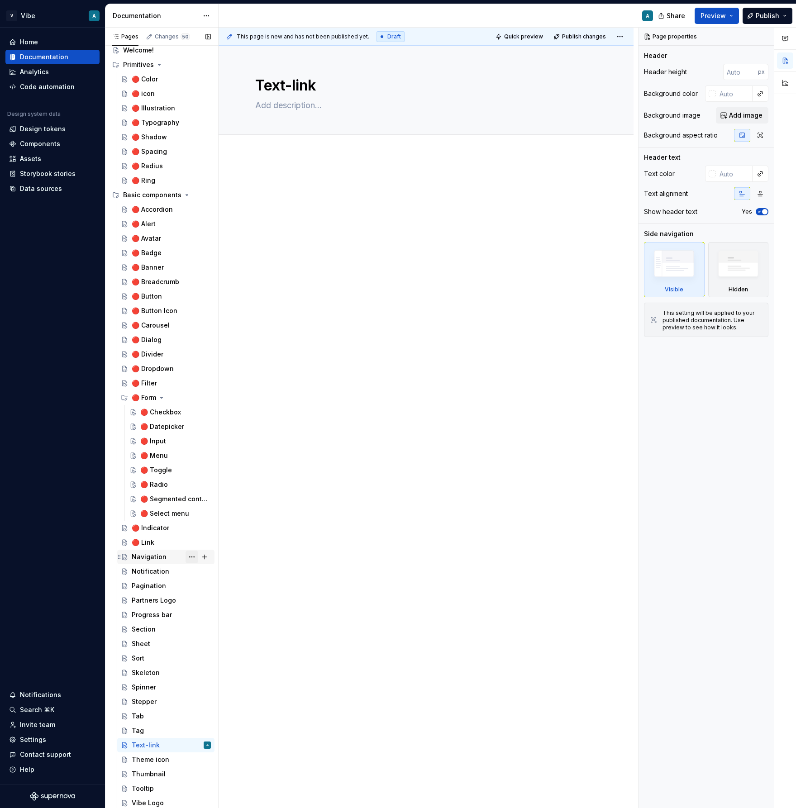
click at [193, 556] on button "Page tree" at bounding box center [191, 556] width 13 height 13
type textarea "*"
click at [210, 569] on div "Rename page" at bounding box center [246, 572] width 89 height 9
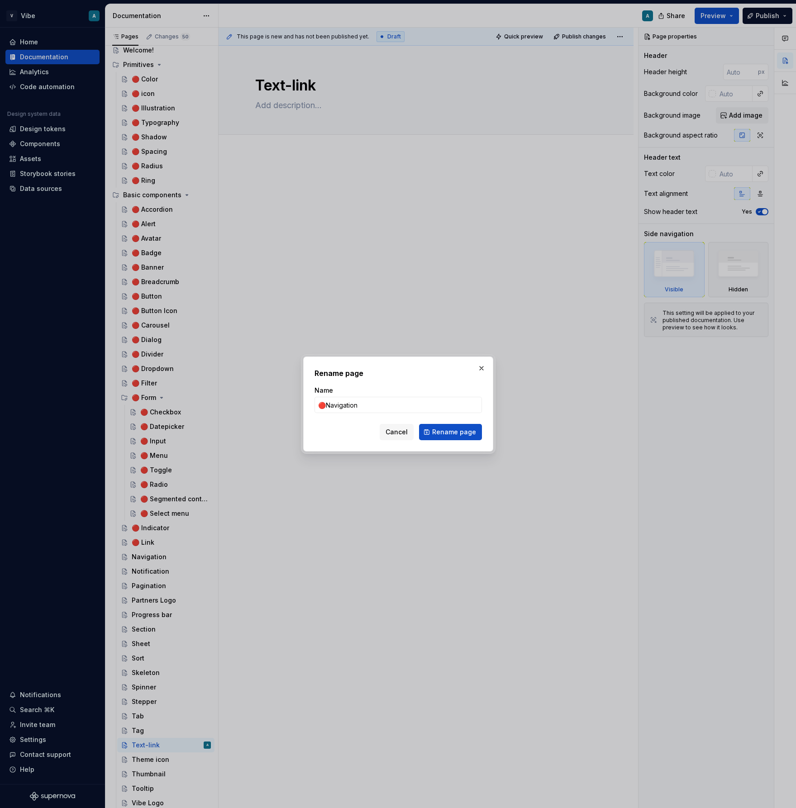
type input "🔴 Navigation"
click button "Rename page" at bounding box center [450, 432] width 63 height 16
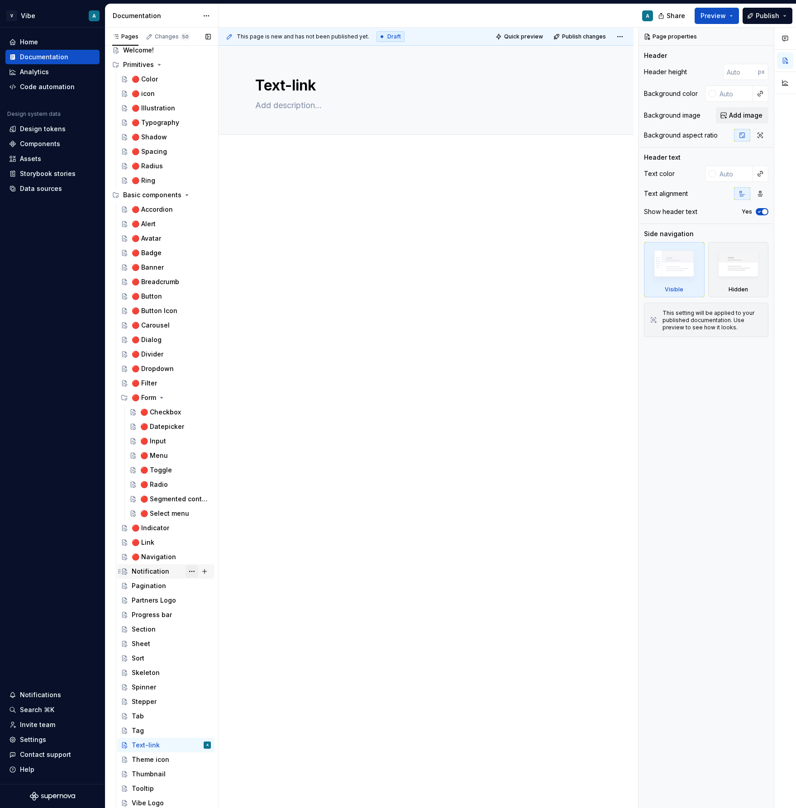
click at [186, 569] on button "Page tree" at bounding box center [191, 571] width 13 height 13
type textarea "*"
click at [209, 585] on div "Rename page" at bounding box center [246, 587] width 89 height 9
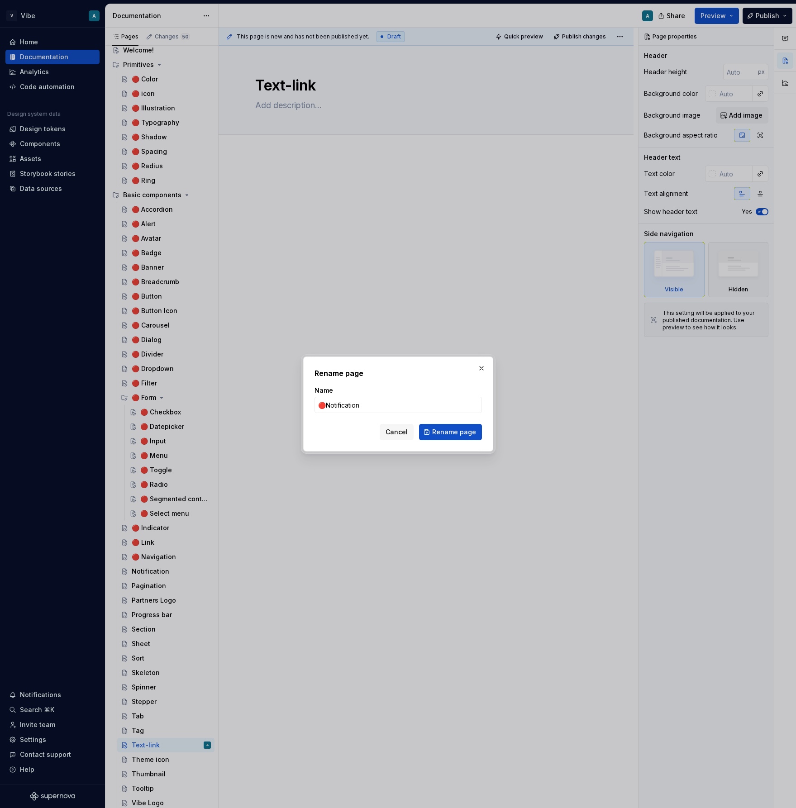
type input "🔴 Notification"
click button "Rename page" at bounding box center [450, 432] width 63 height 16
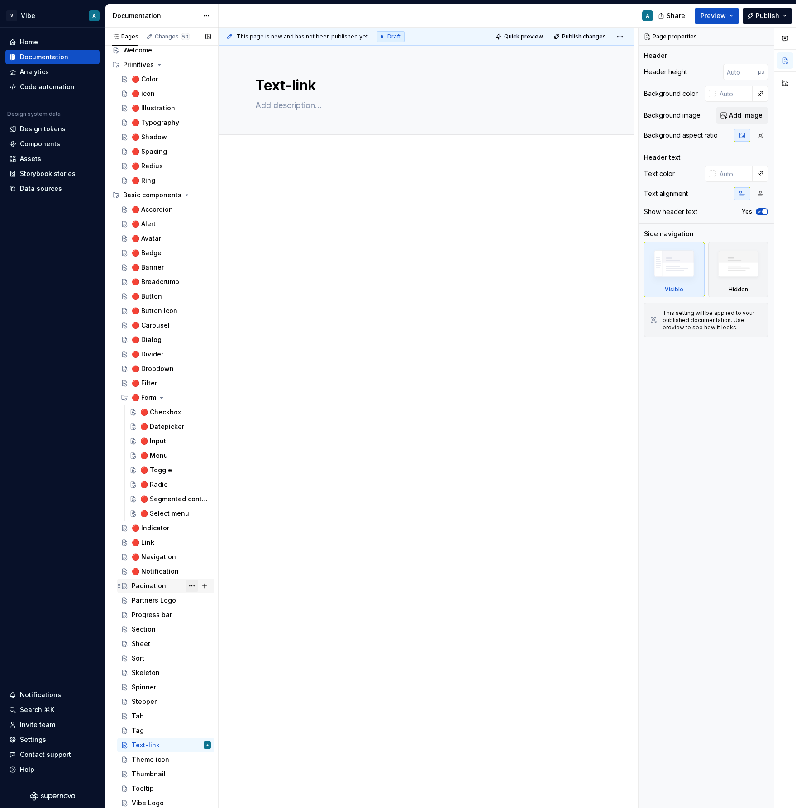
click at [190, 585] on button "Page tree" at bounding box center [191, 585] width 13 height 13
type textarea "*"
click at [227, 599] on div "Rename page" at bounding box center [246, 601] width 89 height 9
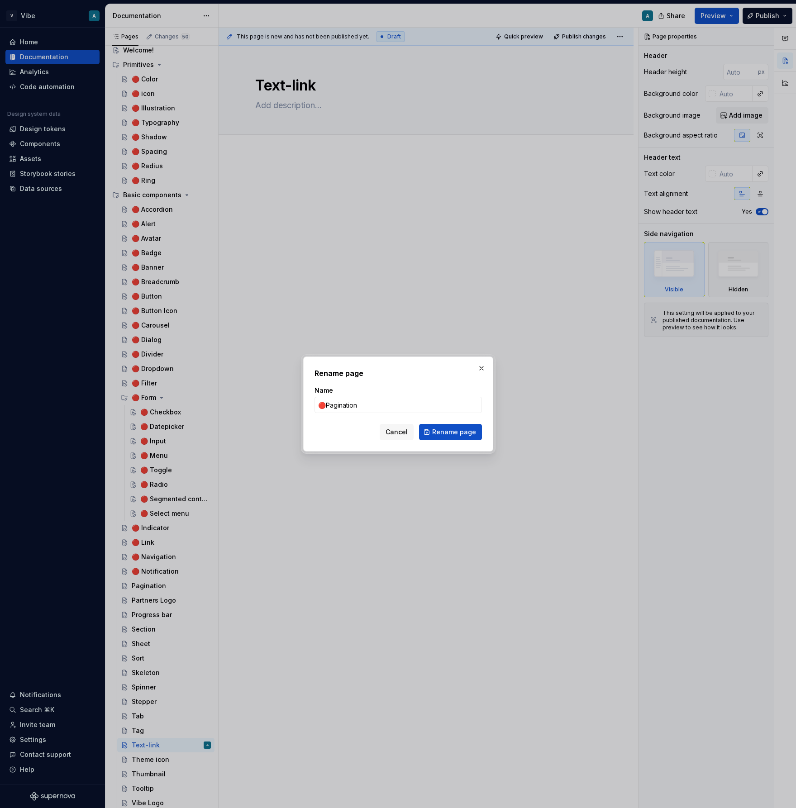
type input "🔴 Pagination"
click button "Rename page" at bounding box center [450, 432] width 63 height 16
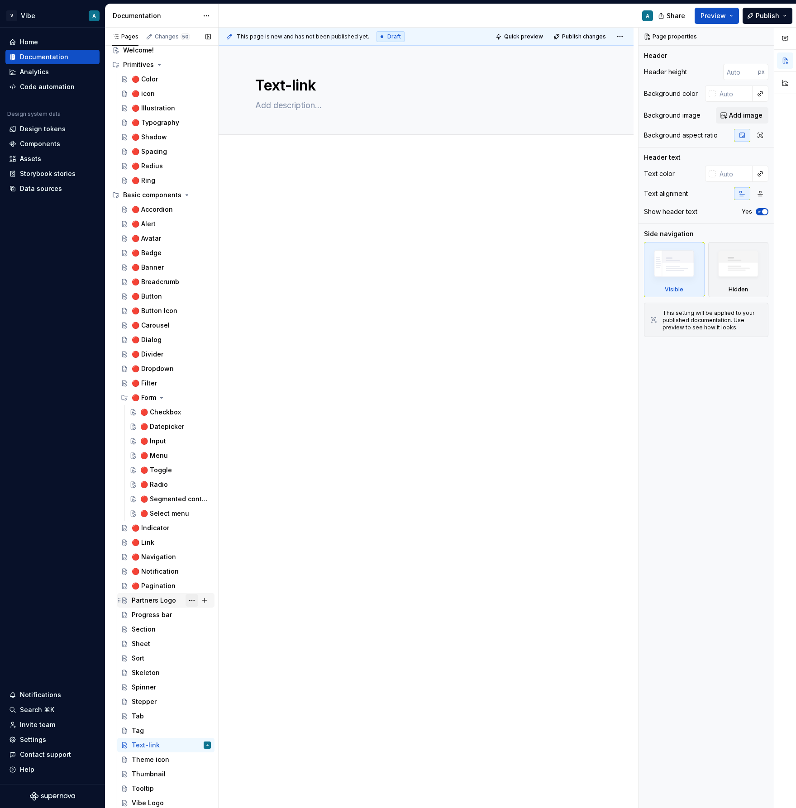
click at [190, 602] on button "Page tree" at bounding box center [191, 600] width 13 height 13
type textarea "*"
click at [225, 615] on div "Rename page" at bounding box center [246, 616] width 89 height 9
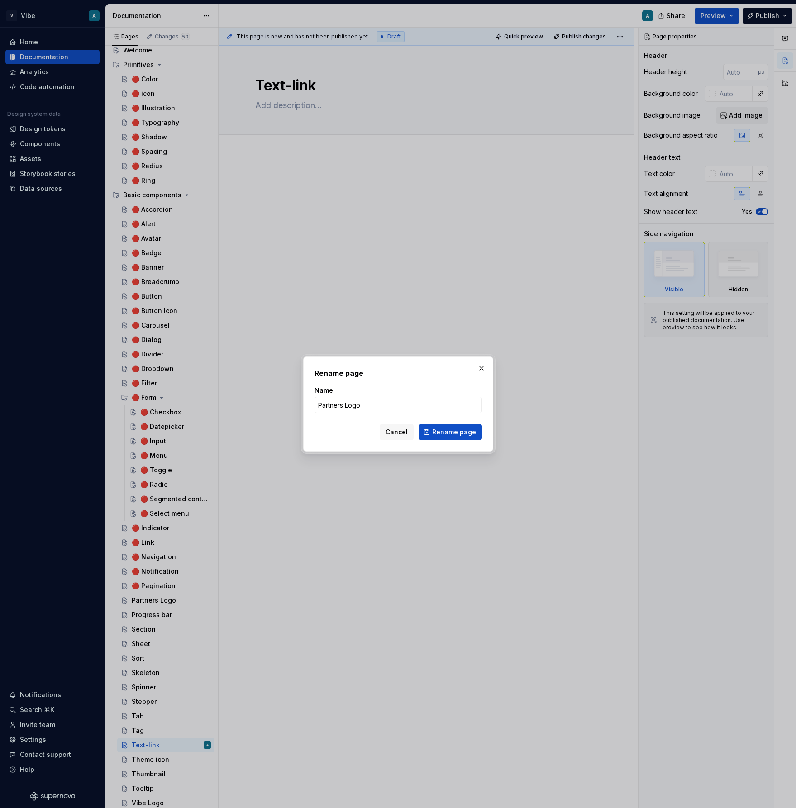
type input "🔴Partners Logo"
click button "Rename page" at bounding box center [450, 432] width 63 height 16
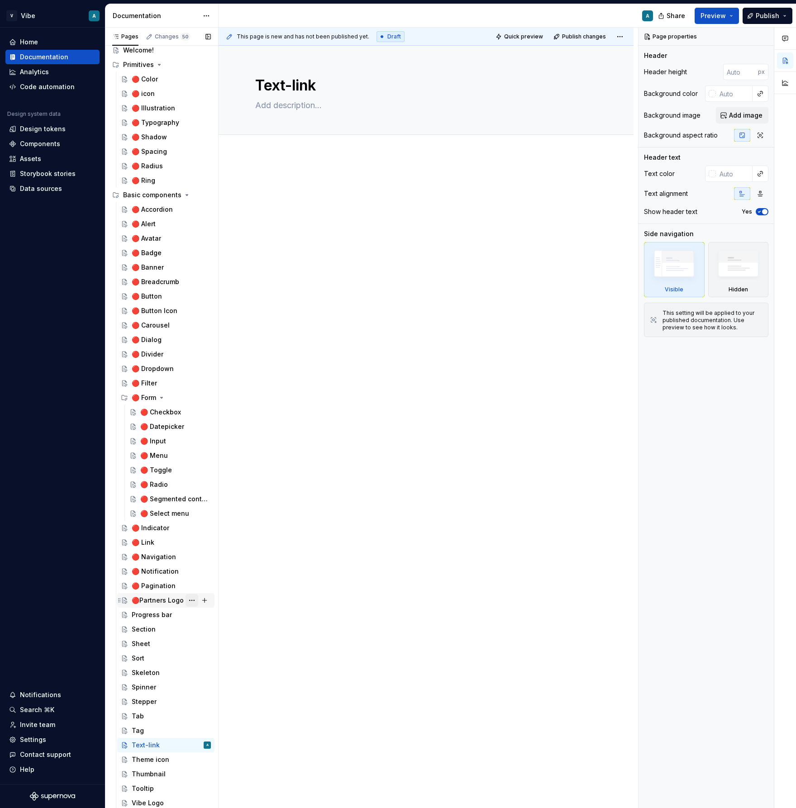
click at [193, 600] on button "Page tree" at bounding box center [191, 600] width 13 height 13
type textarea "*"
click at [209, 614] on div "Rename page" at bounding box center [246, 616] width 89 height 9
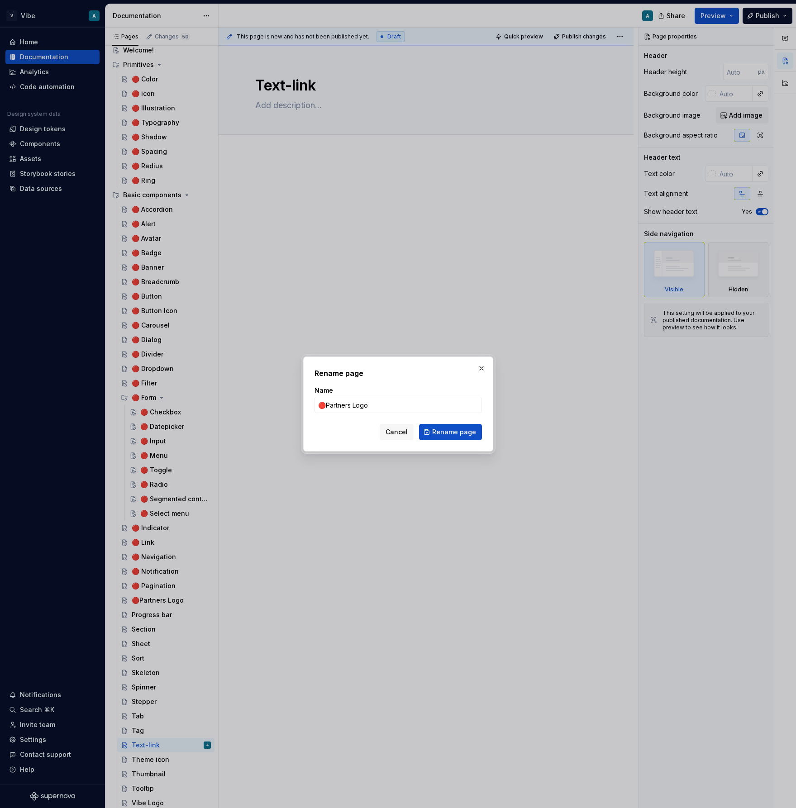
type input "🔴 Partners Logo"
click button "Rename page" at bounding box center [450, 432] width 63 height 16
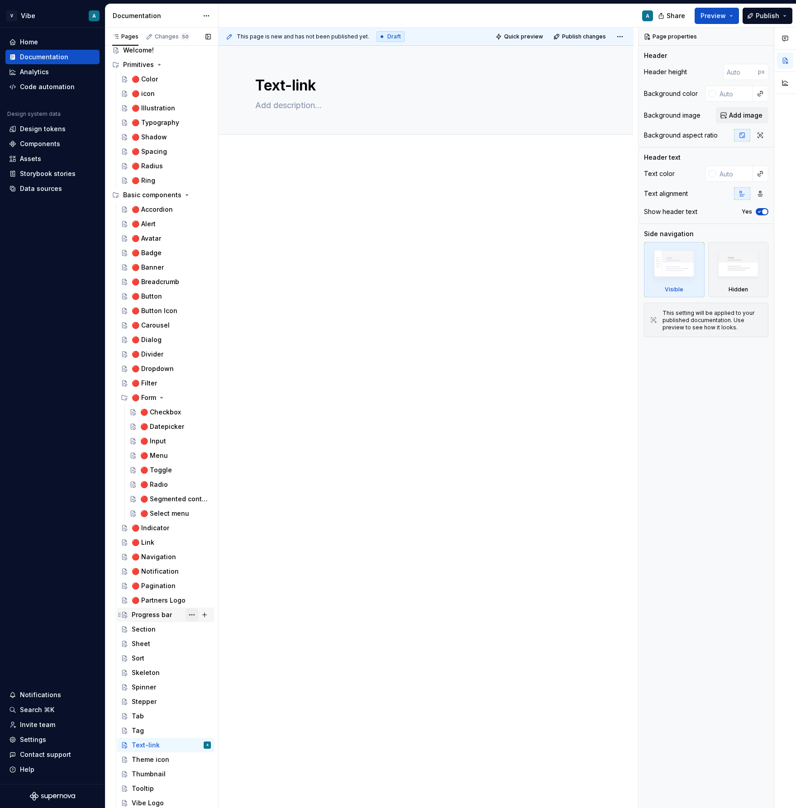
click at [191, 612] on button "Page tree" at bounding box center [191, 614] width 13 height 13
type textarea "*"
click at [217, 627] on div "Rename page" at bounding box center [246, 630] width 89 height 9
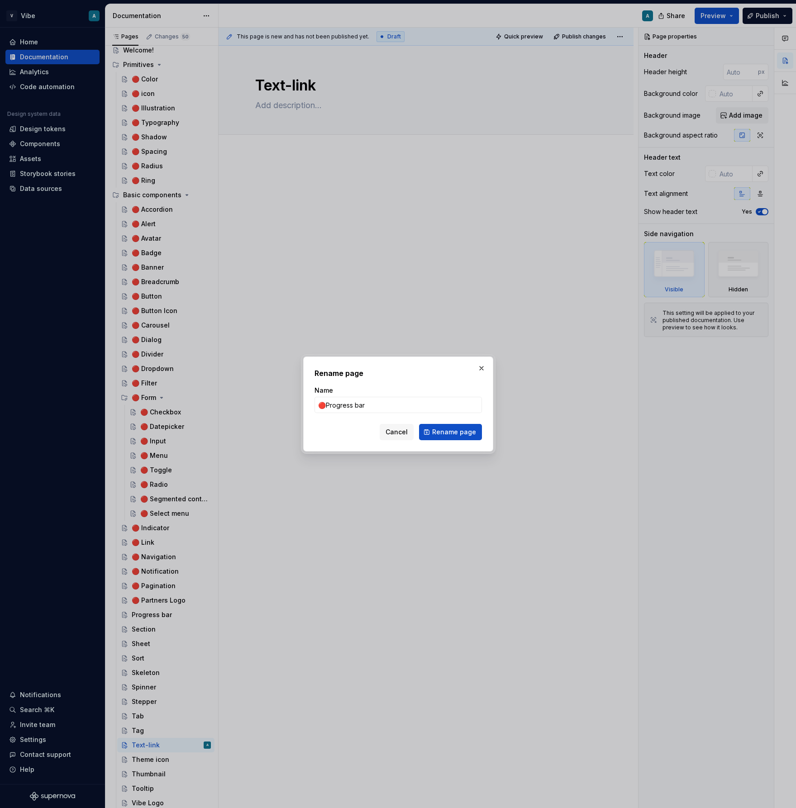
type input "🔴 Progress bar"
click button "Rename page" at bounding box center [450, 432] width 63 height 16
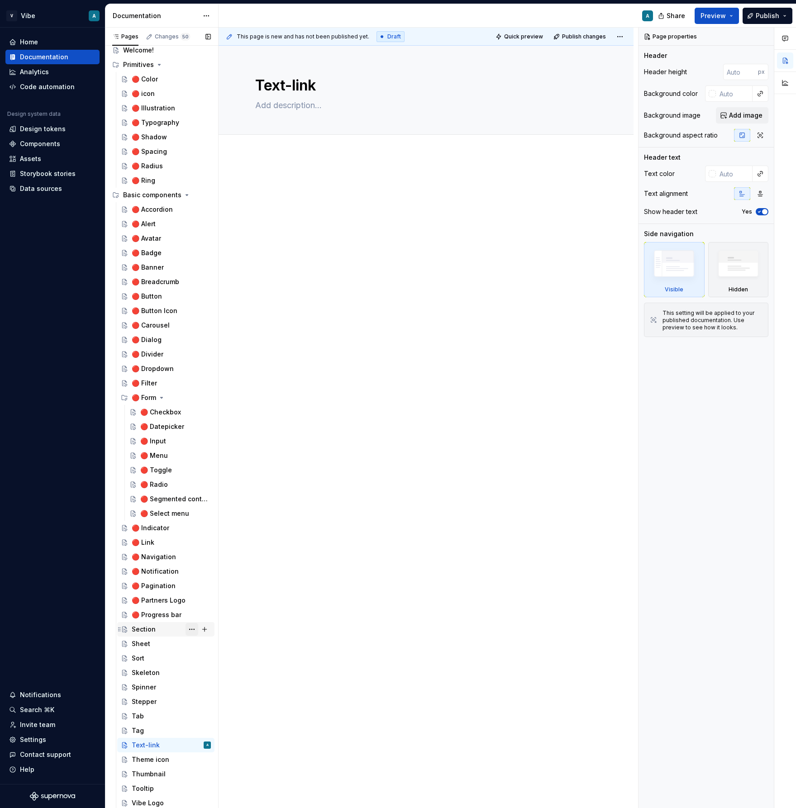
click at [189, 626] on button "Page tree" at bounding box center [191, 629] width 13 height 13
click at [214, 642] on div "Rename page" at bounding box center [246, 644] width 89 height 9
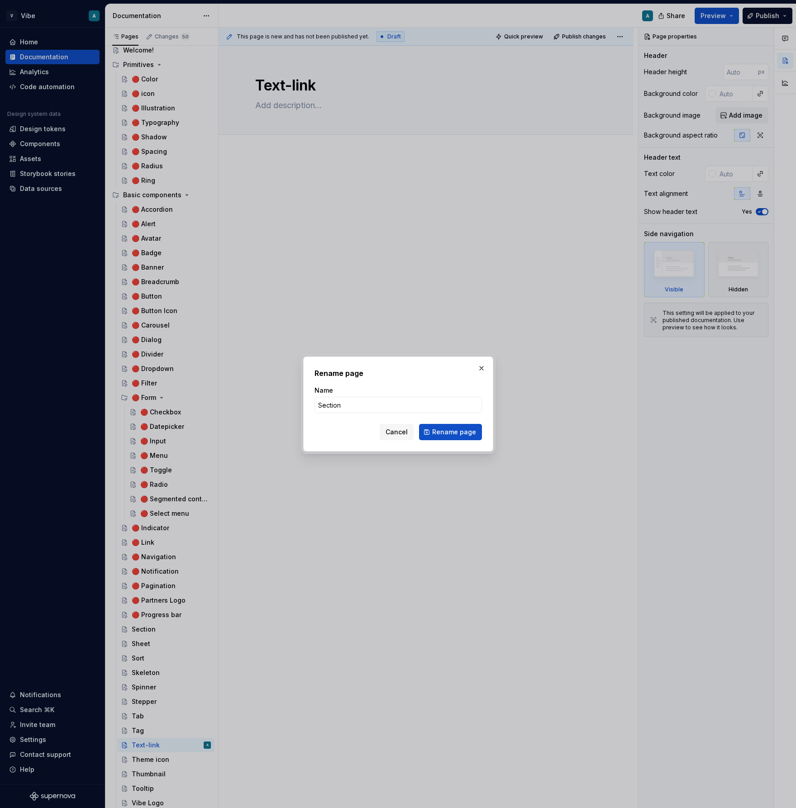
type textarea "*"
type input "🔴 Section"
click button "Rename page" at bounding box center [450, 432] width 63 height 16
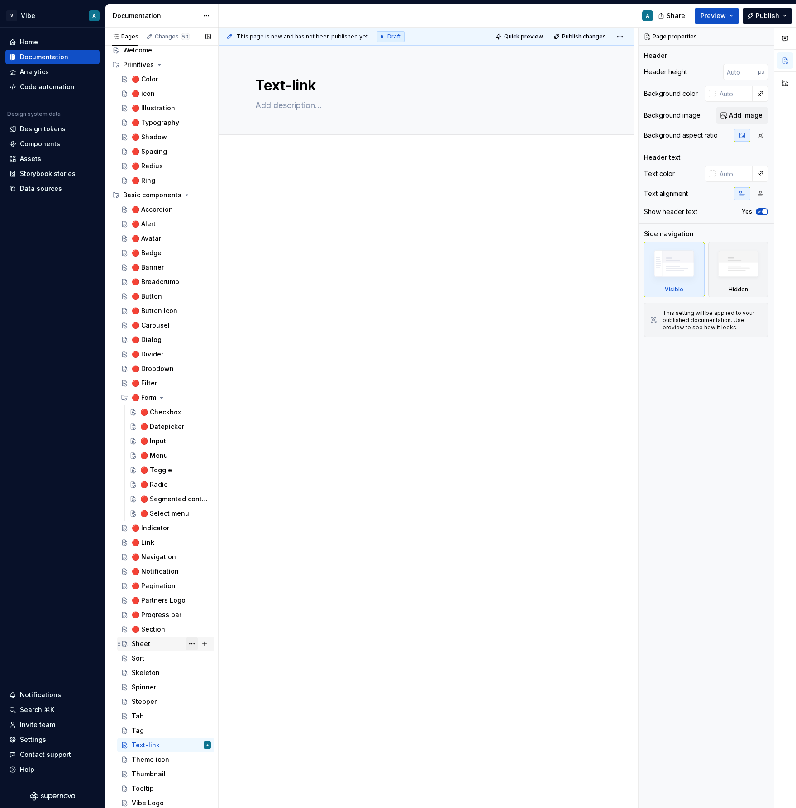
click at [195, 643] on button "Page tree" at bounding box center [191, 643] width 13 height 13
type textarea "*"
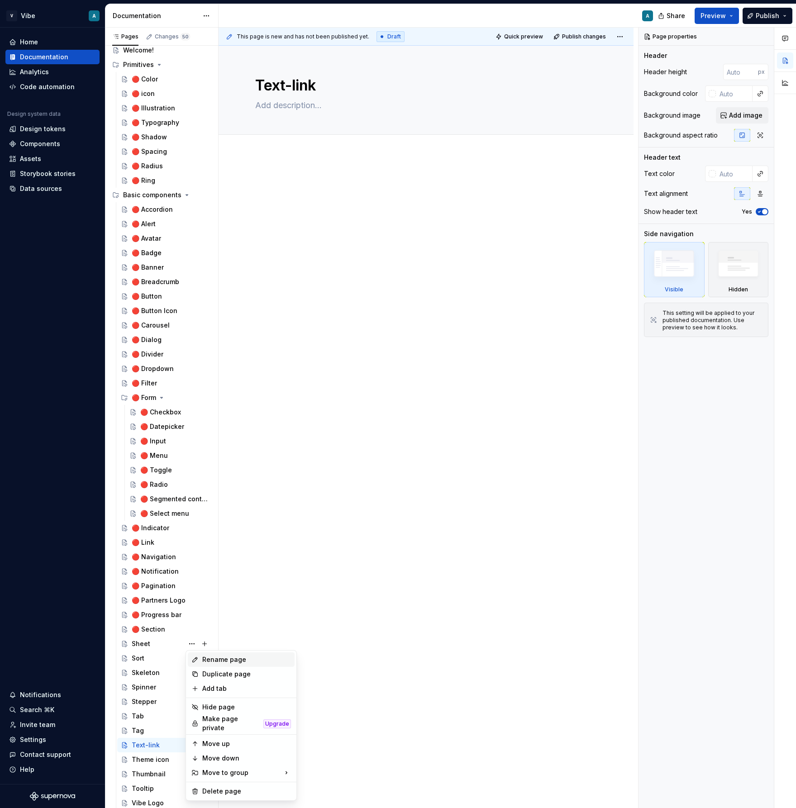
click at [212, 655] on div "Rename page" at bounding box center [246, 659] width 89 height 9
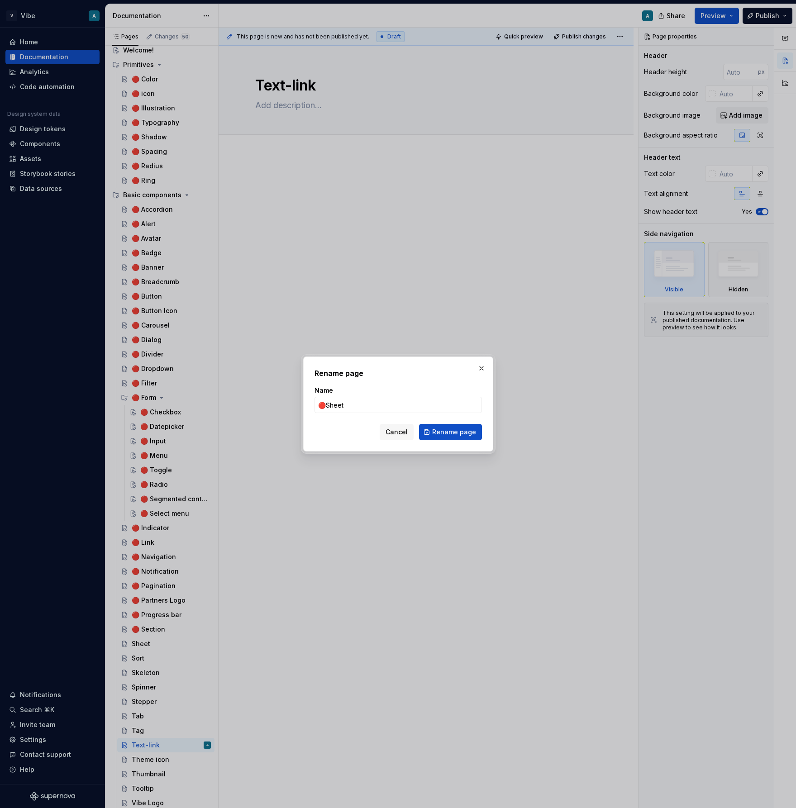
type input "🔴 Sheet"
click button "Rename page" at bounding box center [450, 432] width 63 height 16
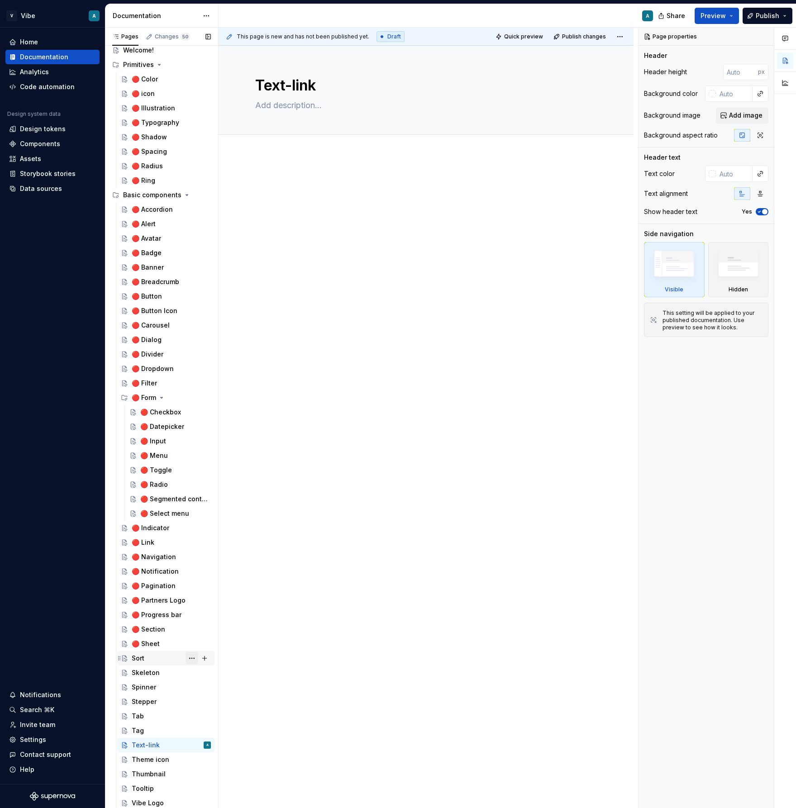
click at [192, 659] on button "Page tree" at bounding box center [191, 658] width 13 height 13
type textarea "*"
click at [211, 666] on div "Rename page" at bounding box center [246, 665] width 89 height 9
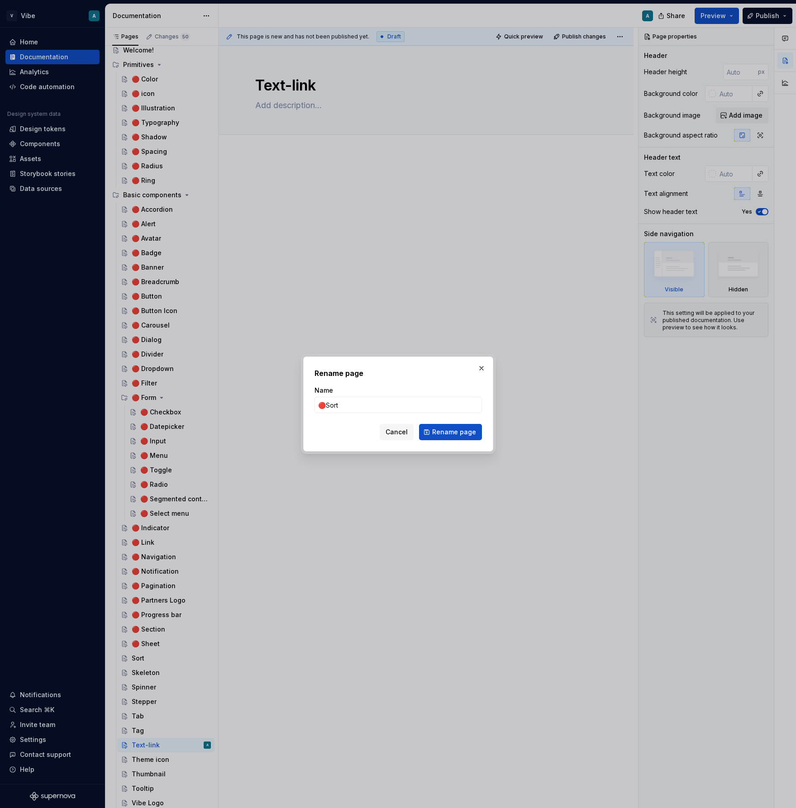
type input "🔴 Sort"
click button "Rename page" at bounding box center [450, 432] width 63 height 16
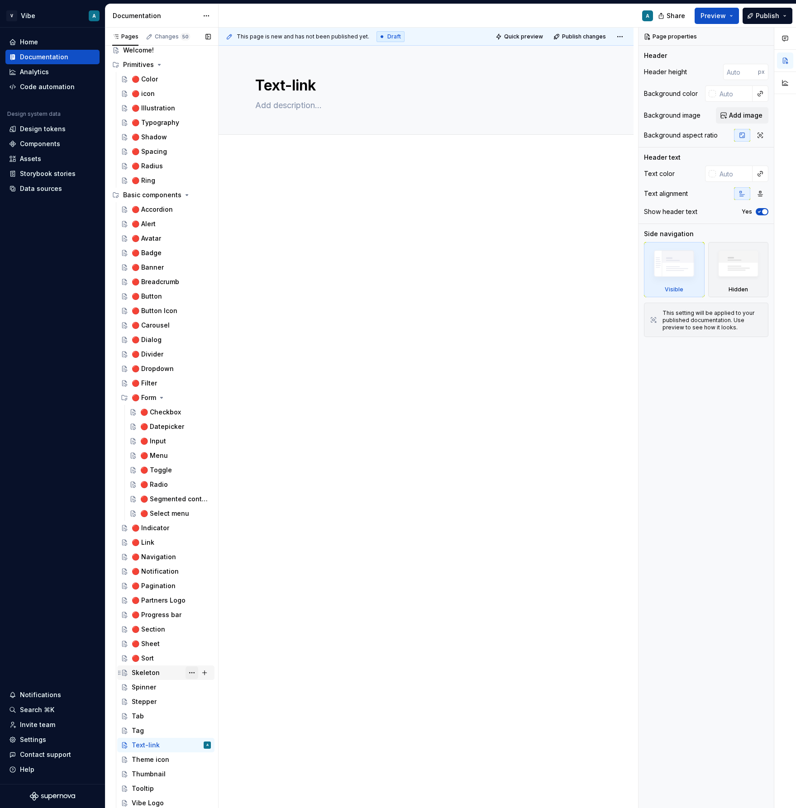
click at [194, 670] on button "Page tree" at bounding box center [191, 672] width 13 height 13
type textarea "*"
click at [214, 667] on div "Rename page" at bounding box center [246, 665] width 89 height 9
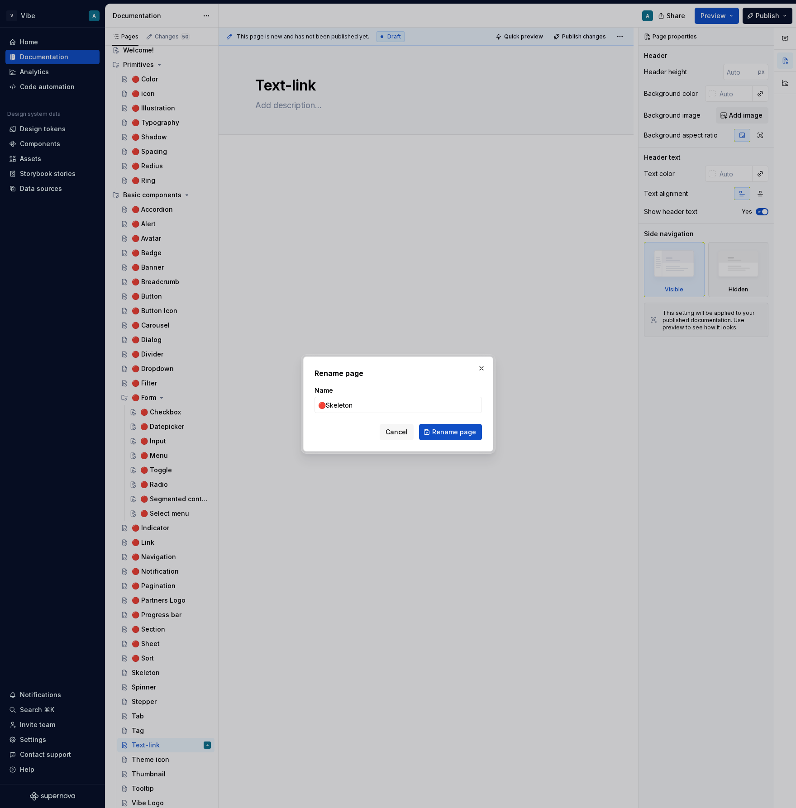
type input "🔴 Skeleton"
click button "Rename page" at bounding box center [450, 432] width 63 height 16
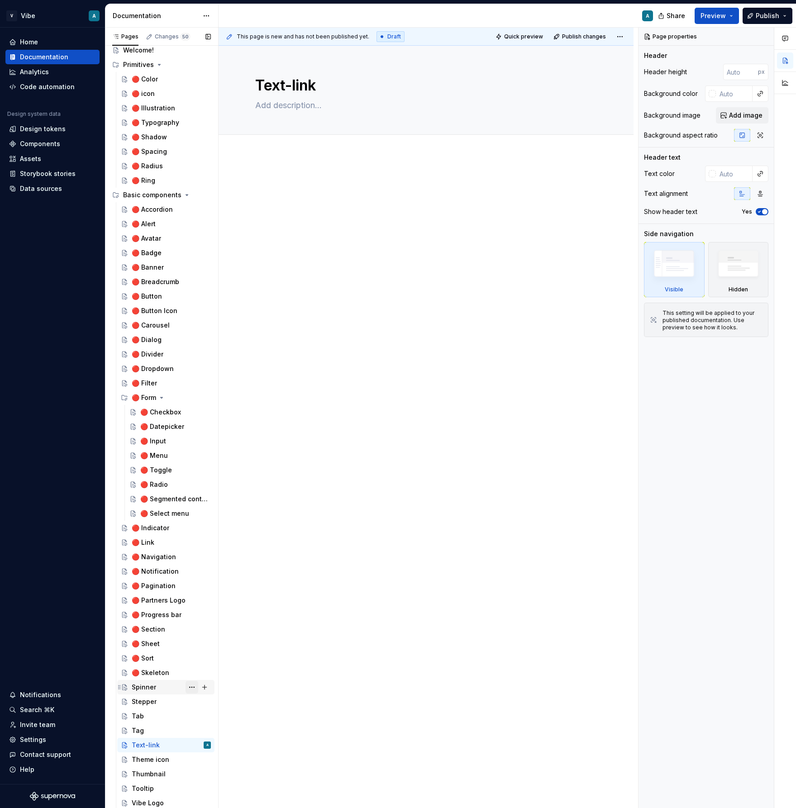
click at [193, 685] on button "Page tree" at bounding box center [191, 687] width 13 height 13
type textarea "*"
click at [219, 666] on div "Rename page" at bounding box center [246, 665] width 89 height 9
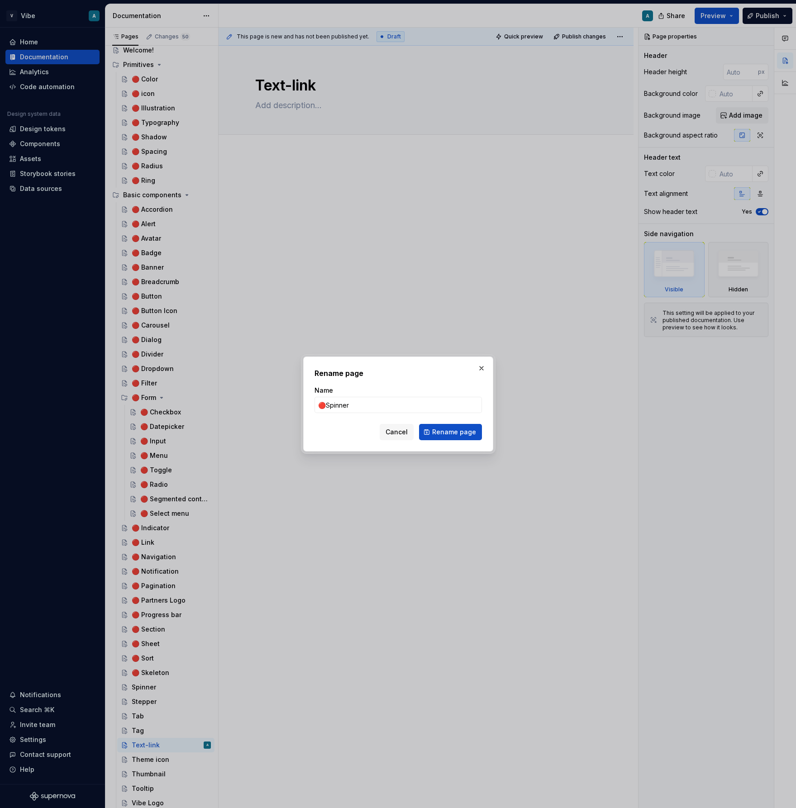
type input "🔴 Spinner"
click button "Rename page" at bounding box center [450, 432] width 63 height 16
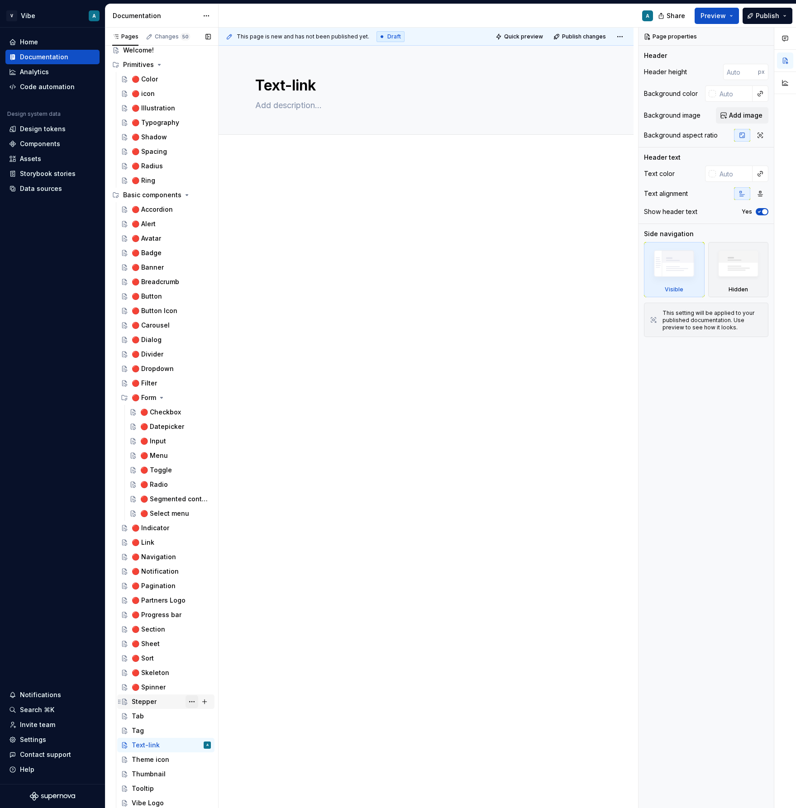
click at [193, 699] on button "Page tree" at bounding box center [191, 701] width 13 height 13
type textarea "*"
click at [222, 670] on div "Rename page" at bounding box center [246, 665] width 89 height 9
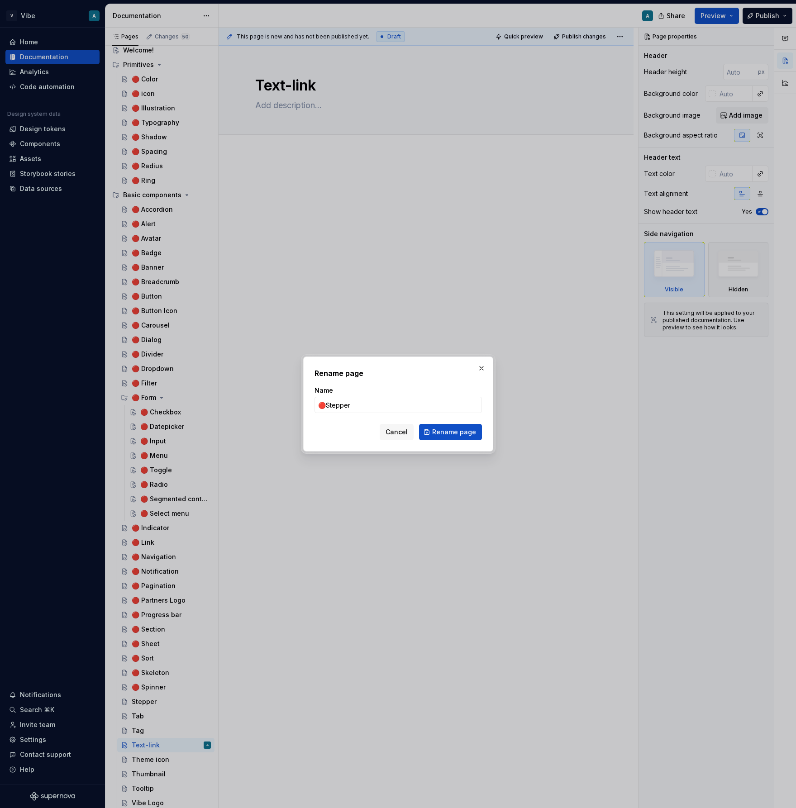
type input "🔴 Stepper"
click button "Rename page" at bounding box center [450, 432] width 63 height 16
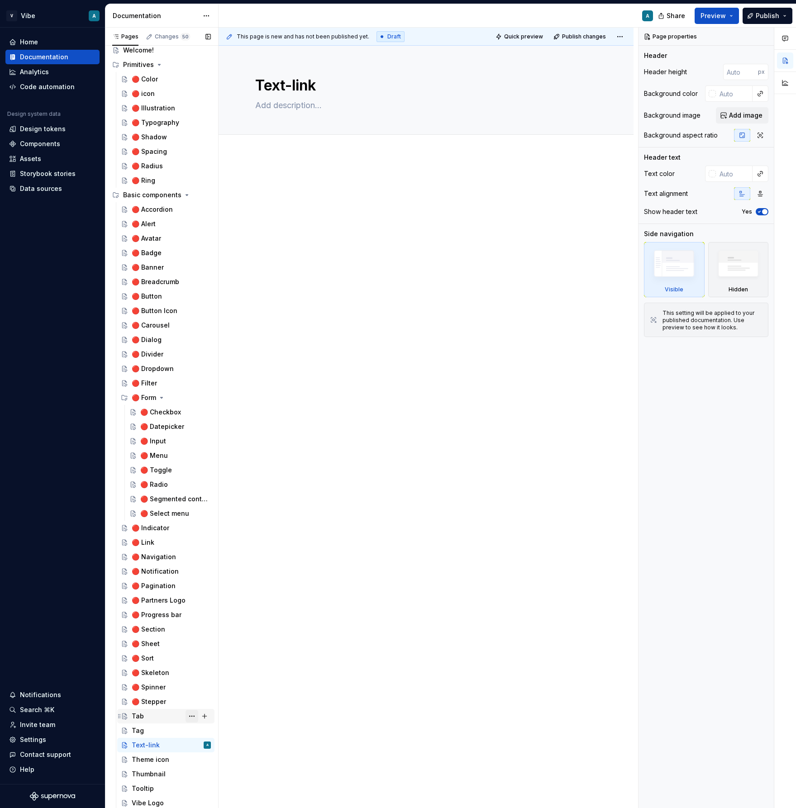
click at [191, 715] on button "Page tree" at bounding box center [191, 716] width 13 height 13
type textarea "*"
click at [223, 667] on div "Rename page" at bounding box center [246, 665] width 89 height 9
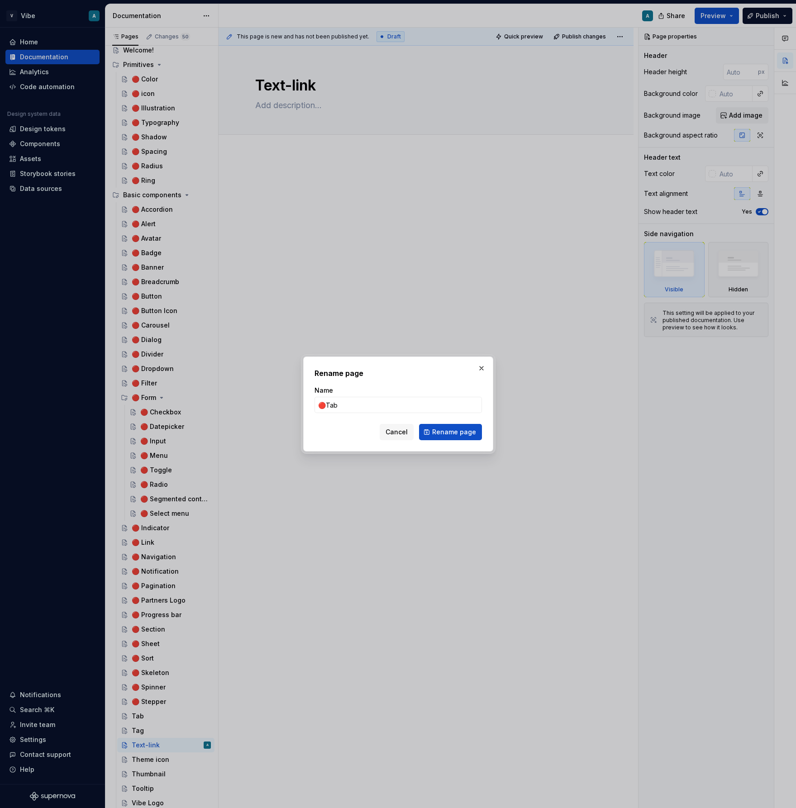
type input "🔴 Tab"
click button "Rename page" at bounding box center [450, 432] width 63 height 16
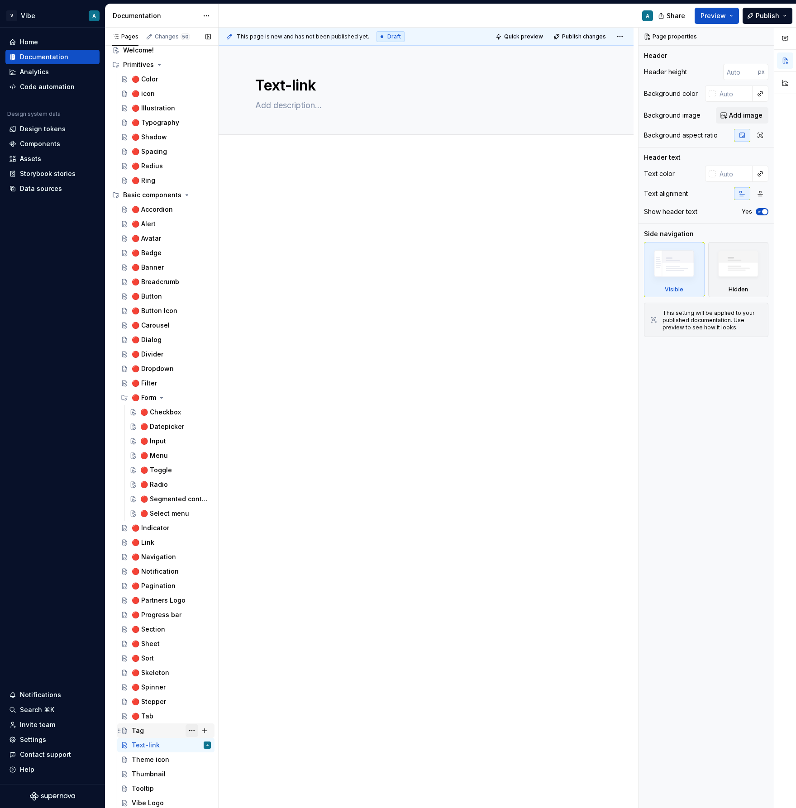
click at [193, 728] on button "Page tree" at bounding box center [191, 730] width 13 height 13
type textarea "*"
click at [226, 664] on div "Rename page" at bounding box center [246, 665] width 89 height 9
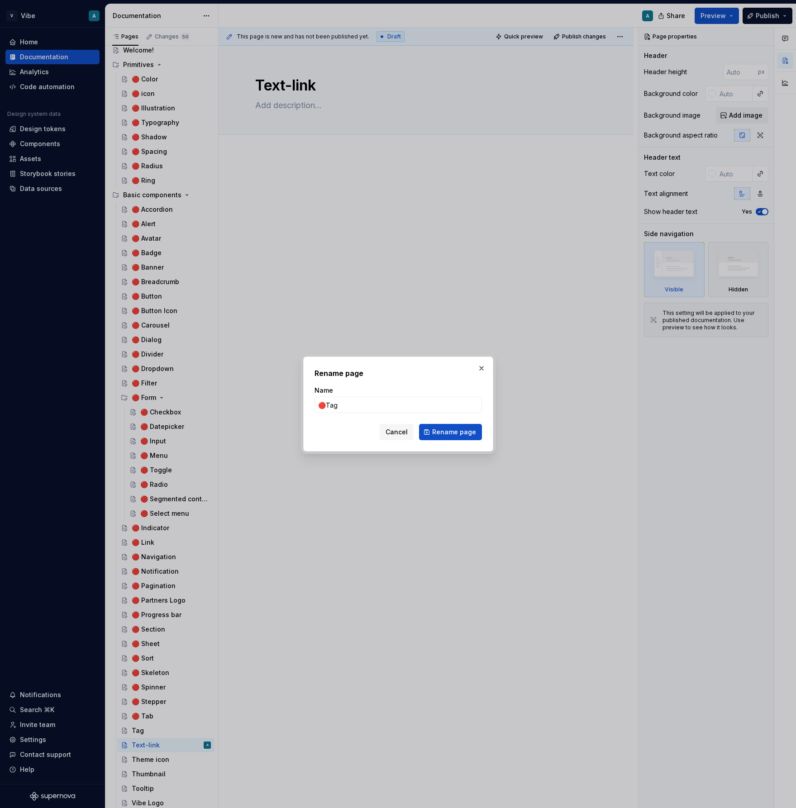
type input "🔴 Tag"
click button "Rename page" at bounding box center [450, 432] width 63 height 16
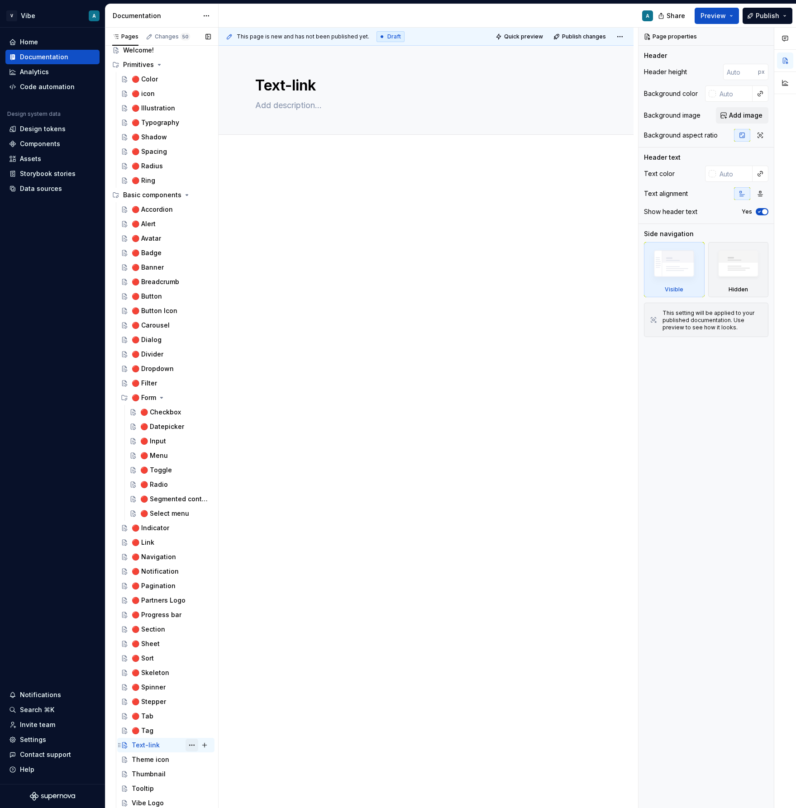
click at [190, 744] on button "Page tree" at bounding box center [191, 745] width 13 height 13
type textarea "*"
click at [223, 660] on div "Rename page" at bounding box center [241, 666] width 107 height 14
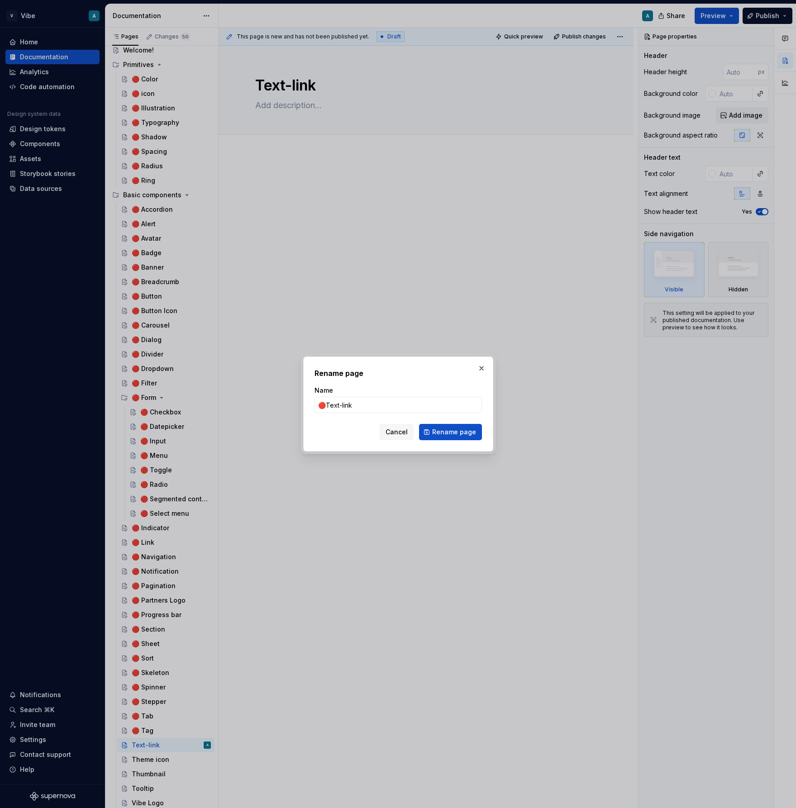
type input "🔴 Text-link"
click button "Rename page" at bounding box center [450, 432] width 63 height 16
type textarea "*"
type textarea "🔴 Text-link"
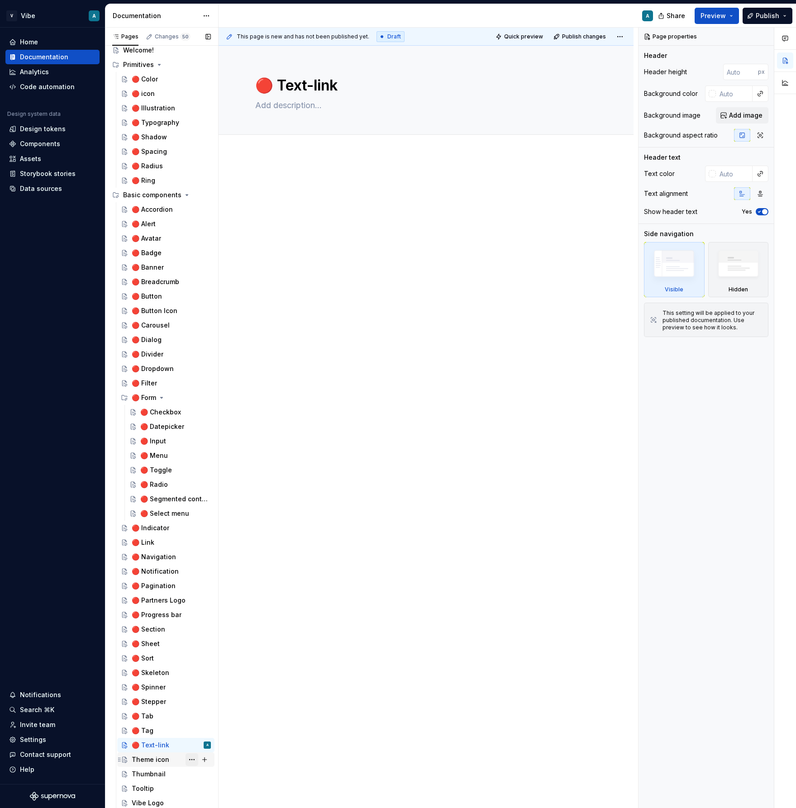
click at [191, 759] on button "Page tree" at bounding box center [191, 759] width 13 height 13
type textarea "*"
click at [222, 666] on div "Rename page" at bounding box center [246, 665] width 89 height 9
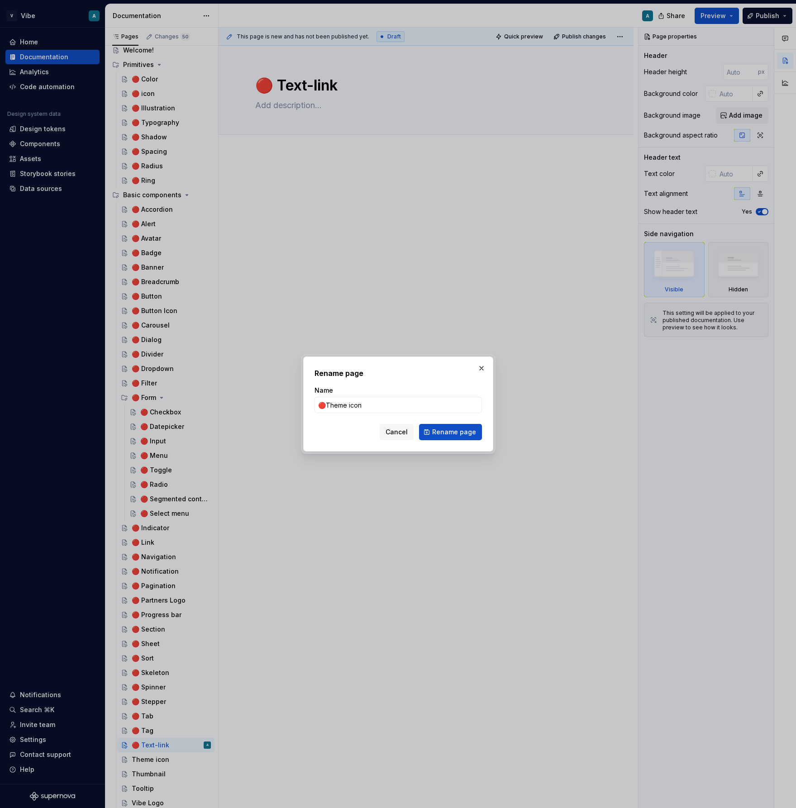
type input "🔴 Theme icon"
click button "Rename page" at bounding box center [450, 432] width 63 height 16
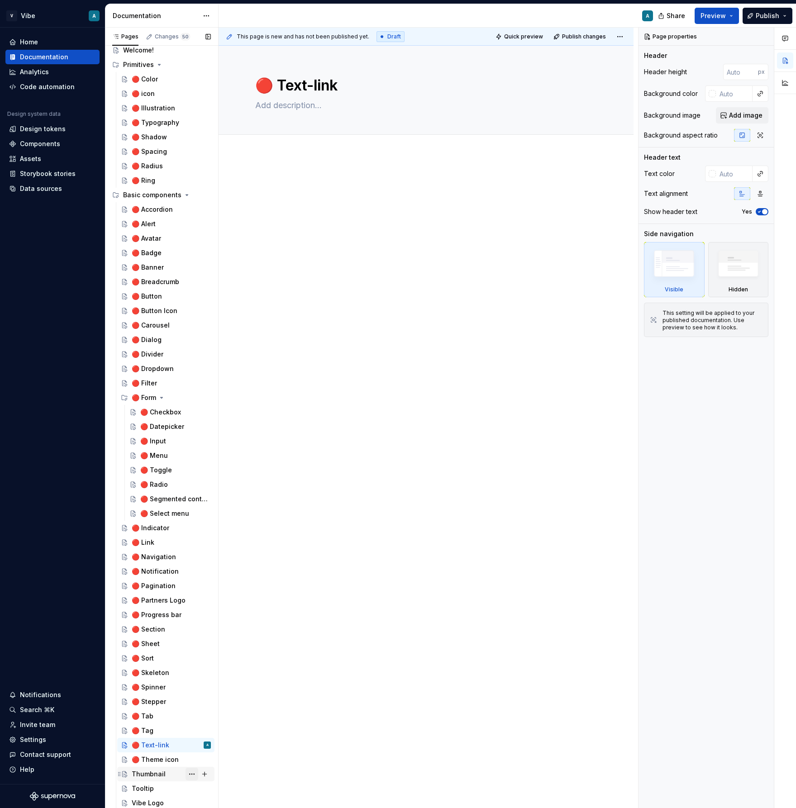
click at [191, 774] on button "Page tree" at bounding box center [191, 774] width 13 height 13
type textarea "*"
click at [227, 663] on div "Rename page" at bounding box center [246, 665] width 89 height 9
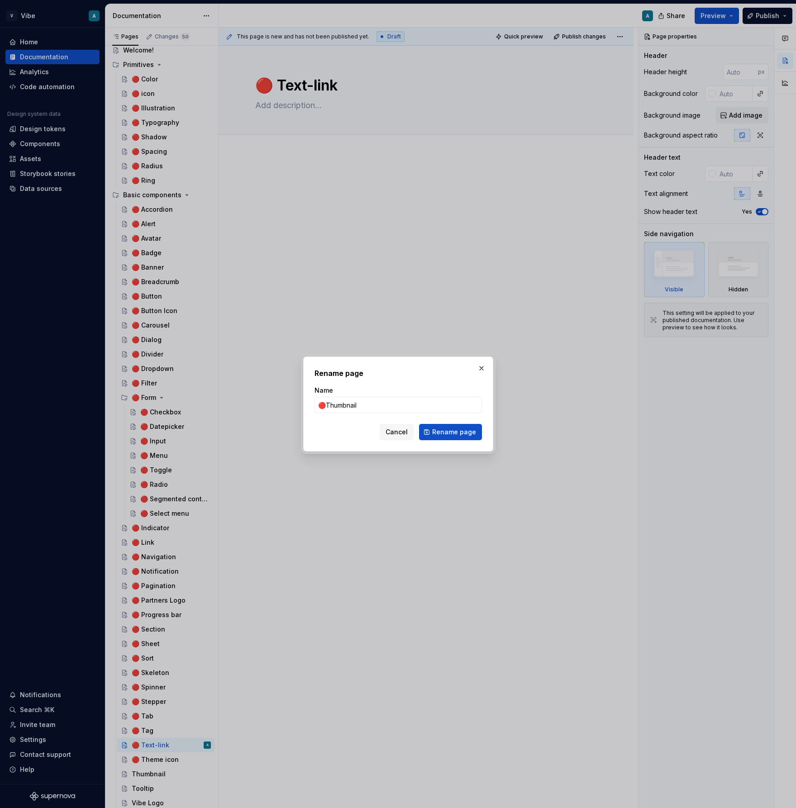
type input "🔴 Thumbnail"
click button "Rename page" at bounding box center [450, 432] width 63 height 16
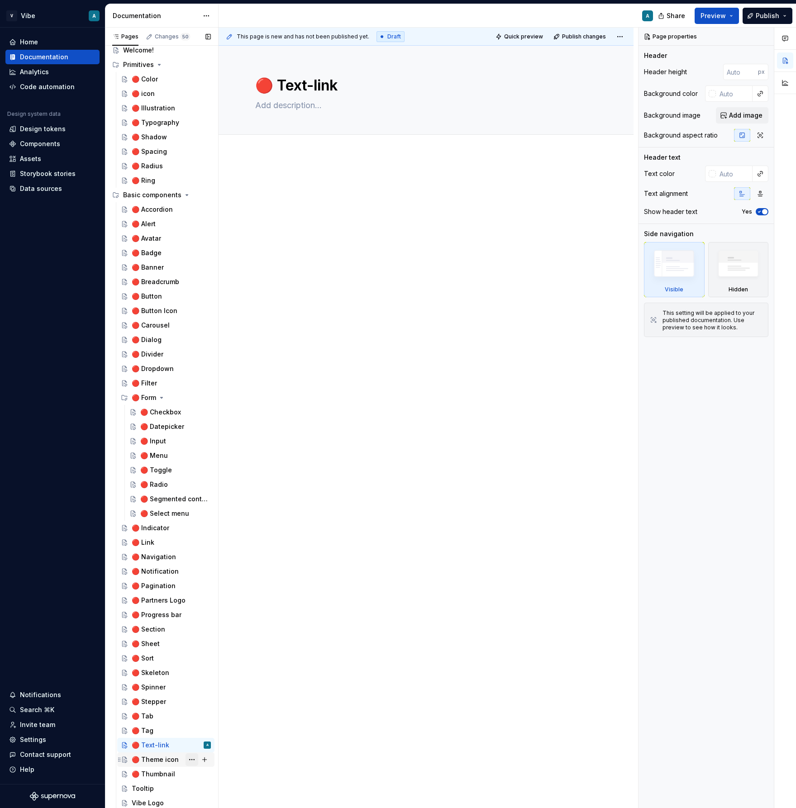
click at [192, 761] on button "Page tree" at bounding box center [191, 759] width 13 height 13
click at [228, 665] on div "Rename page" at bounding box center [246, 665] width 89 height 9
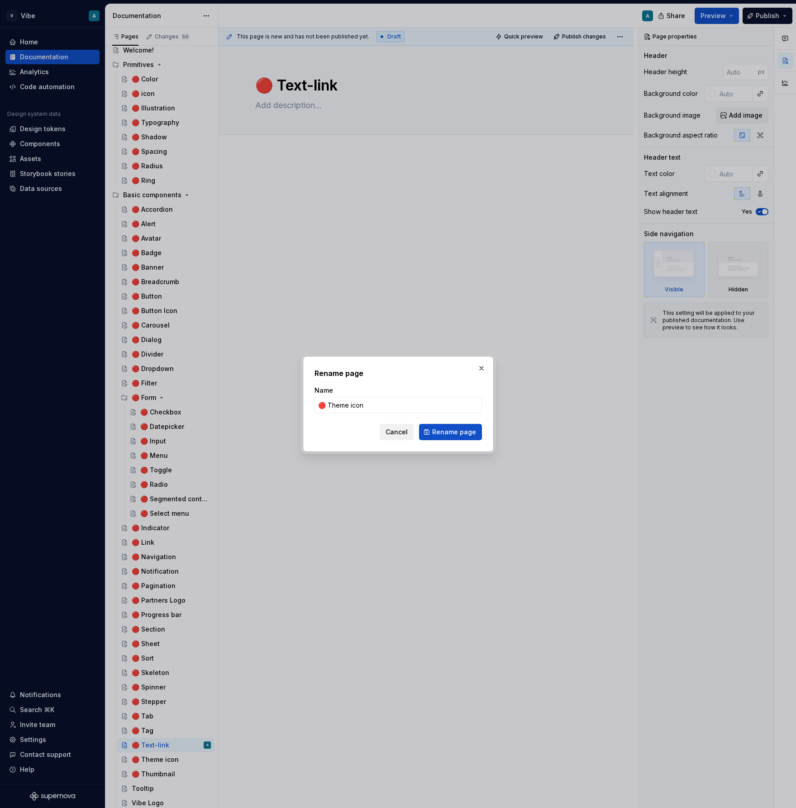
click at [398, 427] on span "Cancel" at bounding box center [396, 431] width 22 height 9
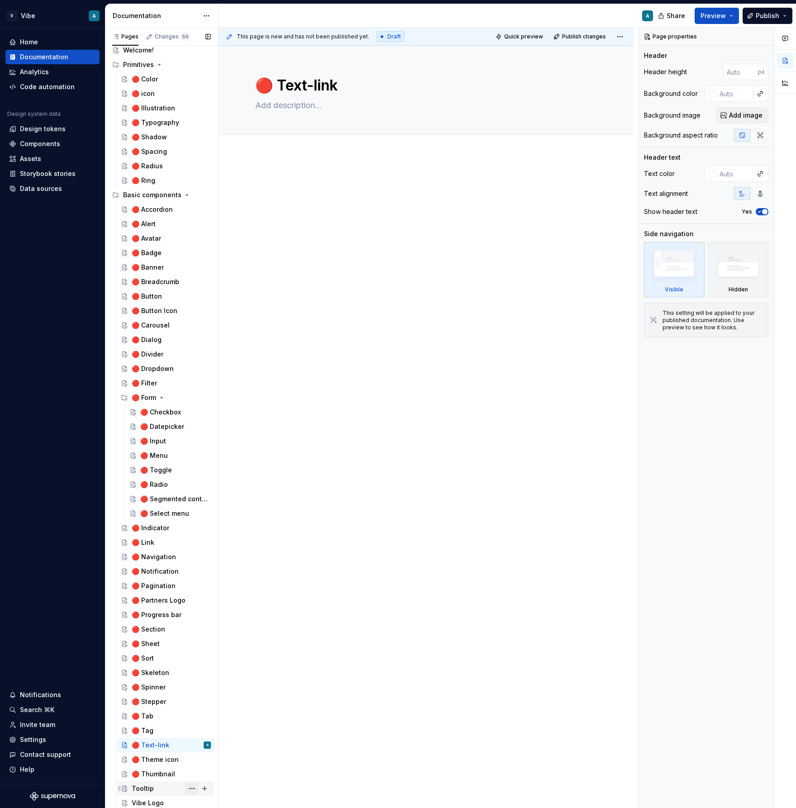
click at [192, 788] on button "Page tree" at bounding box center [191, 788] width 13 height 13
type textarea "*"
click at [227, 668] on div "Rename page" at bounding box center [246, 665] width 89 height 9
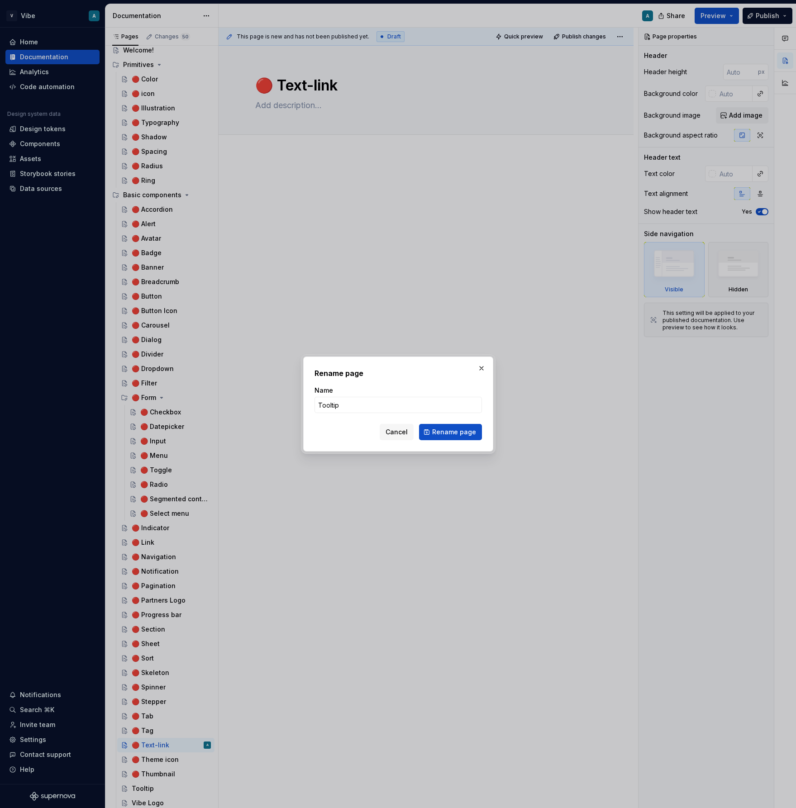
type input "🔴Tooltip"
type textarea "*"
type input "🔴 Tooltip"
click button "Rename page" at bounding box center [450, 432] width 63 height 16
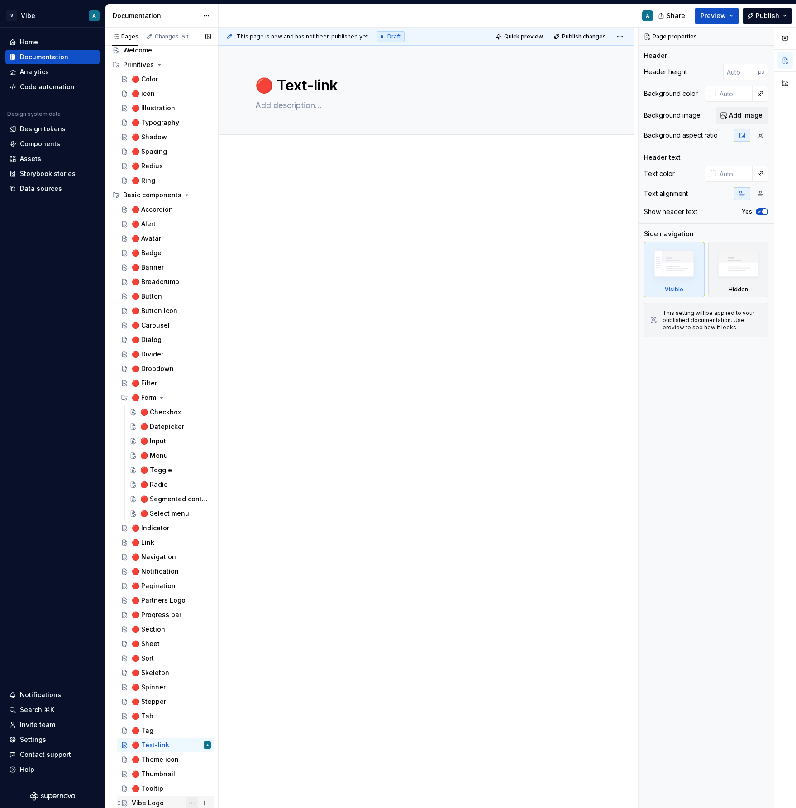
click at [189, 803] on button "Page tree" at bounding box center [191, 803] width 13 height 13
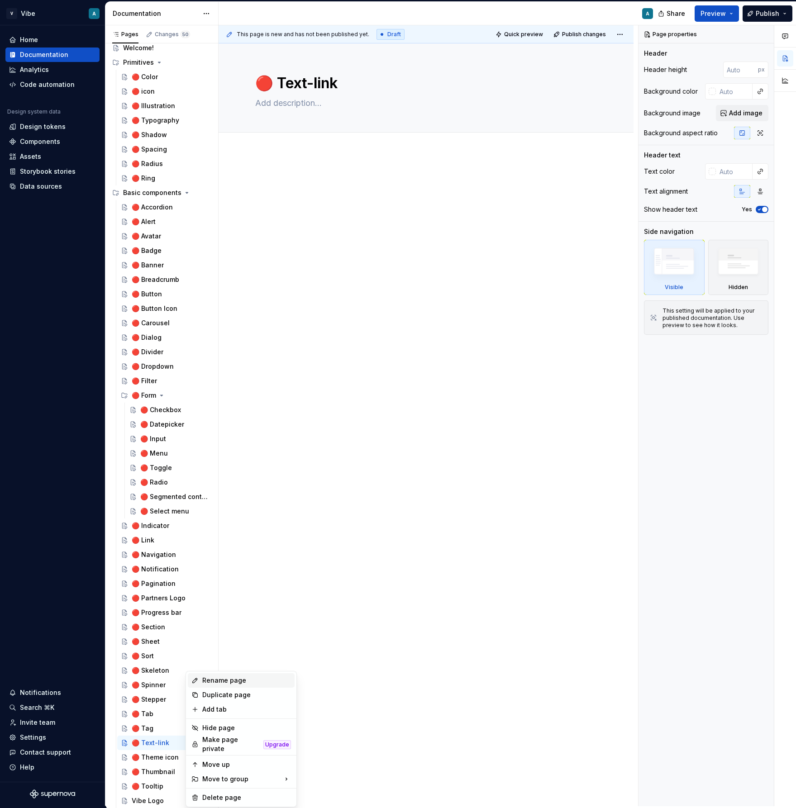
type textarea "*"
click at [231, 681] on div "Rename page" at bounding box center [246, 680] width 89 height 9
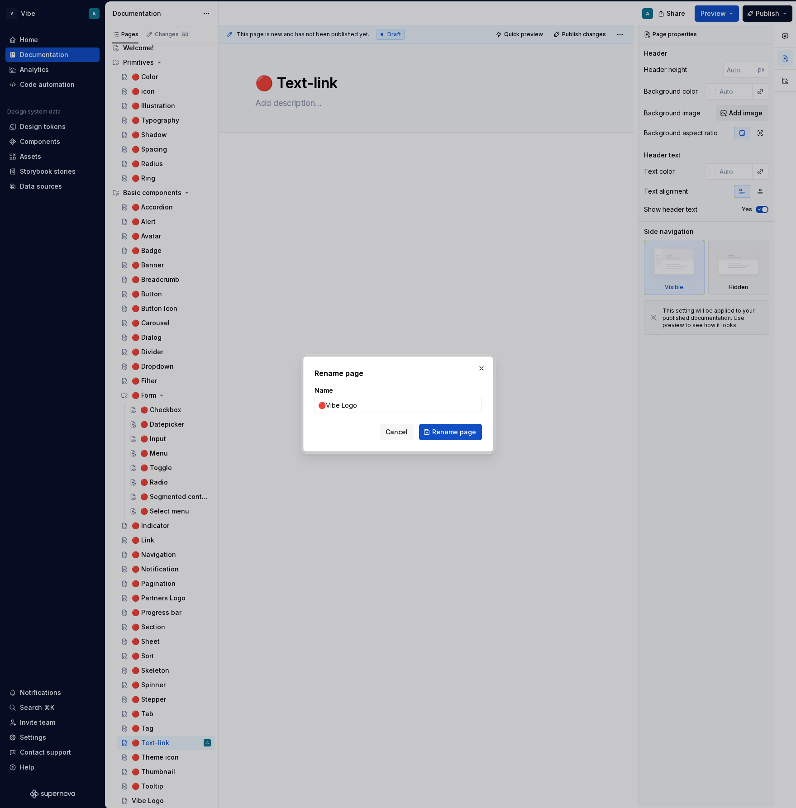
type input "🔴 Vibe Logo"
click button "Rename page" at bounding box center [450, 432] width 63 height 16
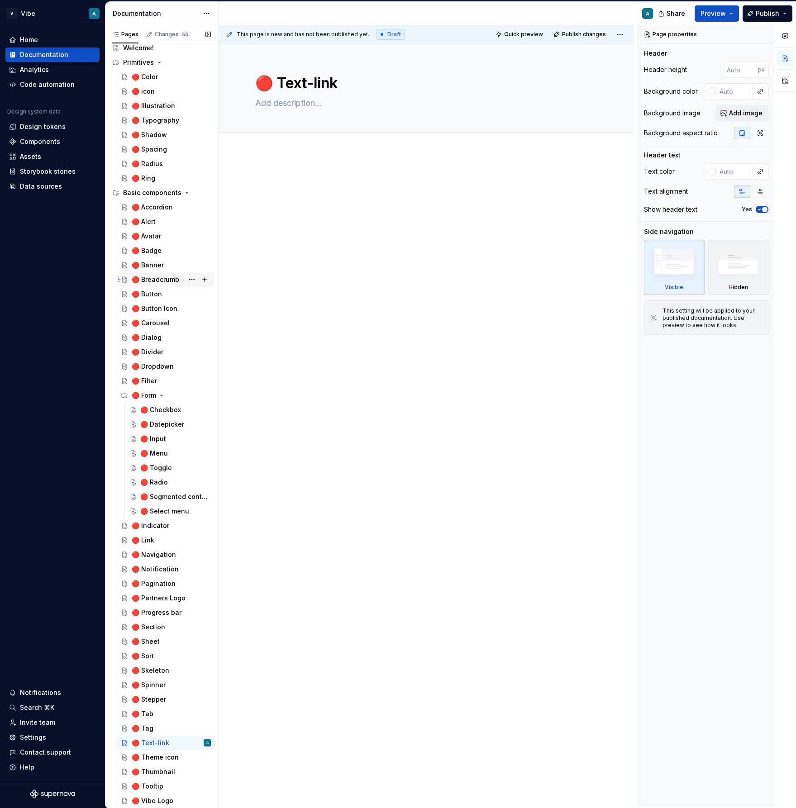
scroll to position [0, 0]
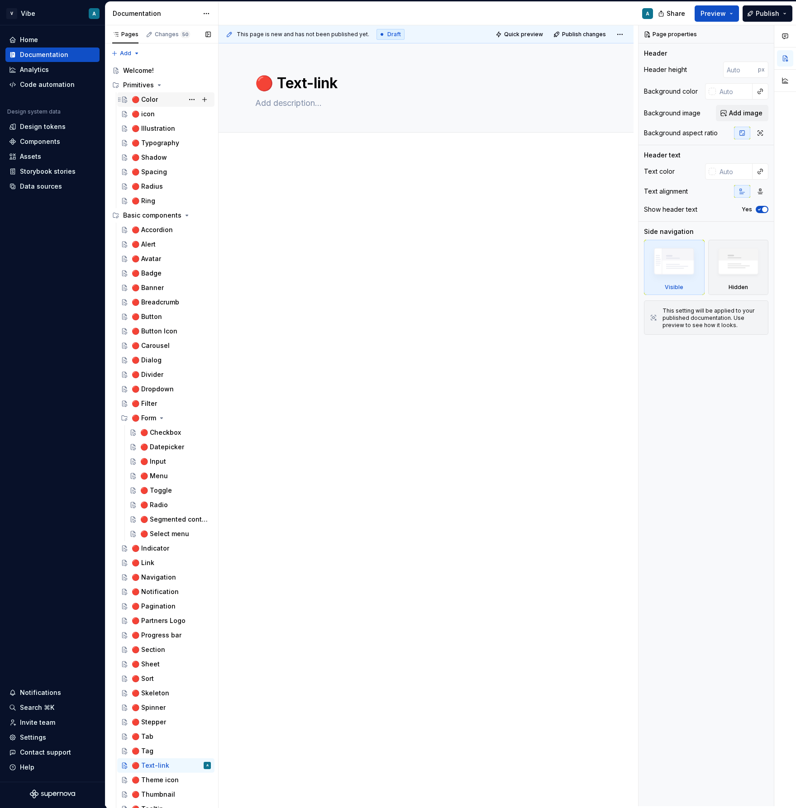
click at [160, 101] on div "🔴 Color" at bounding box center [171, 99] width 79 height 13
click at [191, 230] on button "Page tree" at bounding box center [191, 229] width 13 height 13
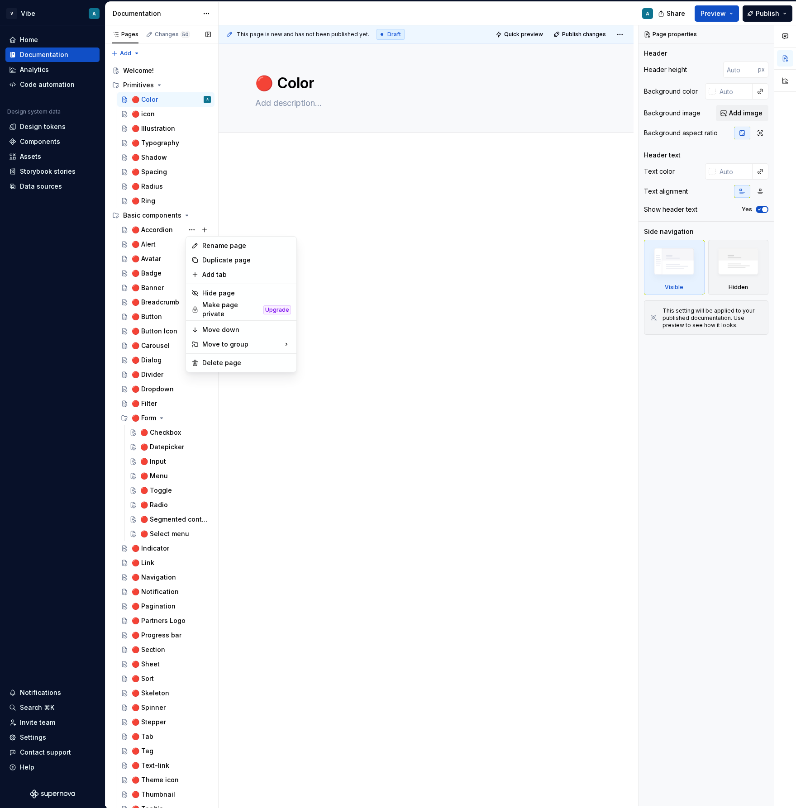
click at [150, 241] on div "Pages Changes 50 Add Accessibility guide for tree Page tree. Navigate the tree …" at bounding box center [161, 417] width 113 height 784
click at [191, 258] on button "Page tree" at bounding box center [191, 258] width 13 height 13
type textarea "*"
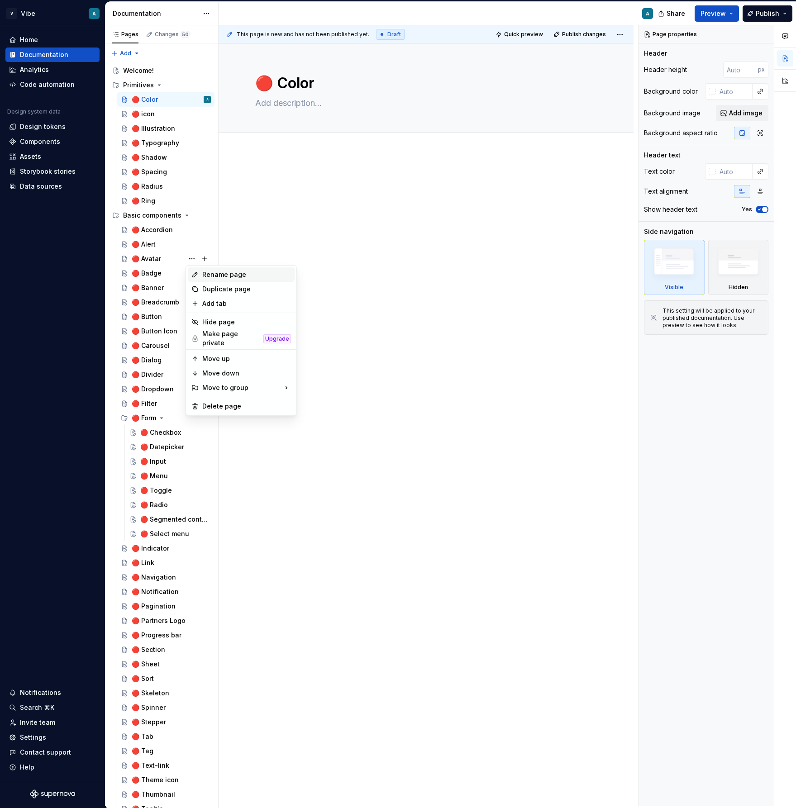
click at [221, 276] on div "Rename page" at bounding box center [246, 274] width 89 height 9
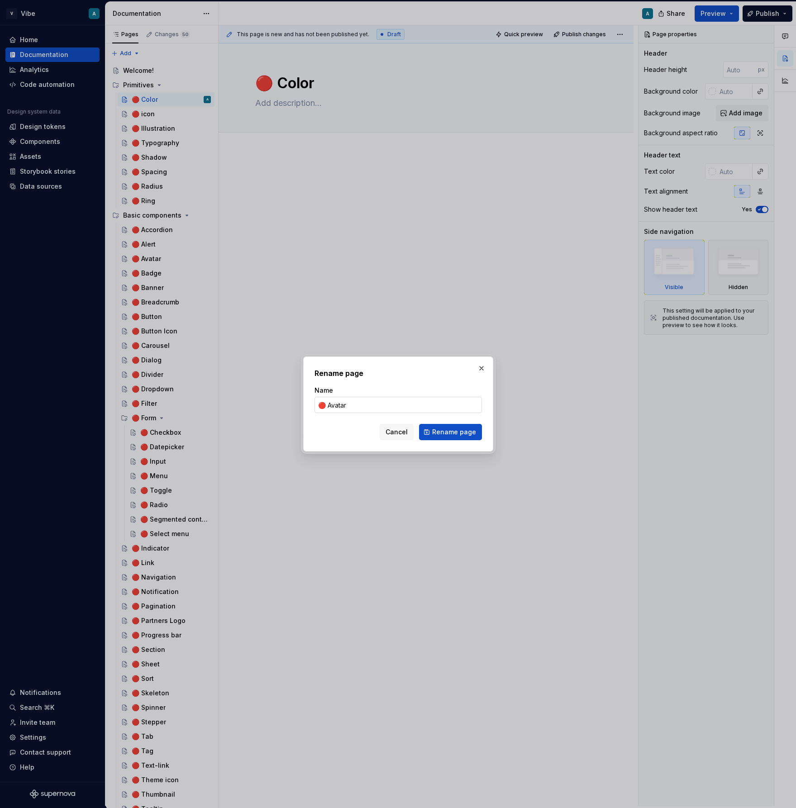
click at [321, 405] on input "🔴 Avatar" at bounding box center [397, 405] width 167 height 16
type input "🚧 Avatar"
click at [441, 432] on span "Rename page" at bounding box center [454, 431] width 44 height 9
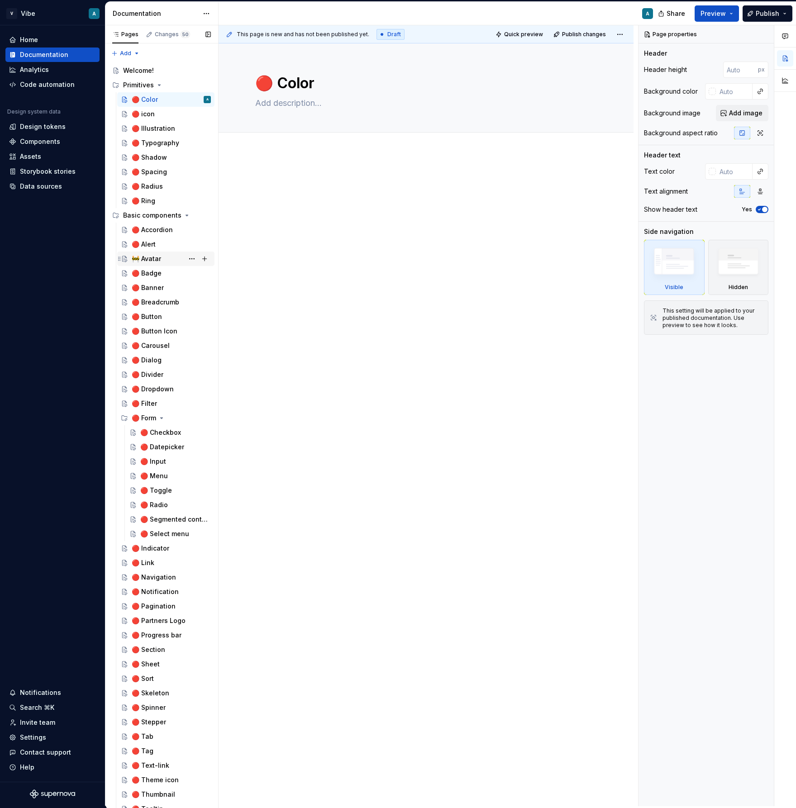
click at [155, 256] on div "🚧 Avatar" at bounding box center [146, 258] width 29 height 9
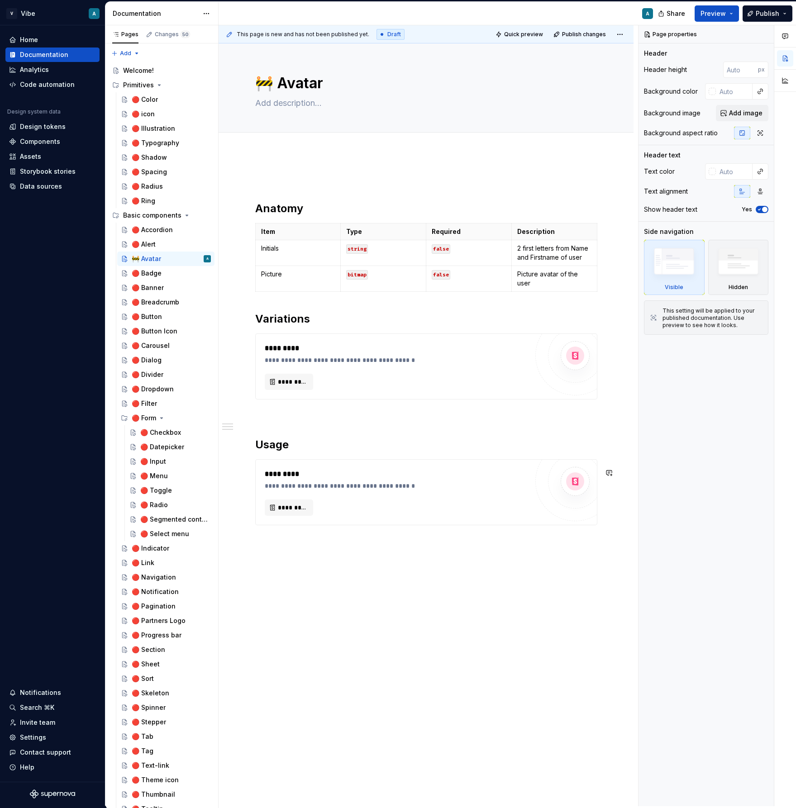
click at [458, 545] on div "**********" at bounding box center [425, 465] width 415 height 626
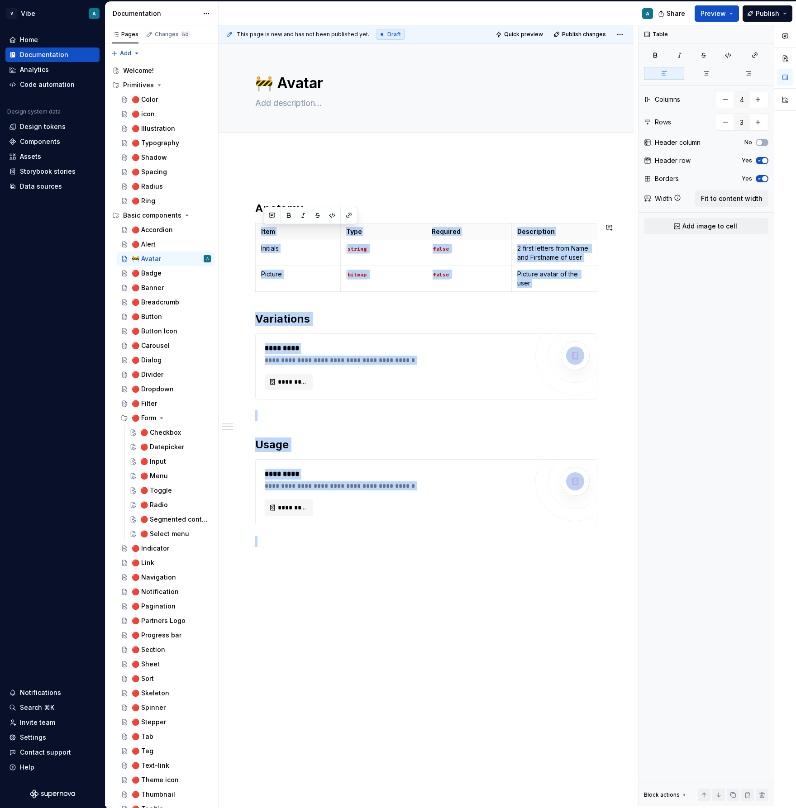
drag, startPoint x: 458, startPoint y: 545, endPoint x: 279, endPoint y: 217, distance: 374.5
click at [278, 217] on div "**********" at bounding box center [426, 360] width 342 height 373
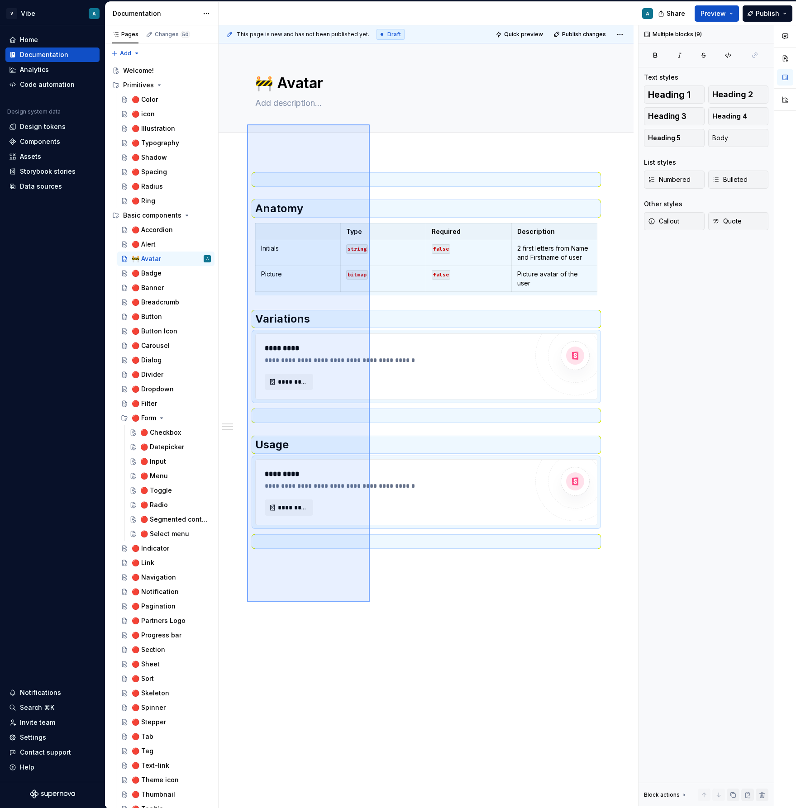
drag, startPoint x: 370, startPoint y: 602, endPoint x: 244, endPoint y: 146, distance: 472.8
click at [244, 144] on div "**********" at bounding box center [427, 415] width 419 height 781
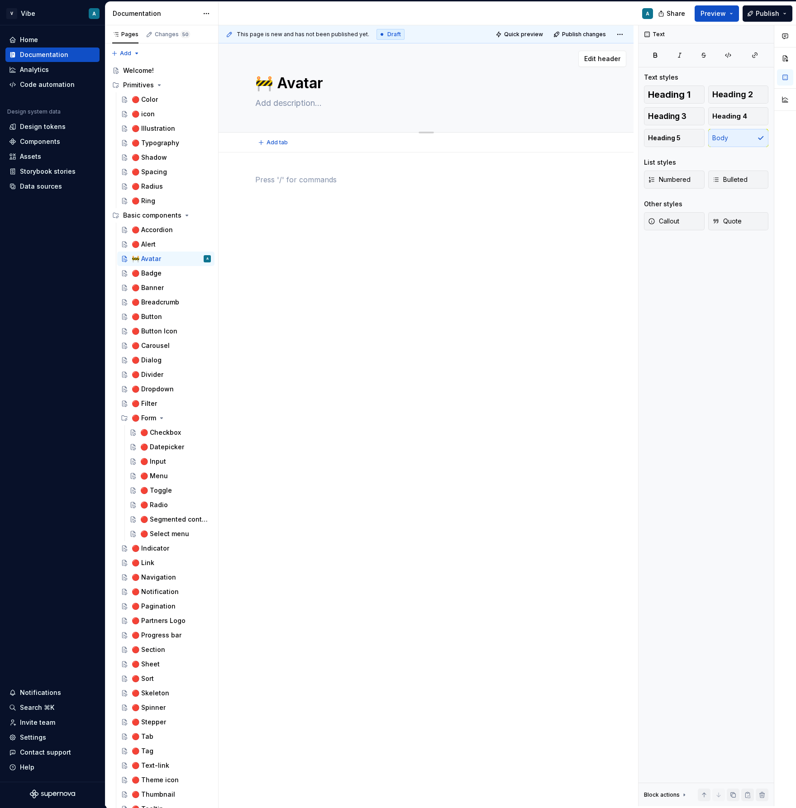
click at [269, 104] on textarea at bounding box center [424, 103] width 342 height 14
paste textarea "An avatar is a representation of a unique entity — like a person, a business, o…"
type textarea "*"
type textarea "An avatar is a representation of a unique entity — like a person, a business, o…"
drag, startPoint x: 436, startPoint y: 103, endPoint x: 415, endPoint y: 104, distance: 20.8
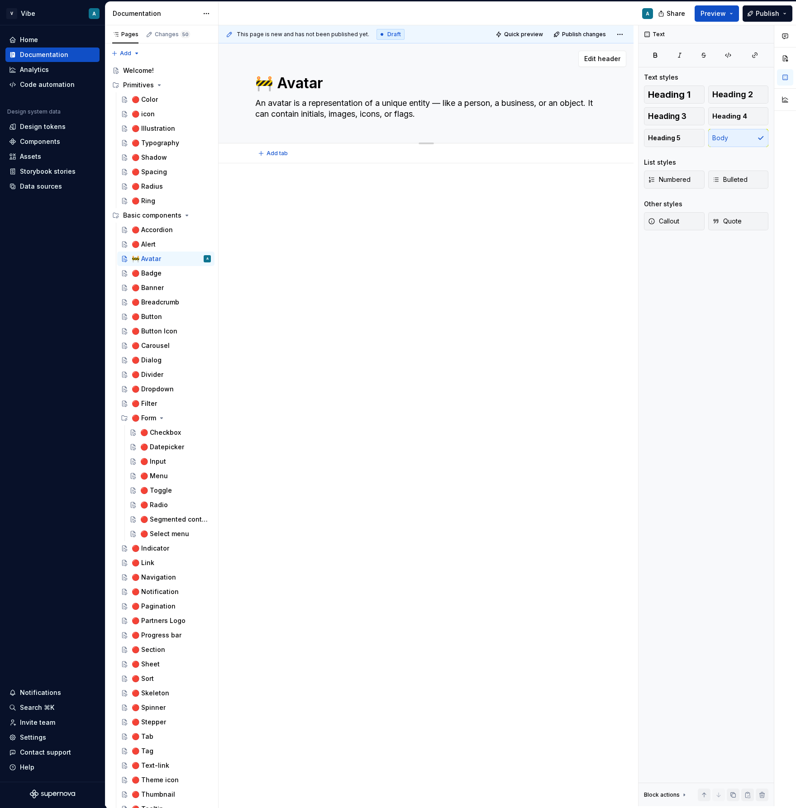
click at [415, 104] on textarea "An avatar is a representation of a unique entity — like a person, a business, o…" at bounding box center [424, 108] width 342 height 25
type textarea "*"
type textarea "An avatar is a representation of a unique i — like a person, a business, or an …"
type textarea "*"
type textarea "An avatar is a representation of a unique in — like a person, a business, or an…"
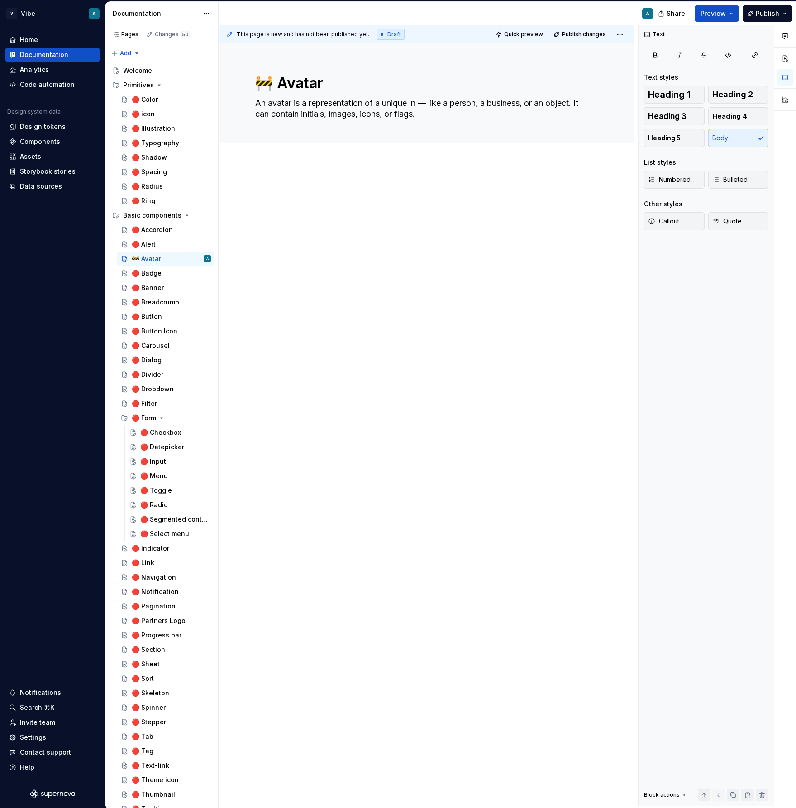
type textarea "*"
type textarea "An avatar is a representation of a unique ind — like a person, a business, or a…"
type textarea "*"
type textarea "An avatar is a representation of a unique indi — like a person, a business, or …"
type textarea "*"
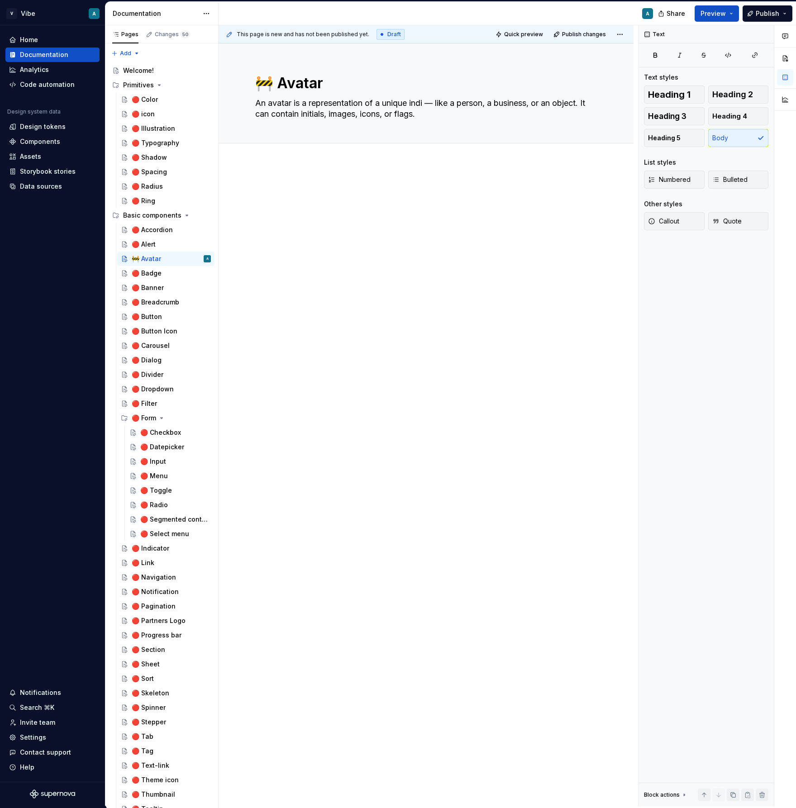
type textarea "An avatar is a representation of a unique indiv — like a person, a business, or…"
type textarea "*"
type textarea "An avatar is a representation of a unique indivi — like a person, a business, o…"
type textarea "*"
type textarea "An avatar is a representation of a unique individ — like a person, a business, …"
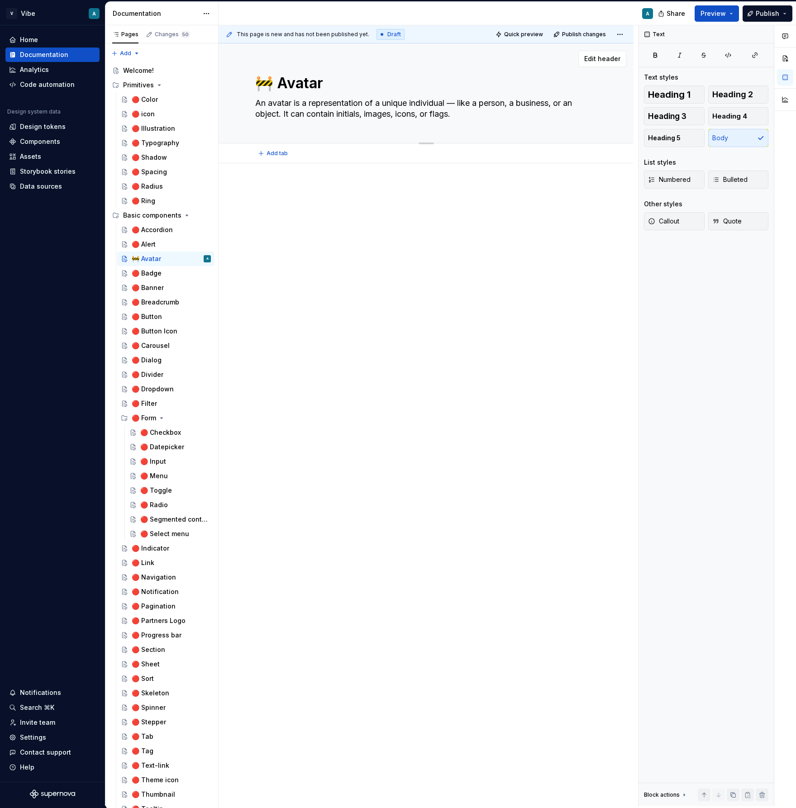
drag, startPoint x: 283, startPoint y: 112, endPoint x: 452, endPoint y: 100, distance: 169.6
click at [452, 100] on textarea "An avatar is a representation of a unique individual — like a person, a busines…" at bounding box center [424, 108] width 342 height 25
click at [522, 108] on textarea "An avatar is a representation of a unique individual. It can contain initials, …" at bounding box center [424, 108] width 342 height 25
drag, startPoint x: 535, startPoint y: 103, endPoint x: 543, endPoint y: 110, distance: 10.6
click at [543, 110] on textarea "An avatar is a representation of a unique individual. It can contain initials, …" at bounding box center [424, 108] width 342 height 25
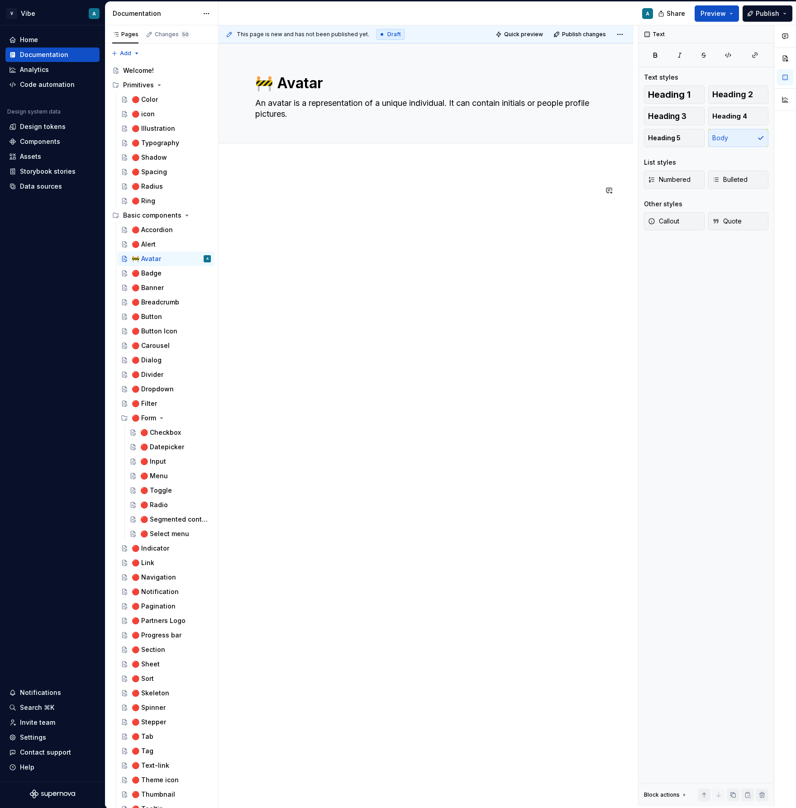
click at [410, 300] on div at bounding box center [425, 317] width 415 height 309
click at [259, 186] on p at bounding box center [426, 190] width 342 height 11
click at [239, 192] on button "button" at bounding box center [236, 190] width 13 height 13
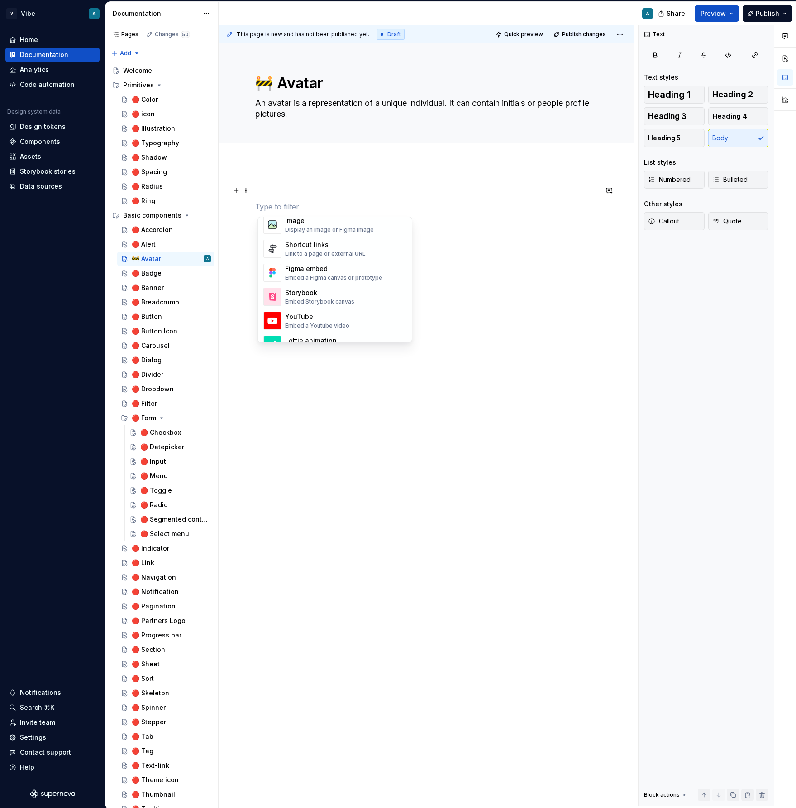
scroll to position [419, 0]
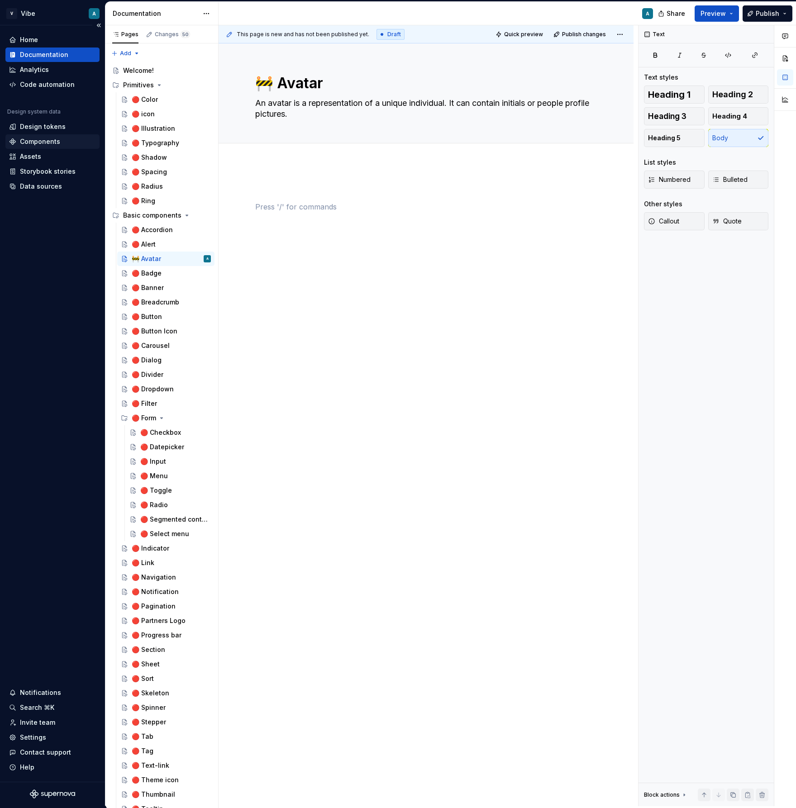
click at [55, 144] on div "Components" at bounding box center [40, 141] width 40 height 9
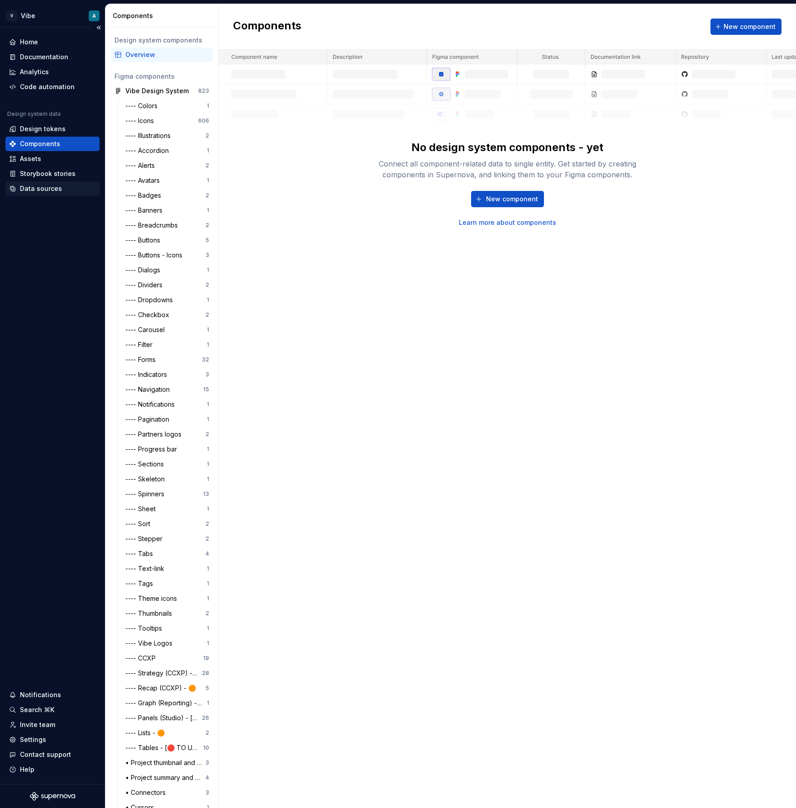
click at [46, 192] on div "Data sources" at bounding box center [41, 188] width 42 height 9
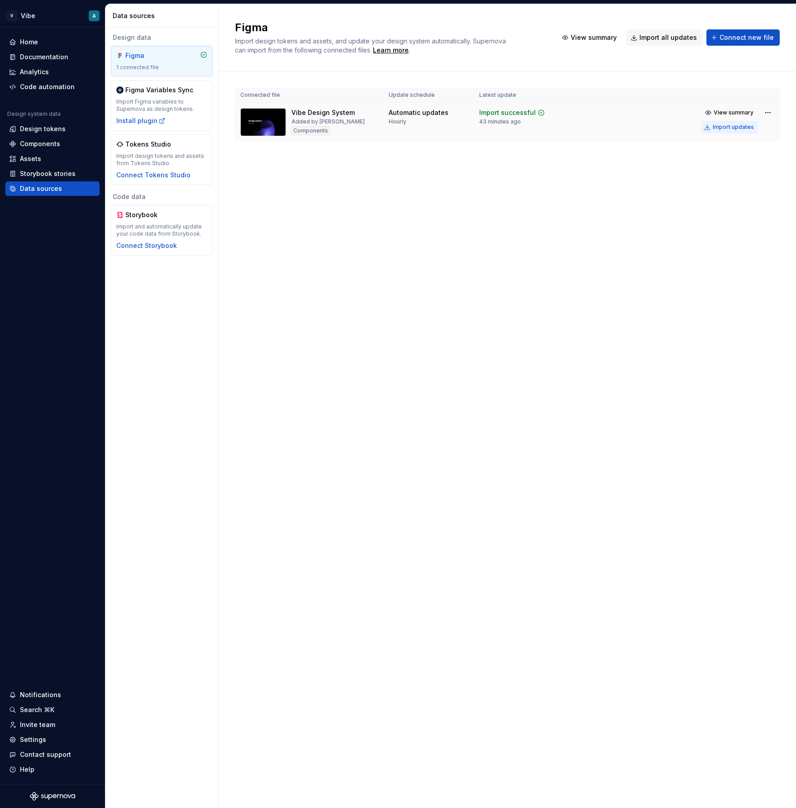
click at [745, 127] on div "Import updates" at bounding box center [732, 126] width 41 height 7
click at [36, 146] on div "Components" at bounding box center [40, 143] width 40 height 9
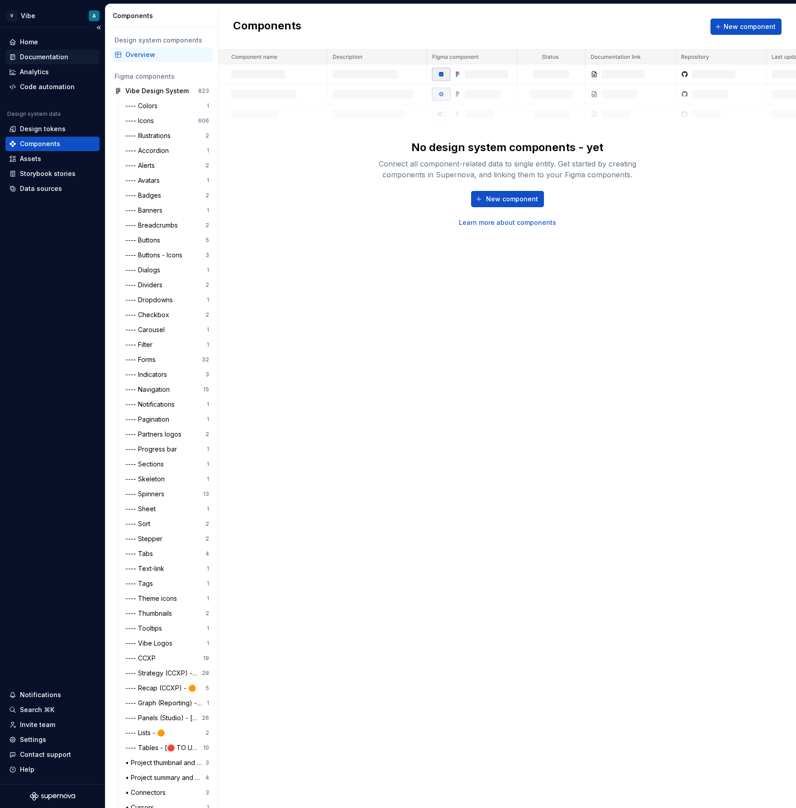
click at [42, 60] on div "Documentation" at bounding box center [44, 56] width 48 height 9
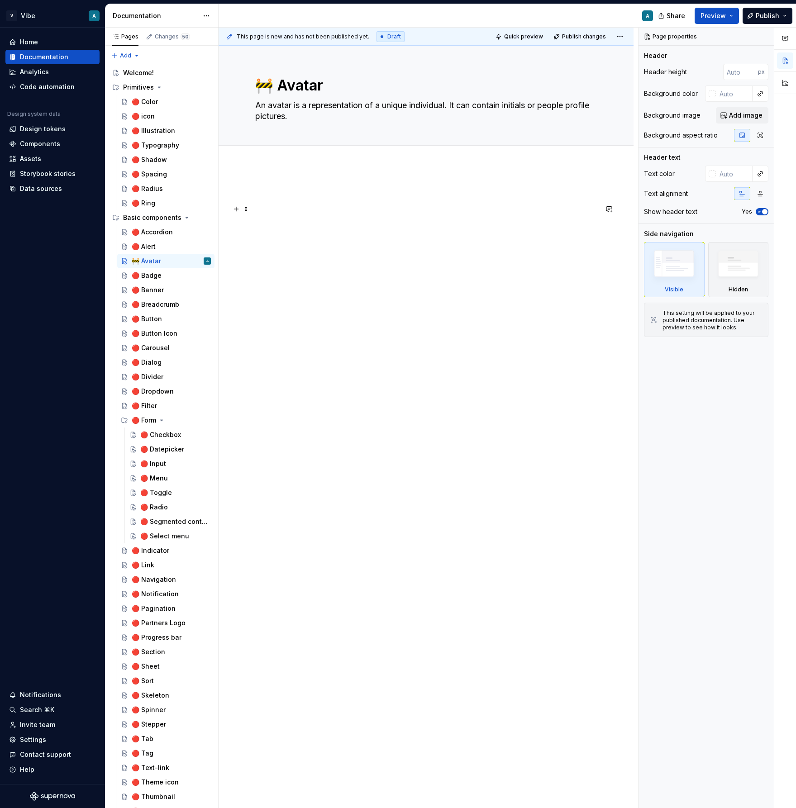
click at [314, 204] on p at bounding box center [426, 209] width 342 height 11
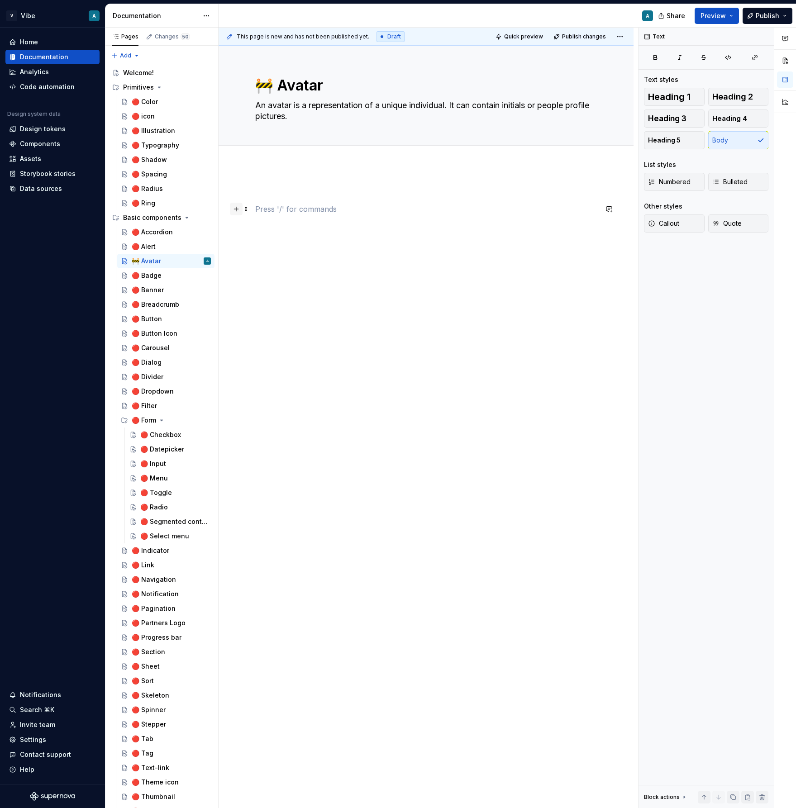
click at [241, 212] on button "button" at bounding box center [236, 209] width 13 height 13
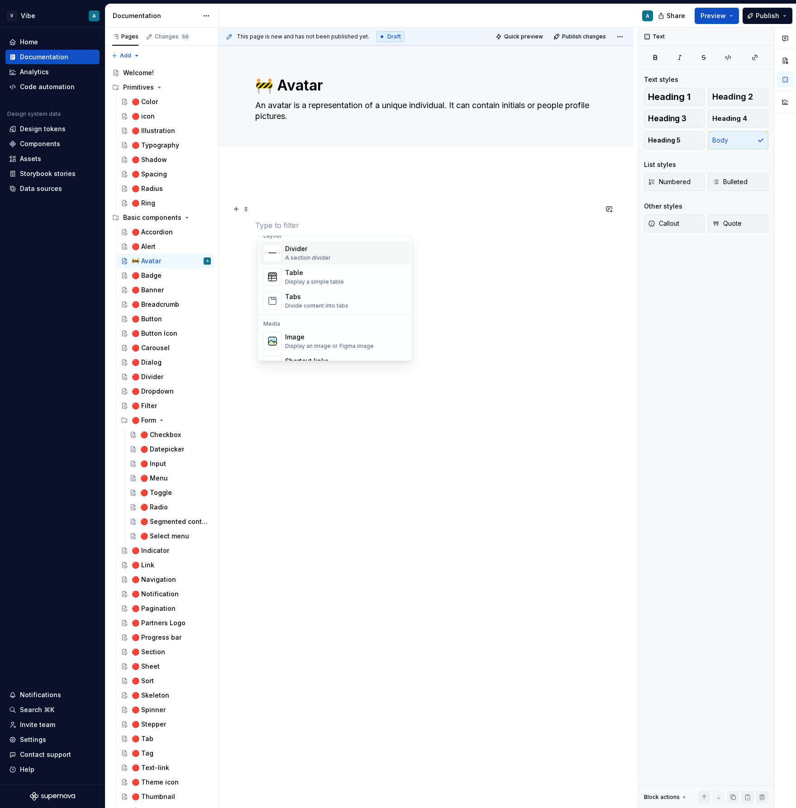
scroll to position [342, 0]
click at [316, 350] on div "Figma embed" at bounding box center [333, 347] width 97 height 9
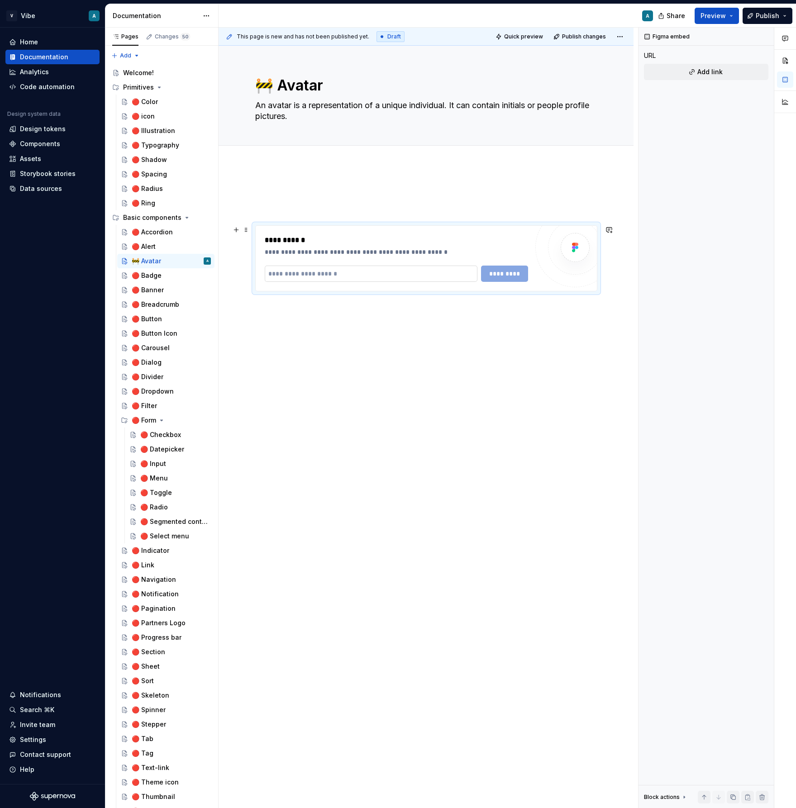
click at [313, 272] on input "text" at bounding box center [371, 274] width 213 height 16
paste input "**********"
click at [503, 272] on span "*********" at bounding box center [504, 273] width 35 height 9
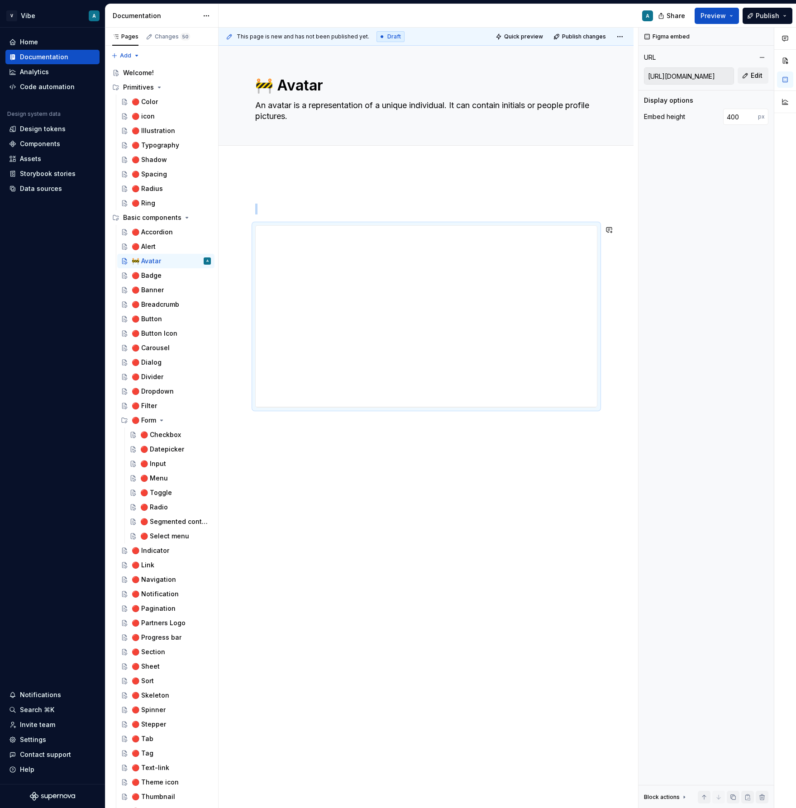
click at [486, 459] on div "**********" at bounding box center [425, 413] width 415 height 495
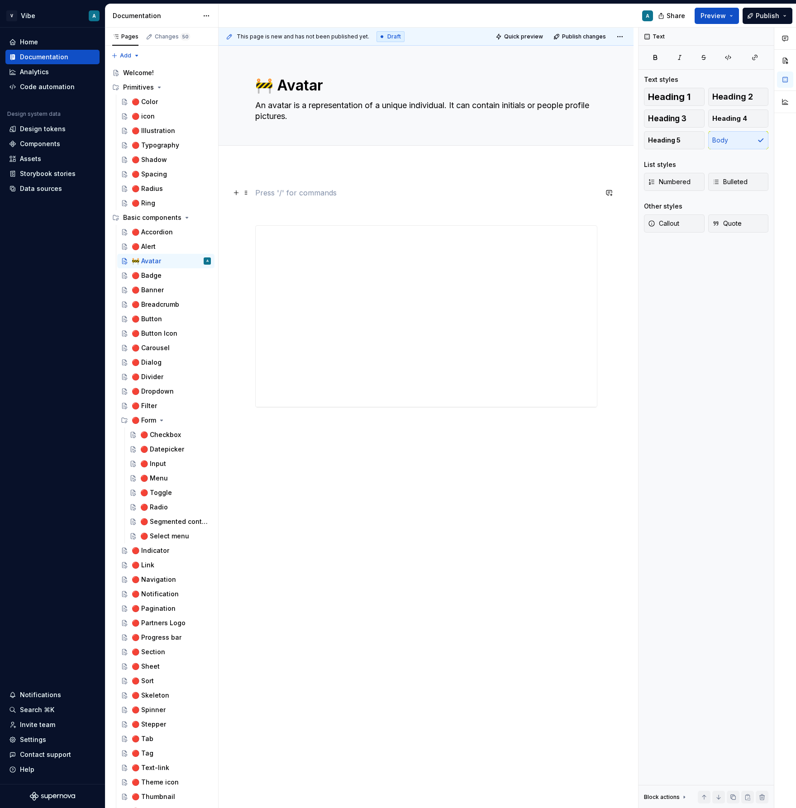
click at [353, 188] on p at bounding box center [426, 192] width 342 height 11
click at [291, 198] on p at bounding box center [426, 192] width 342 height 11
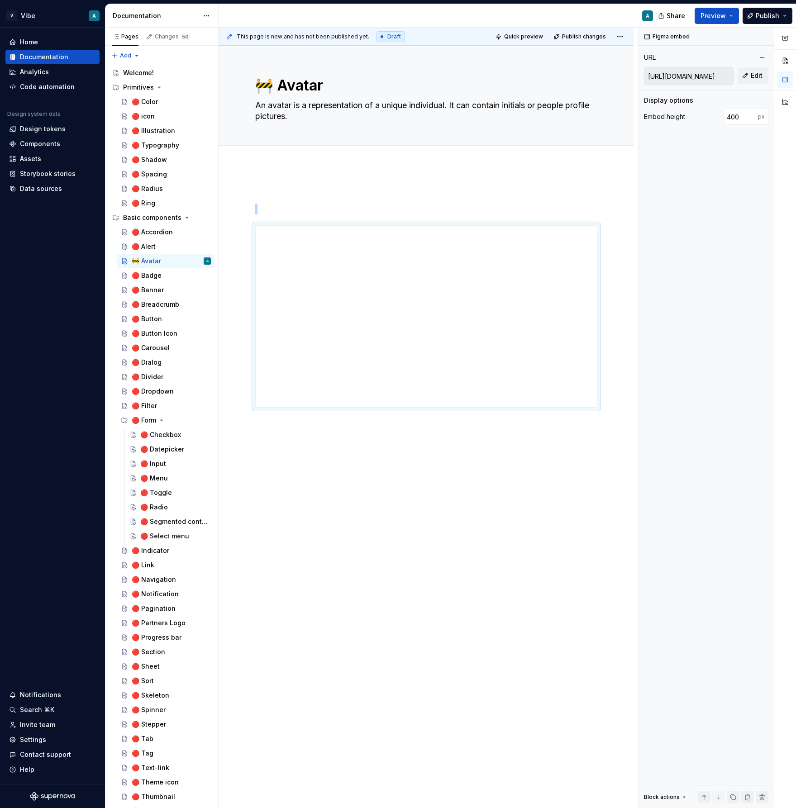
drag, startPoint x: 248, startPoint y: 229, endPoint x: 275, endPoint y: 171, distance: 64.4
click at [279, 177] on div "**********" at bounding box center [427, 418] width 419 height 781
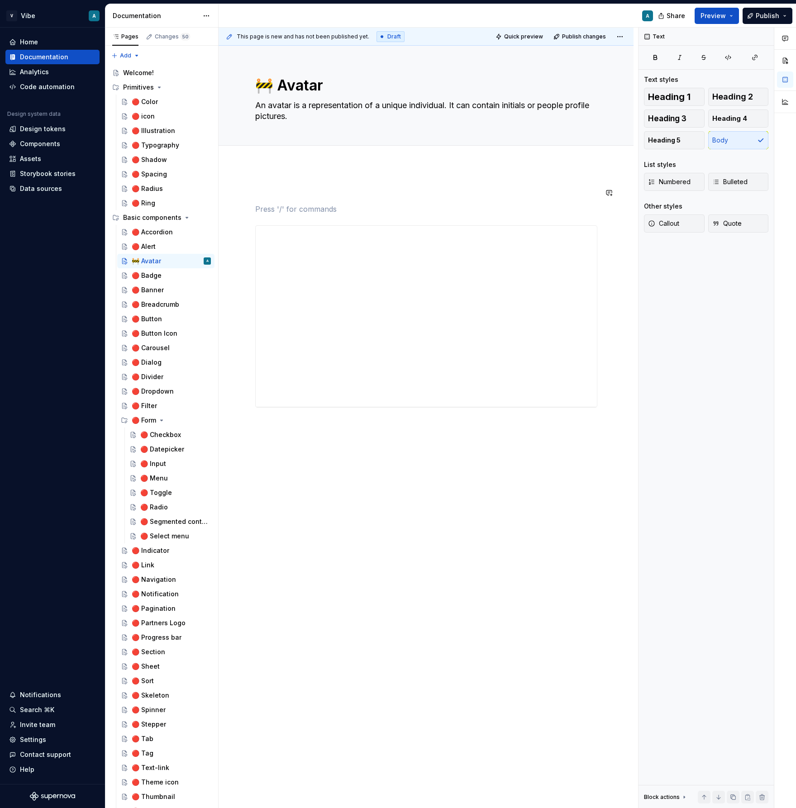
click at [279, 200] on div "**********" at bounding box center [426, 297] width 342 height 220
click at [280, 192] on p at bounding box center [426, 192] width 342 height 11
click at [276, 195] on p at bounding box center [426, 192] width 342 height 11
click at [263, 192] on p at bounding box center [426, 192] width 342 height 11
click at [315, 463] on div "**********" at bounding box center [425, 405] width 415 height 479
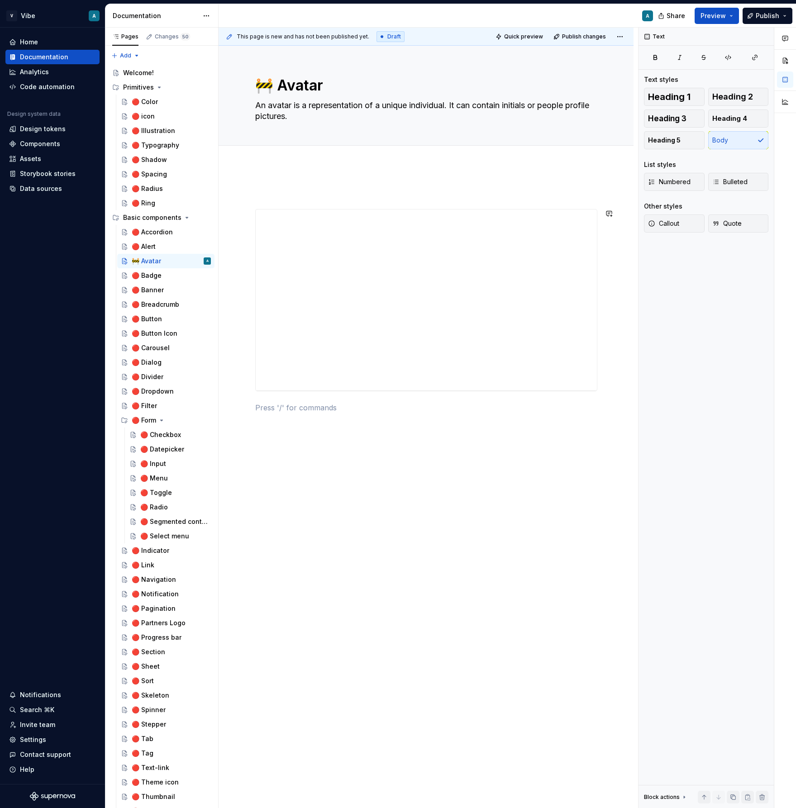
click at [315, 463] on div "**********" at bounding box center [425, 416] width 415 height 501
click at [689, 98] on span "Heading 1" at bounding box center [669, 96] width 43 height 9
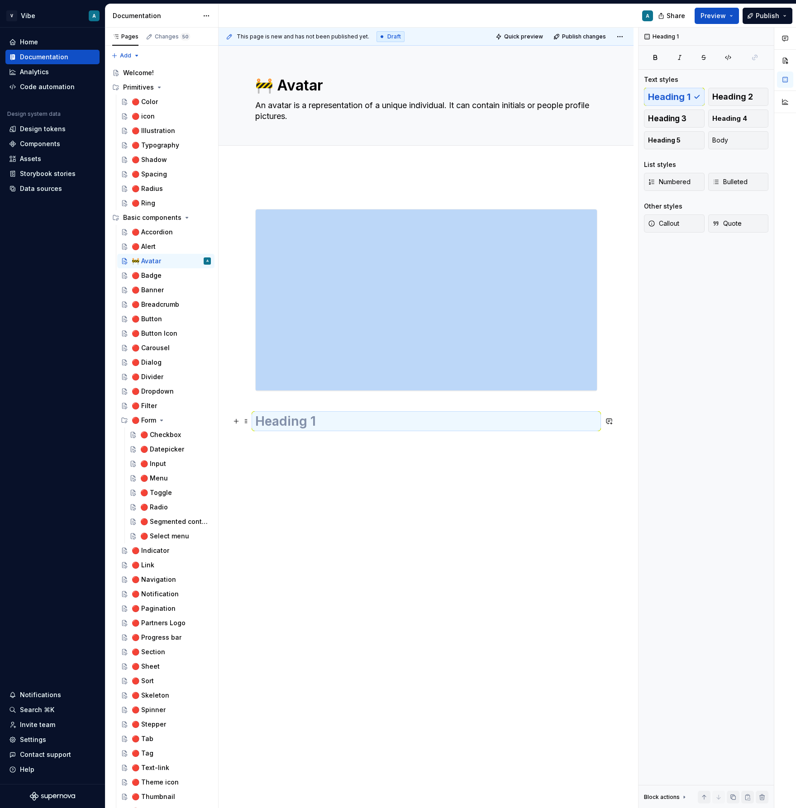
click at [279, 427] on h1 at bounding box center [426, 421] width 342 height 16
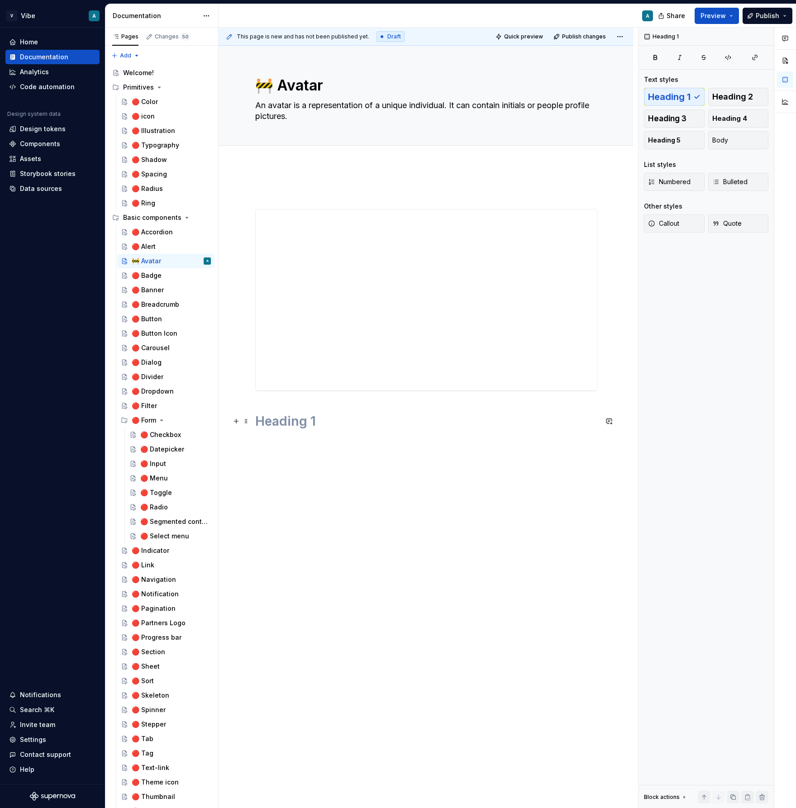
click at [279, 427] on h1 at bounding box center [426, 421] width 342 height 16
click at [292, 496] on div "**********" at bounding box center [425, 424] width 415 height 517
click at [297, 226] on div "**********" at bounding box center [426, 299] width 341 height 181
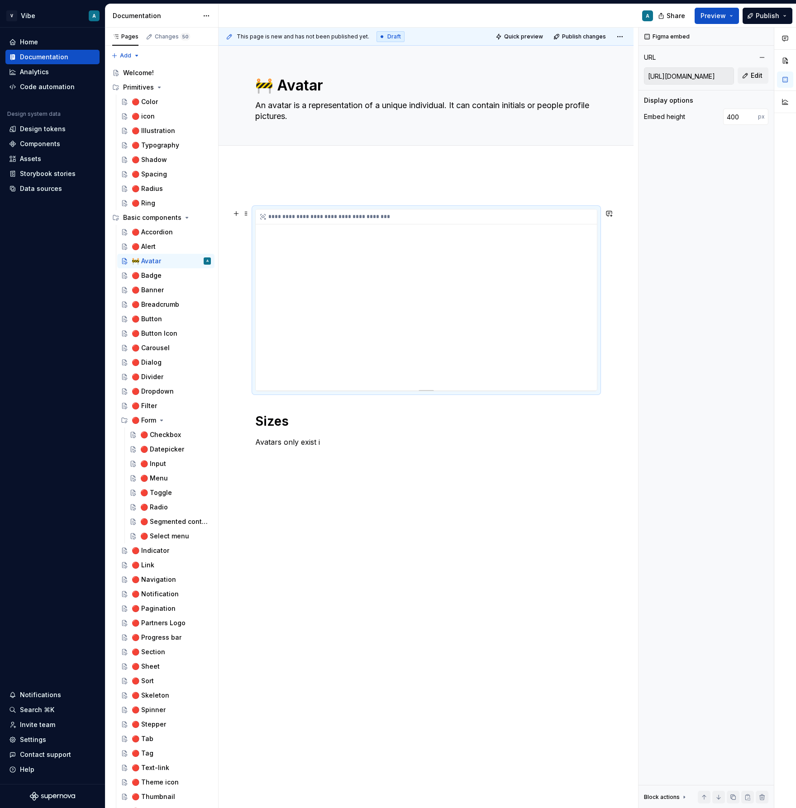
click at [297, 222] on div "**********" at bounding box center [426, 216] width 341 height 15
click at [296, 222] on div "**********" at bounding box center [426, 216] width 341 height 15
click at [266, 216] on icon at bounding box center [262, 216] width 7 height 7
click at [263, 219] on icon at bounding box center [262, 216] width 5 height 5
click at [360, 441] on p "Avatars only exist i" at bounding box center [426, 441] width 342 height 11
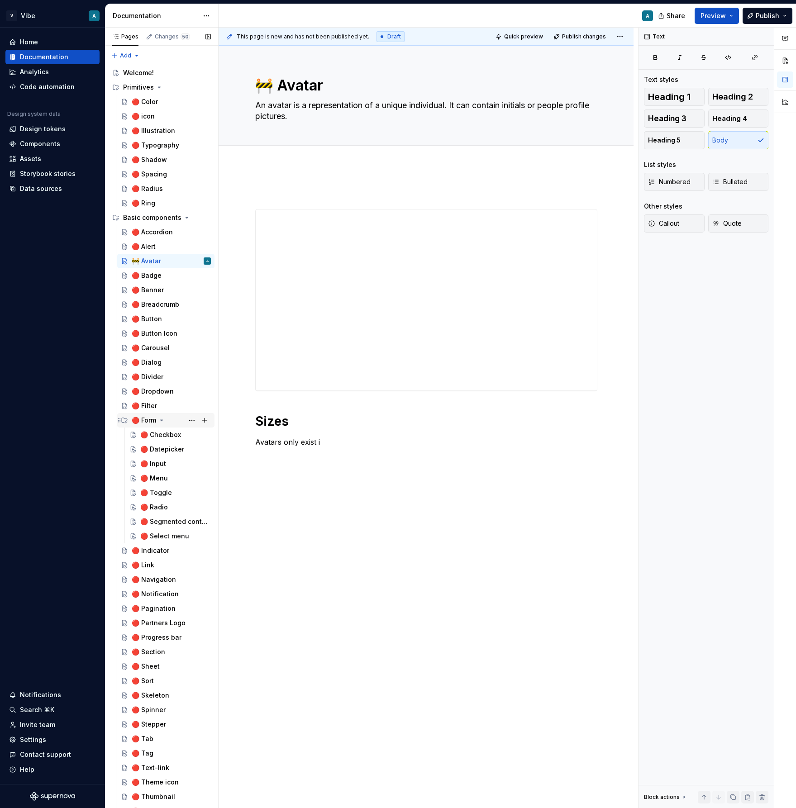
click at [163, 418] on icon "Page tree" at bounding box center [161, 420] width 7 height 7
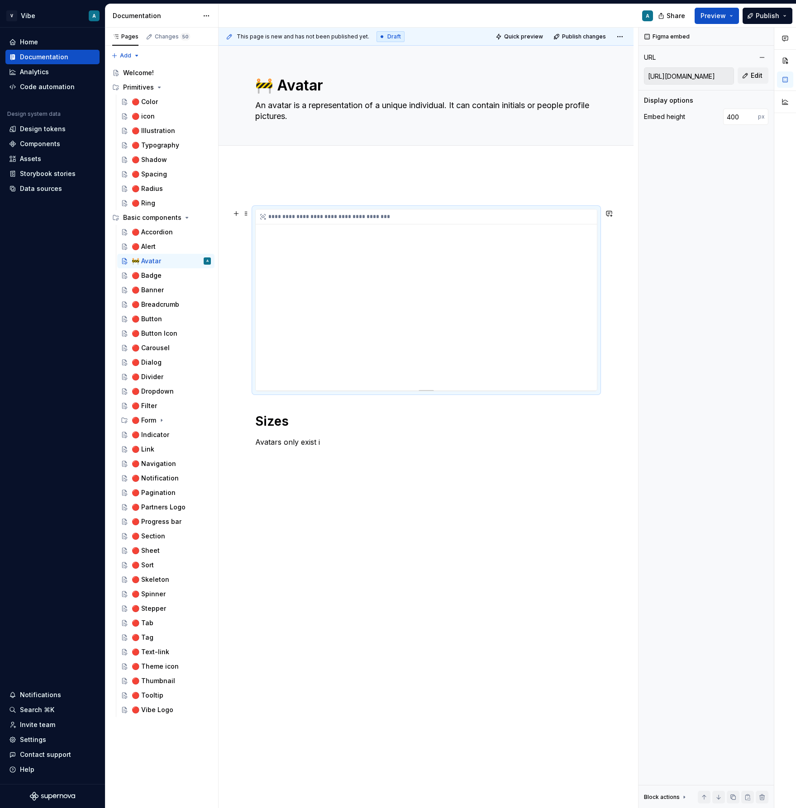
click at [520, 268] on div "**********" at bounding box center [426, 299] width 341 height 181
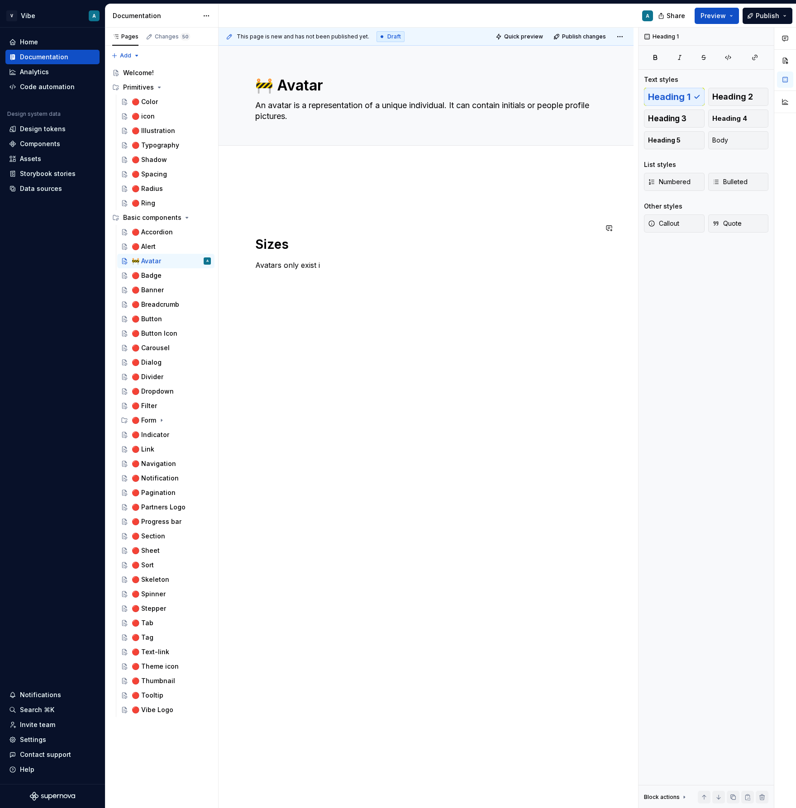
click at [291, 202] on div "Sizes Avatars only exist i" at bounding box center [426, 228] width 342 height 83
click at [237, 195] on button "button" at bounding box center [236, 192] width 13 height 13
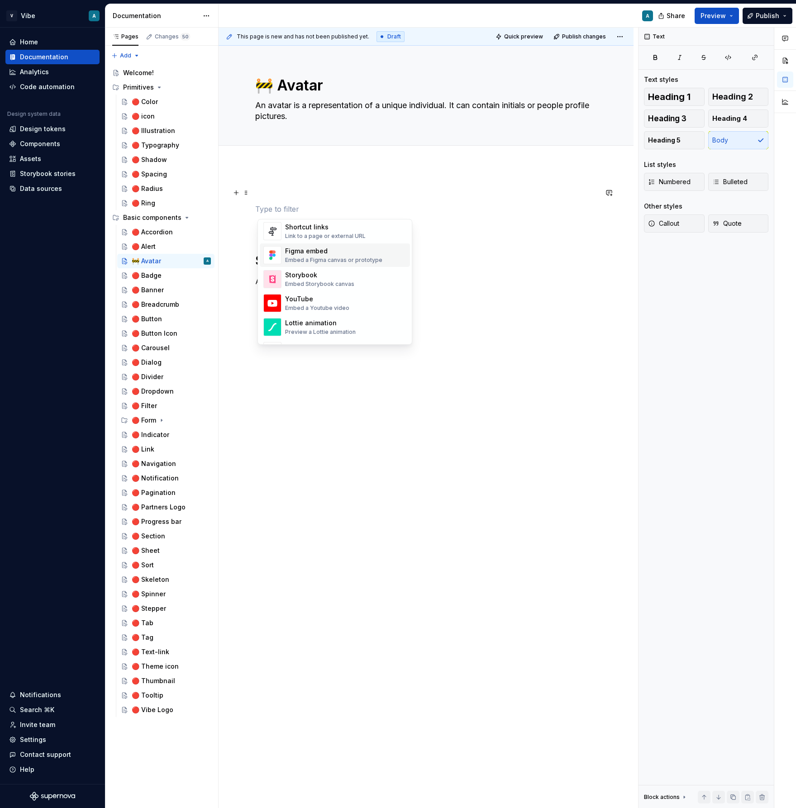
scroll to position [423, 0]
click at [310, 255] on div "Figma embed Embed a Figma canvas or prototype" at bounding box center [333, 254] width 97 height 17
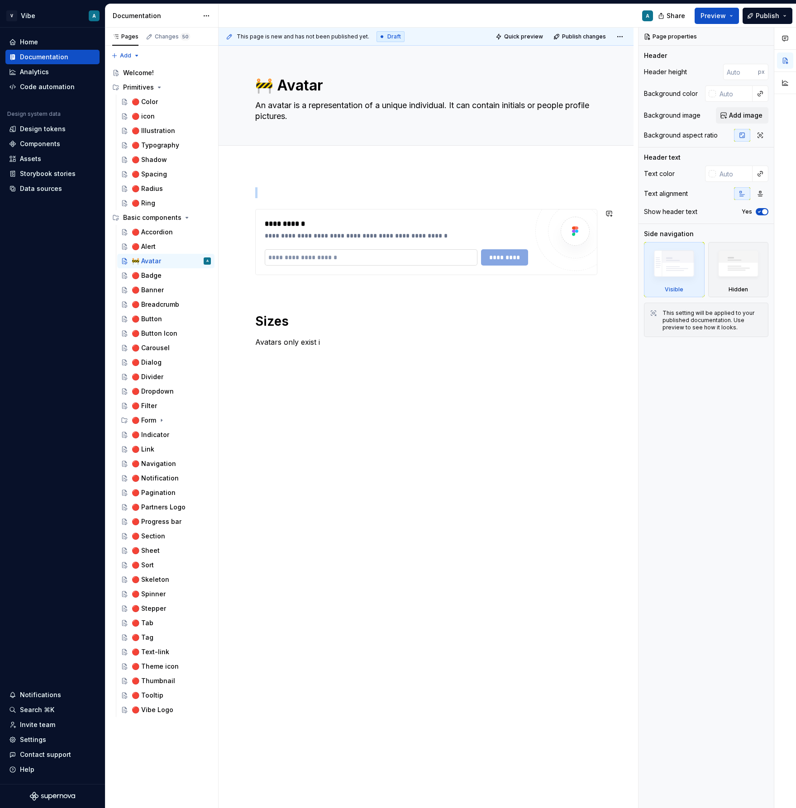
click at [348, 261] on input "text" at bounding box center [371, 257] width 213 height 16
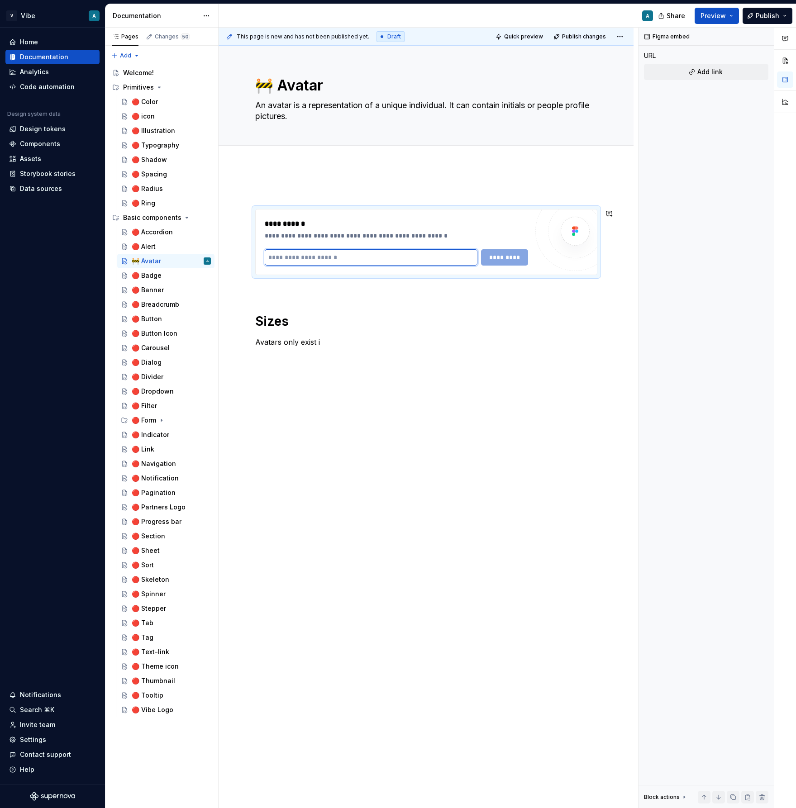
paste input "**********"
click at [501, 255] on span "*********" at bounding box center [504, 257] width 35 height 9
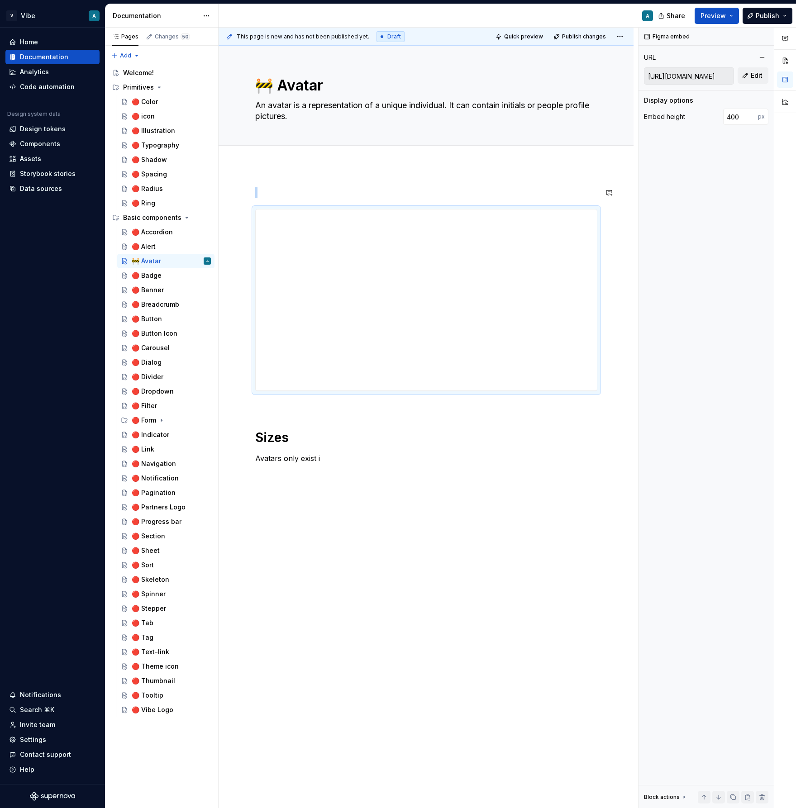
click at [453, 176] on div "**********" at bounding box center [425, 441] width 415 height 551
click at [403, 514] on div "**********" at bounding box center [425, 441] width 415 height 551
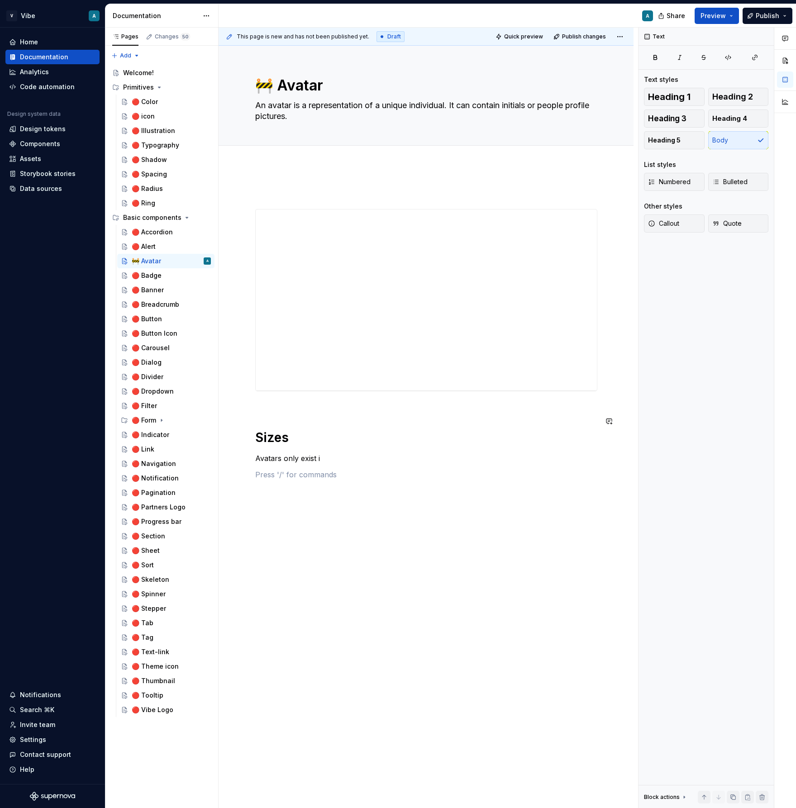
click at [328, 455] on p "Avatars only exist i" at bounding box center [426, 458] width 342 height 11
click at [239, 476] on button "button" at bounding box center [236, 474] width 13 height 13
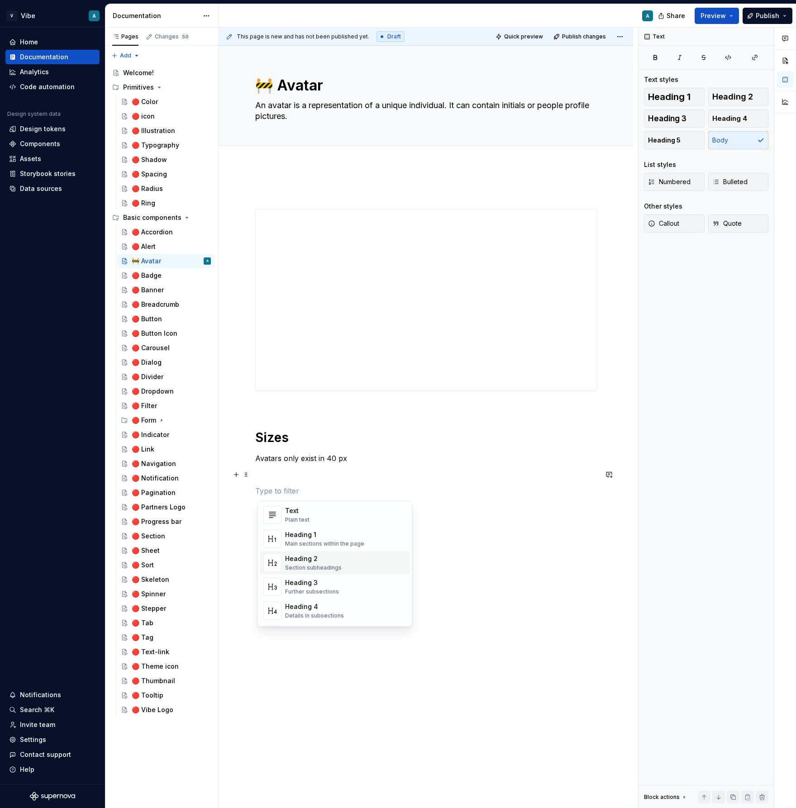
scroll to position [14, 0]
click at [333, 595] on div "Figma embed" at bounding box center [333, 597] width 97 height 9
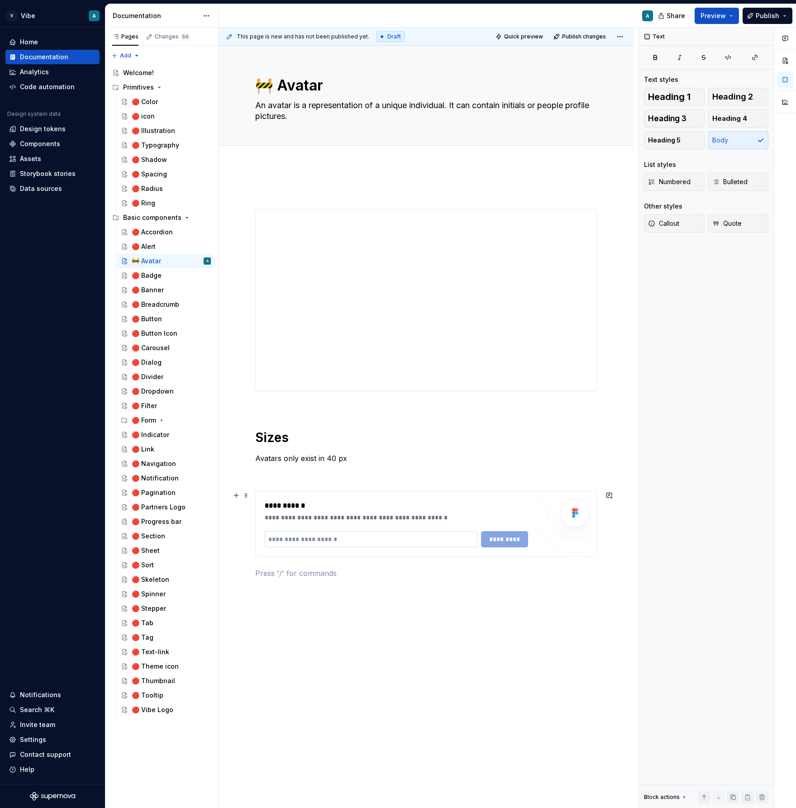
click at [341, 541] on input "text" at bounding box center [371, 539] width 213 height 16
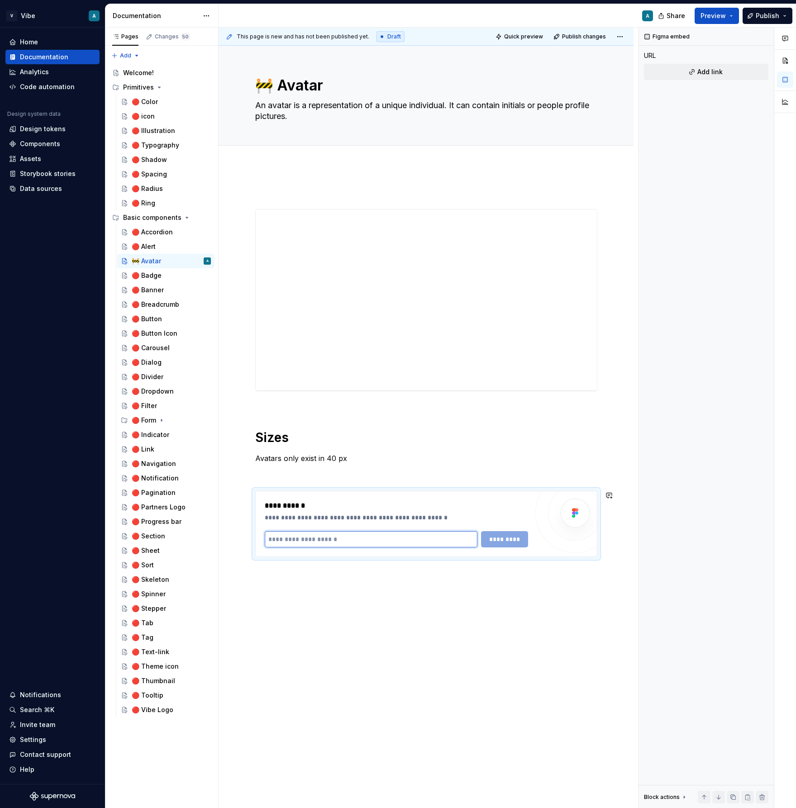
paste input "**********"
click at [519, 539] on span "*********" at bounding box center [504, 539] width 35 height 9
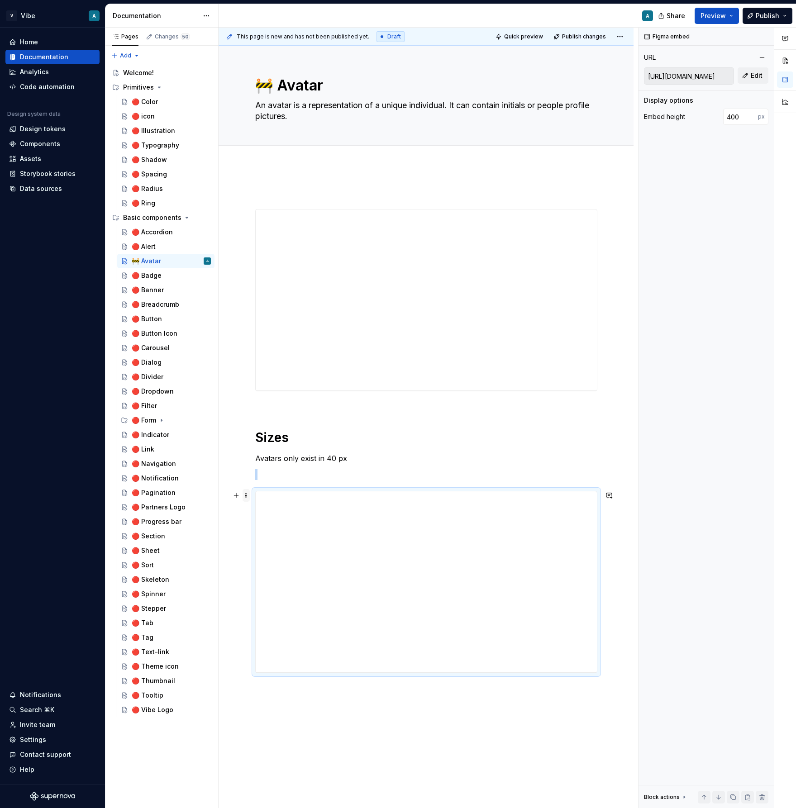
click at [247, 497] on span at bounding box center [245, 495] width 7 height 13
click at [281, 569] on div "Delete" at bounding box center [285, 575] width 77 height 14
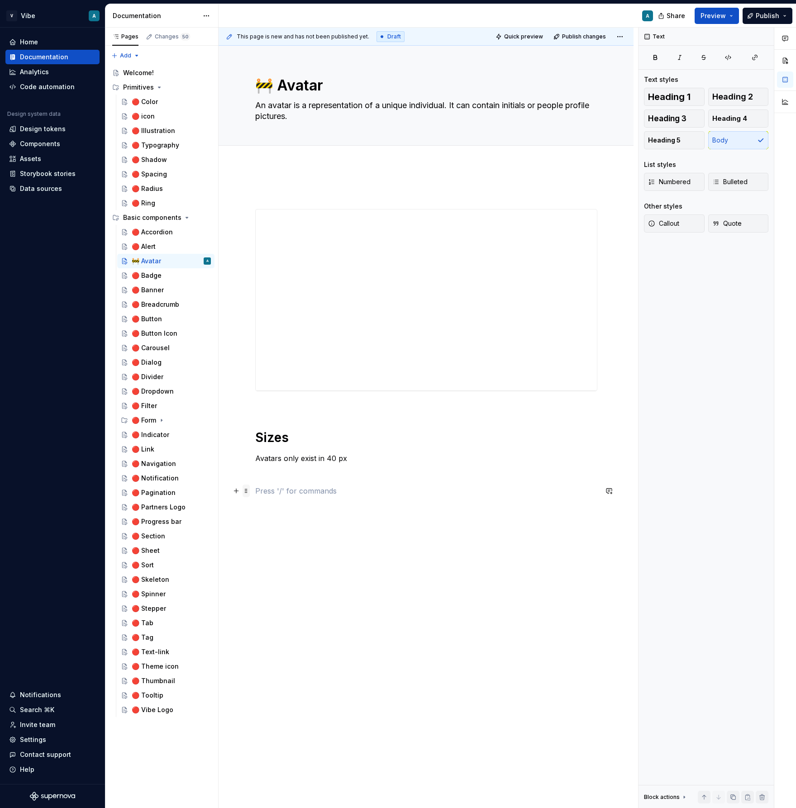
click at [247, 493] on span at bounding box center [245, 490] width 7 height 13
click at [324, 466] on div "**********" at bounding box center [426, 341] width 342 height 309
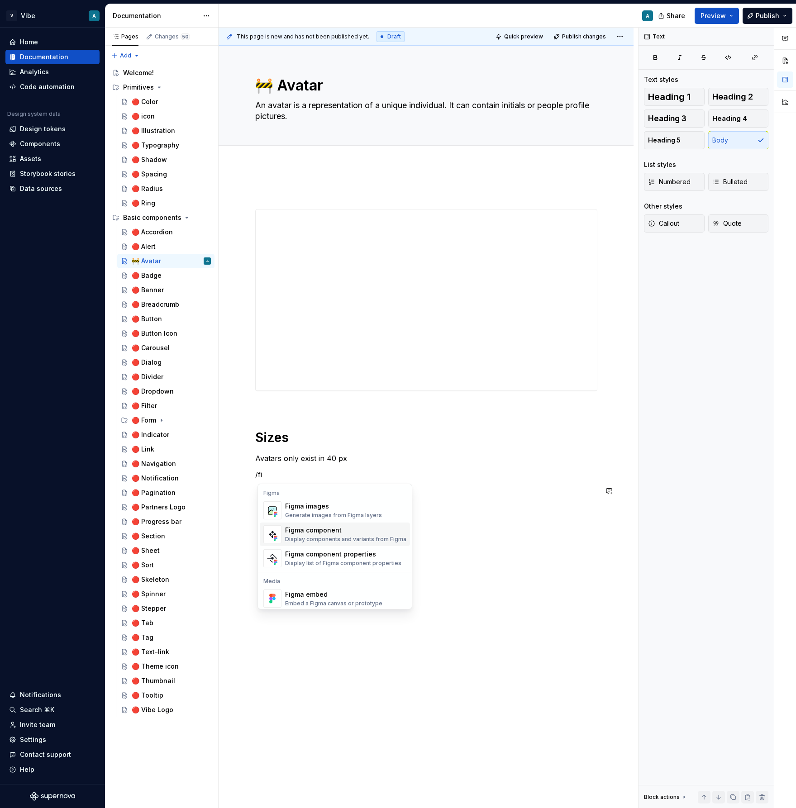
click at [329, 534] on div "Figma component" at bounding box center [345, 530] width 121 height 9
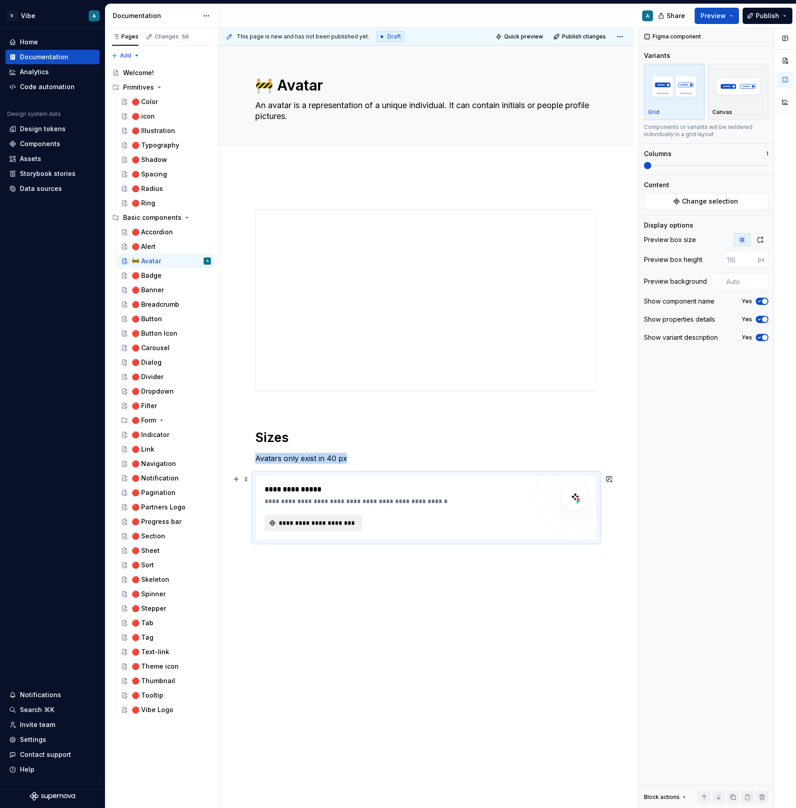
click at [316, 527] on span "**********" at bounding box center [317, 522] width 78 height 9
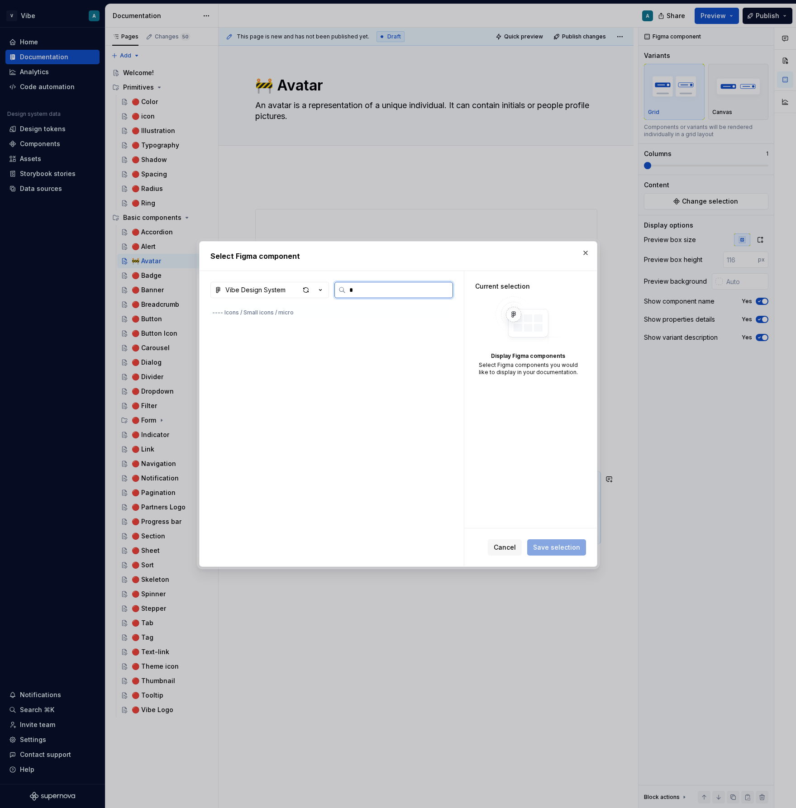
scroll to position [0, 0]
click at [278, 327] on icon at bounding box center [278, 325] width 7 height 7
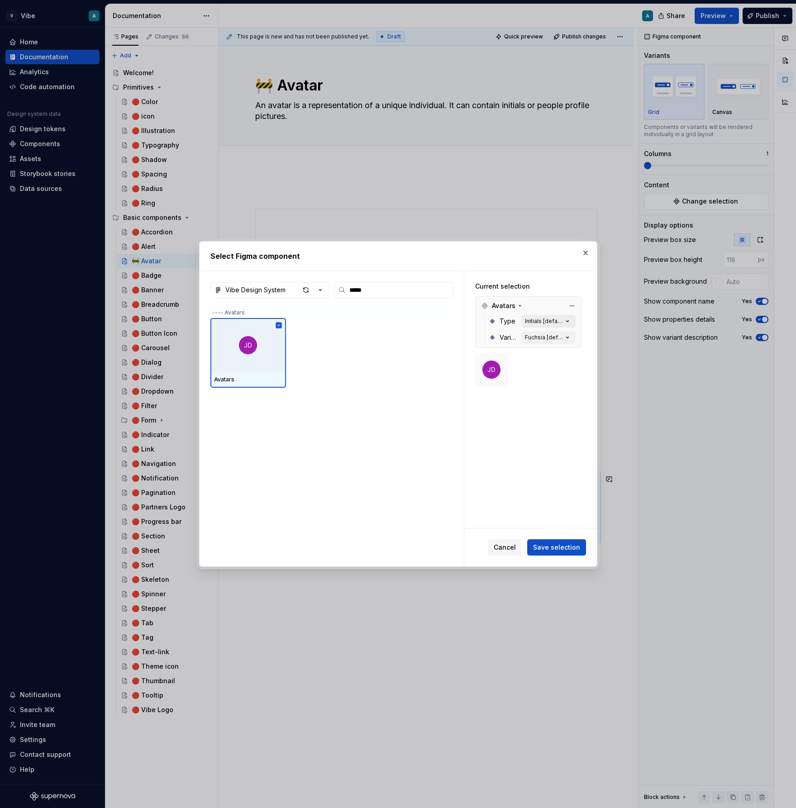
click at [563, 320] on div "Initials [default]" at bounding box center [544, 321] width 38 height 7
click at [560, 333] on button "Fuchsia [default]" at bounding box center [548, 337] width 54 height 13
click at [563, 337] on div "Fuchsia [default]" at bounding box center [544, 337] width 38 height 7
click at [545, 340] on div "Fuchsia [default]" at bounding box center [544, 337] width 38 height 7
click at [567, 337] on icon "button" at bounding box center [567, 337] width 9 height 9
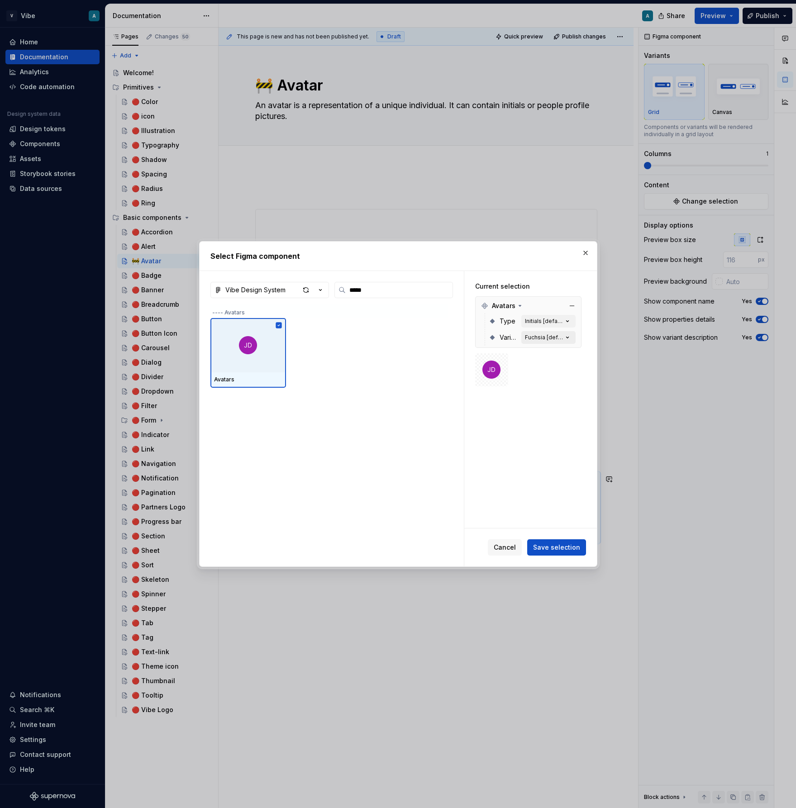
click at [569, 337] on icon "button" at bounding box center [567, 337] width 9 height 9
click at [553, 553] on button "Save selection" at bounding box center [556, 547] width 59 height 16
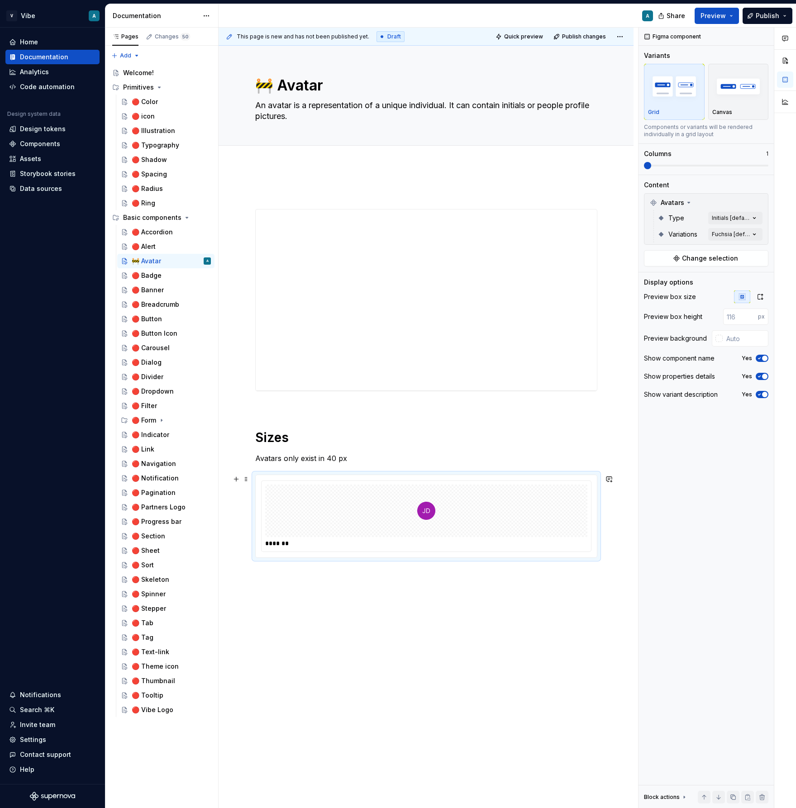
click at [378, 510] on div at bounding box center [426, 510] width 322 height 52
click at [734, 218] on div "Comments Open comments No comments yet Select ‘Comment’ from the block context …" at bounding box center [716, 418] width 157 height 781
click at [651, 262] on div at bounding box center [649, 261] width 7 height 7
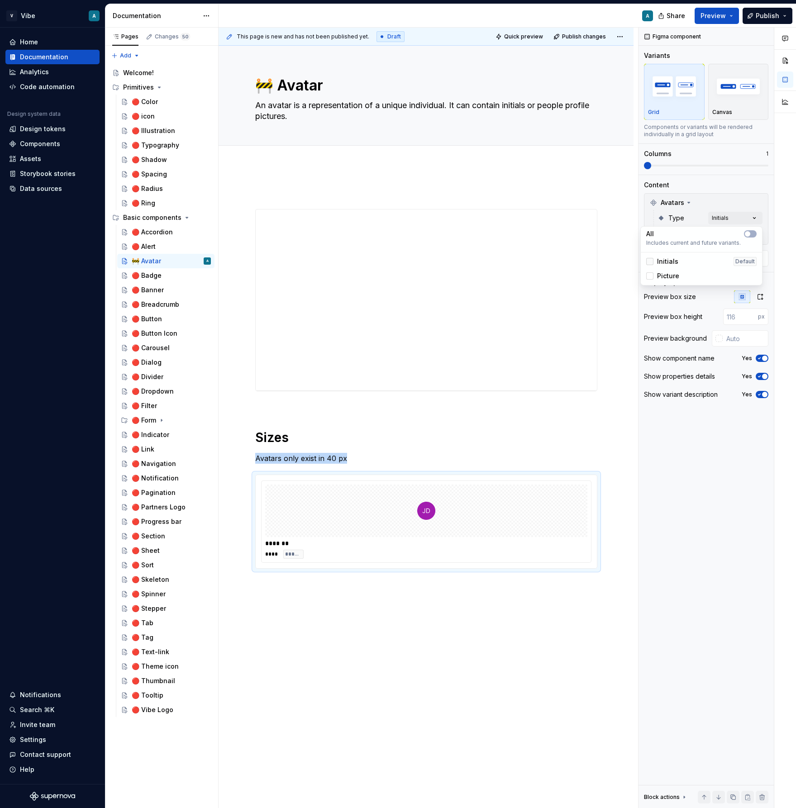
click at [650, 261] on icon at bounding box center [650, 261] width 0 height 0
click at [650, 280] on div "Picture" at bounding box center [701, 276] width 118 height 14
click at [650, 280] on div "Picture" at bounding box center [662, 275] width 33 height 9
click at [731, 204] on div "Comments Open comments No comments yet Select ‘Comment’ from the block context …" at bounding box center [716, 418] width 157 height 781
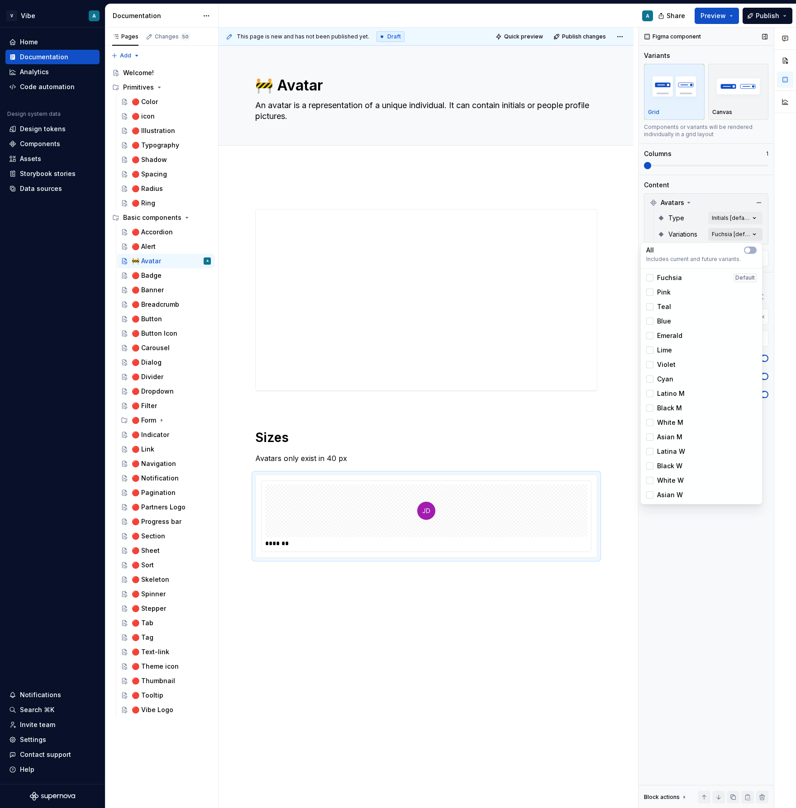
click at [726, 238] on div "Comments Open comments No comments yet Select ‘Comment’ from the block context …" at bounding box center [716, 418] width 157 height 781
click at [652, 318] on div at bounding box center [649, 321] width 7 height 7
click at [650, 321] on icon at bounding box center [650, 321] width 0 height 0
click at [606, 567] on html "V Vibe A Home Documentation Analytics Code automation Design system data Design…" at bounding box center [398, 404] width 796 height 808
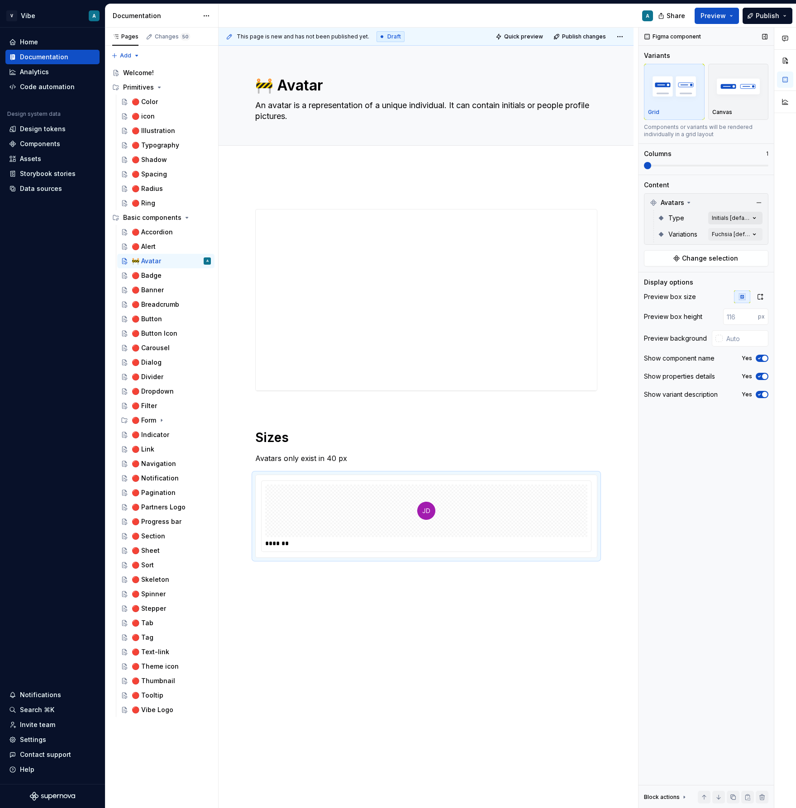
click at [742, 219] on div "Comments Open comments No comments yet Select ‘Comment’ from the block context …" at bounding box center [716, 418] width 157 height 781
click at [653, 275] on div "Picture" at bounding box center [662, 275] width 33 height 9
click at [730, 204] on div "Comments Open comments No comments yet Select ‘Comment’ from the block context …" at bounding box center [716, 418] width 157 height 781
click at [729, 234] on div "Comments Open comments No comments yet Select ‘Comment’ from the block context …" at bounding box center [716, 418] width 157 height 781
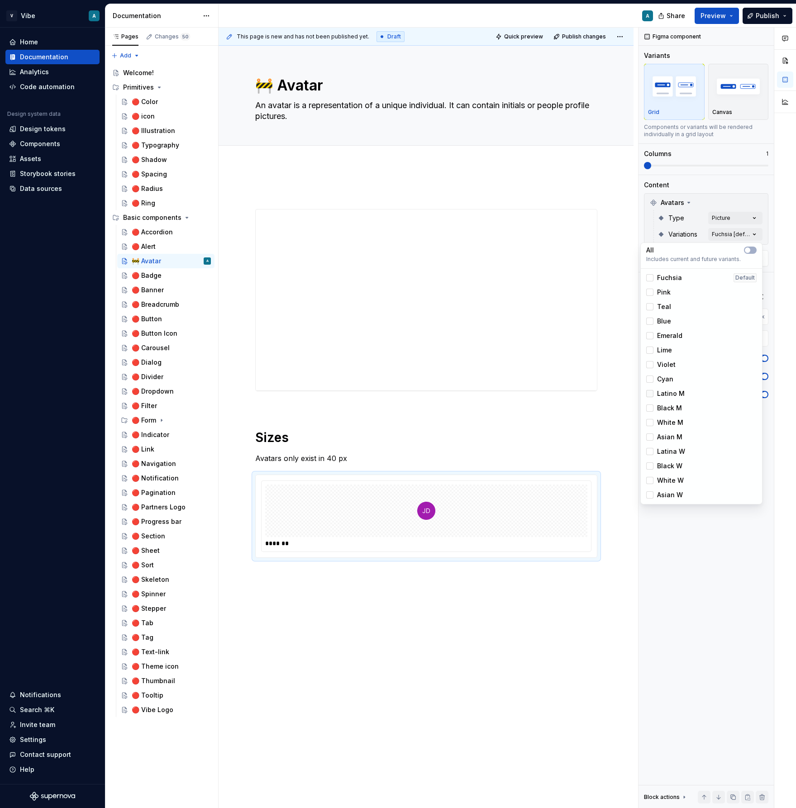
click at [651, 394] on div at bounding box center [649, 393] width 7 height 7
click at [645, 547] on div "Comments Open comments No comments yet Select ‘Comment’ from the block context …" at bounding box center [716, 418] width 157 height 781
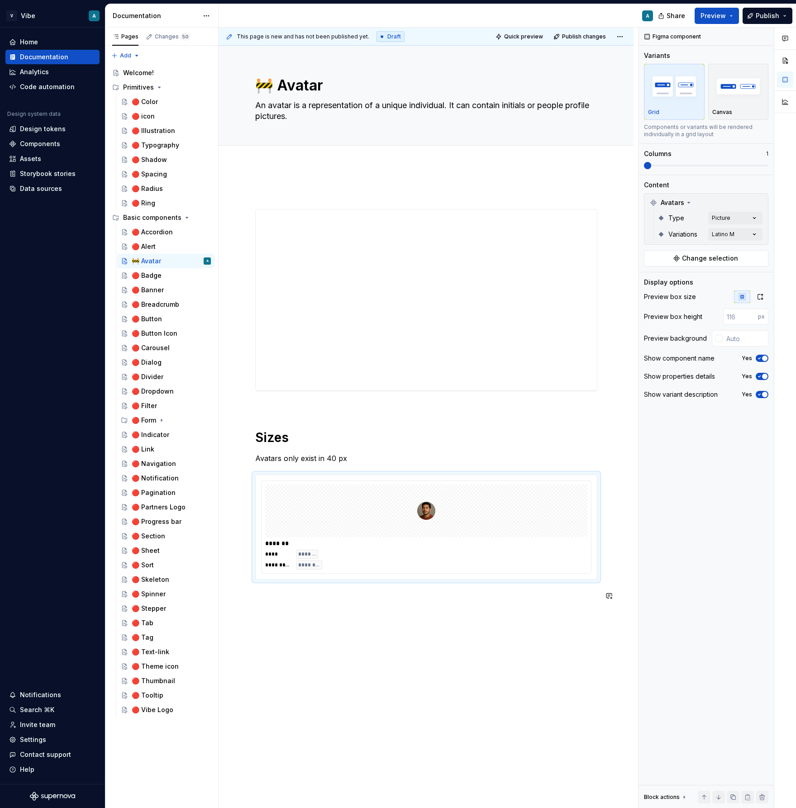
click at [349, 627] on div "**********" at bounding box center [425, 510] width 415 height 689
click at [298, 626] on div "**********" at bounding box center [425, 510] width 415 height 689
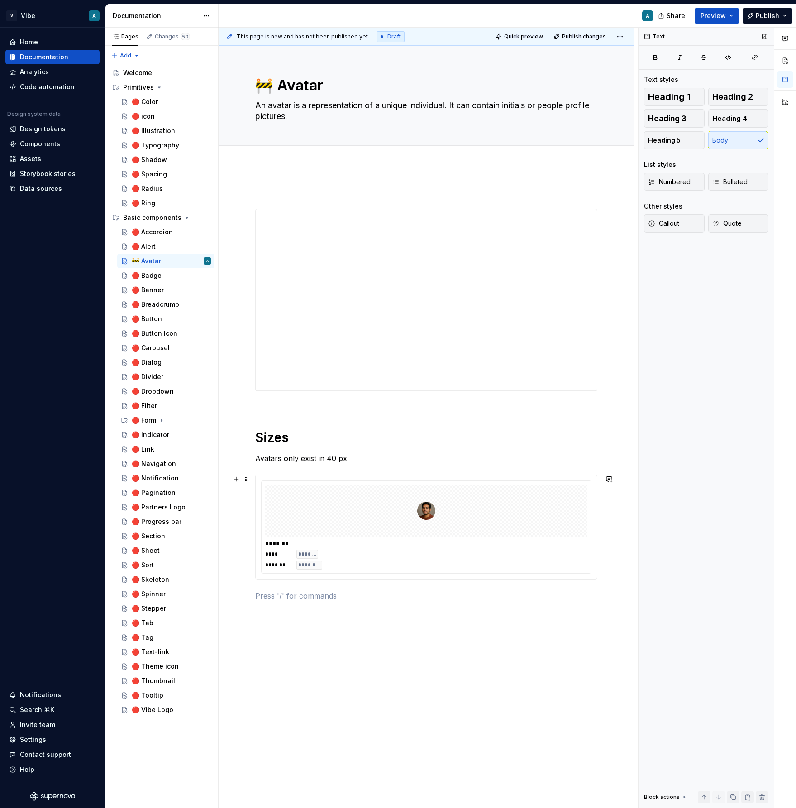
click at [700, 433] on div "Text Text styles Heading 1 Heading 2 Heading 3 Heading 4 Heading 5 Body List st…" at bounding box center [705, 418] width 135 height 781
click at [310, 618] on div "**********" at bounding box center [427, 418] width 419 height 781
click at [281, 604] on div "**********" at bounding box center [426, 399] width 342 height 425
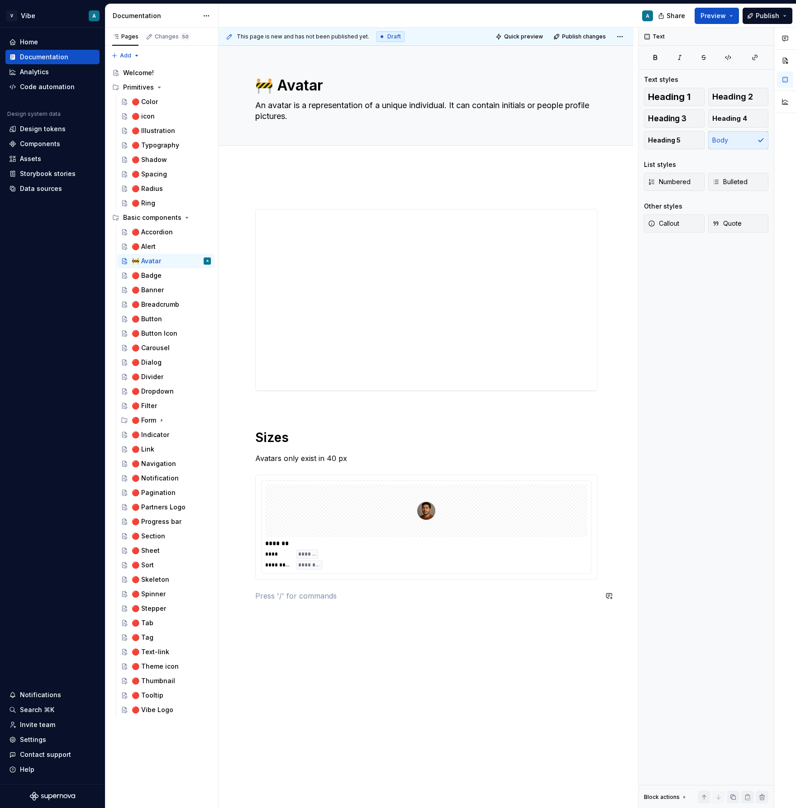
click at [331, 584] on div "**********" at bounding box center [426, 394] width 342 height 414
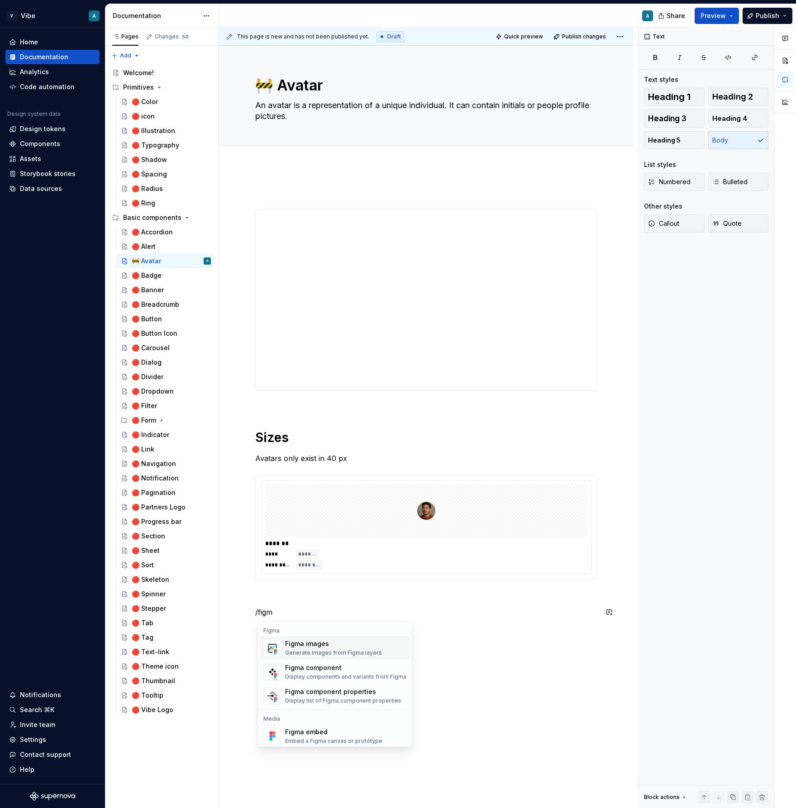
click at [370, 504] on div at bounding box center [426, 510] width 322 height 52
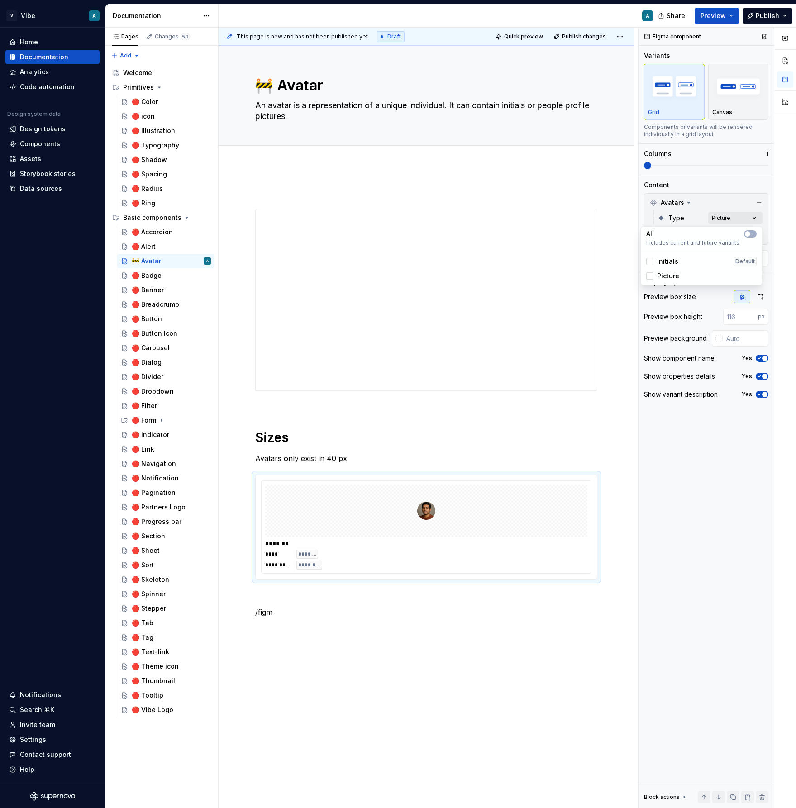
click at [725, 219] on div "Comments Open comments No comments yet Select ‘Comment’ from the block context …" at bounding box center [716, 418] width 157 height 781
click at [650, 276] on icon at bounding box center [650, 276] width 0 height 0
click at [648, 263] on div at bounding box center [649, 261] width 7 height 7
click at [650, 274] on div at bounding box center [649, 275] width 7 height 7
click at [650, 261] on icon at bounding box center [650, 261] width 0 height 0
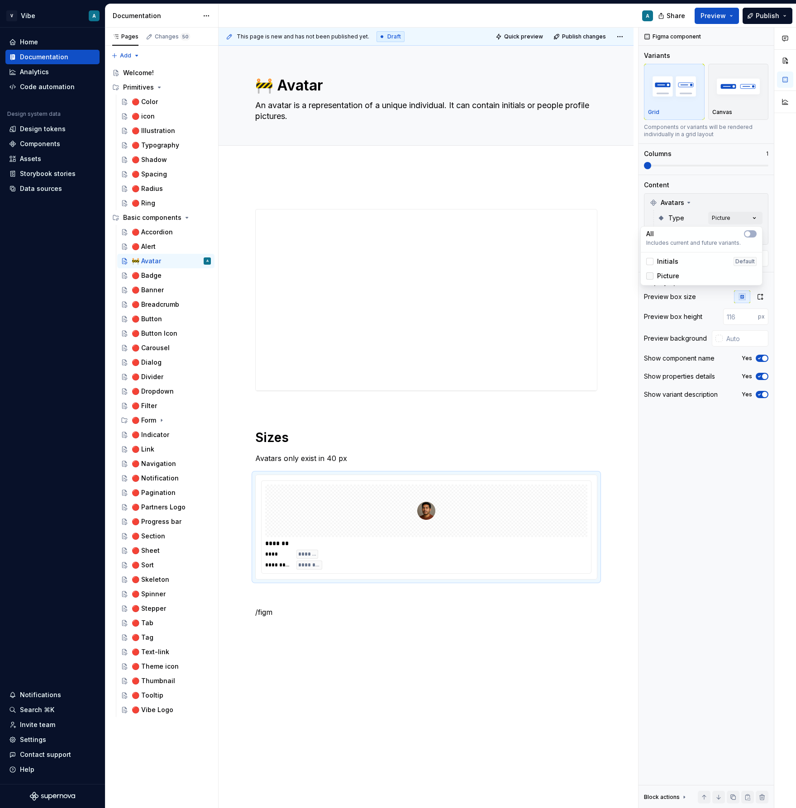
click at [650, 276] on icon at bounding box center [650, 276] width 0 height 0
click at [650, 261] on div at bounding box center [649, 261] width 7 height 7
click at [648, 265] on div at bounding box center [649, 261] width 7 height 7
click at [362, 451] on html "V Vibe A Home Documentation Analytics Code automation Design system data Design…" at bounding box center [398, 404] width 796 height 808
click at [247, 480] on span at bounding box center [245, 479] width 7 height 13
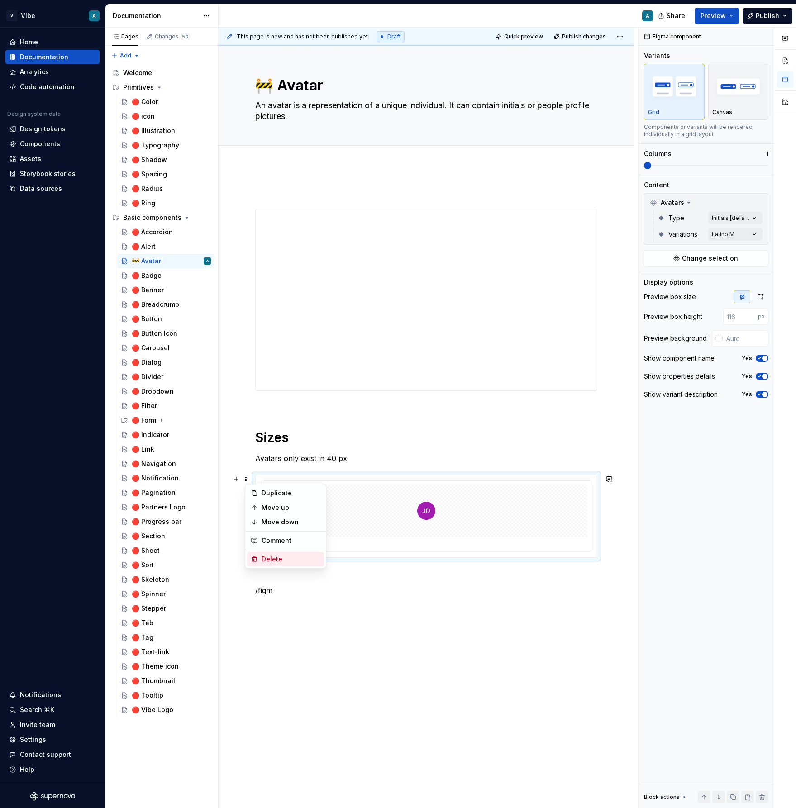
click at [290, 558] on div "Delete" at bounding box center [290, 559] width 59 height 9
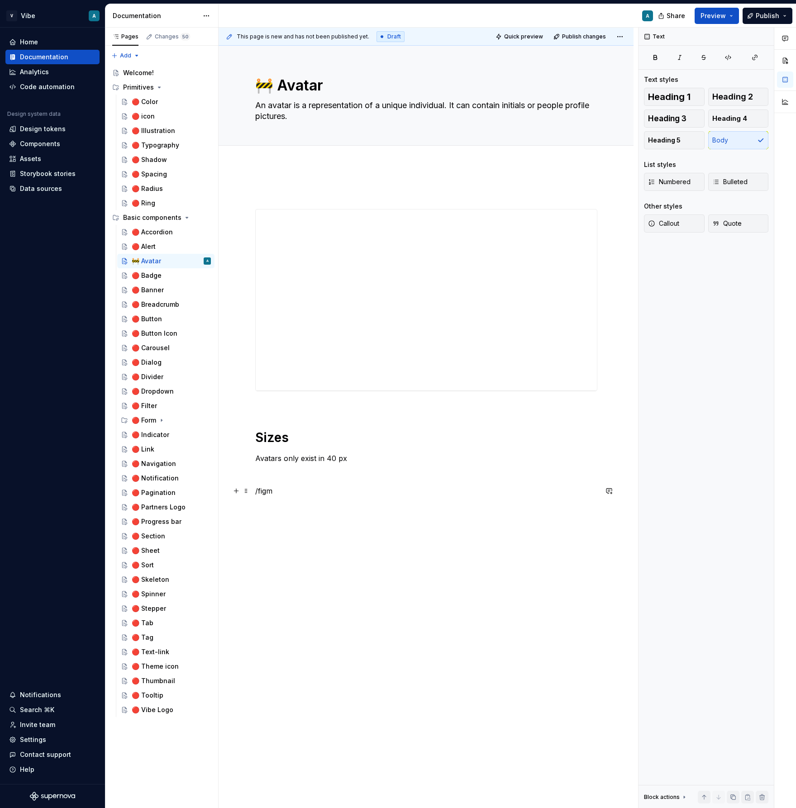
click at [274, 491] on p "/figm" at bounding box center [426, 490] width 342 height 11
click at [274, 492] on p "/figm" at bounding box center [426, 490] width 342 height 11
click at [286, 489] on p "/figm" at bounding box center [426, 490] width 342 height 11
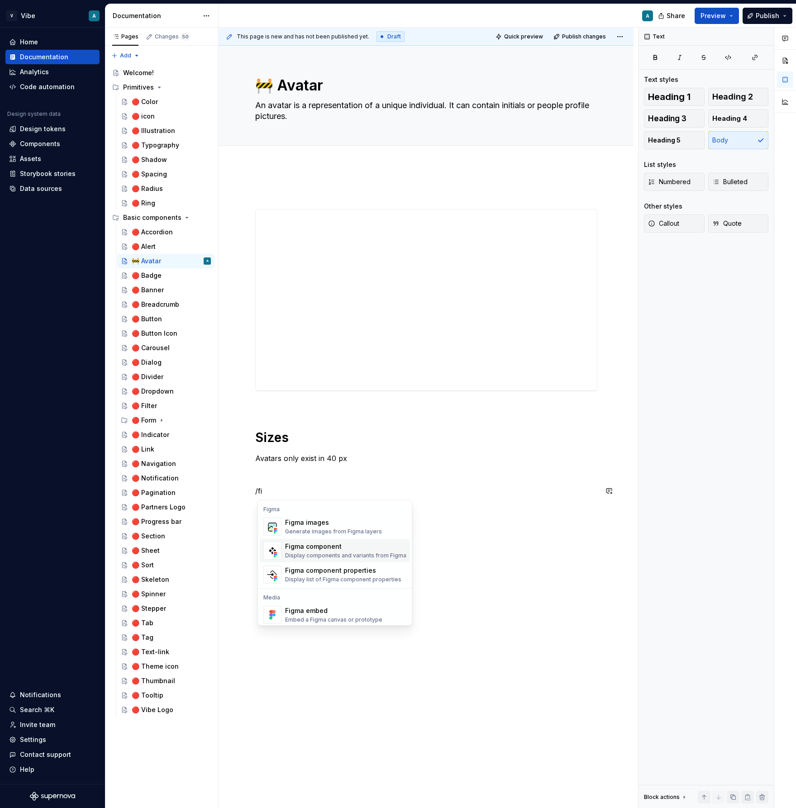
click at [331, 547] on div "Figma component" at bounding box center [345, 546] width 121 height 9
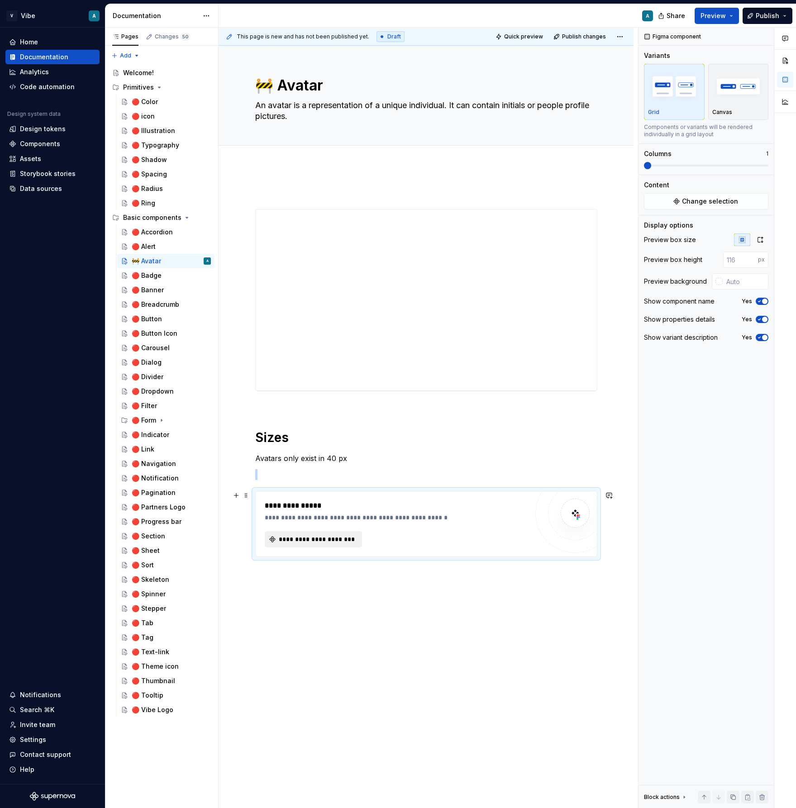
click at [318, 544] on button "**********" at bounding box center [313, 539] width 97 height 16
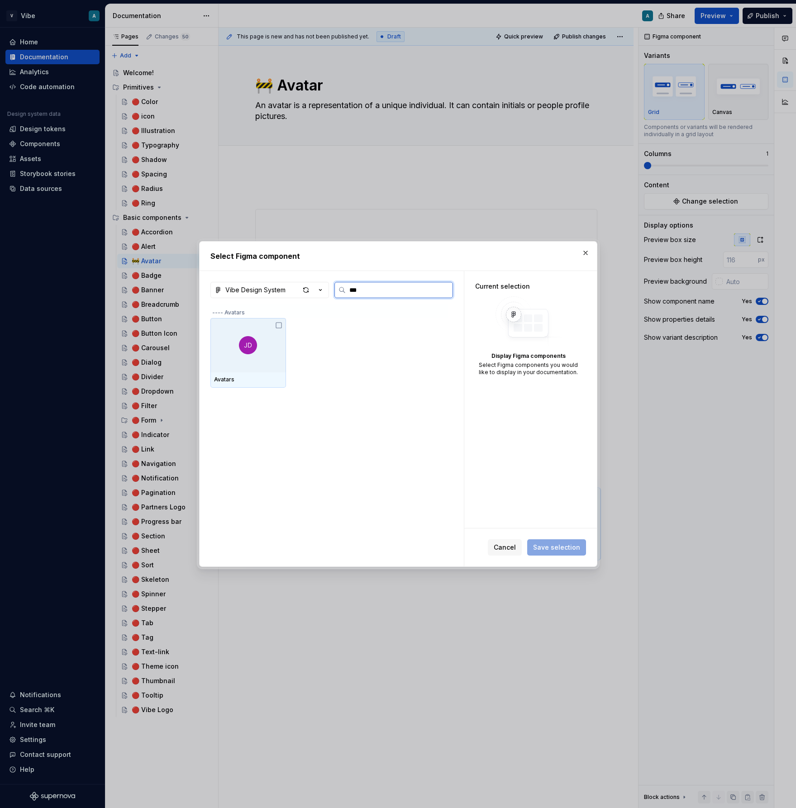
click at [280, 323] on icon at bounding box center [278, 325] width 7 height 7
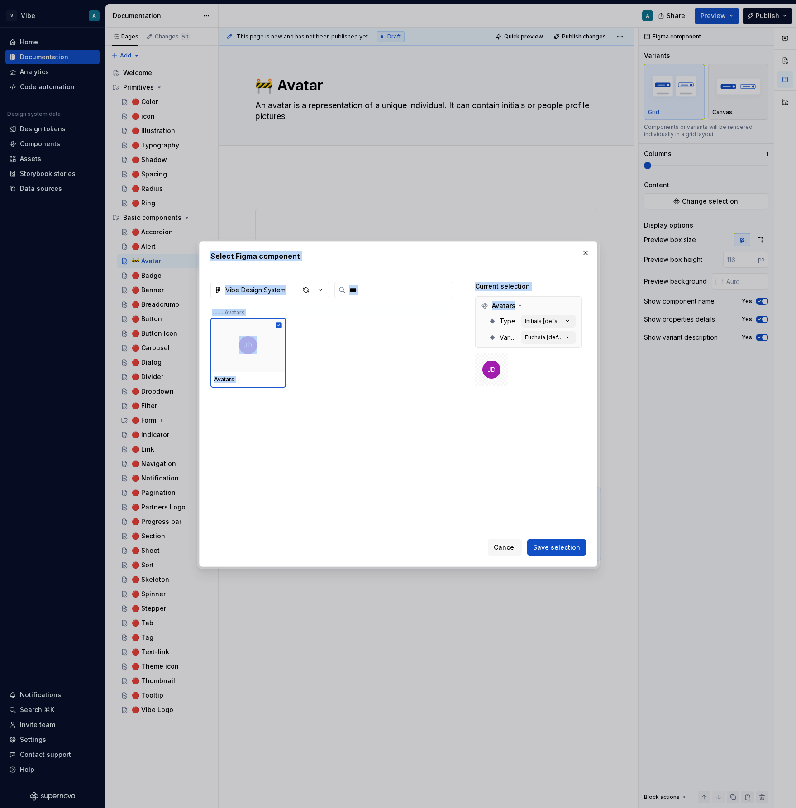
drag, startPoint x: 510, startPoint y: 249, endPoint x: 521, endPoint y: 294, distance: 46.1
click at [521, 294] on div "Select Figma component Vibe Design System *** ---- Avatars Avatars Current sele…" at bounding box center [398, 404] width 398 height 326
click at [360, 406] on div "Avatars" at bounding box center [330, 434] width 240 height 261
click at [547, 321] on div "Initials [default]" at bounding box center [544, 321] width 38 height 7
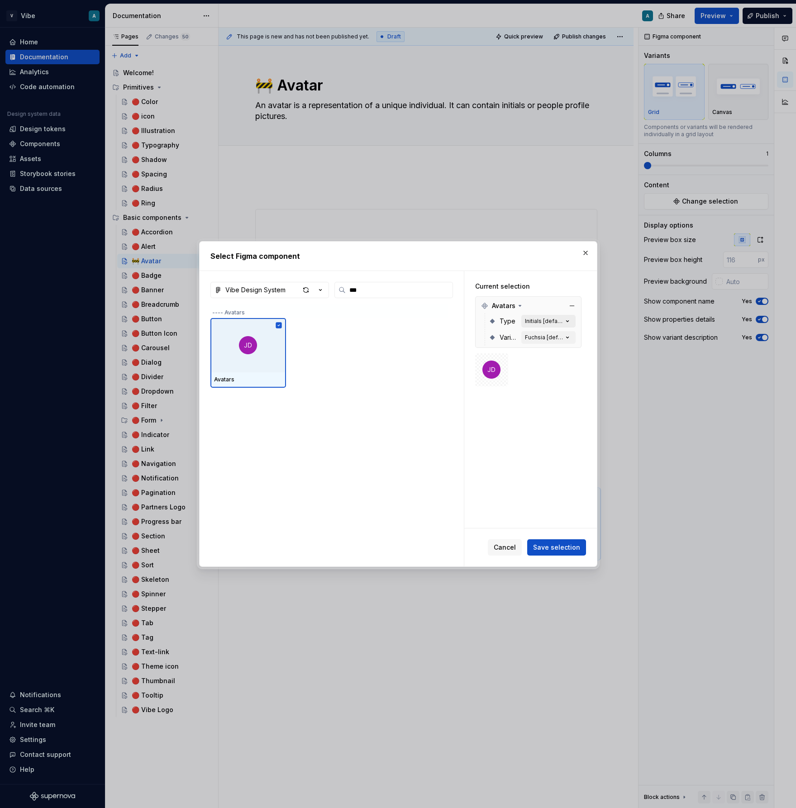
click at [551, 322] on div "Initials [default]" at bounding box center [544, 321] width 38 height 7
click at [572, 321] on icon "button" at bounding box center [567, 321] width 9 height 9
click at [563, 321] on div "Initials [default]" at bounding box center [544, 321] width 38 height 7
click at [571, 345] on div "Variations Fuchsia [default]" at bounding box center [532, 337] width 87 height 16
click at [570, 337] on icon "button" at bounding box center [567, 337] width 9 height 9
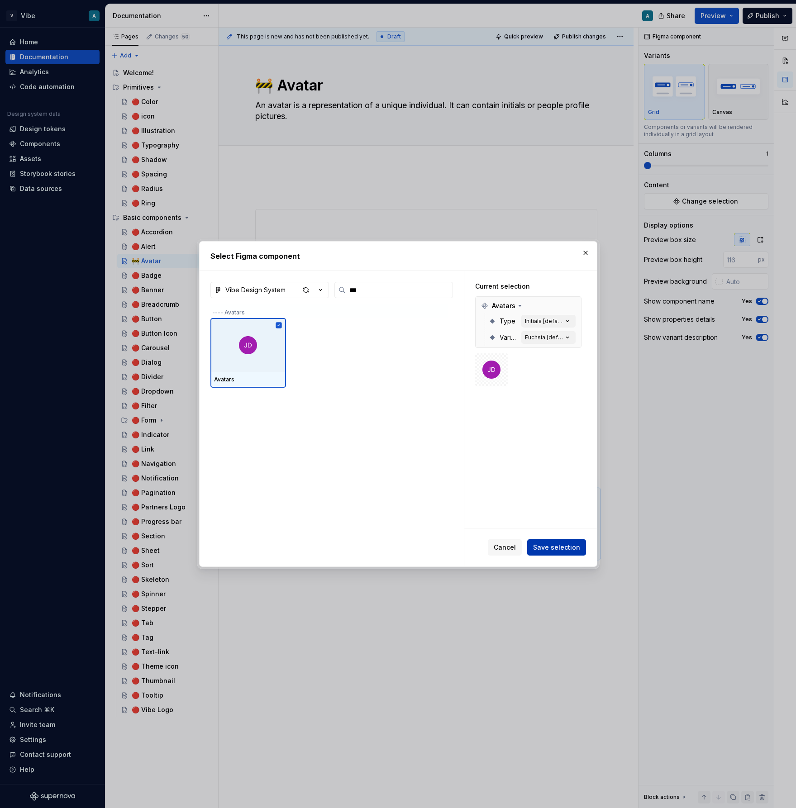
click at [558, 548] on span "Save selection" at bounding box center [556, 547] width 47 height 9
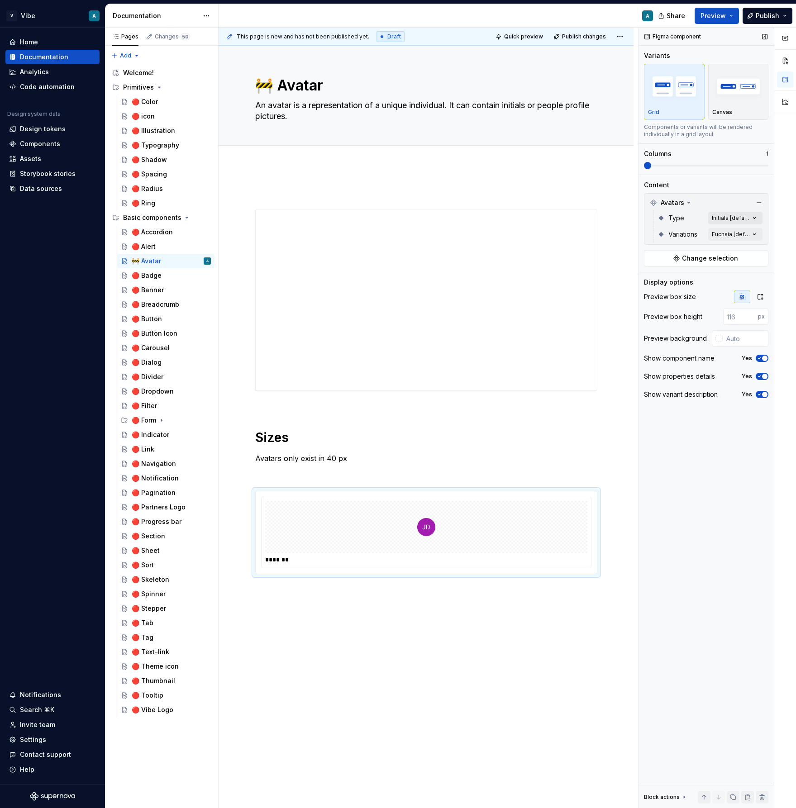
click at [732, 221] on div "Comments Open comments No comments yet Select ‘Comment’ from the block context …" at bounding box center [716, 418] width 157 height 781
click at [648, 276] on div at bounding box center [649, 275] width 7 height 7
click at [739, 191] on div "Comments Open comments No comments yet Select ‘Comment’ from the block context …" at bounding box center [716, 418] width 157 height 781
click at [725, 236] on div "Comments Open comments No comments yet Select ‘Comment’ from the block context …" at bounding box center [716, 418] width 157 height 781
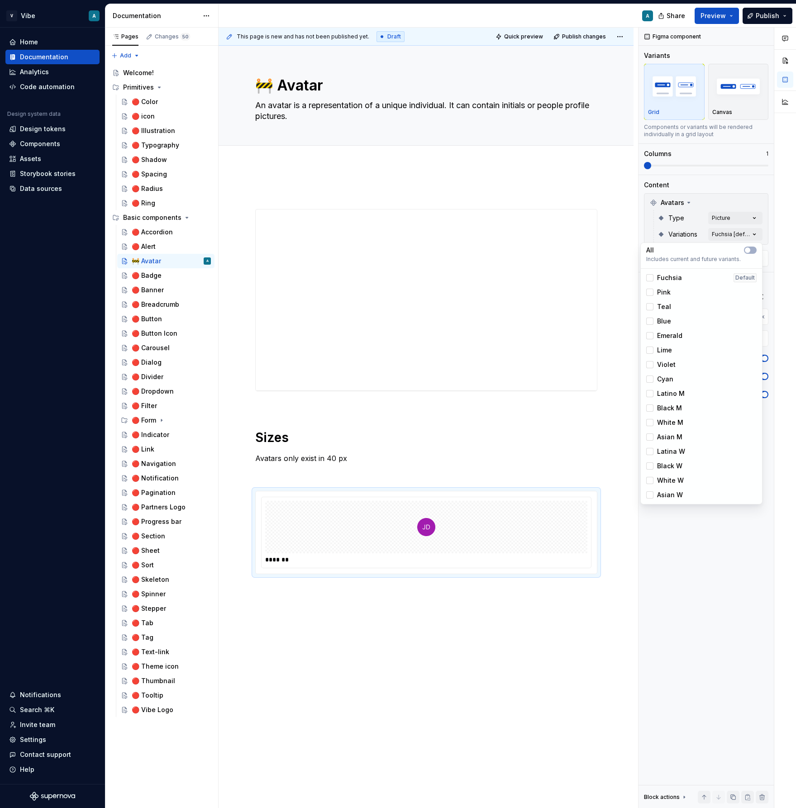
click at [665, 438] on span "Asian M" at bounding box center [669, 436] width 25 height 9
click at [592, 418] on html "V Vibe A Home Documentation Analytics Code automation Design system data Design…" at bounding box center [398, 404] width 796 height 808
